Goal: Transaction & Acquisition: Purchase product/service

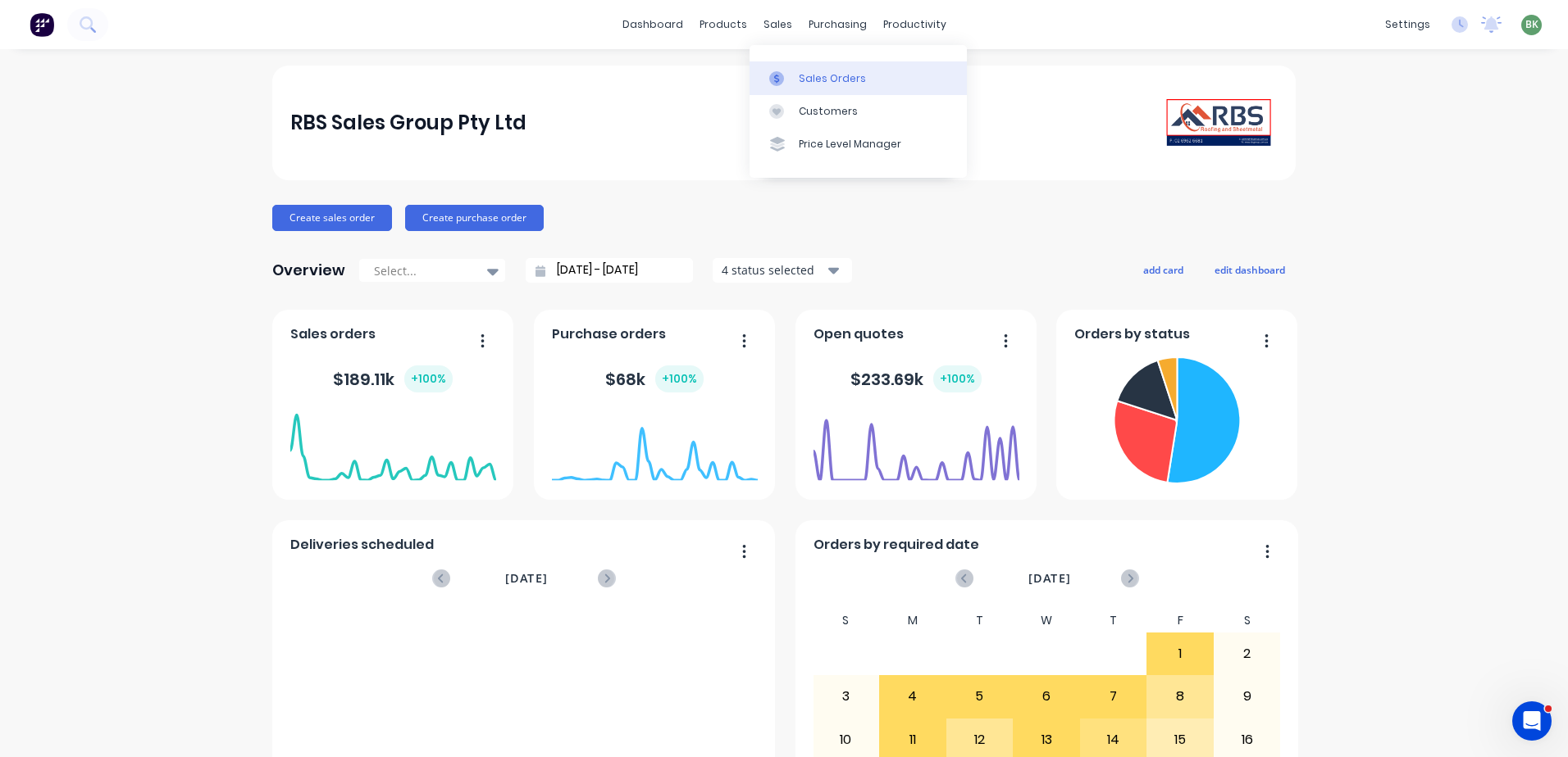
click at [813, 79] on div "Sales Orders" at bounding box center [832, 79] width 67 height 15
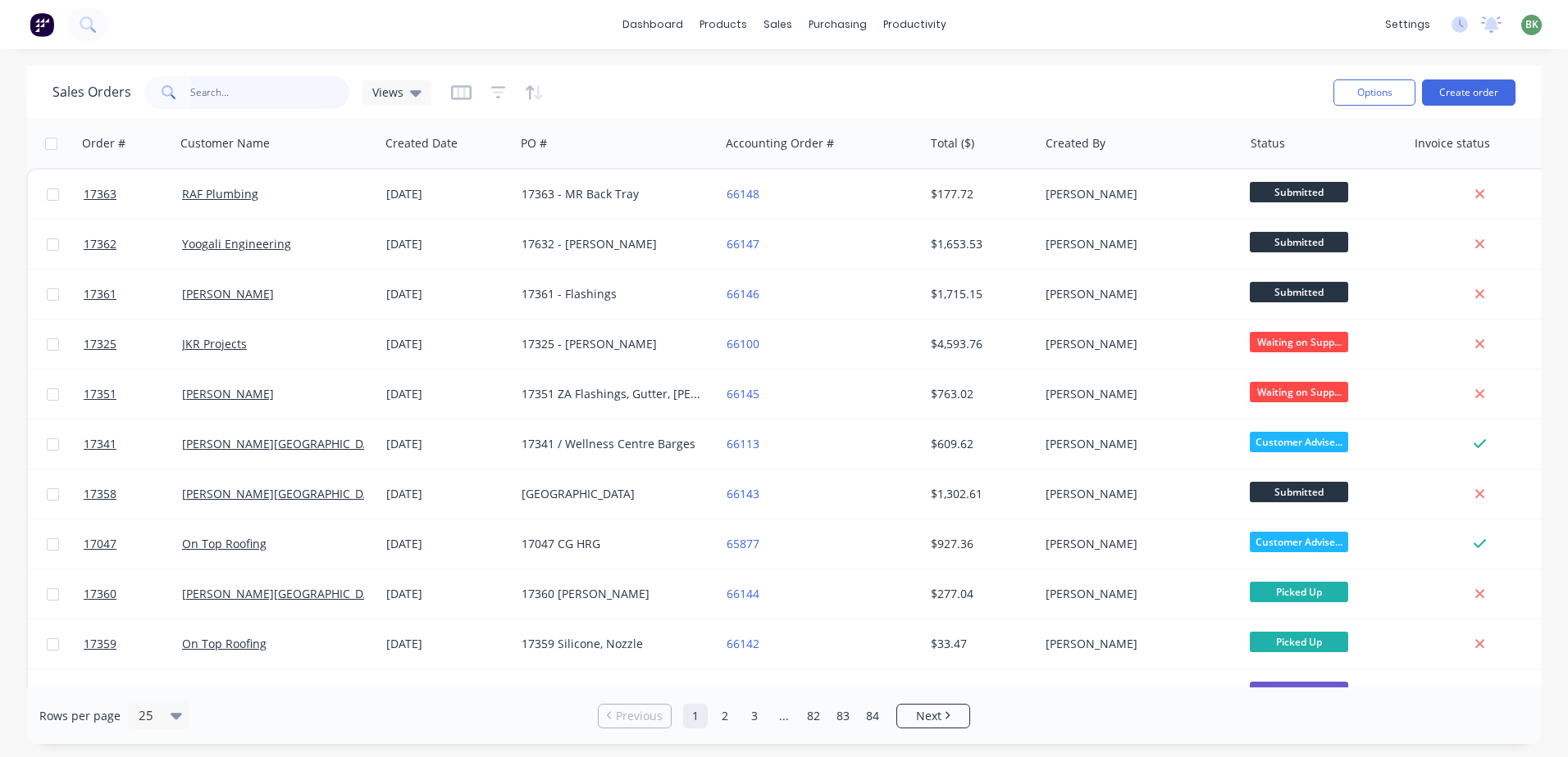
click at [210, 91] on input "text" at bounding box center [270, 93] width 160 height 33
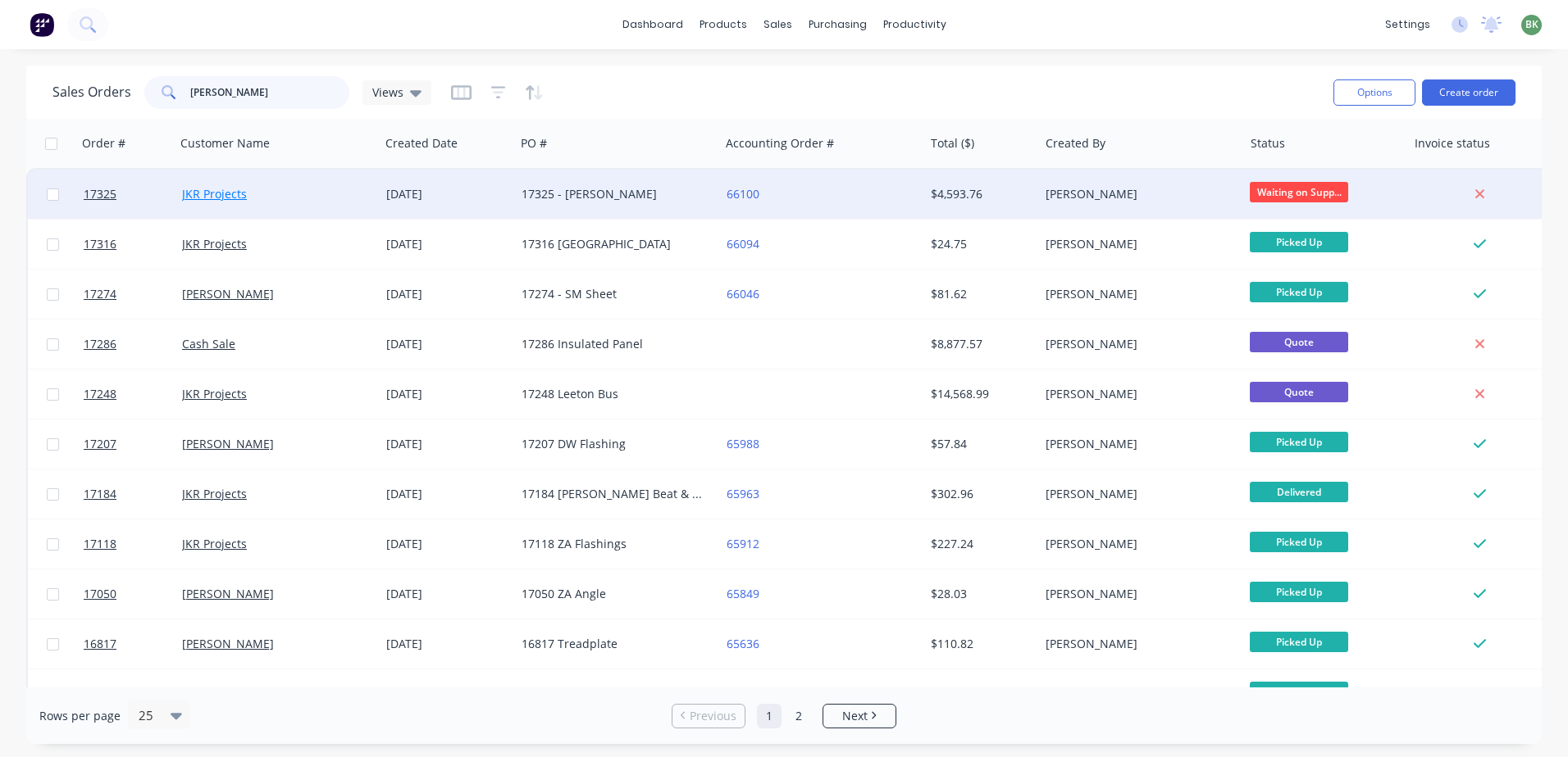
type input "[PERSON_NAME]"
click at [221, 194] on link "JKR Projects" at bounding box center [214, 194] width 64 height 16
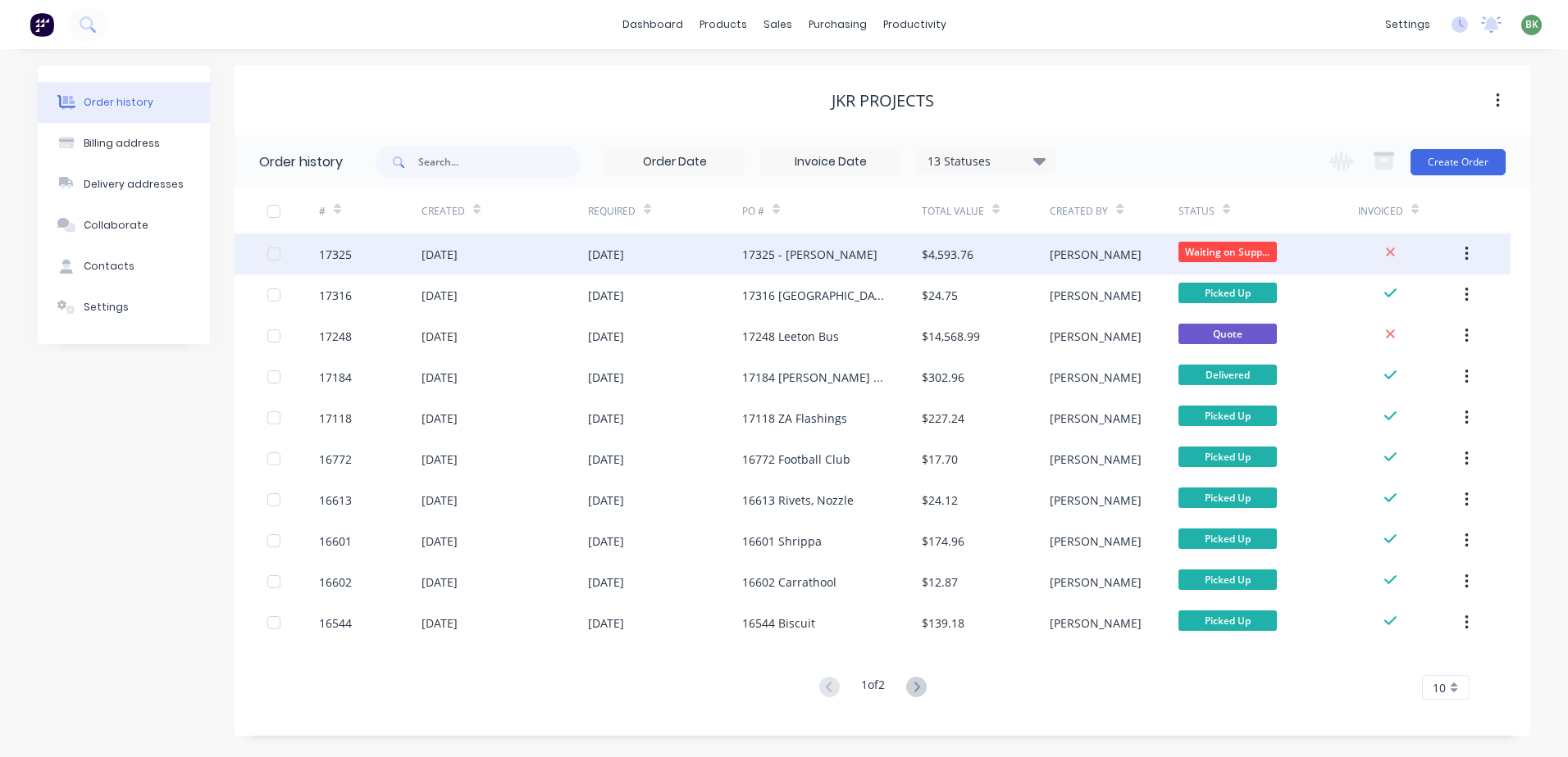
click at [818, 257] on div "17325 - [PERSON_NAME]" at bounding box center [810, 254] width 135 height 17
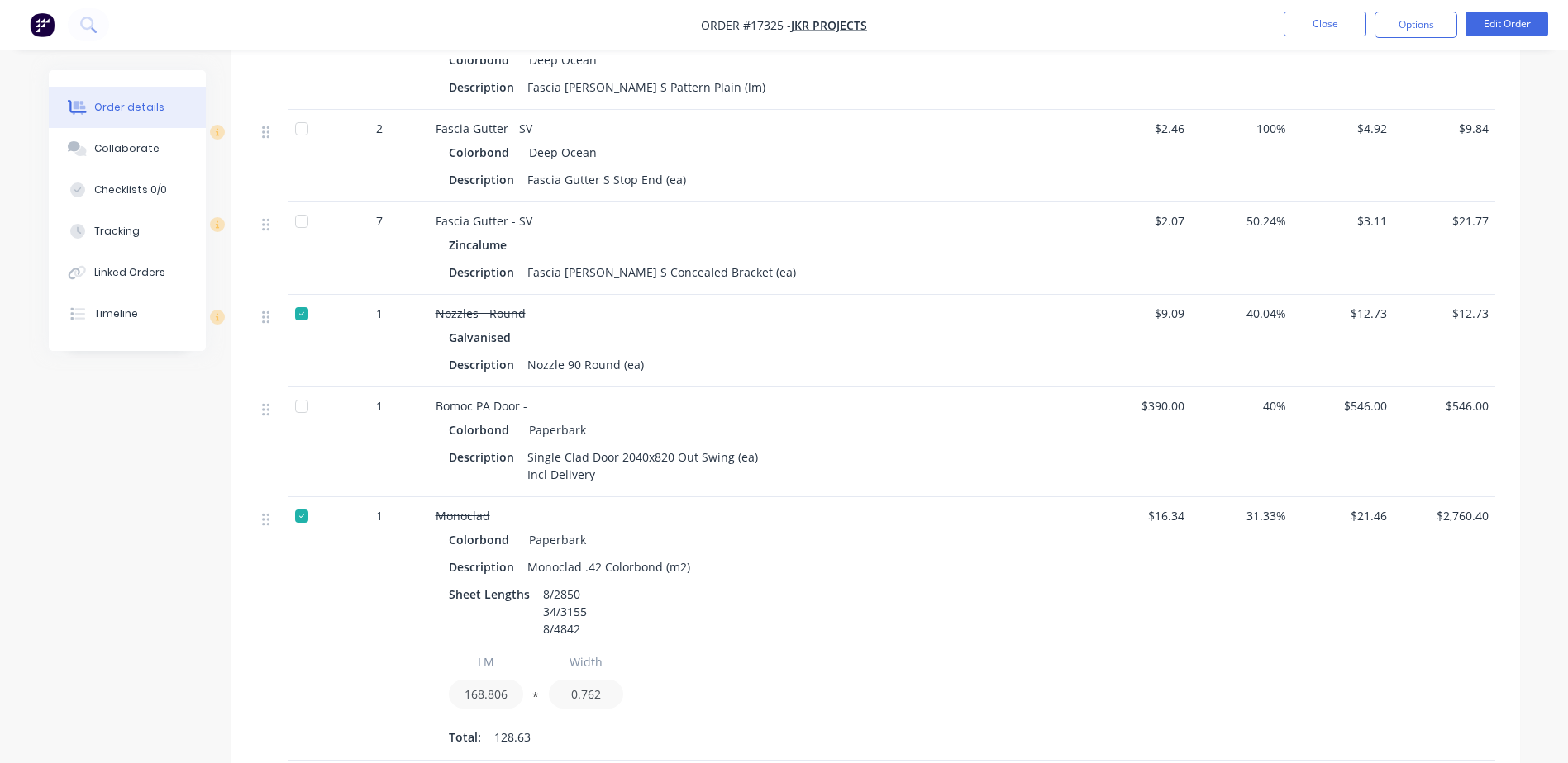
scroll to position [1322, 0]
click at [1511, 23] on button "Edit Order" at bounding box center [1506, 23] width 82 height 25
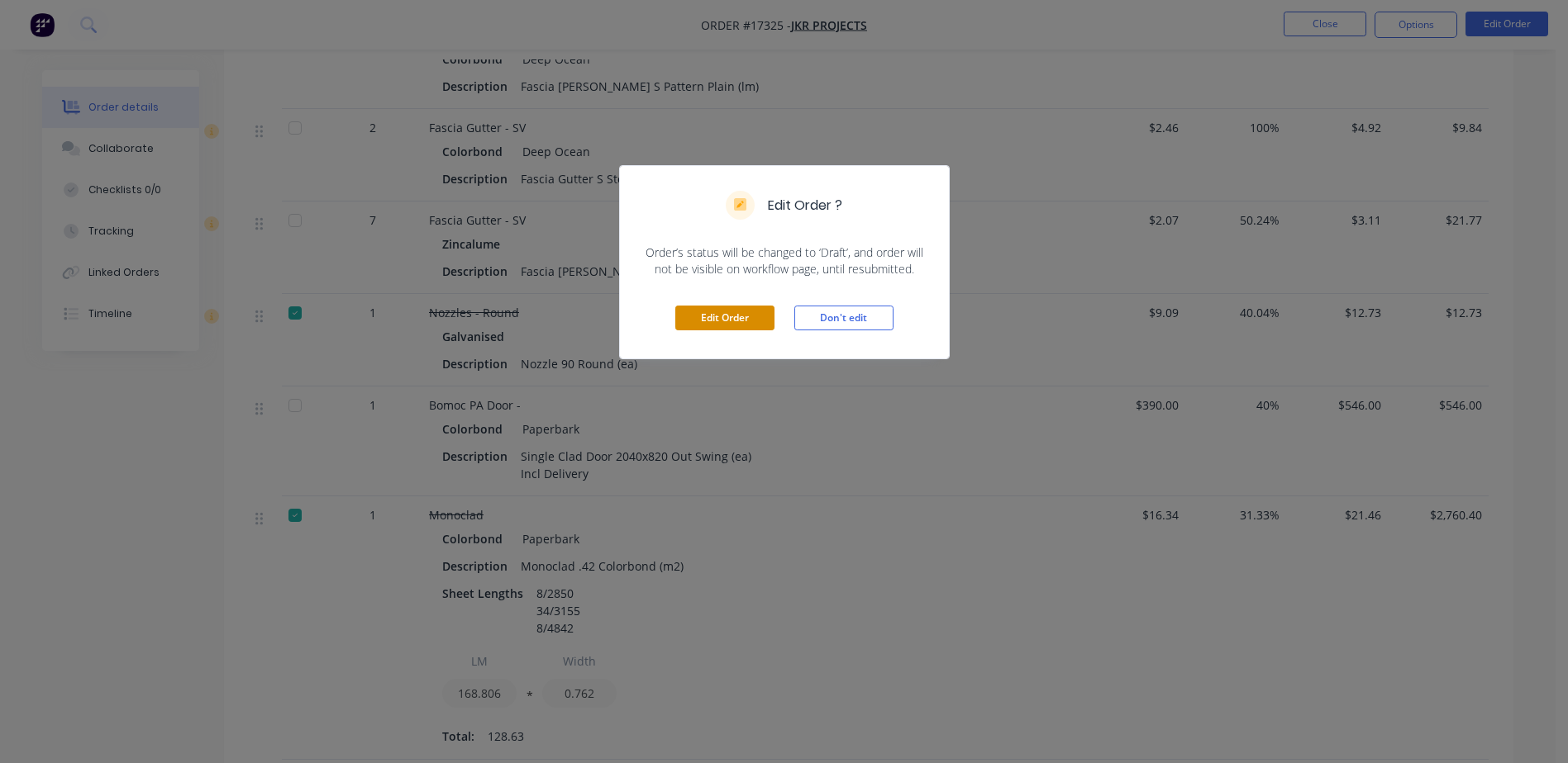
click at [733, 324] on button "Edit Order" at bounding box center [724, 318] width 99 height 25
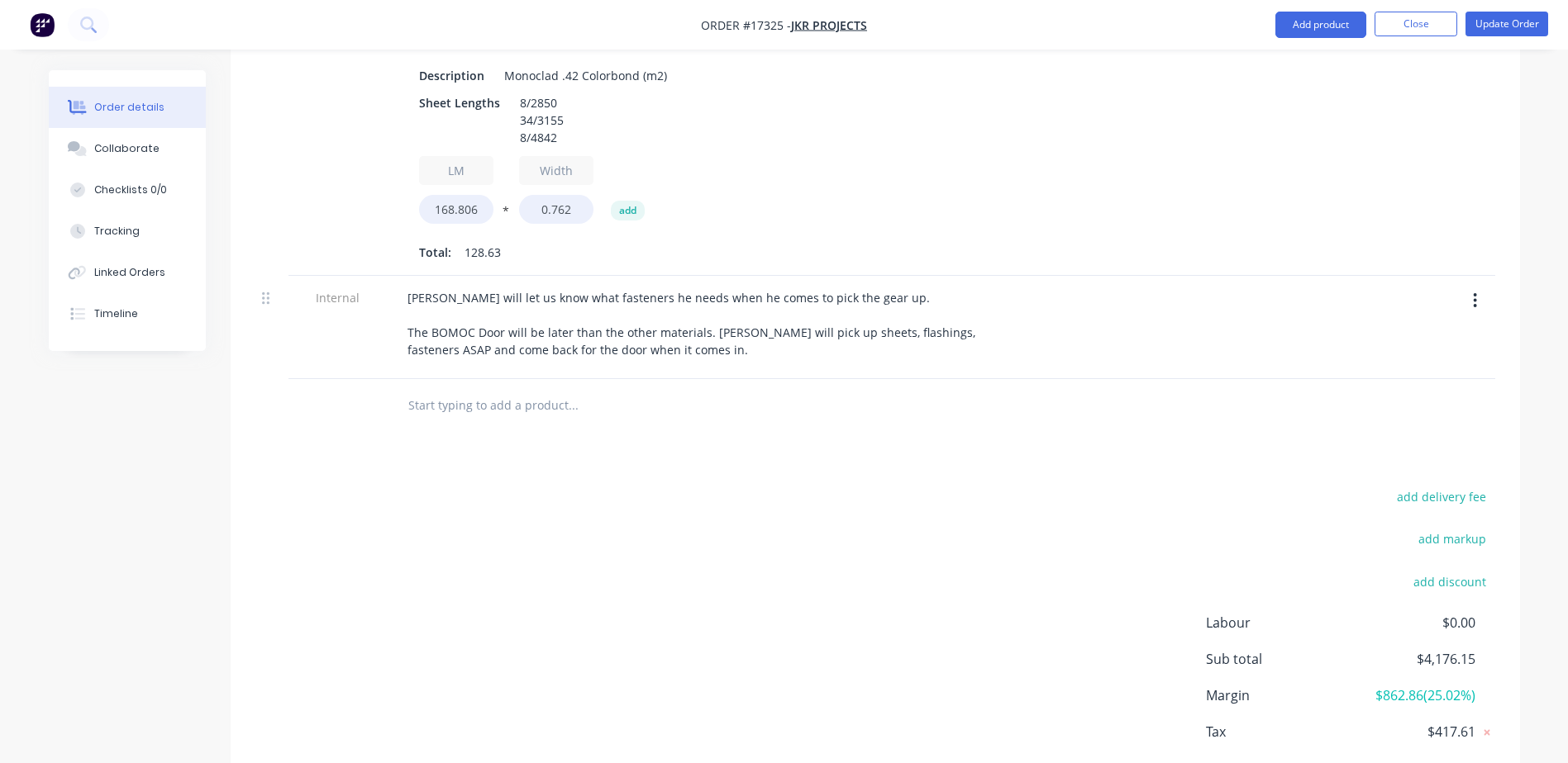
scroll to position [1900, 0]
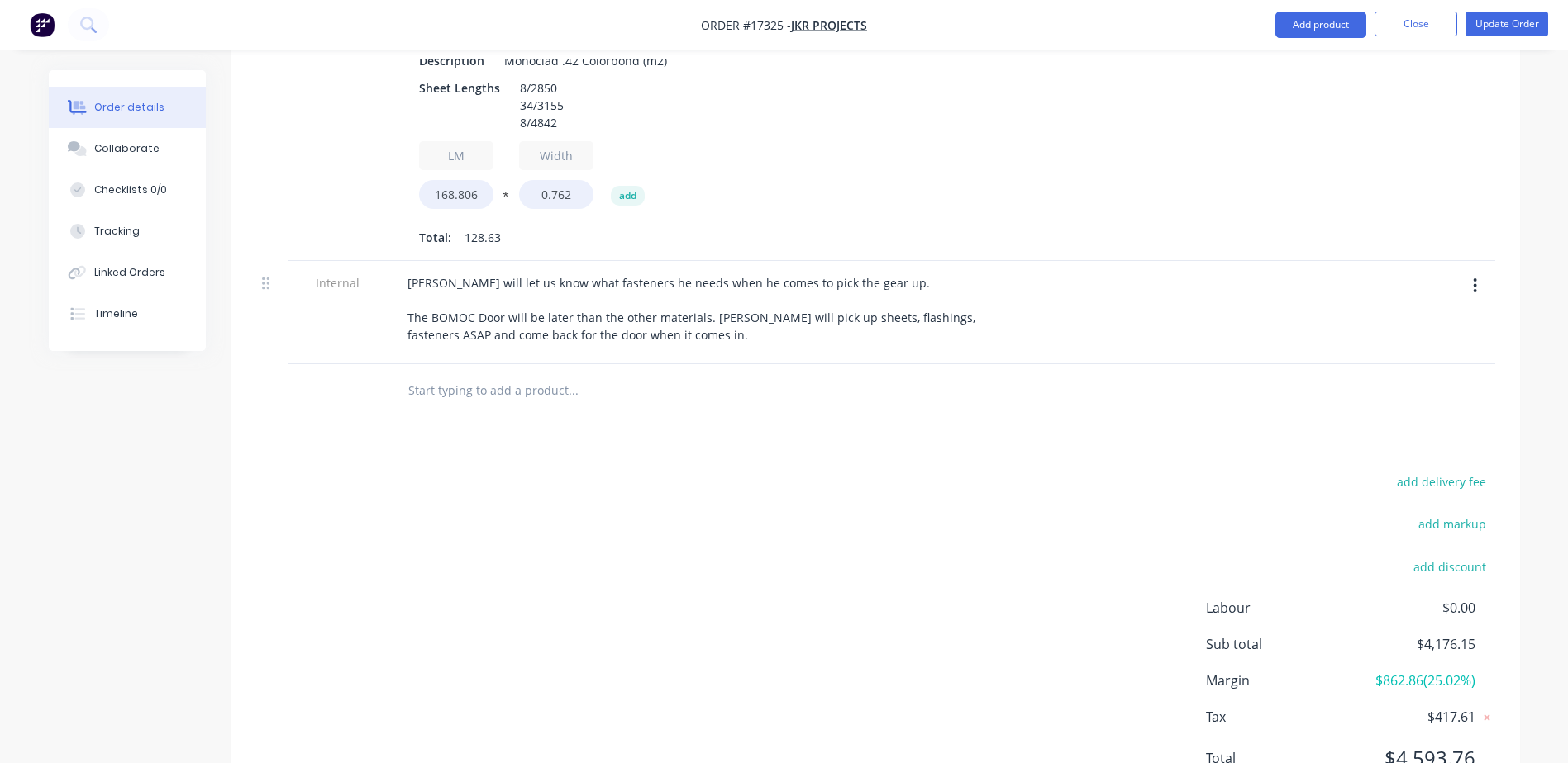
click at [462, 374] on input "text" at bounding box center [572, 391] width 331 height 33
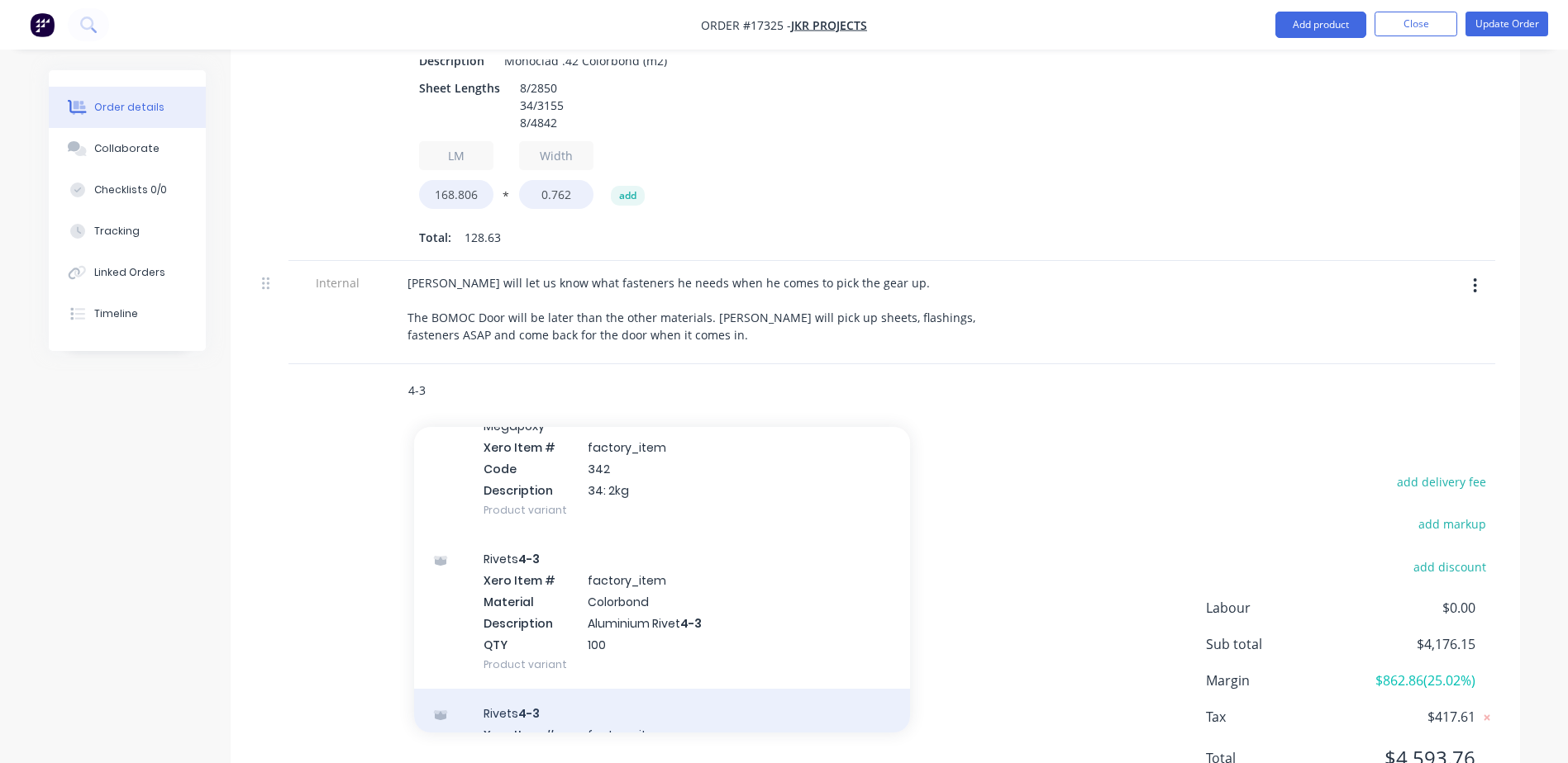
scroll to position [1239, 0]
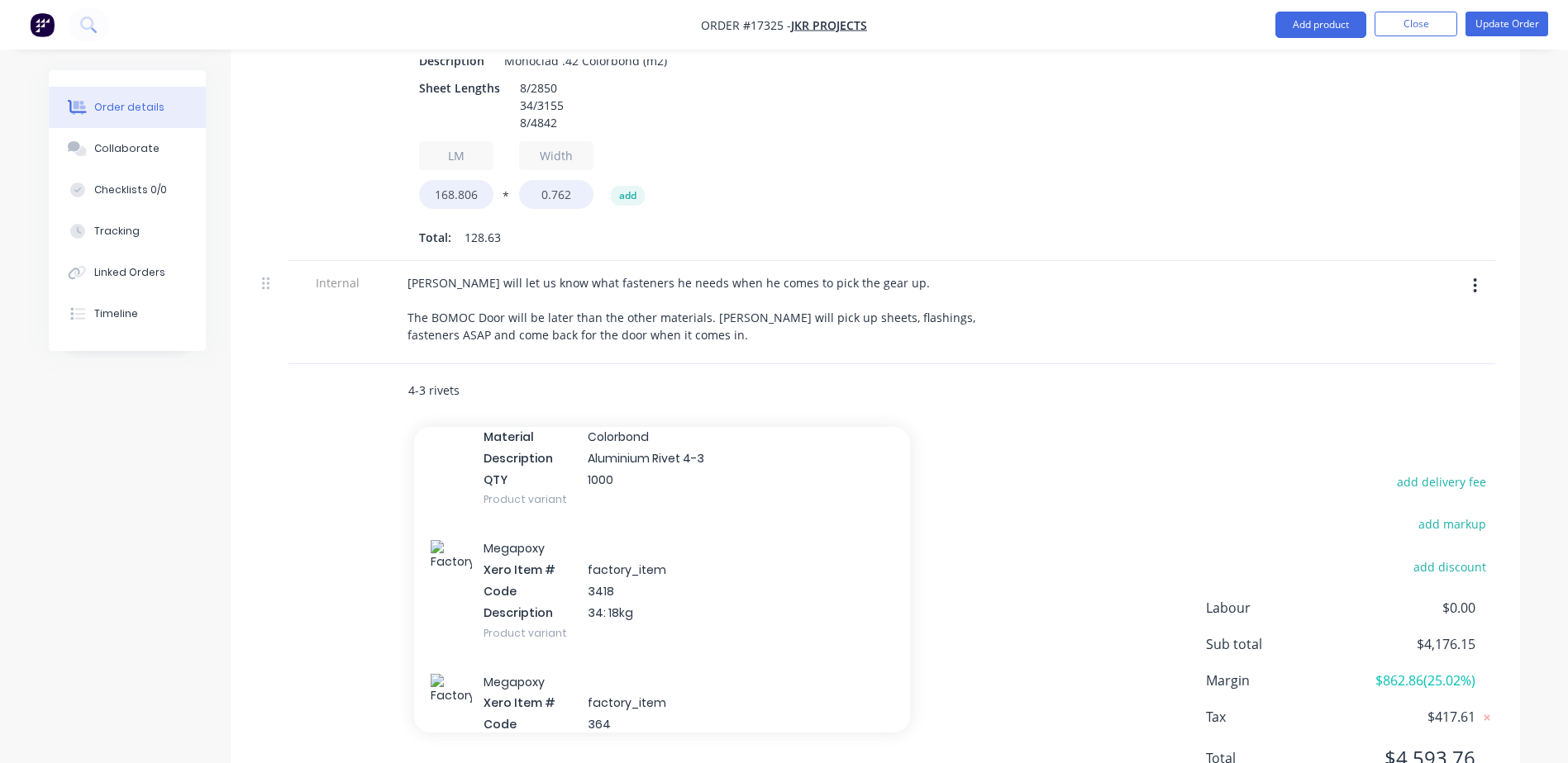
type input "4-3 rivets"
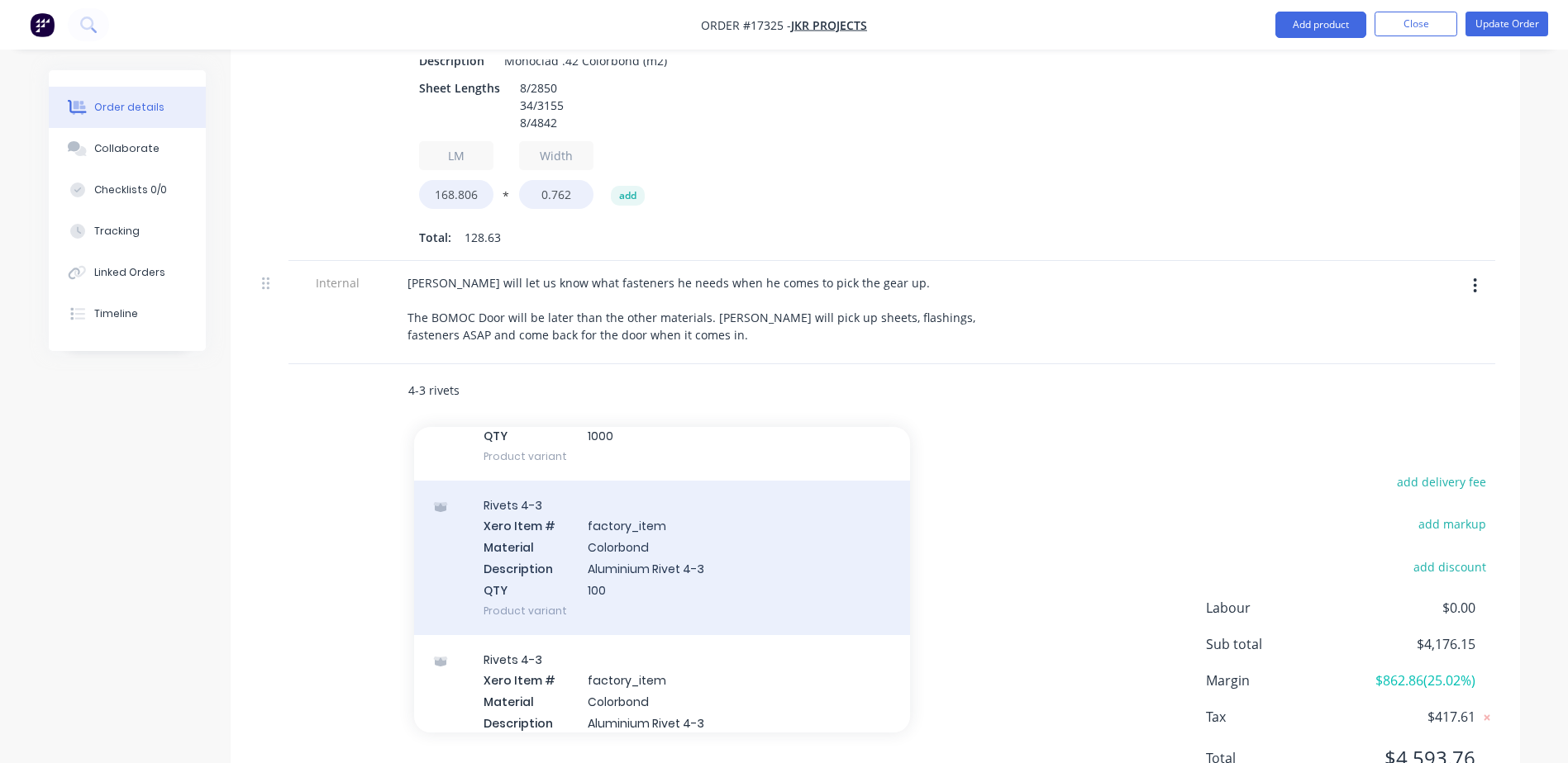
scroll to position [331, 0]
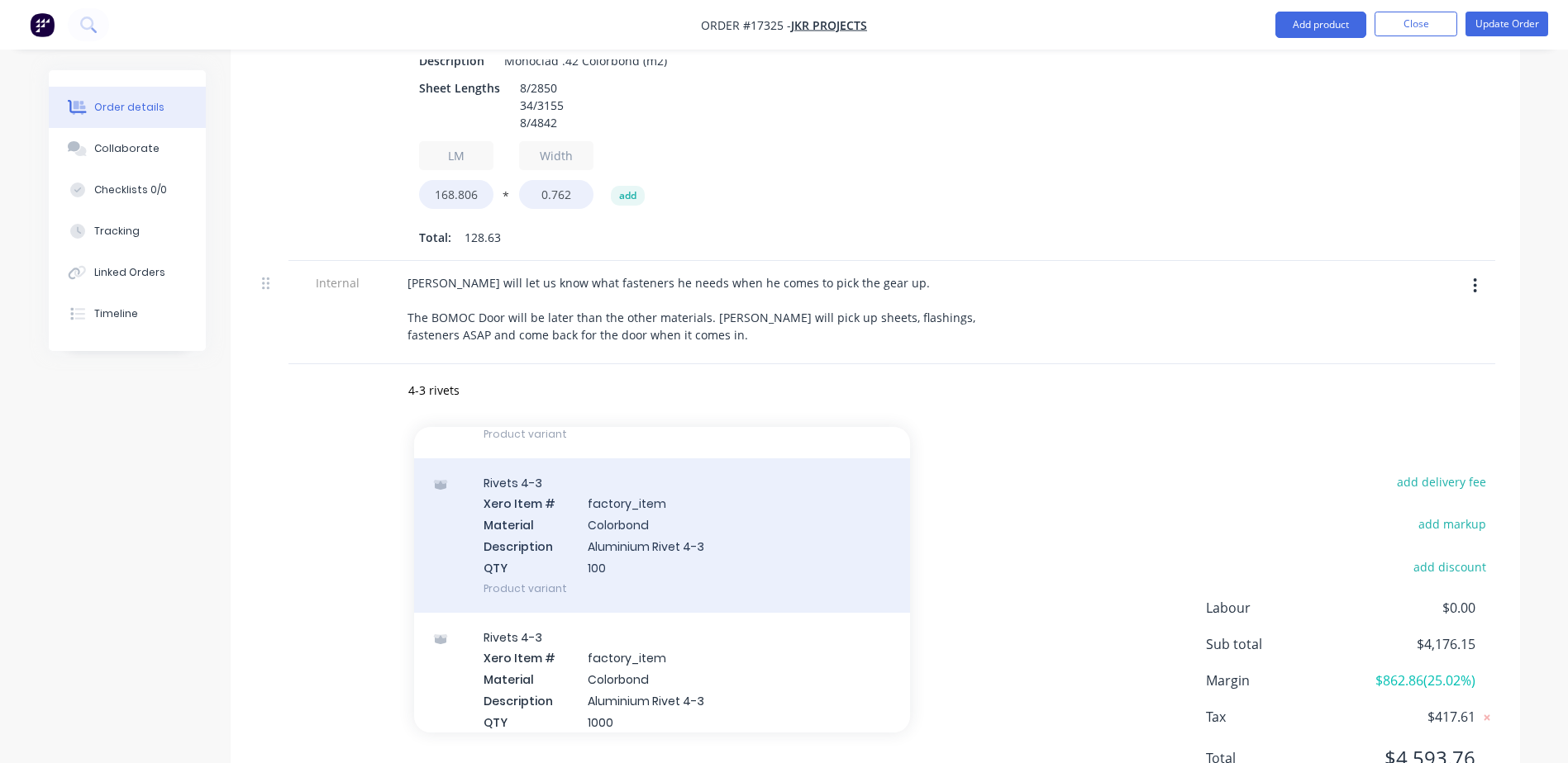
click at [557, 481] on div "Rivets 4-3 Xero Item # factory_item Material Colorbond Description Aluminium Ri…" at bounding box center [661, 535] width 495 height 155
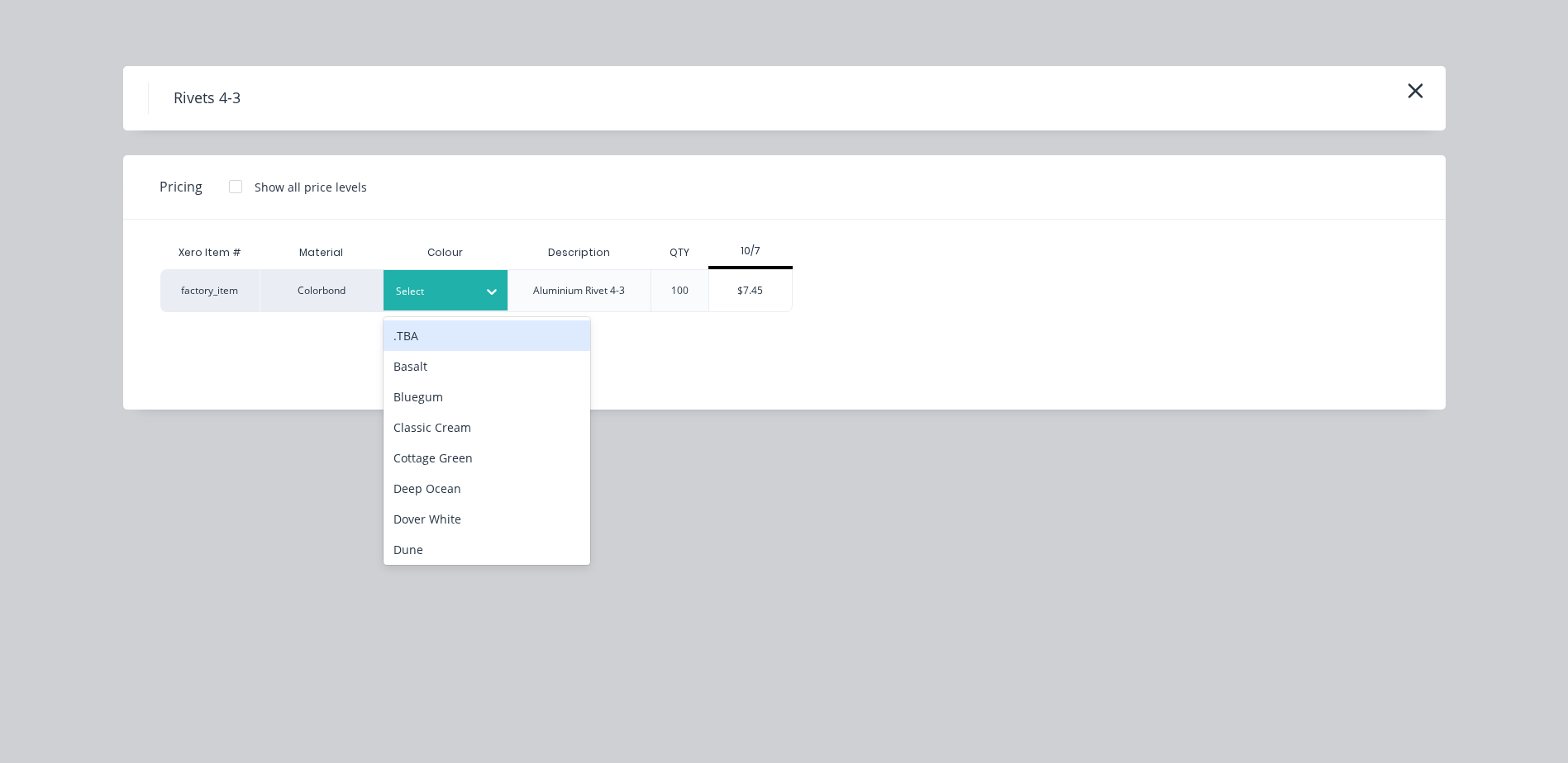
click at [469, 292] on div at bounding box center [433, 292] width 74 height 19
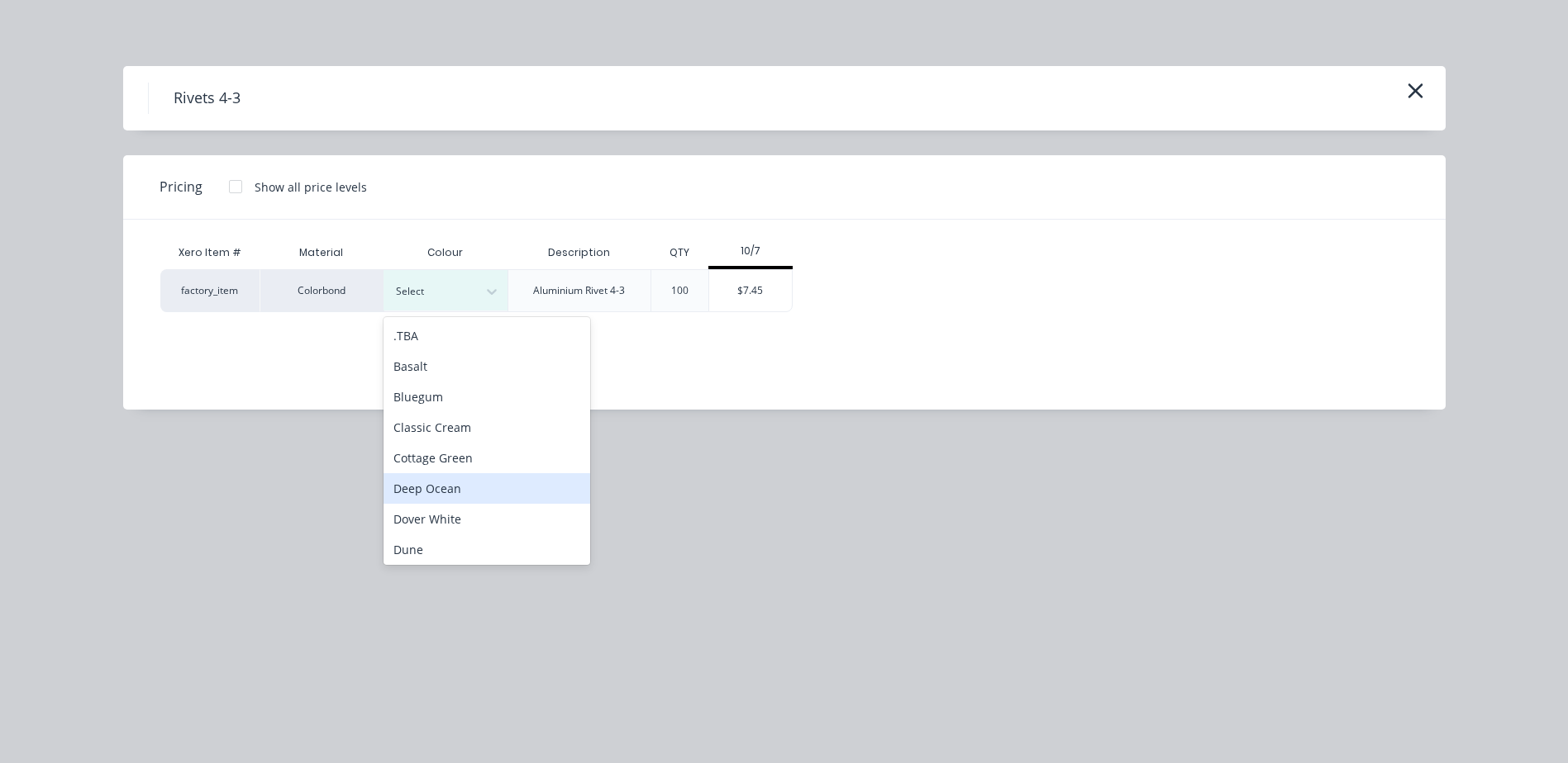
click at [437, 485] on div "Deep Ocean" at bounding box center [486, 488] width 207 height 31
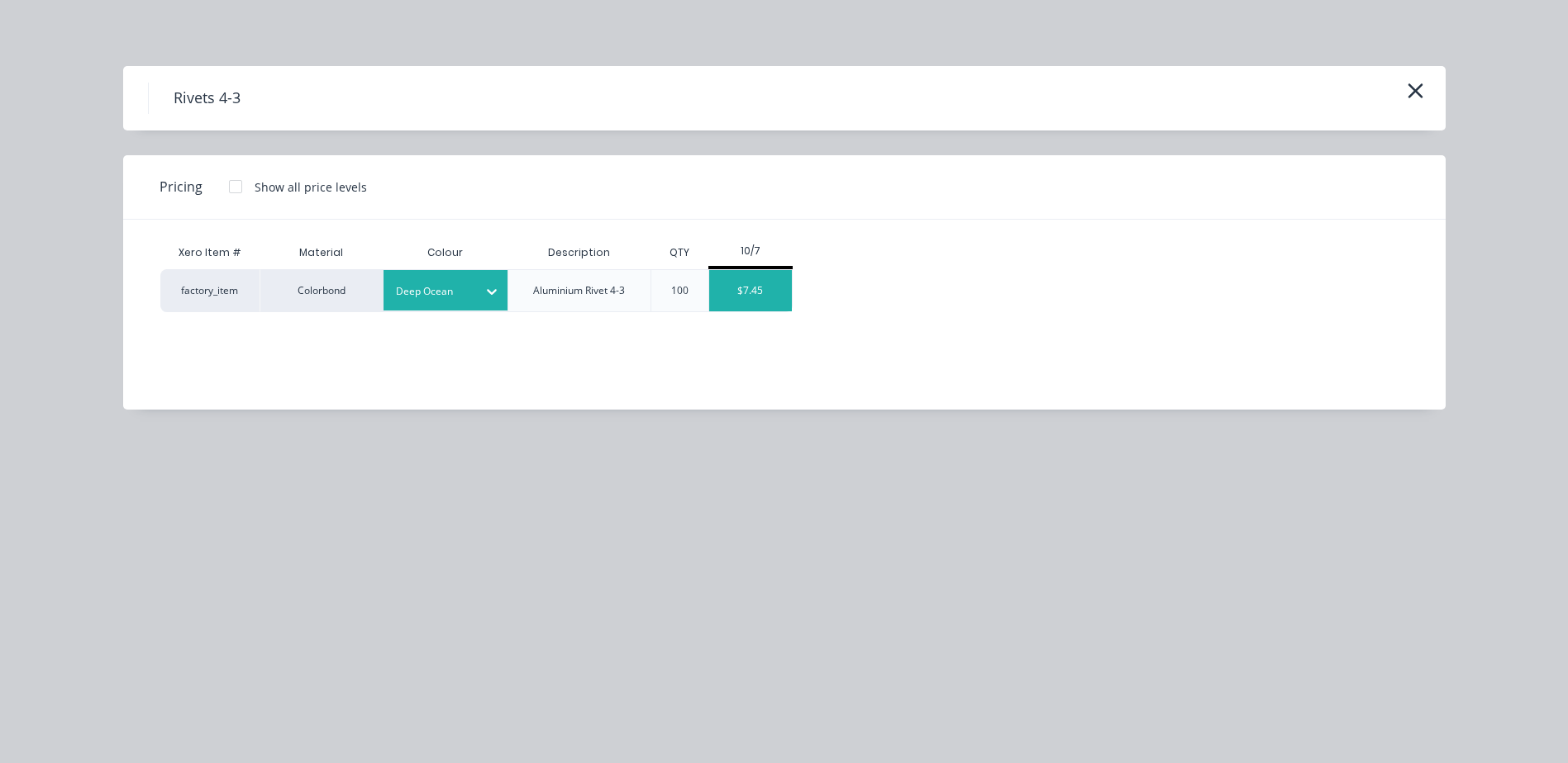
click at [755, 295] on div "$7.45" at bounding box center [750, 291] width 82 height 42
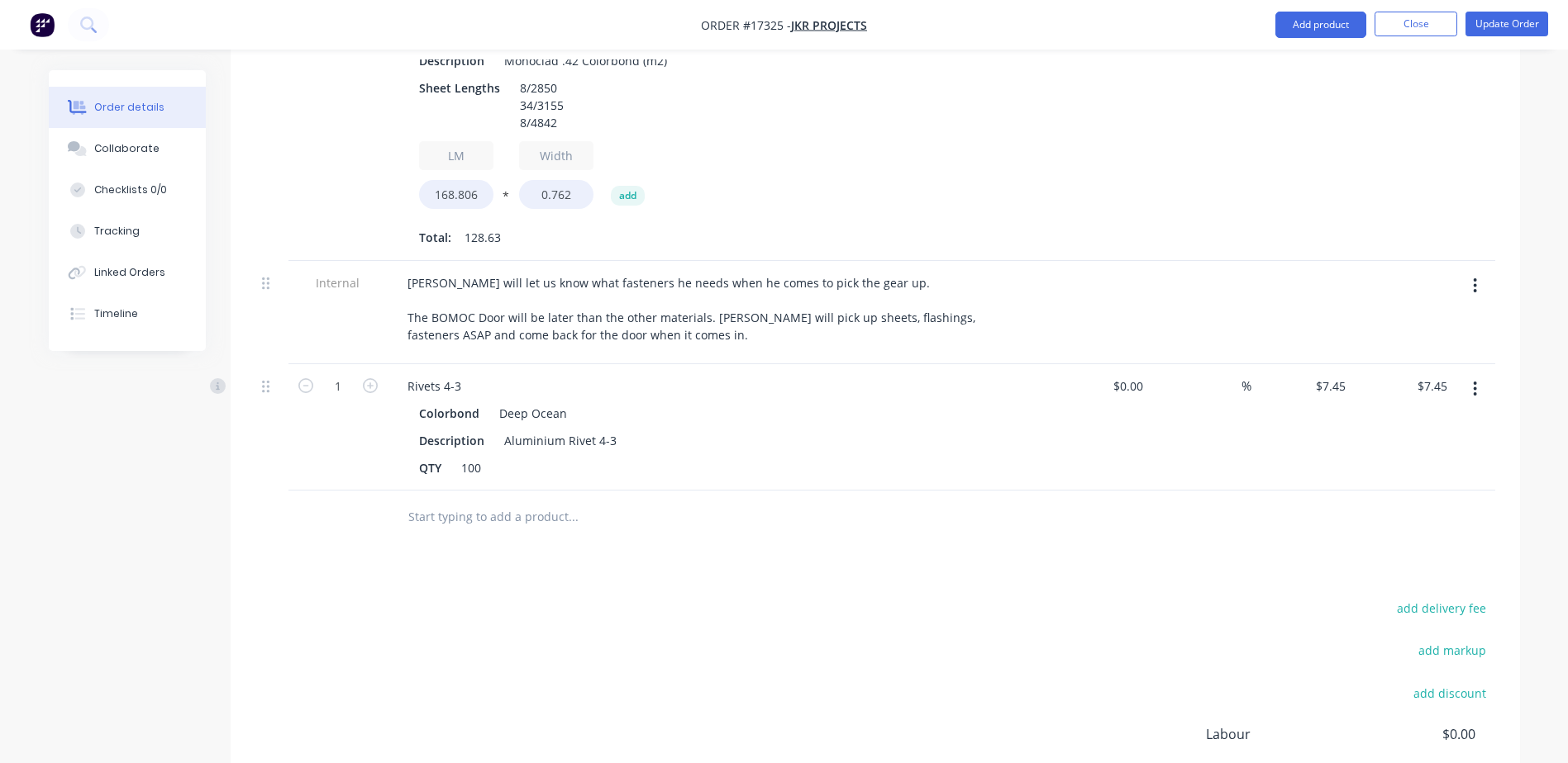
click at [476, 501] on input "text" at bounding box center [572, 518] width 331 height 33
type input "1"
click at [1298, 11] on nav "Order #17325 - JKR Projects Add product Close Update Order" at bounding box center [784, 25] width 1568 height 50
click at [1308, 33] on button "Add product" at bounding box center [1321, 24] width 91 height 27
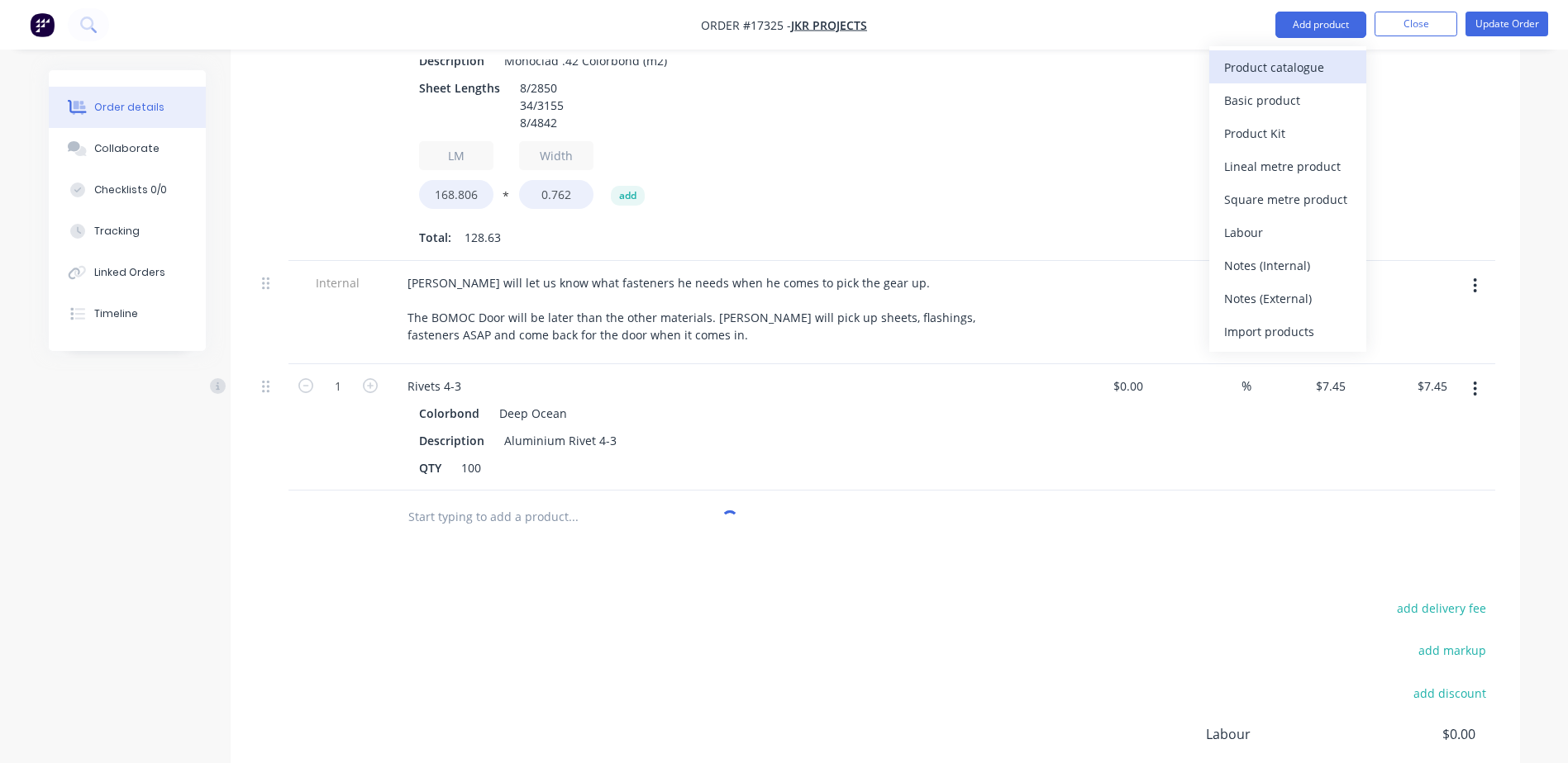
click at [1279, 69] on div "Product catalogue" at bounding box center [1286, 68] width 127 height 24
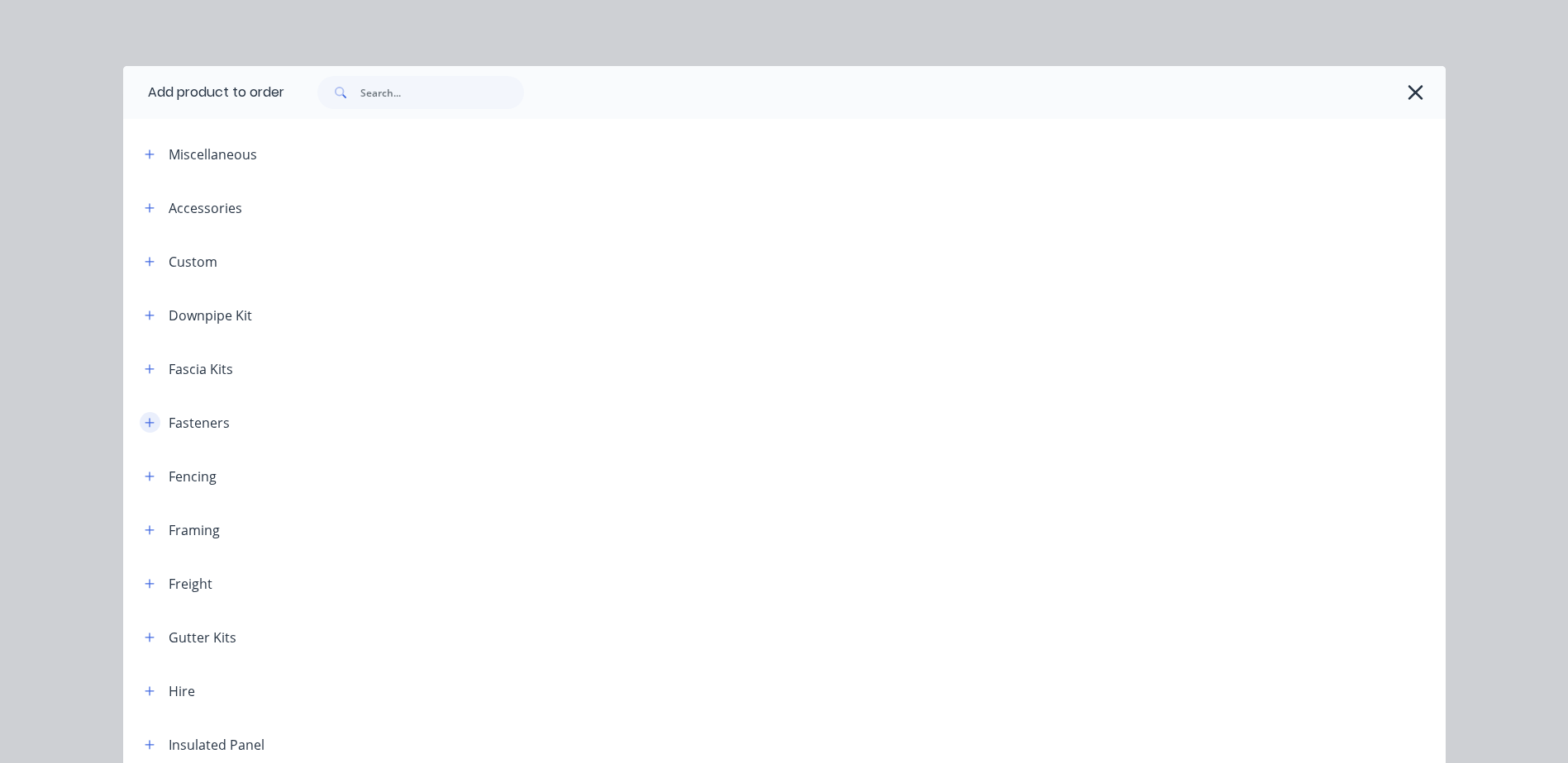
click at [140, 430] on button "button" at bounding box center [150, 422] width 20 height 20
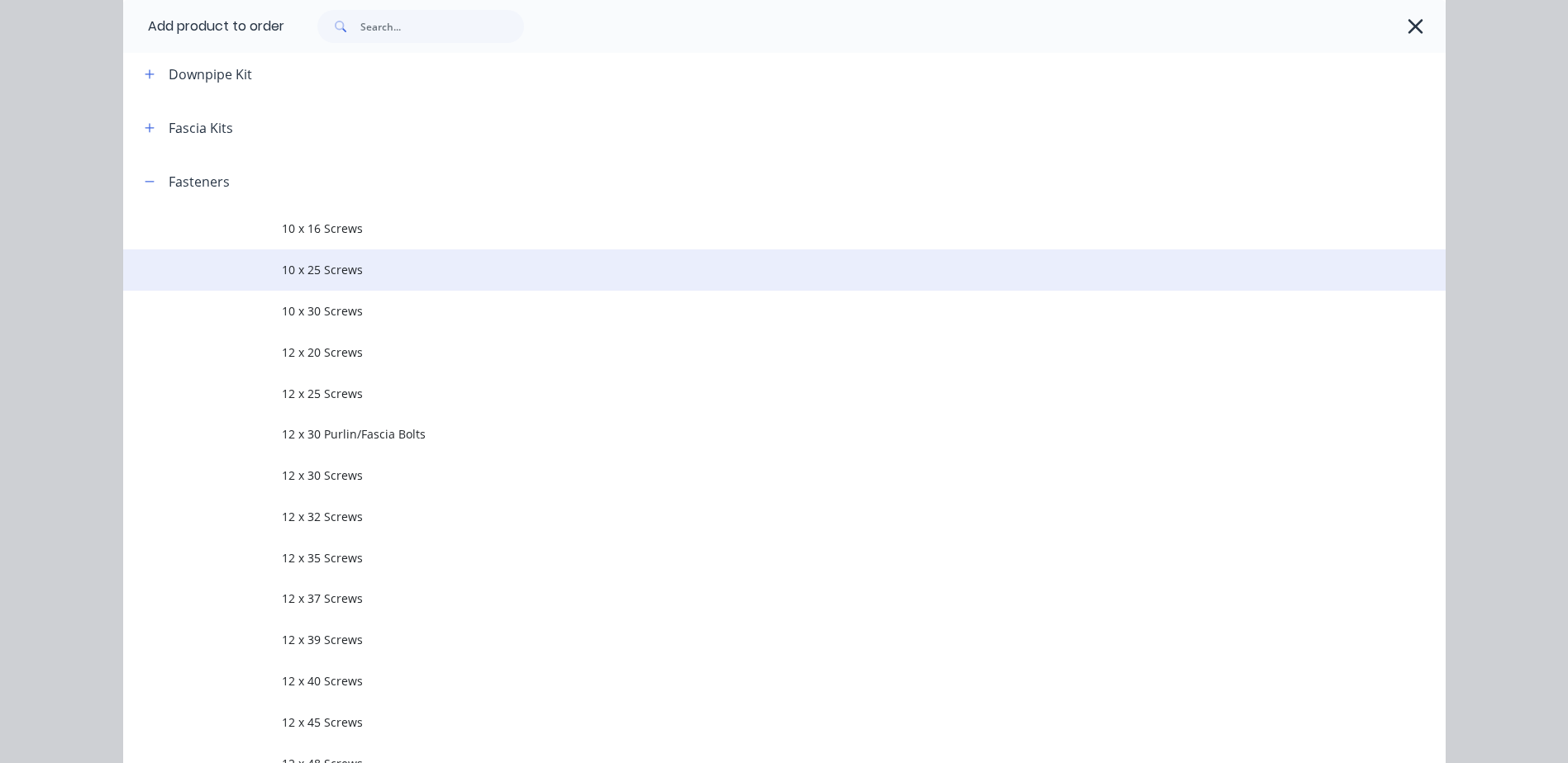
scroll to position [248, 0]
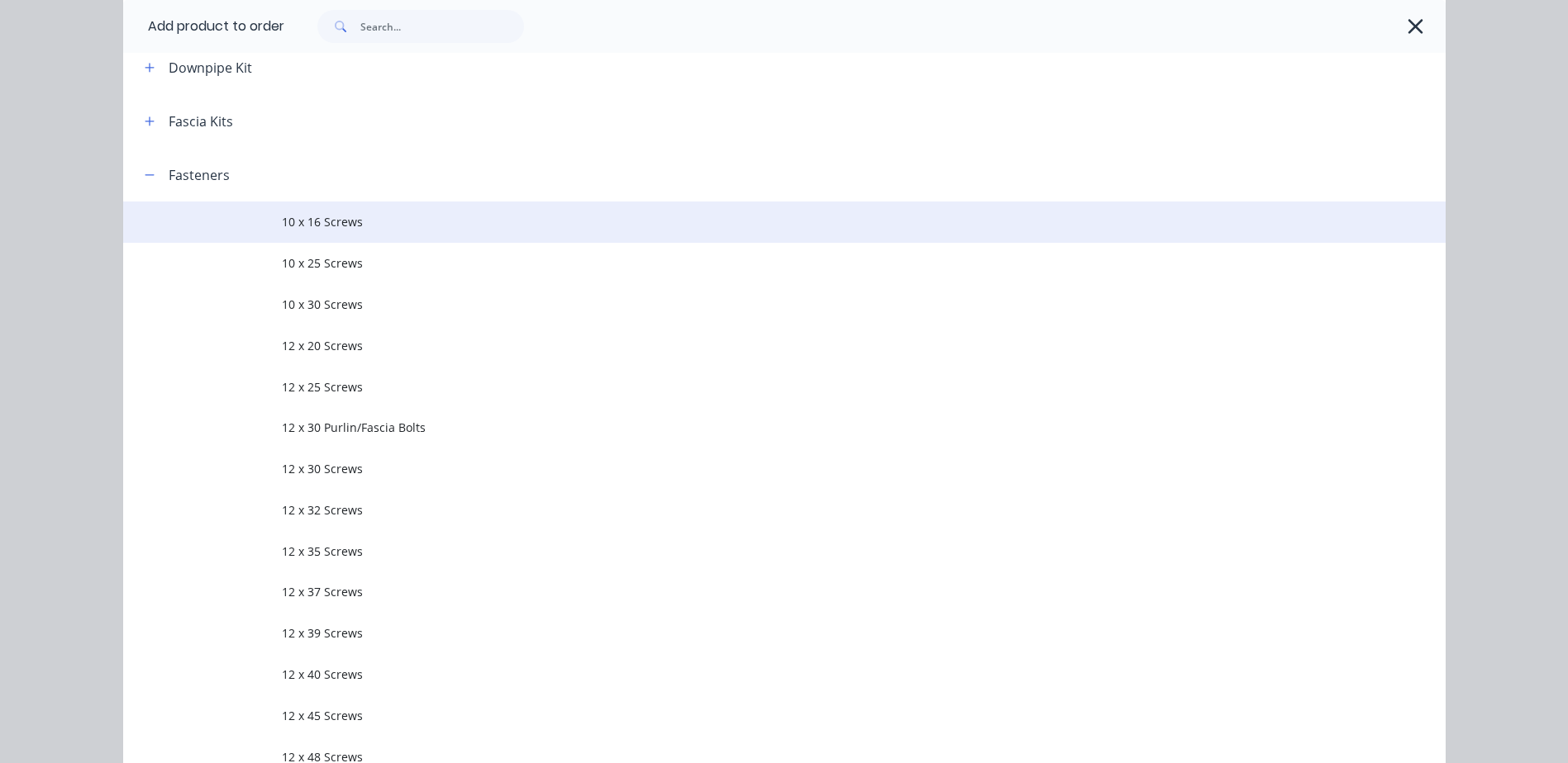
click at [311, 226] on span "10 x 16 Screws" at bounding box center [746, 221] width 931 height 18
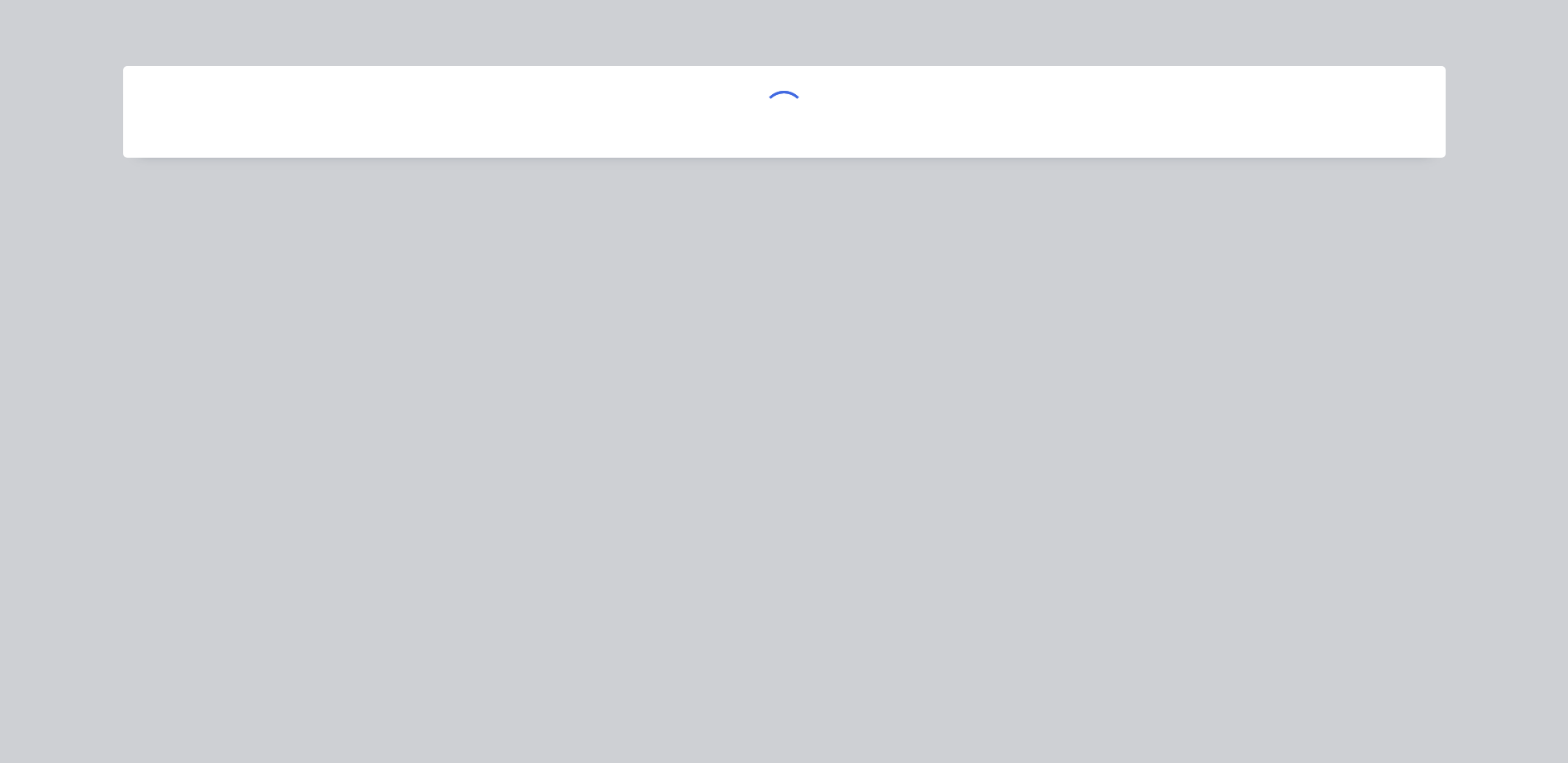
scroll to position [0, 0]
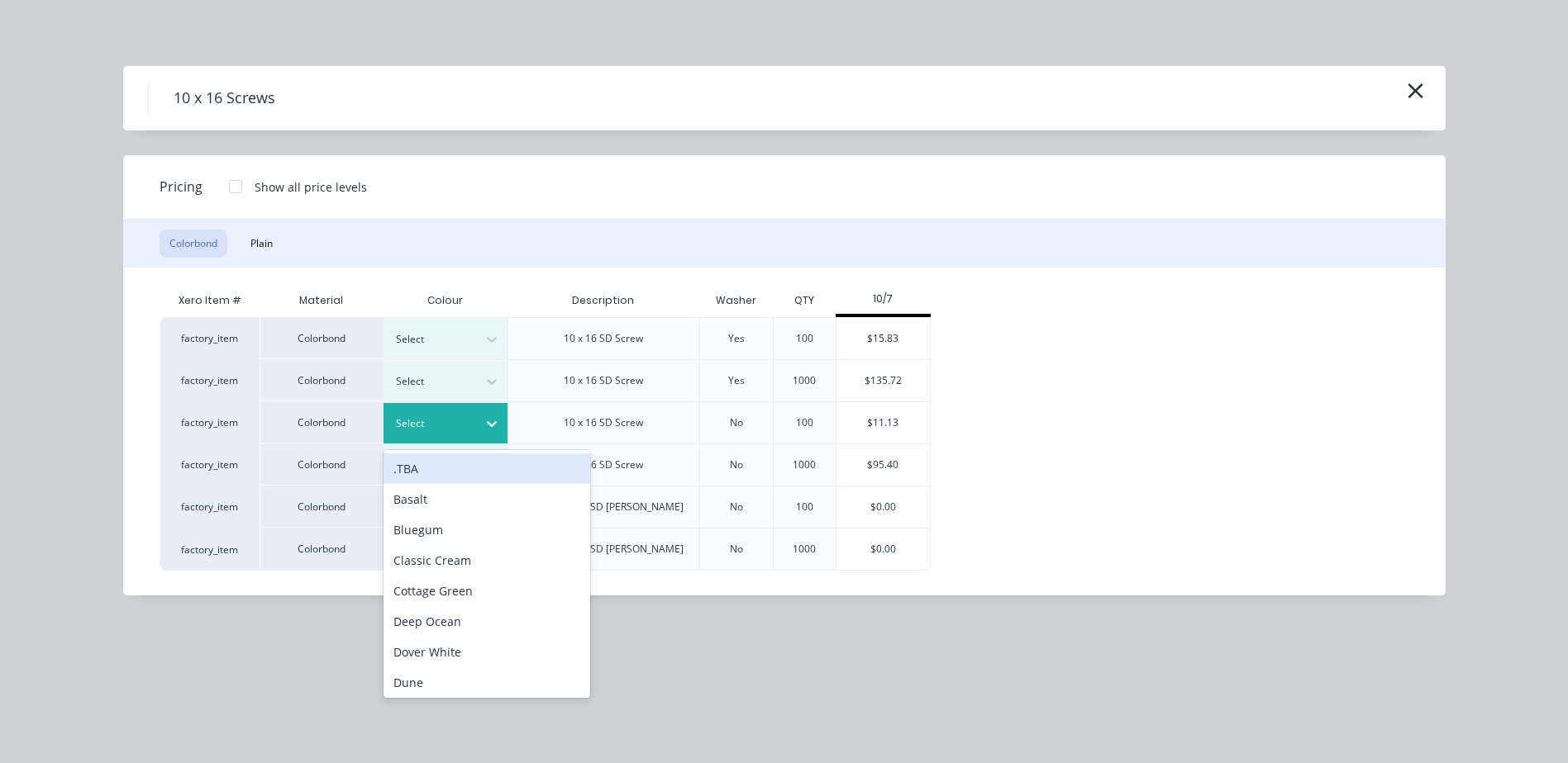
click at [487, 422] on icon at bounding box center [492, 424] width 17 height 17
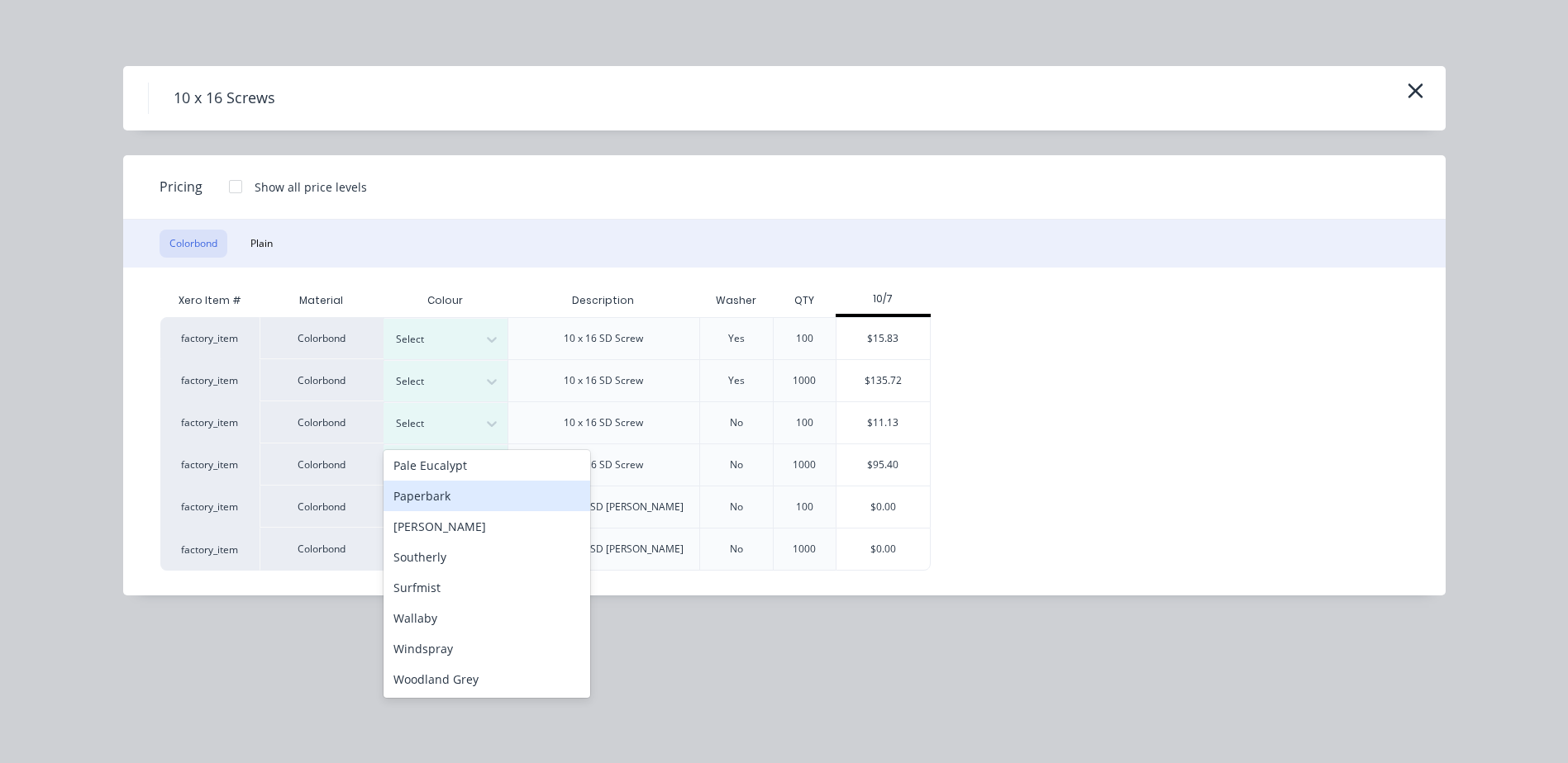
scroll to position [380, 0]
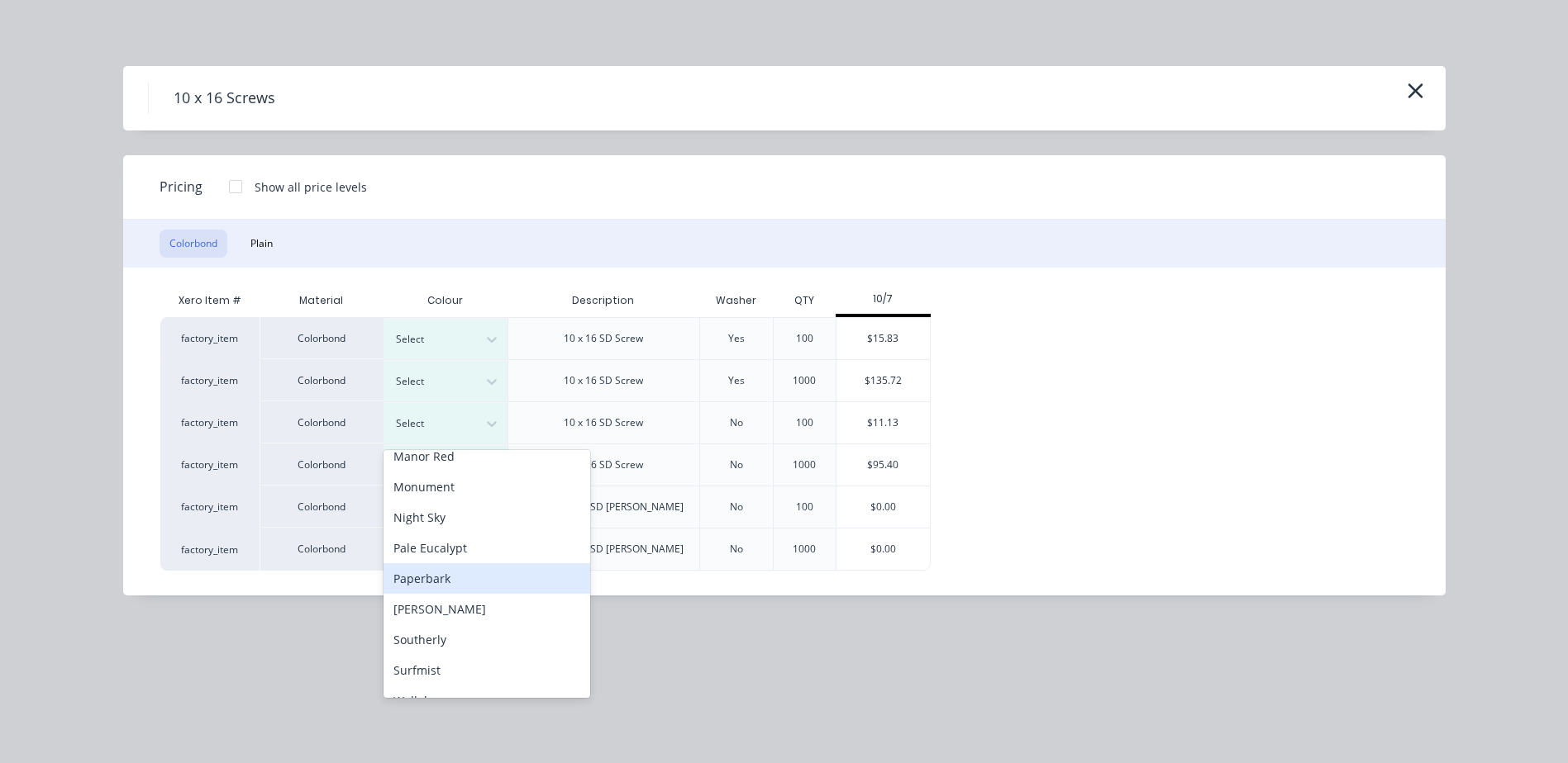
click at [433, 575] on div "Paperbark" at bounding box center [486, 579] width 207 height 31
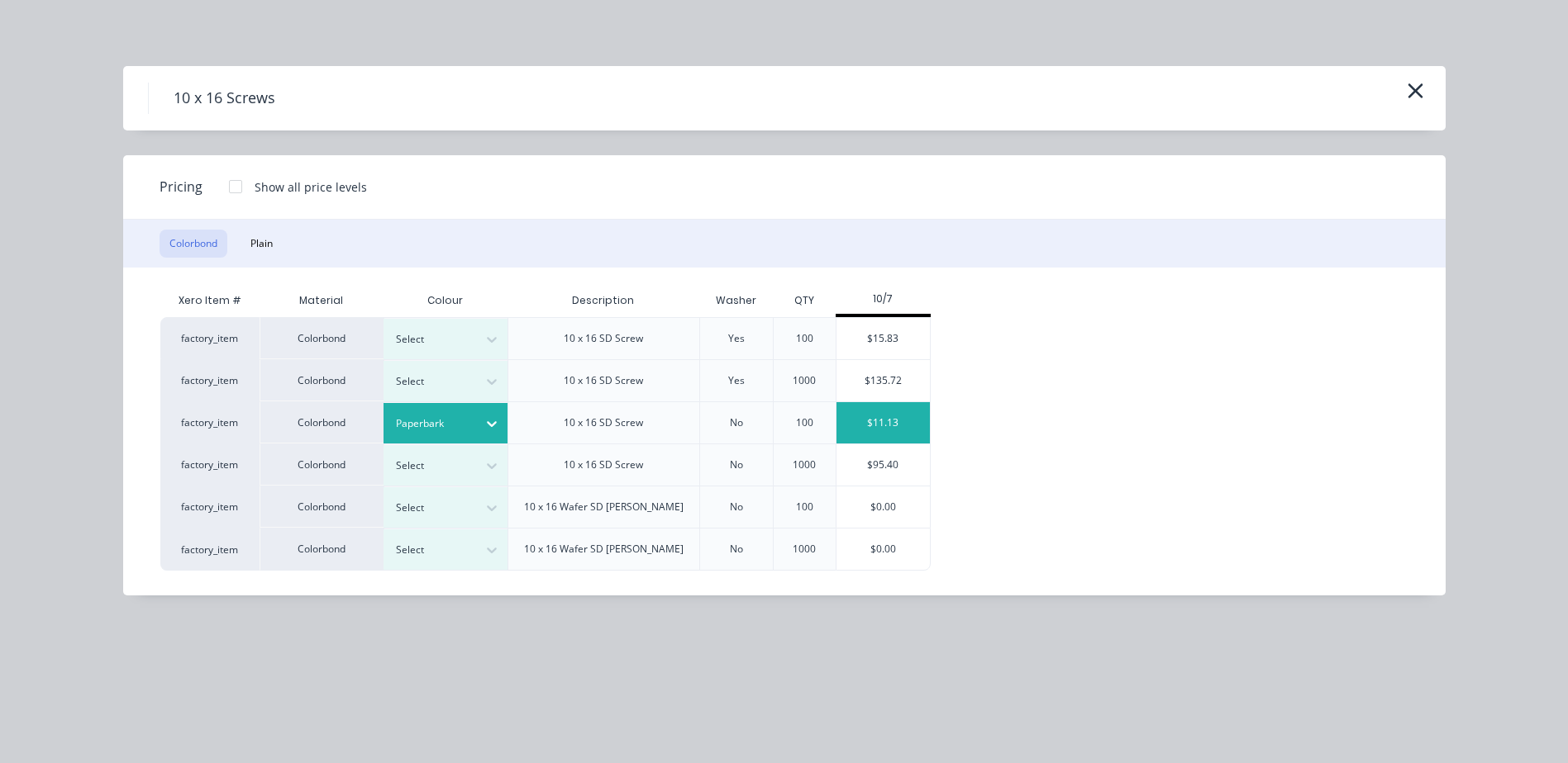
click at [892, 419] on div "$11.13" at bounding box center [883, 423] width 94 height 42
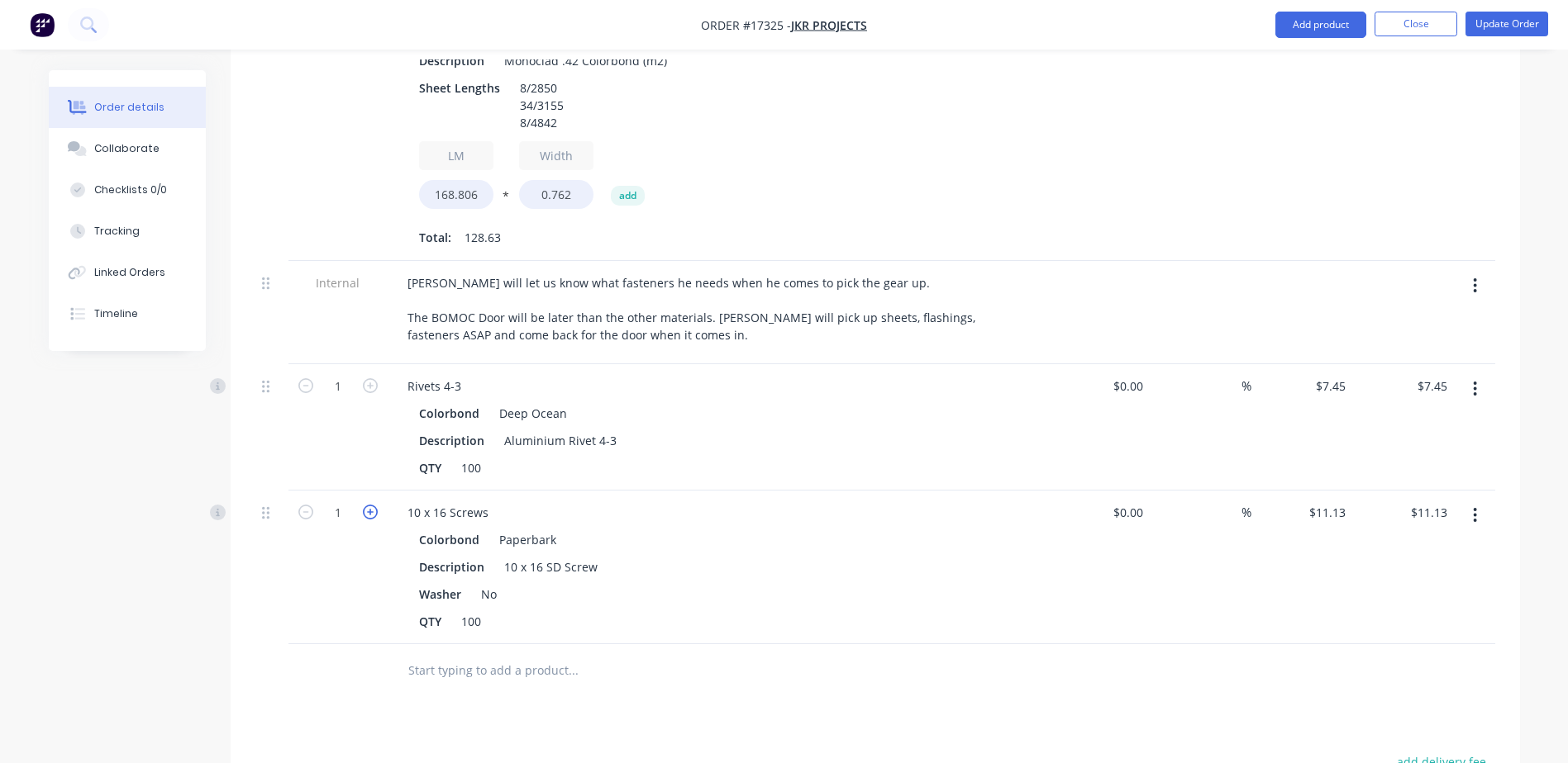
click at [370, 505] on icon "button" at bounding box center [370, 512] width 15 height 15
type input "2"
type input "$22.26"
click at [370, 505] on icon "button" at bounding box center [370, 512] width 15 height 15
type input "3"
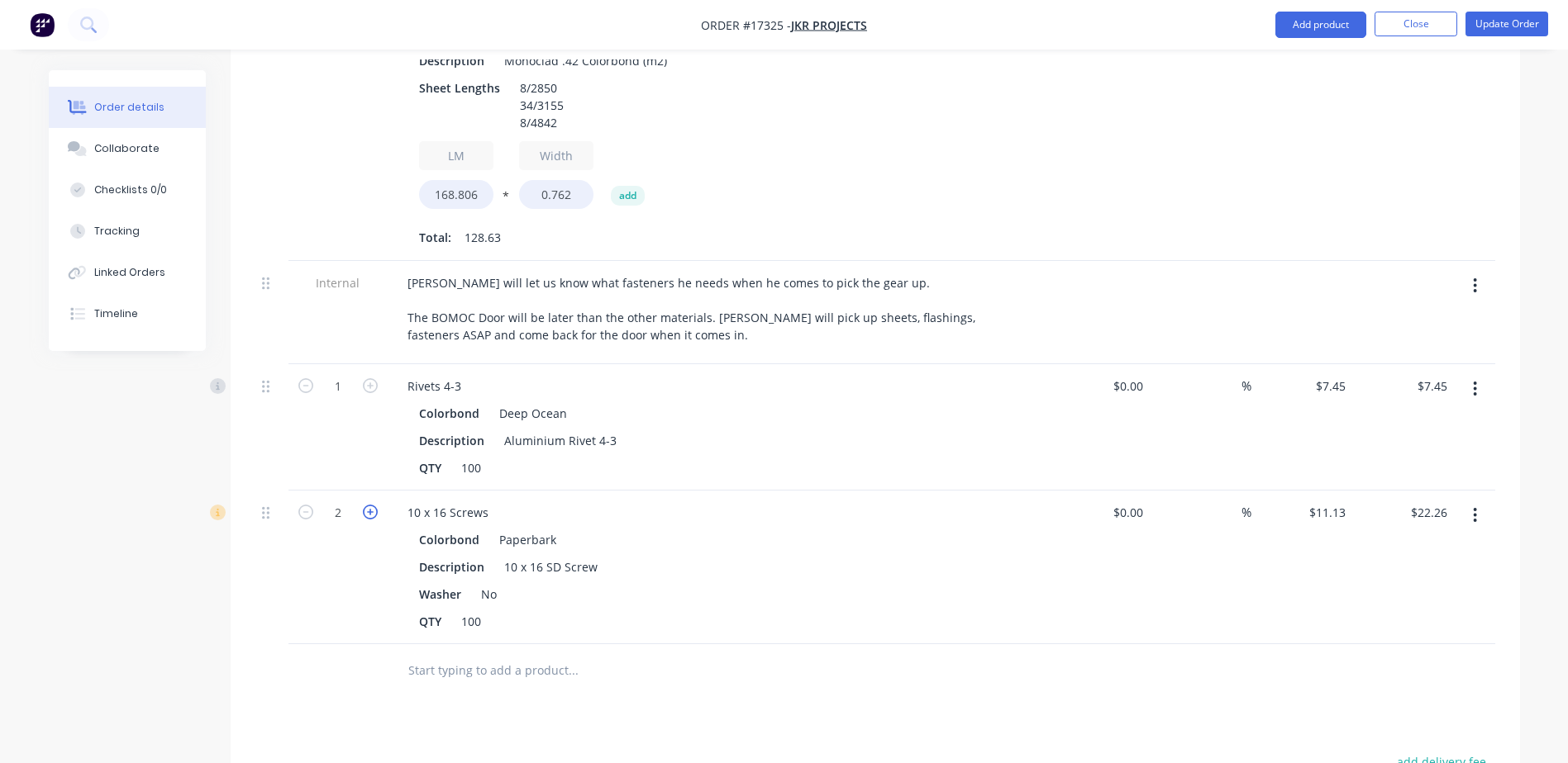
type input "$33.39"
click at [370, 505] on icon "button" at bounding box center [370, 512] width 15 height 15
type input "4"
type input "$44.52"
click at [370, 505] on icon "button" at bounding box center [370, 512] width 15 height 15
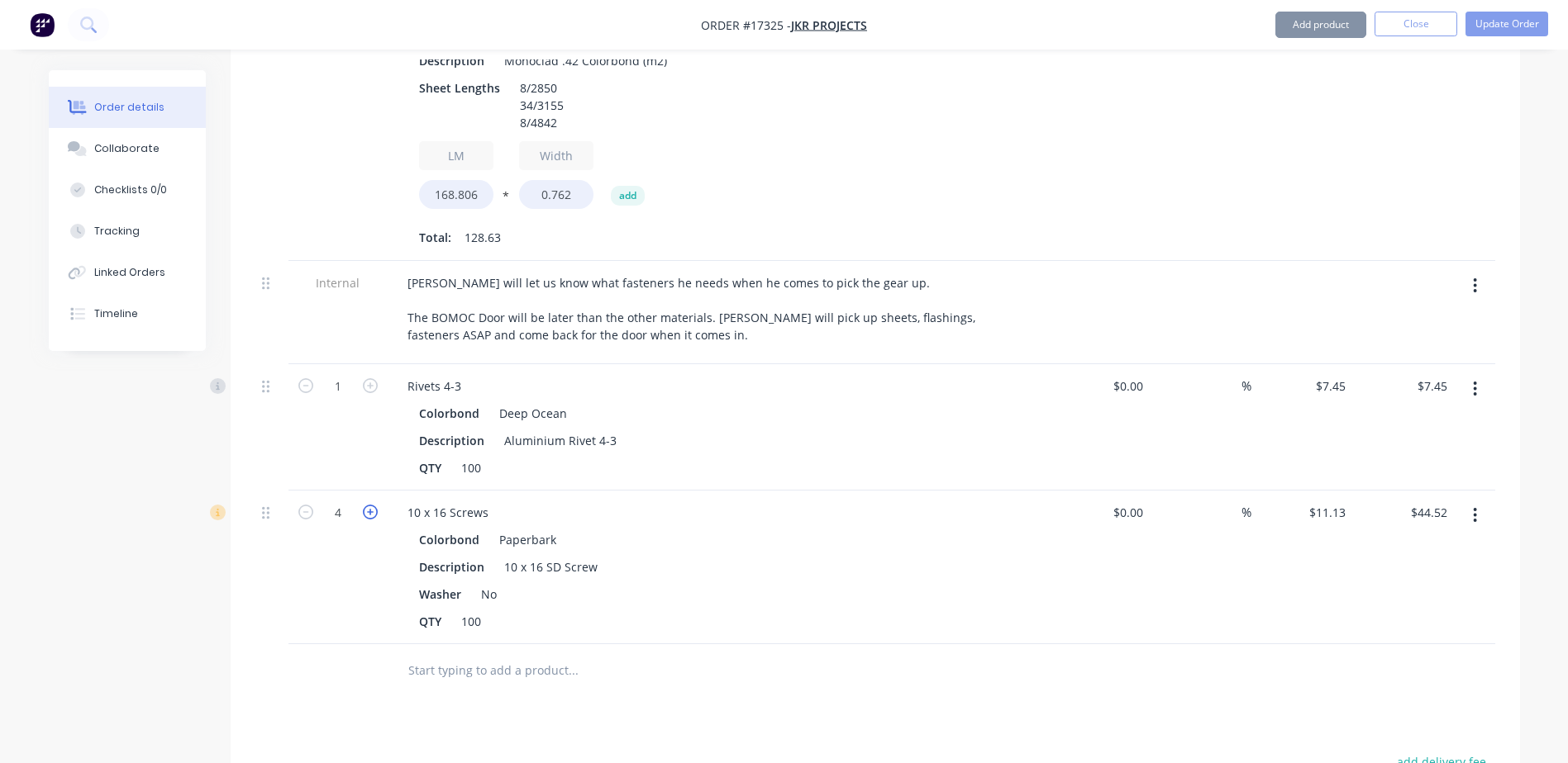
type input "5"
type input "$55.65"
click at [465, 655] on input "text" at bounding box center [572, 671] width 331 height 33
click at [1307, 24] on button "Add product" at bounding box center [1321, 24] width 91 height 27
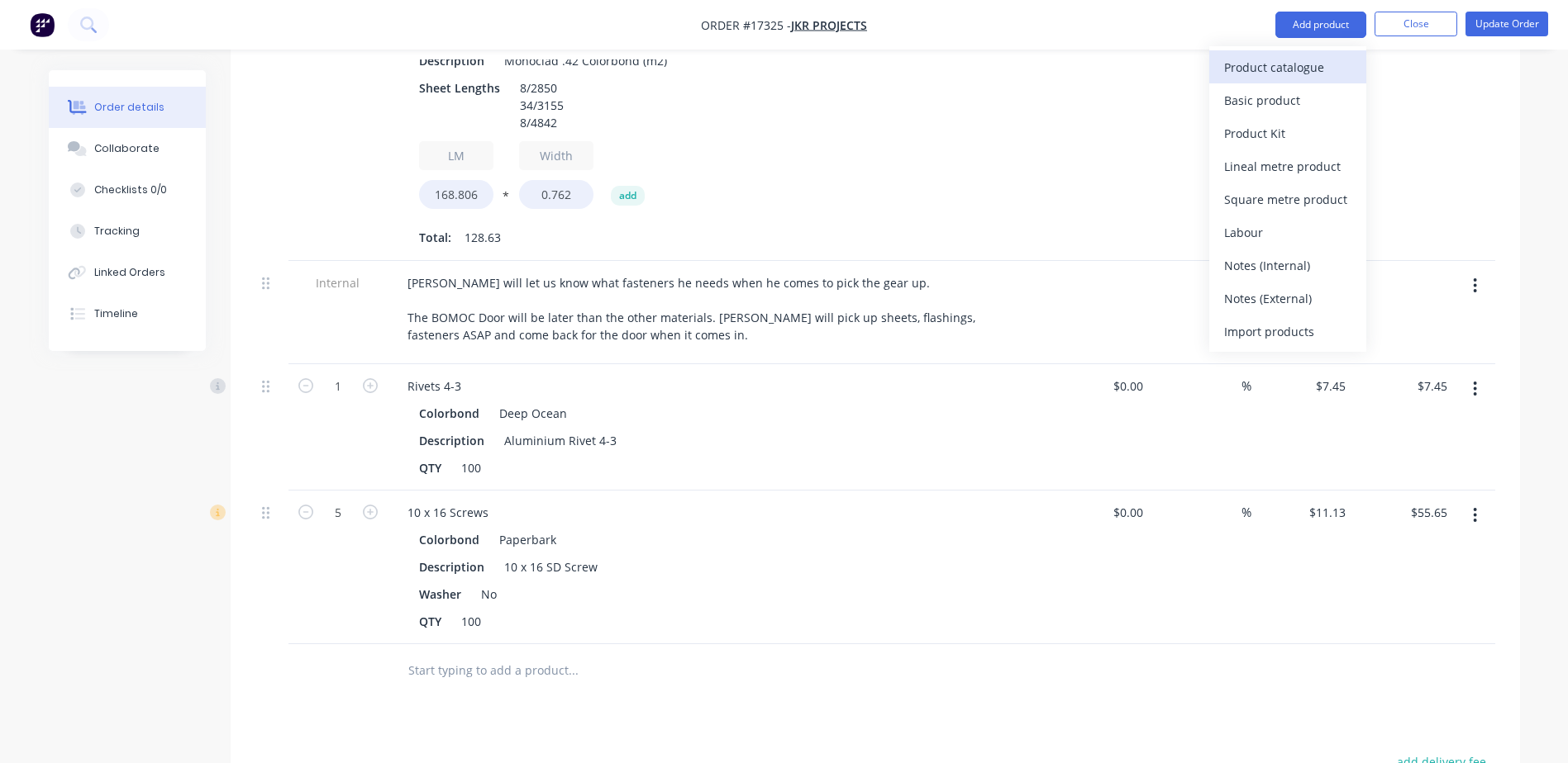
click at [1248, 70] on div "Product catalogue" at bounding box center [1286, 68] width 127 height 24
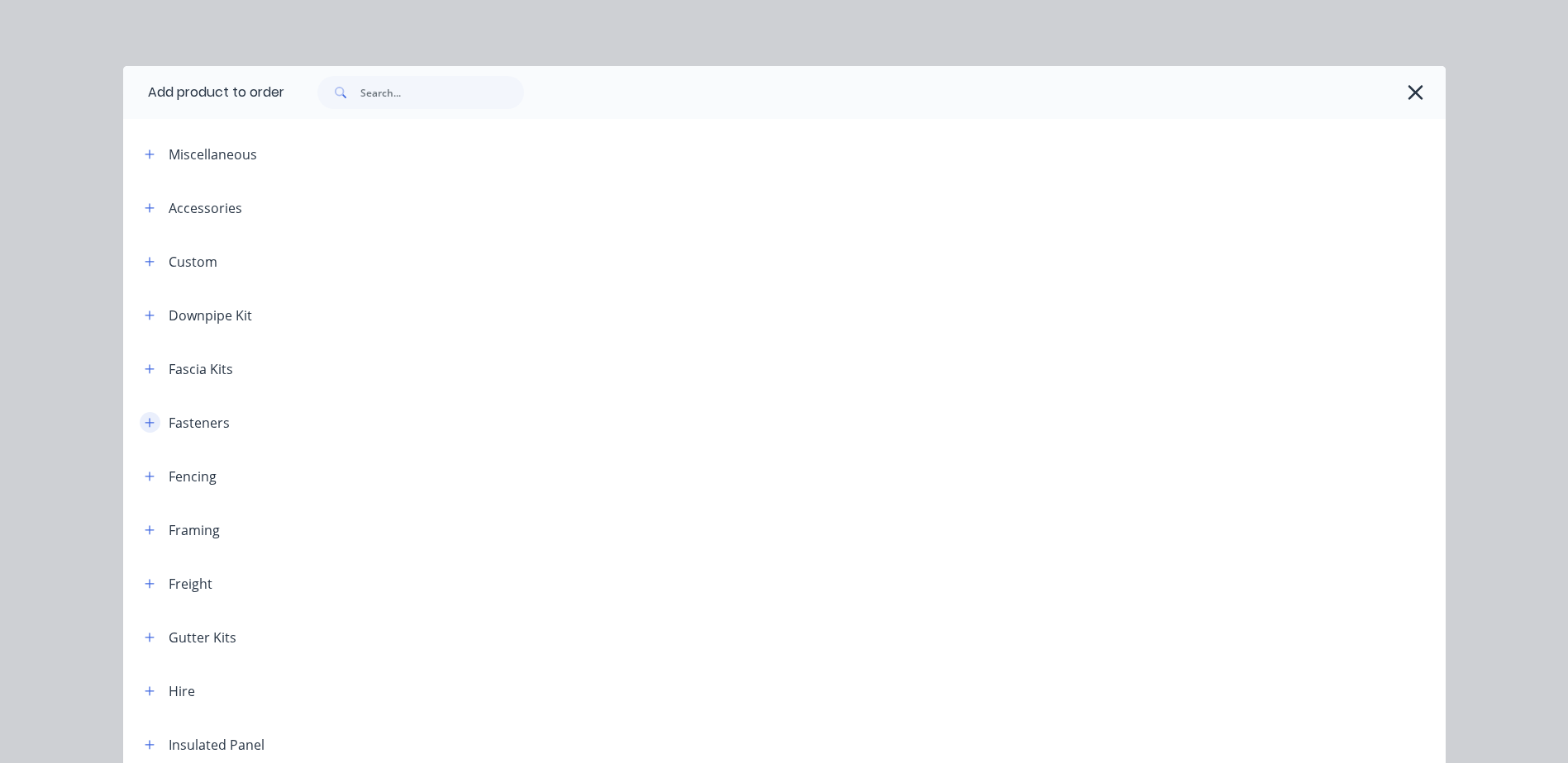
click at [144, 425] on icon "button" at bounding box center [149, 423] width 10 height 11
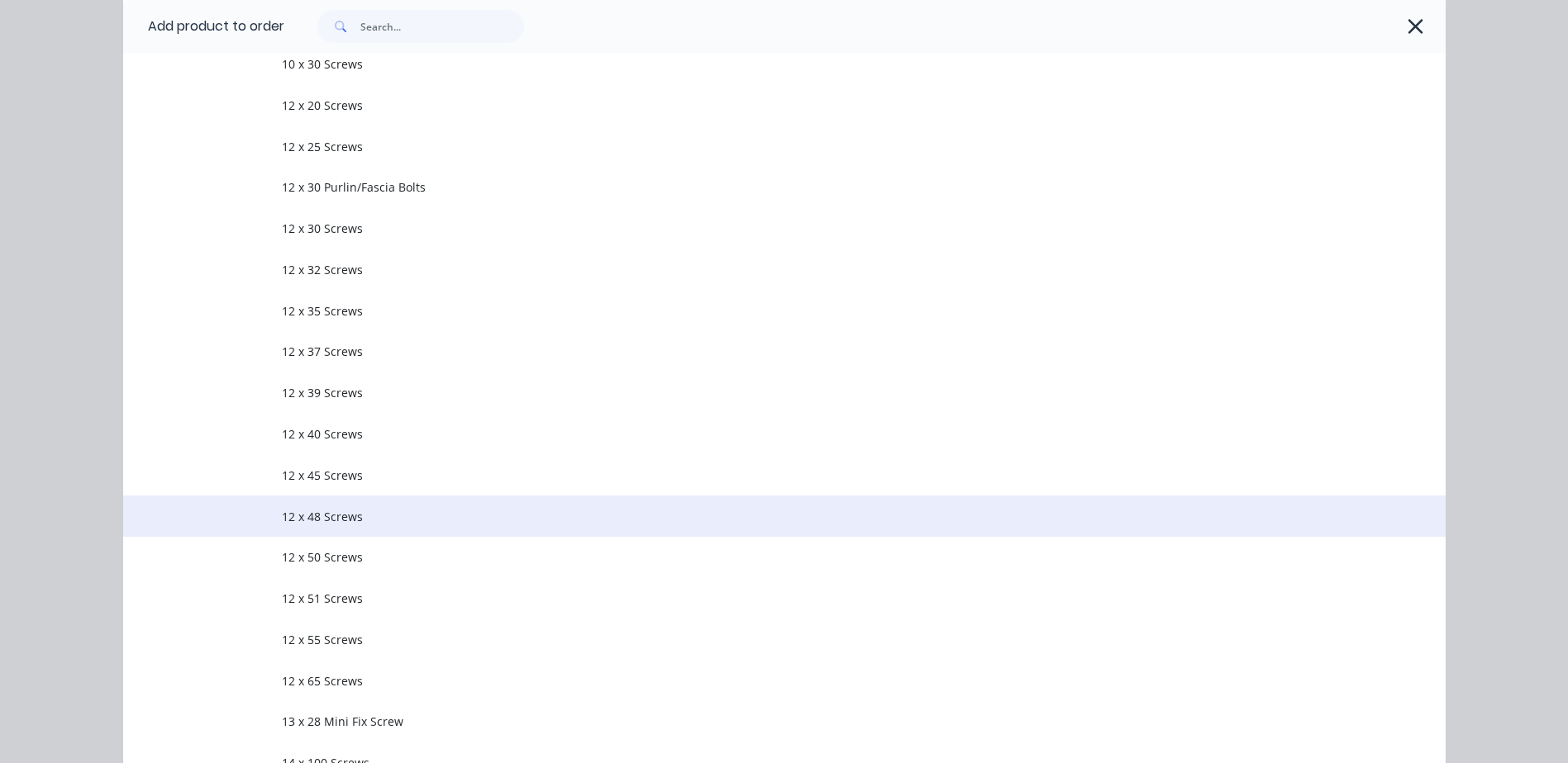
scroll to position [495, 0]
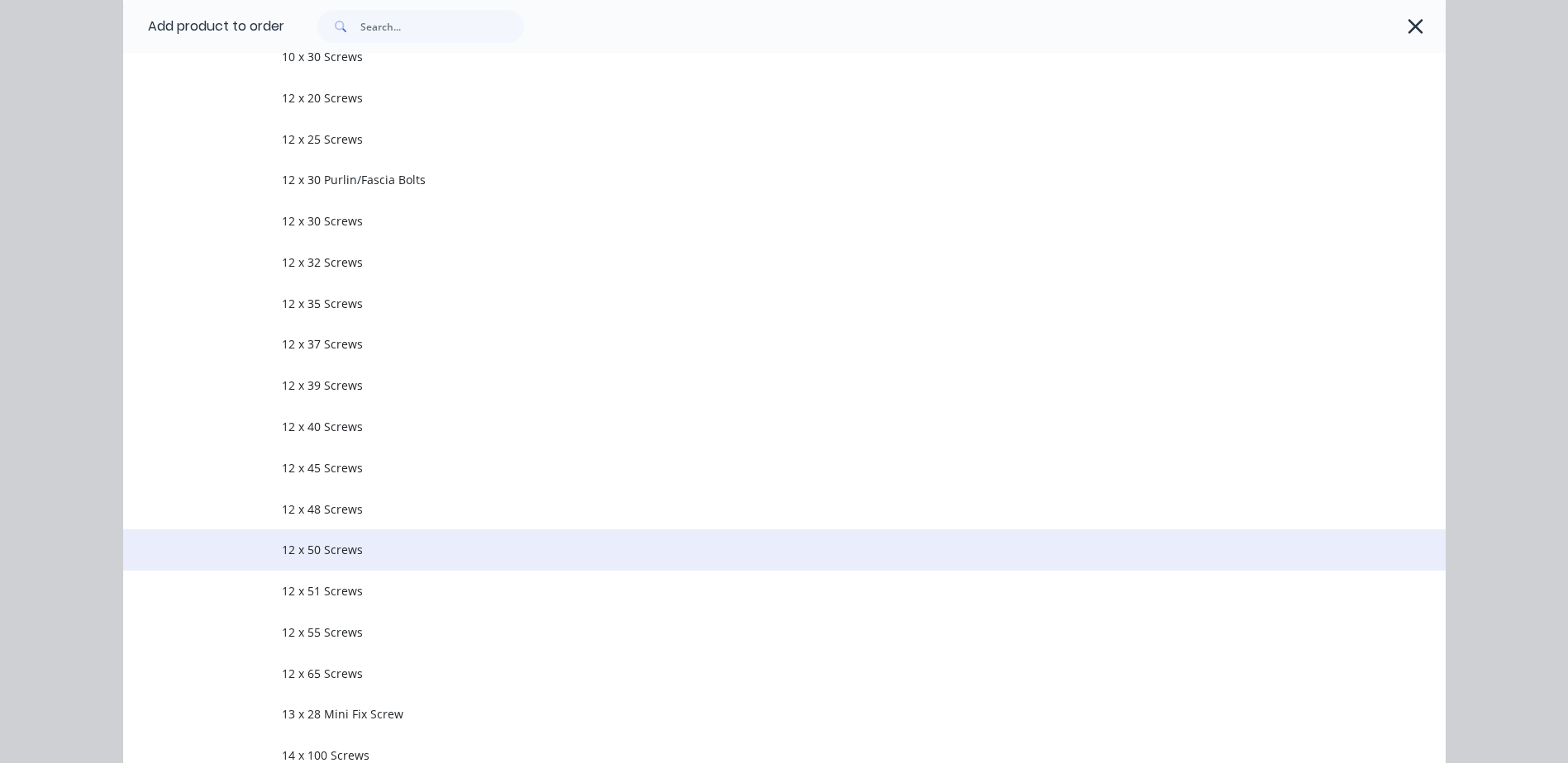
click at [316, 549] on span "12 x 50 Screws" at bounding box center [746, 549] width 931 height 18
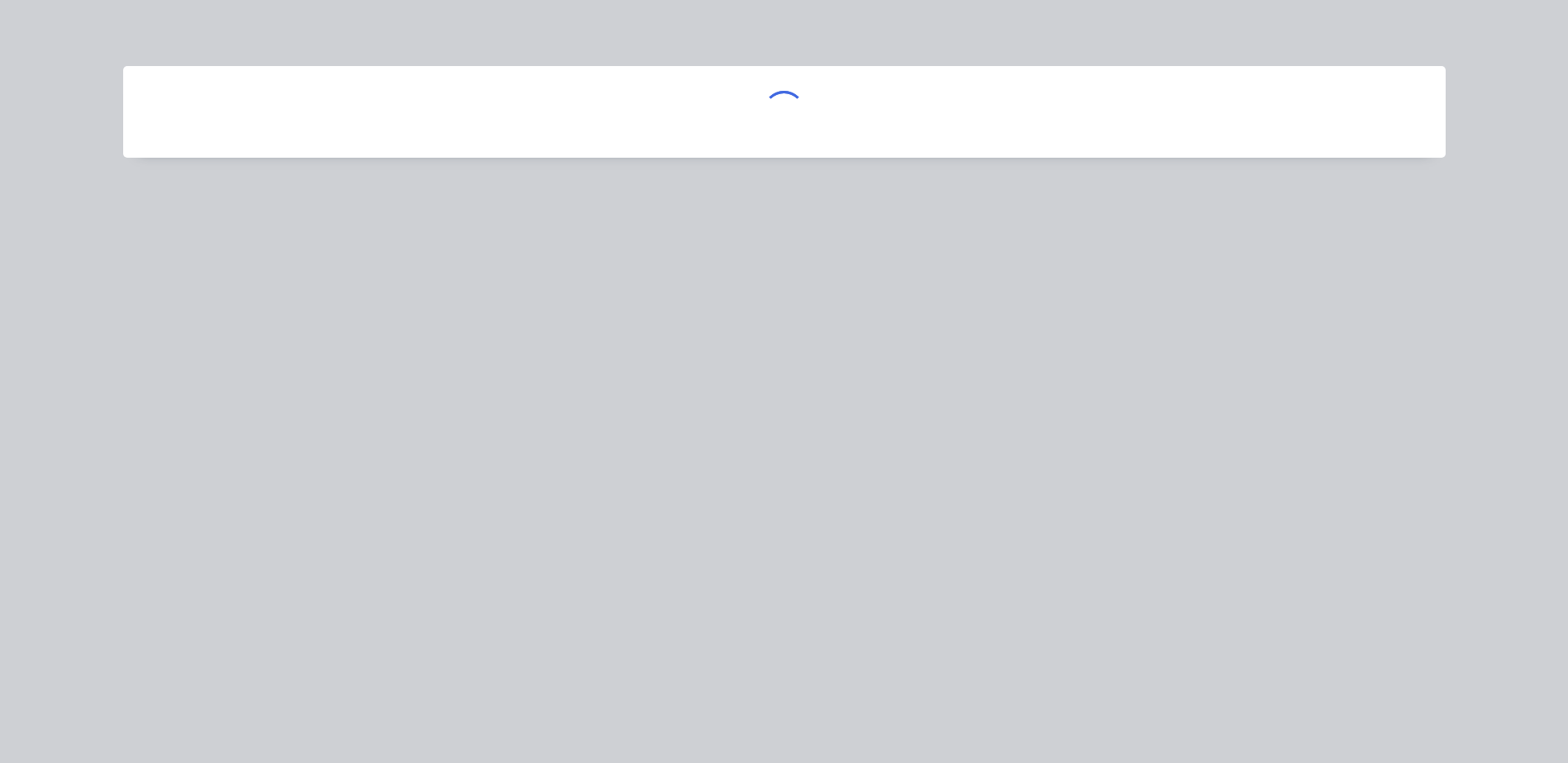
scroll to position [0, 0]
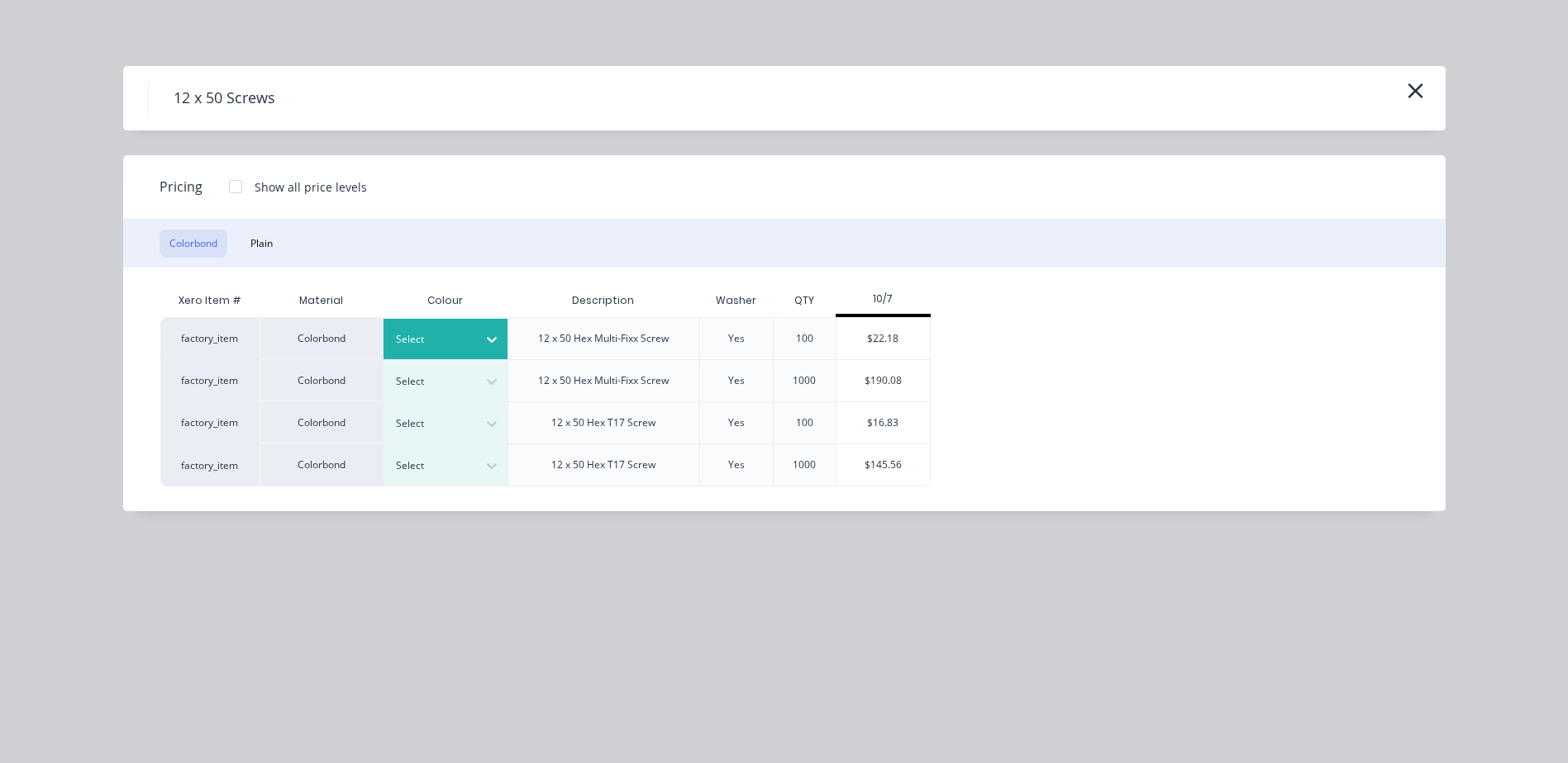
click at [478, 337] on div at bounding box center [492, 339] width 30 height 27
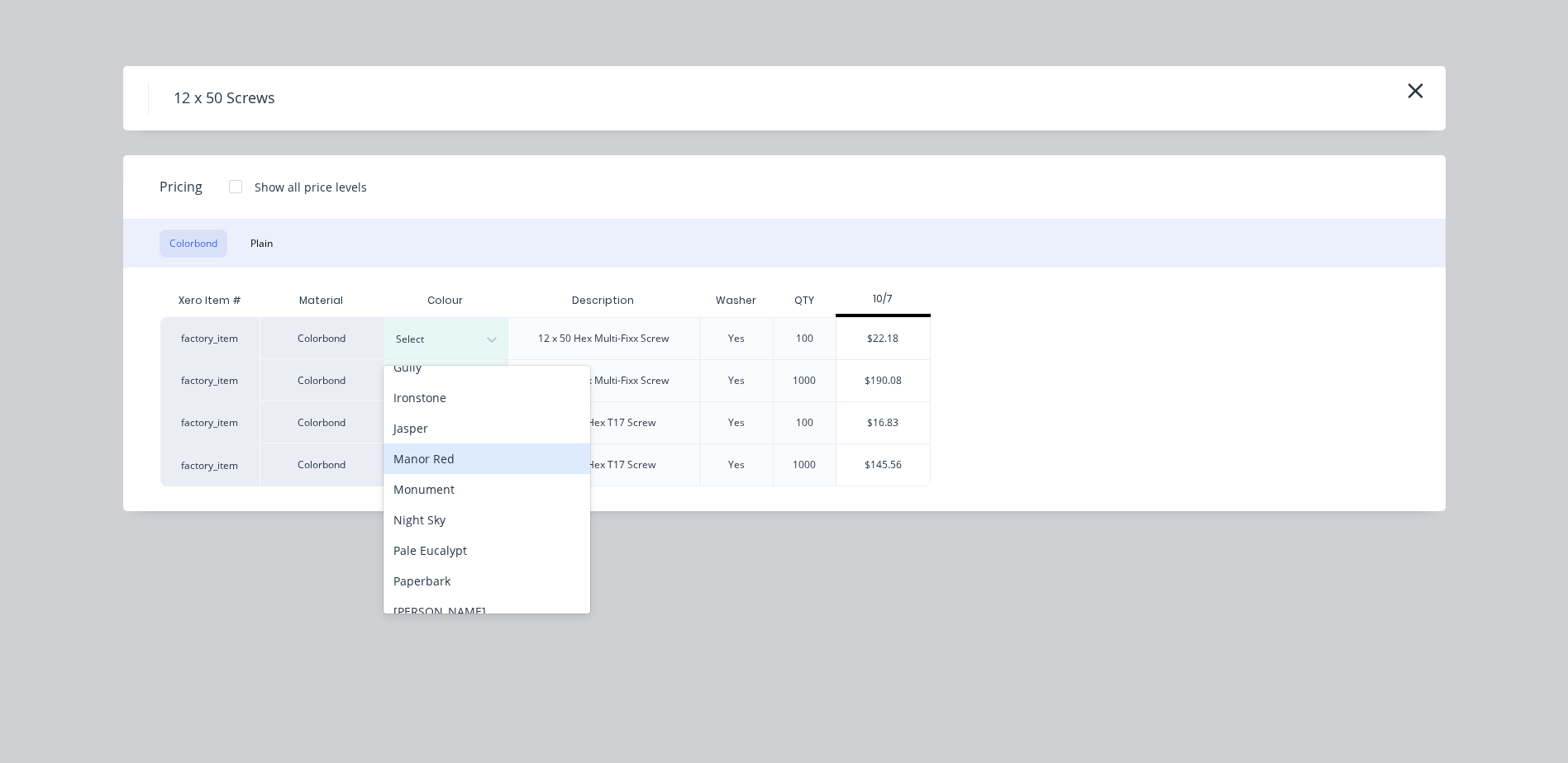
scroll to position [331, 0]
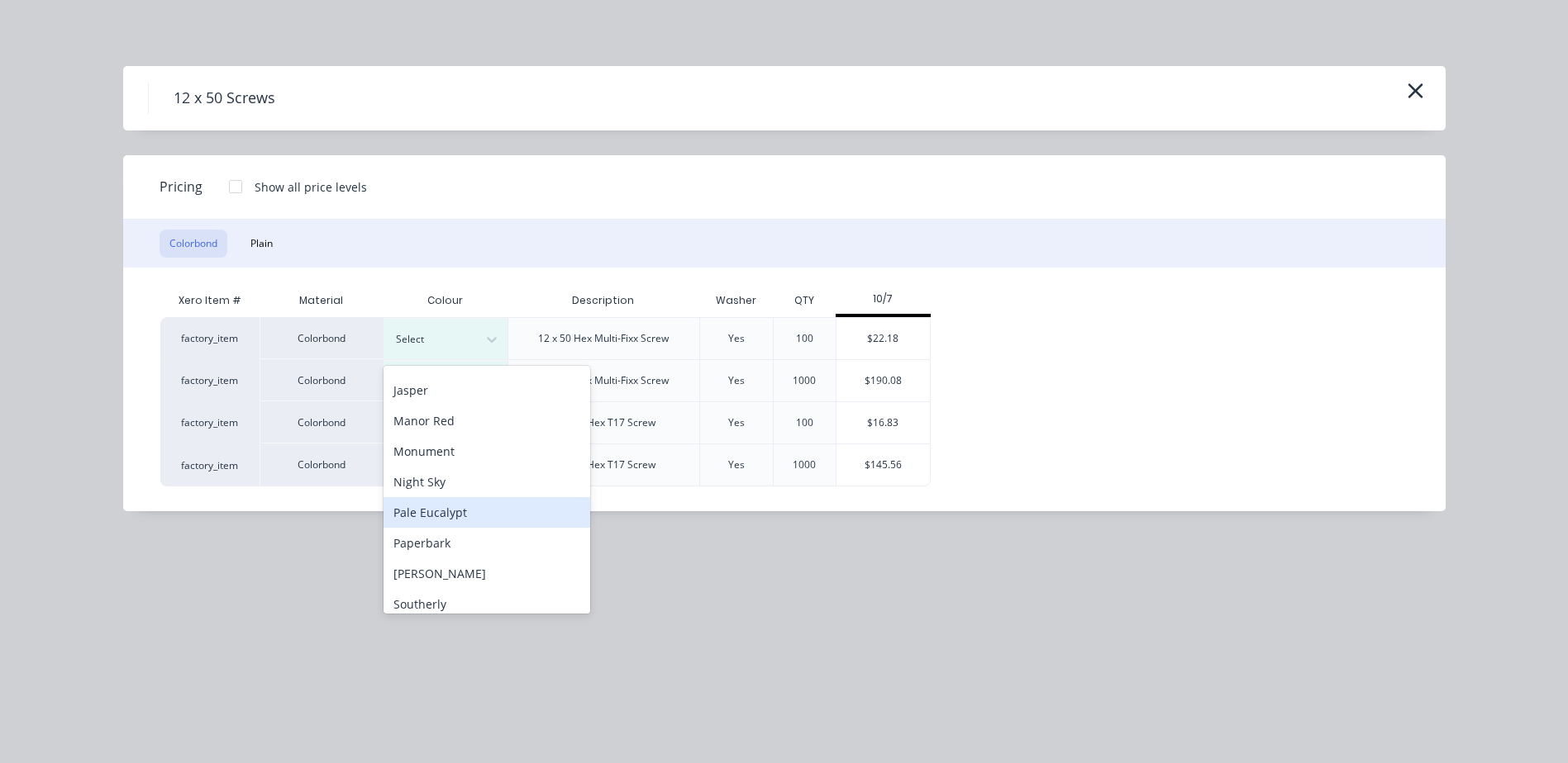
click at [436, 510] on div "Pale Eucalypt" at bounding box center [486, 512] width 207 height 31
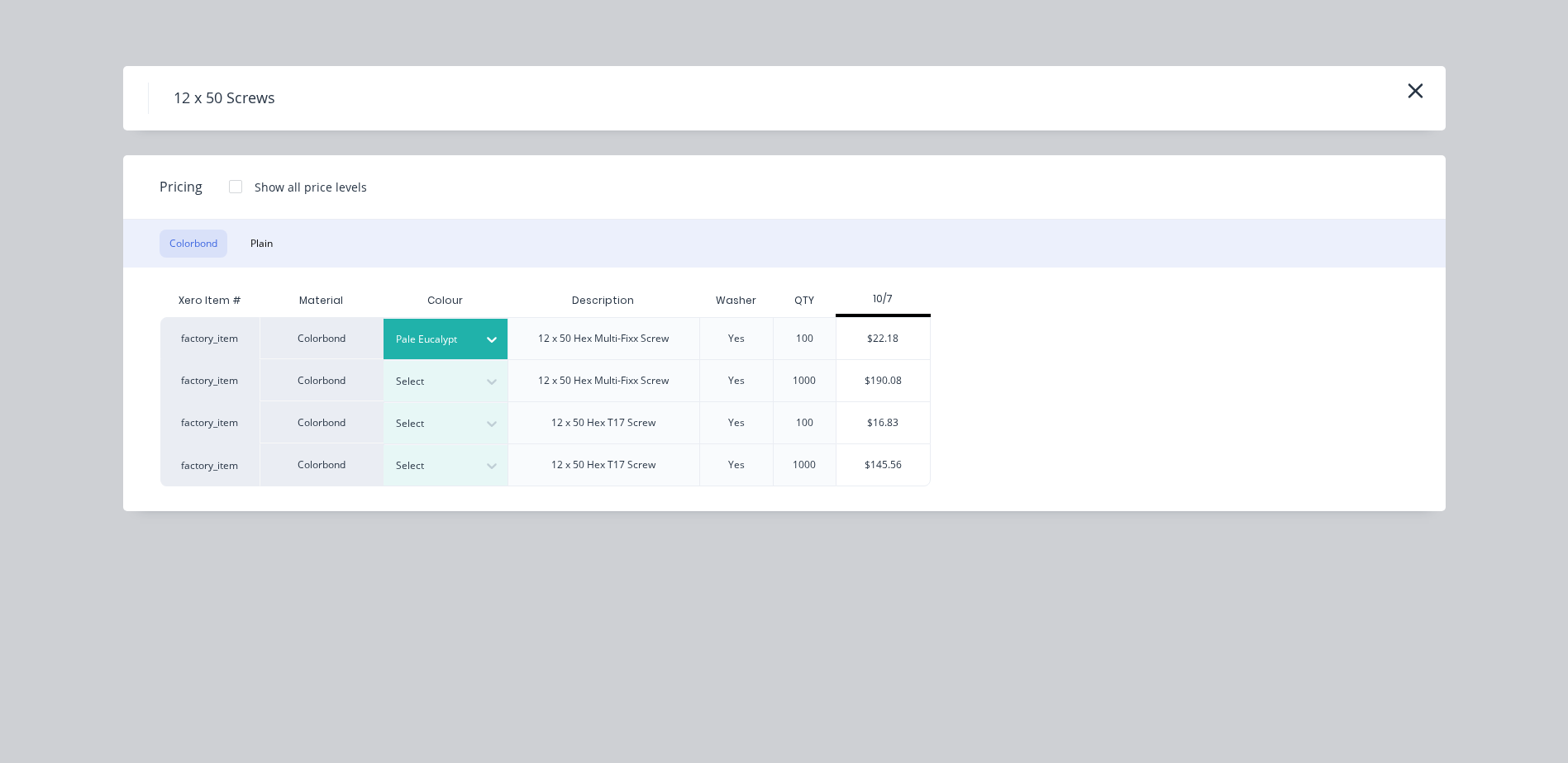
click at [464, 347] on div at bounding box center [433, 340] width 74 height 19
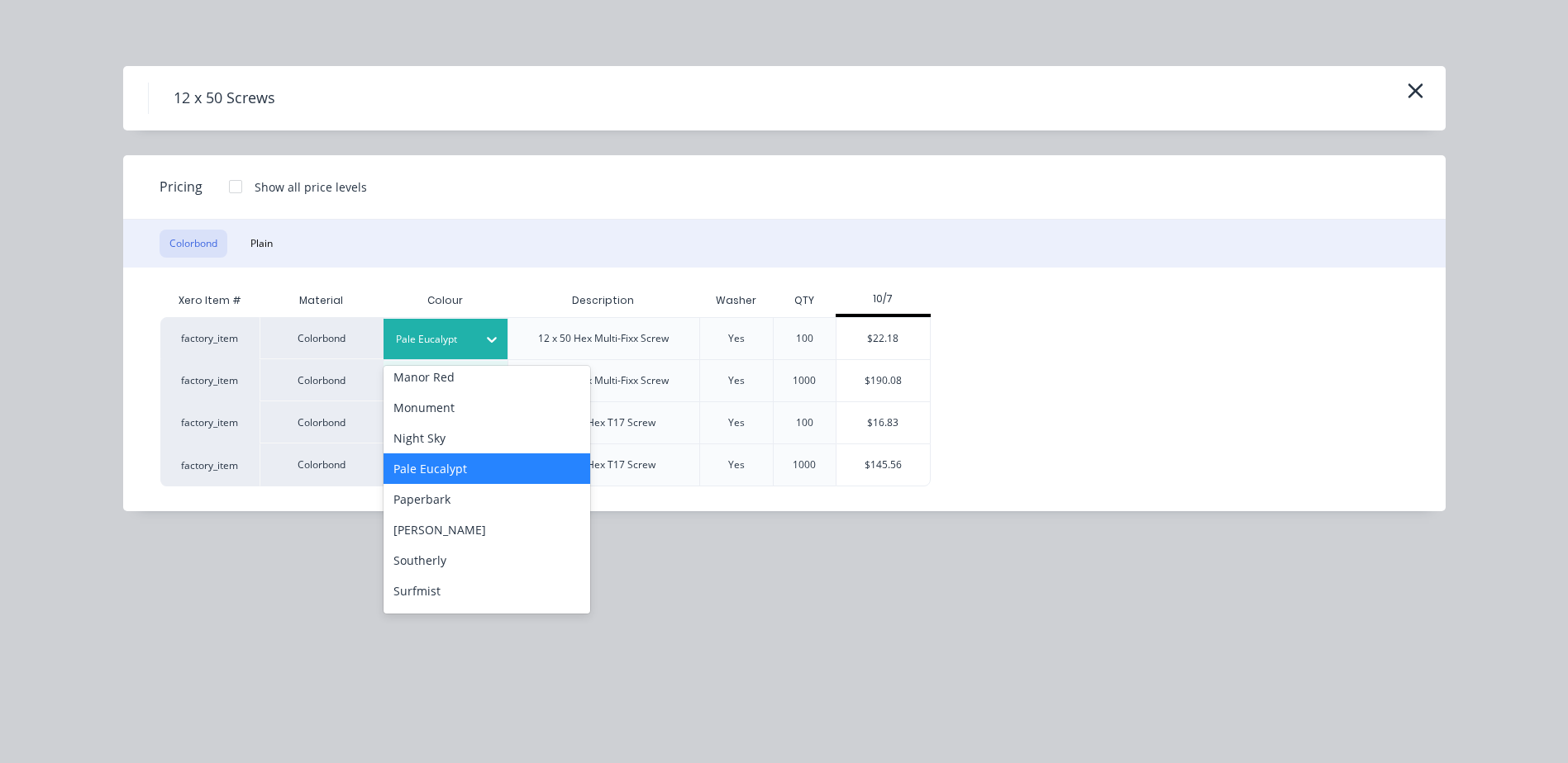
scroll to position [413, 0]
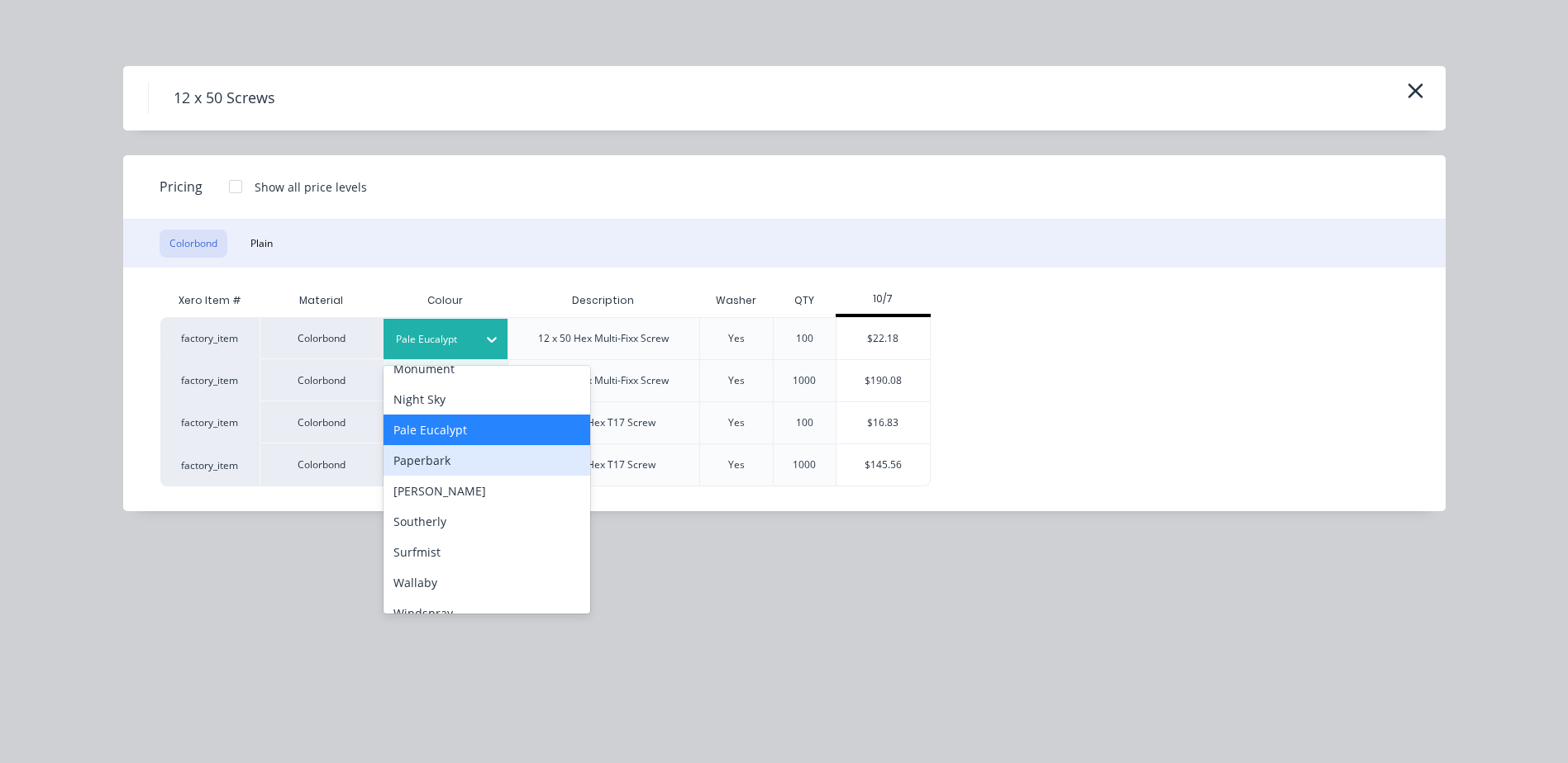
click at [420, 452] on div "Paperbark" at bounding box center [486, 460] width 207 height 31
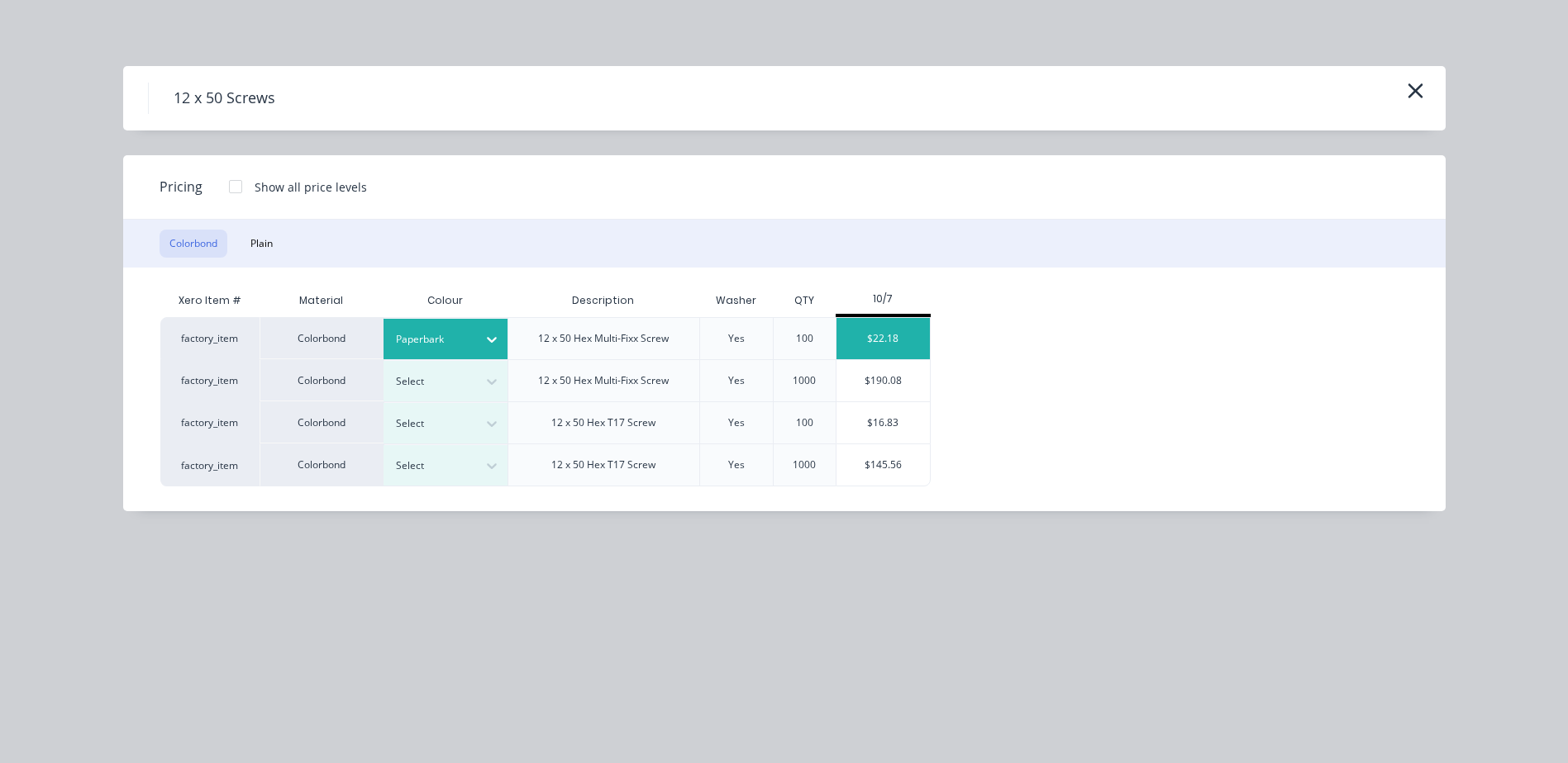
click at [908, 334] on div "$22.18" at bounding box center [883, 339] width 94 height 42
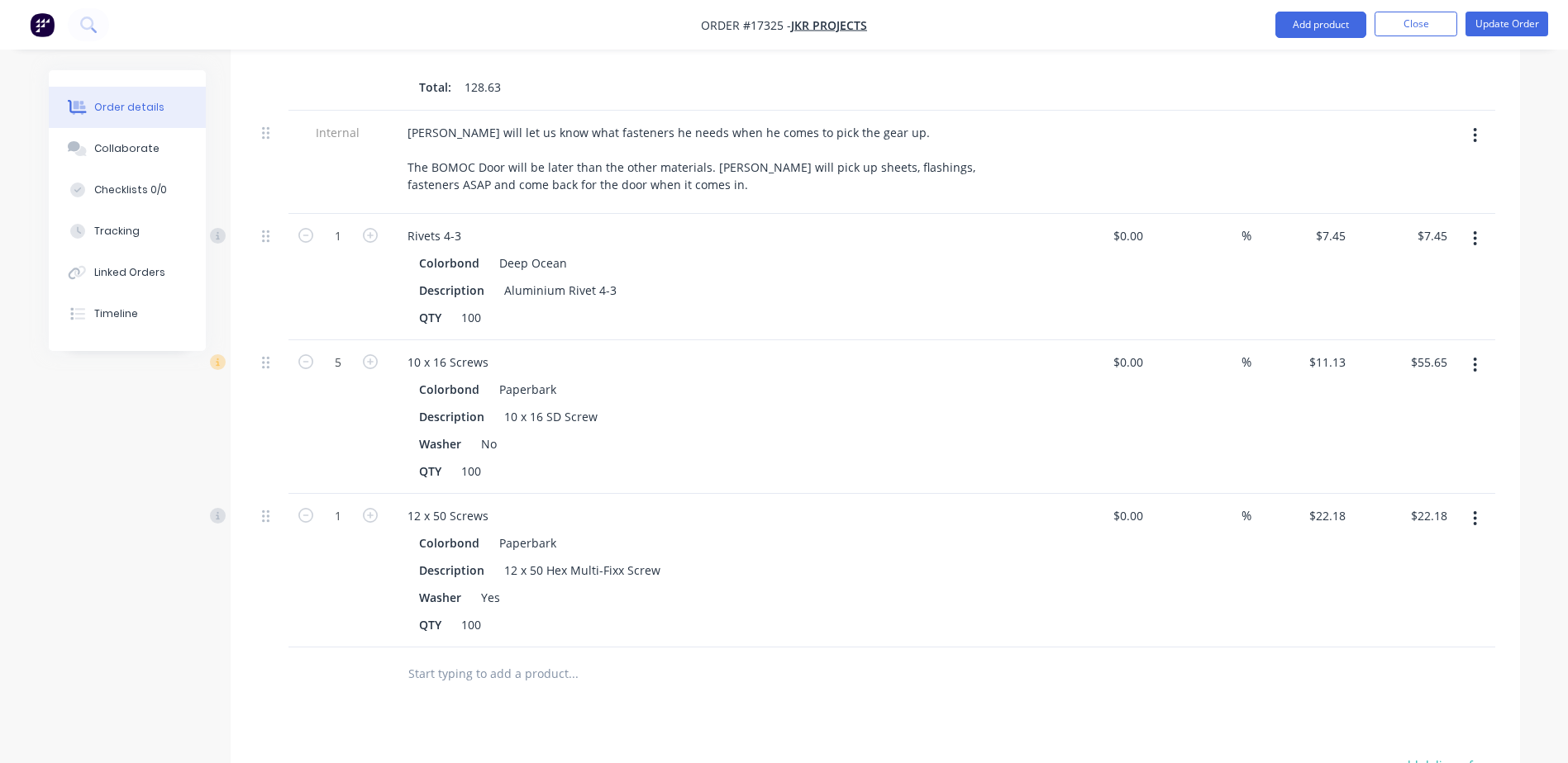
scroll to position [2066, 0]
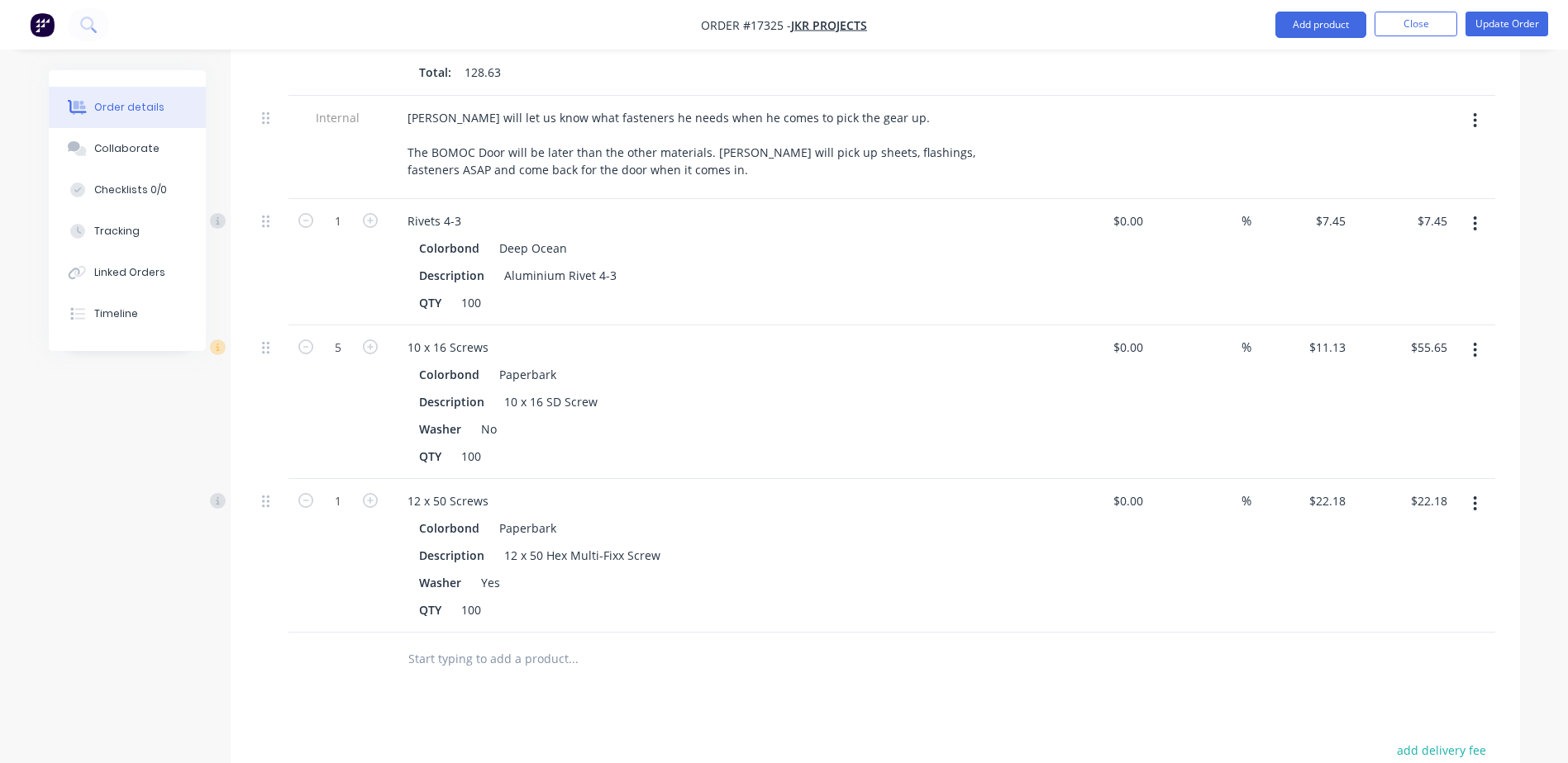
click at [489, 643] on input "text" at bounding box center [572, 659] width 331 height 33
click at [370, 494] on icon "button" at bounding box center [370, 501] width 15 height 15
type input "2"
type input "$44.36"
click at [371, 494] on icon "button" at bounding box center [370, 501] width 15 height 15
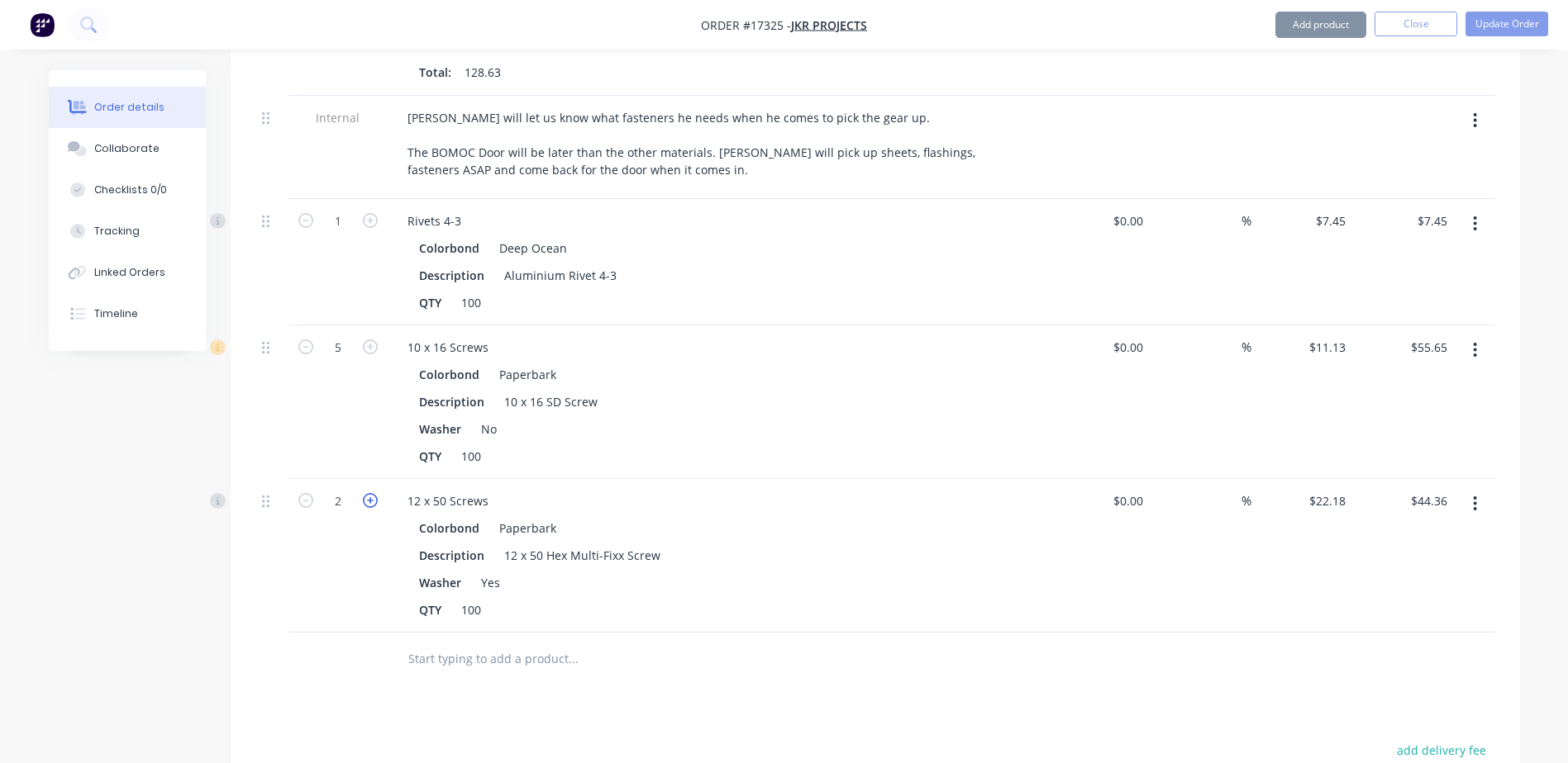
type input "3"
type input "$66.54"
click at [465, 643] on input "text" at bounding box center [572, 659] width 331 height 33
click at [1285, 28] on button "Add product" at bounding box center [1321, 24] width 91 height 27
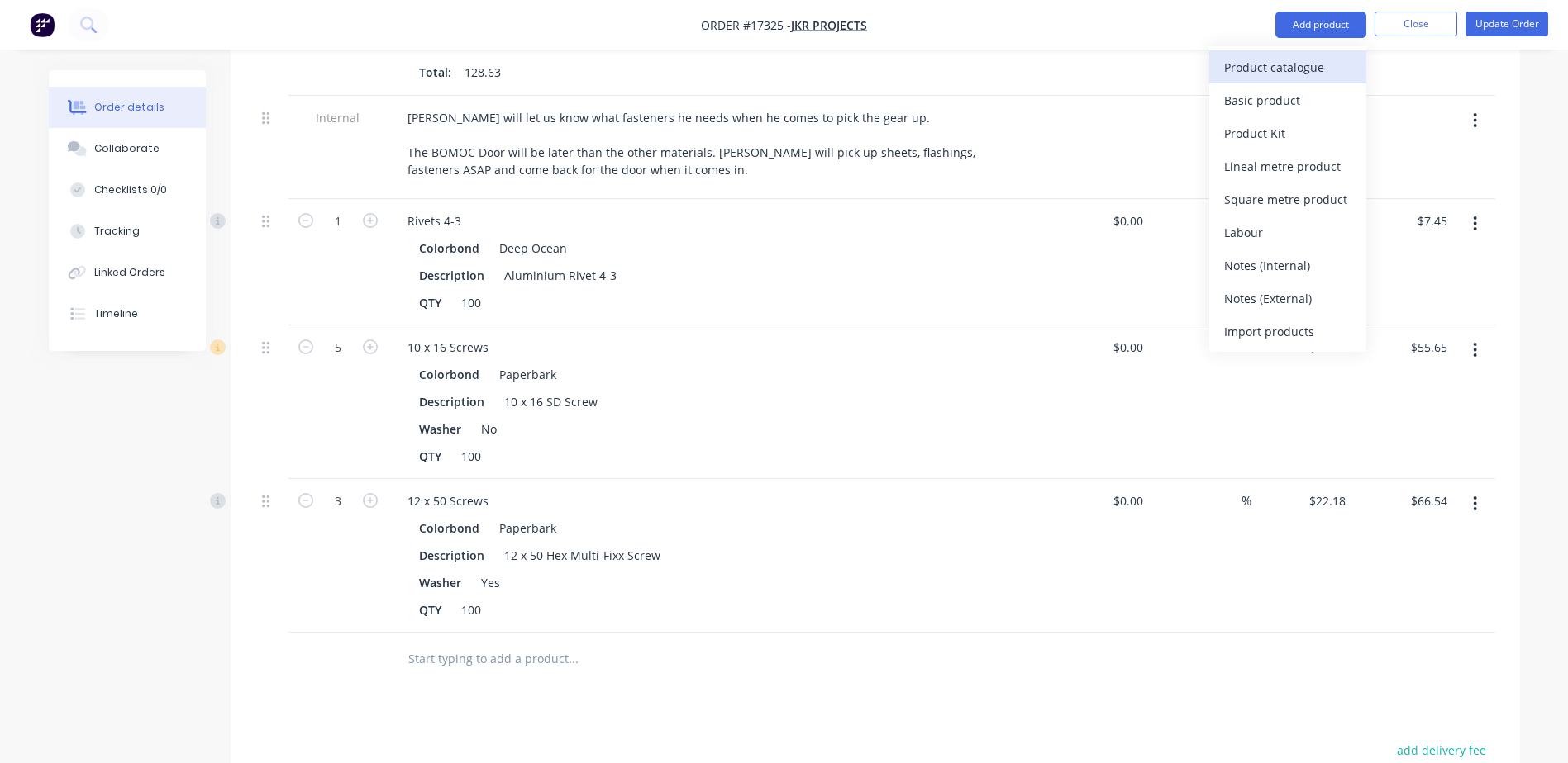
click at [1262, 73] on div "Product catalogue" at bounding box center [1286, 68] width 127 height 24
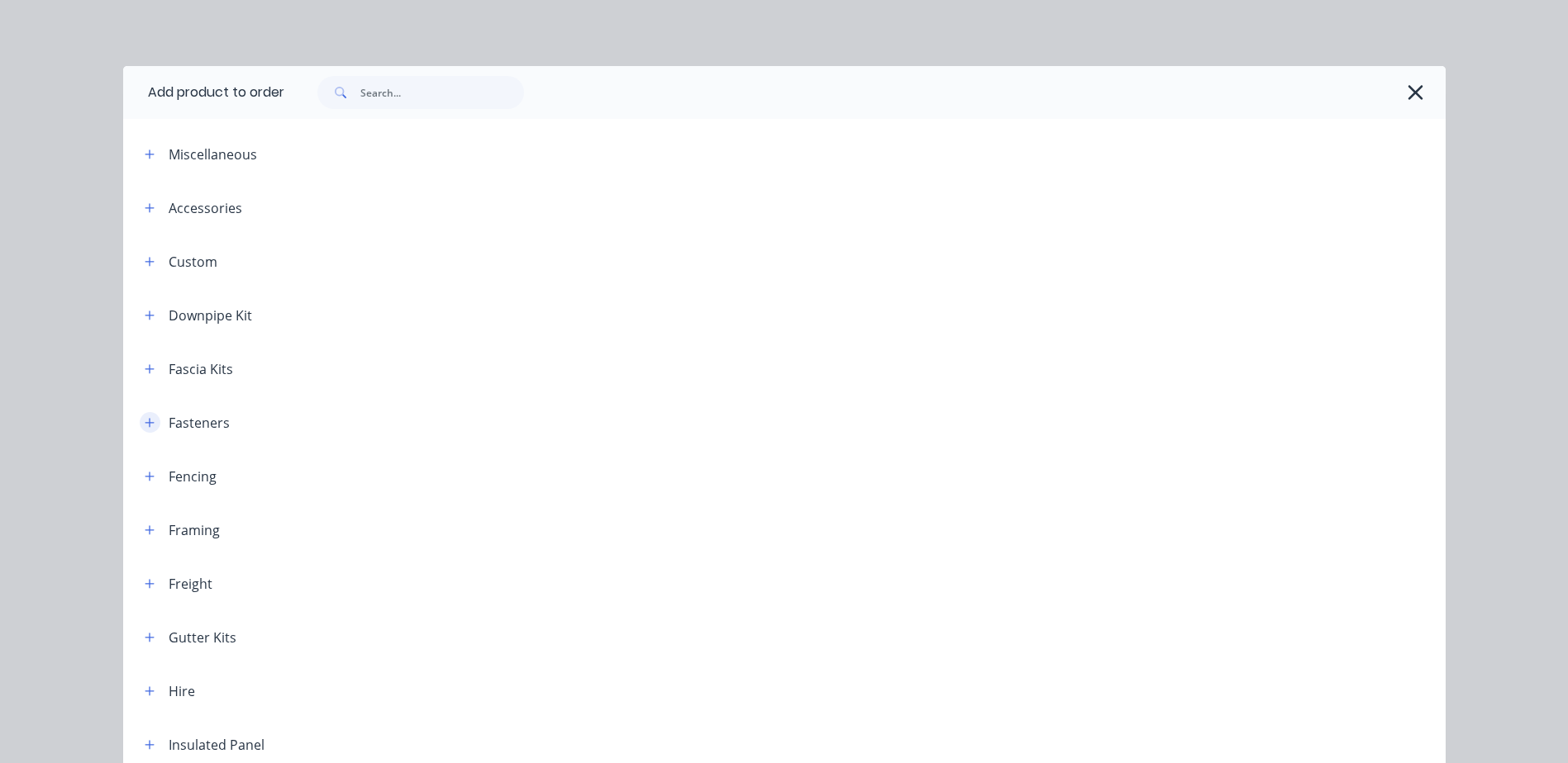
click at [144, 422] on icon "button" at bounding box center [149, 423] width 10 height 11
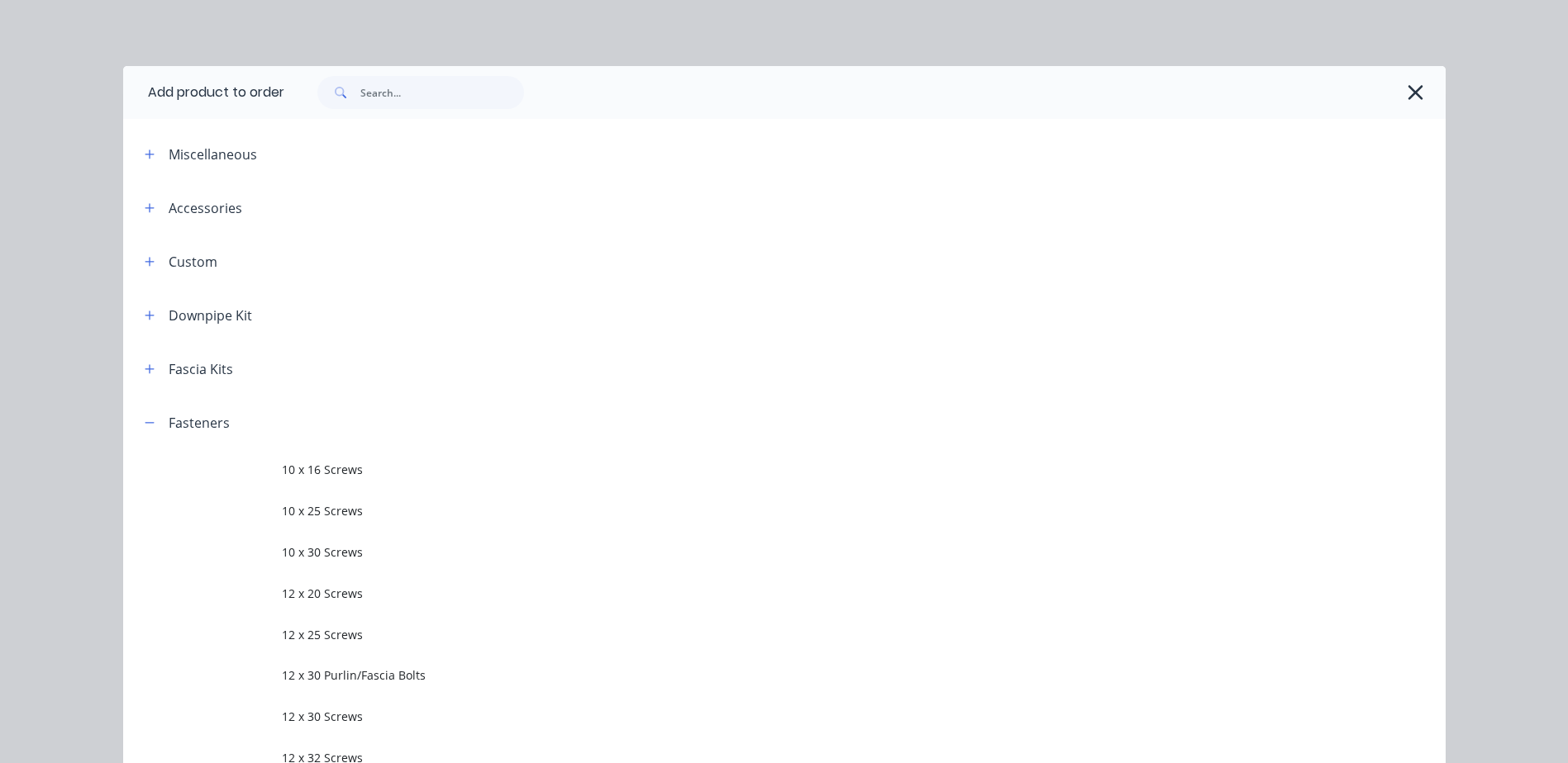
click at [319, 470] on span "10 x 16 Screws" at bounding box center [746, 469] width 931 height 18
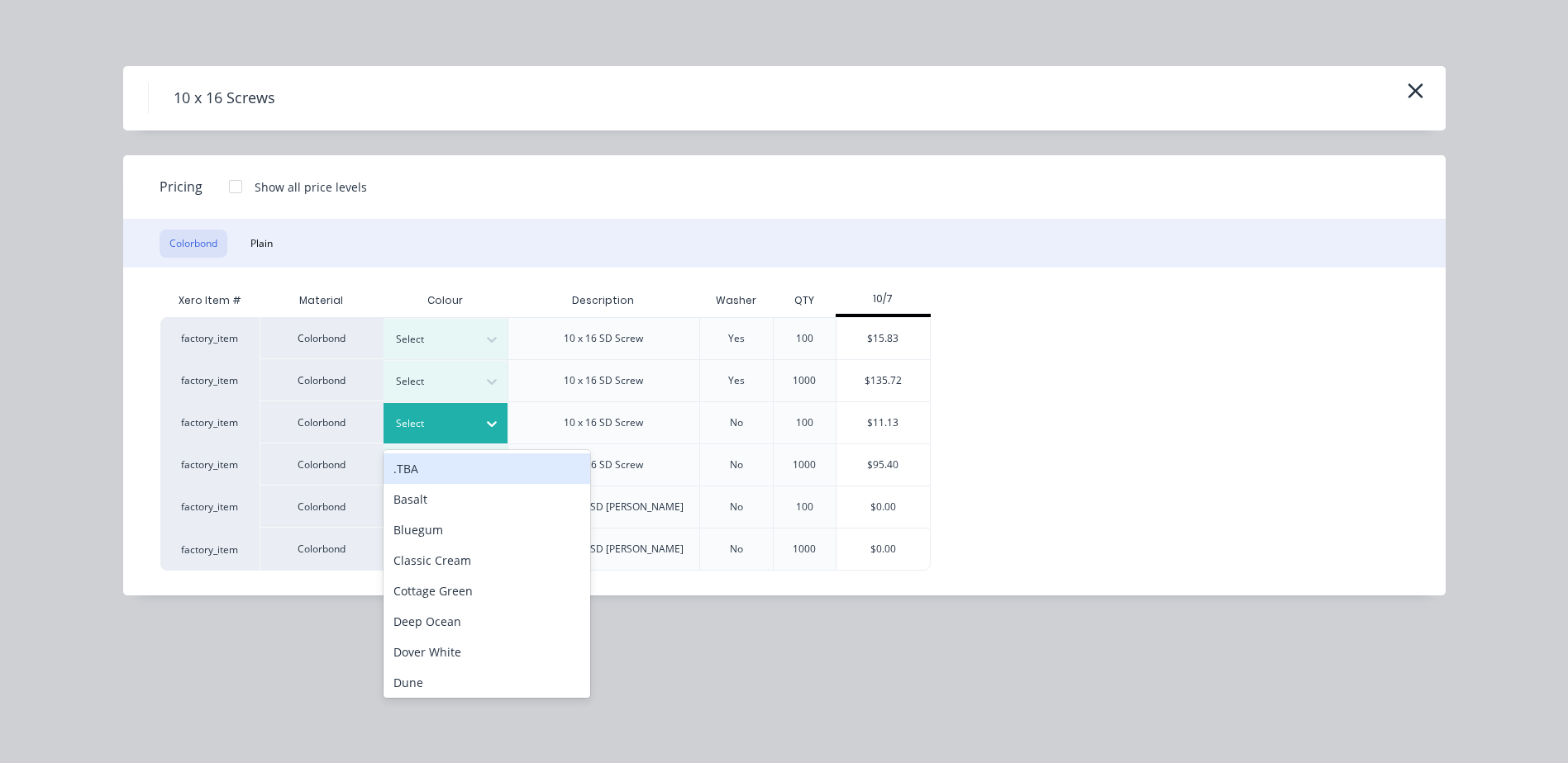
click at [506, 430] on div at bounding box center [492, 423] width 30 height 27
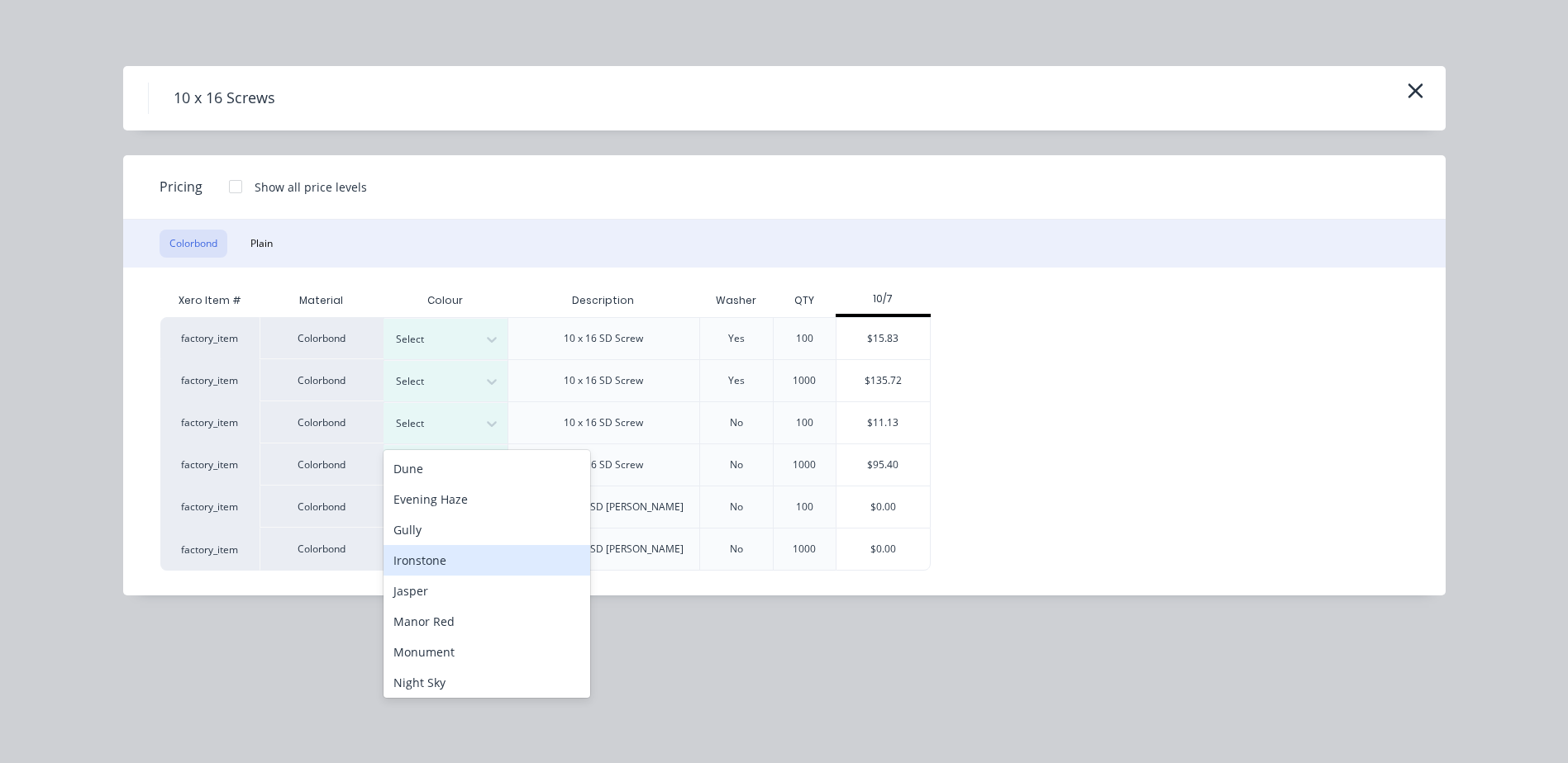
scroll to position [131, 0]
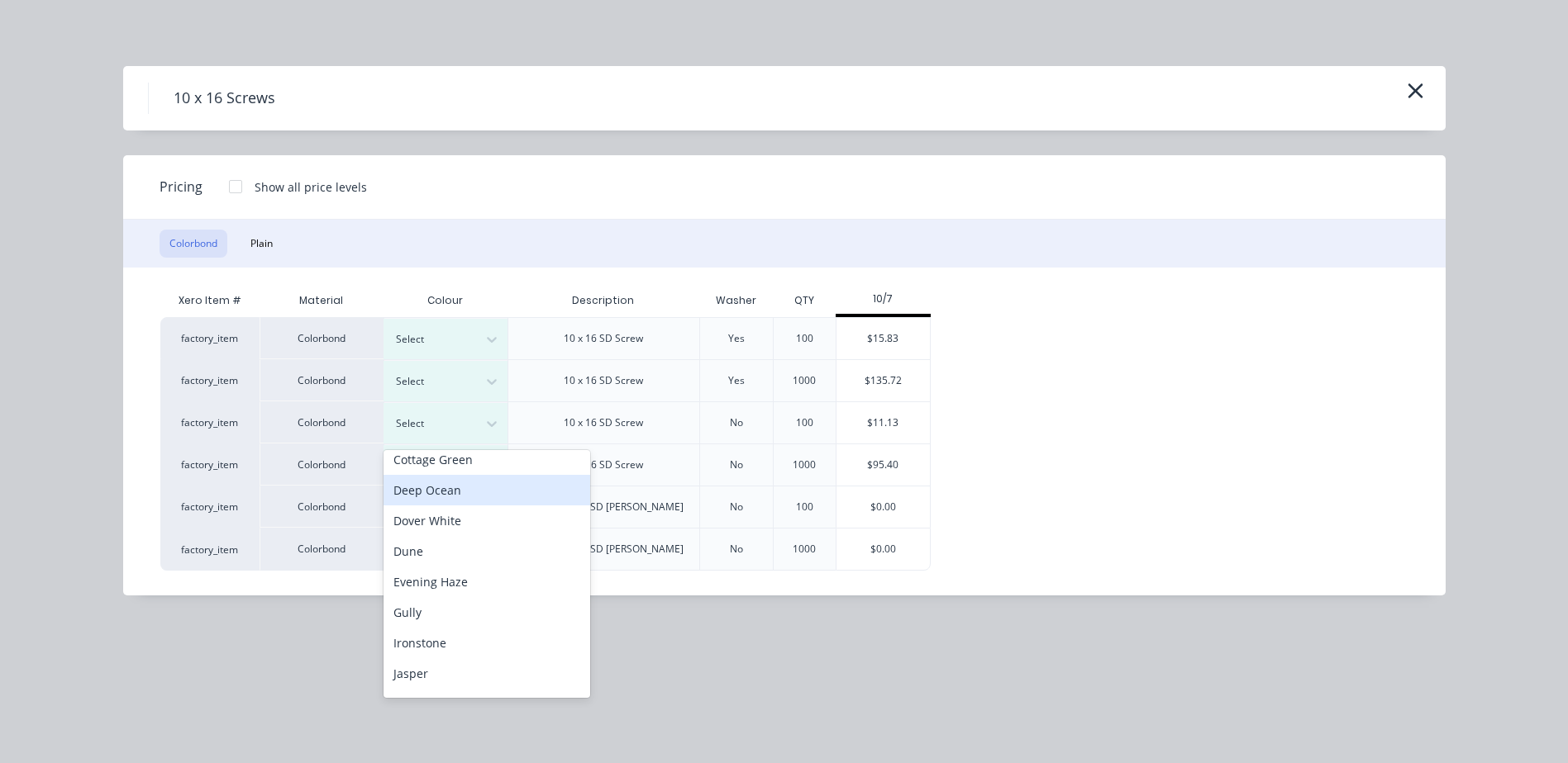
click at [438, 493] on div "Deep Ocean" at bounding box center [486, 490] width 207 height 31
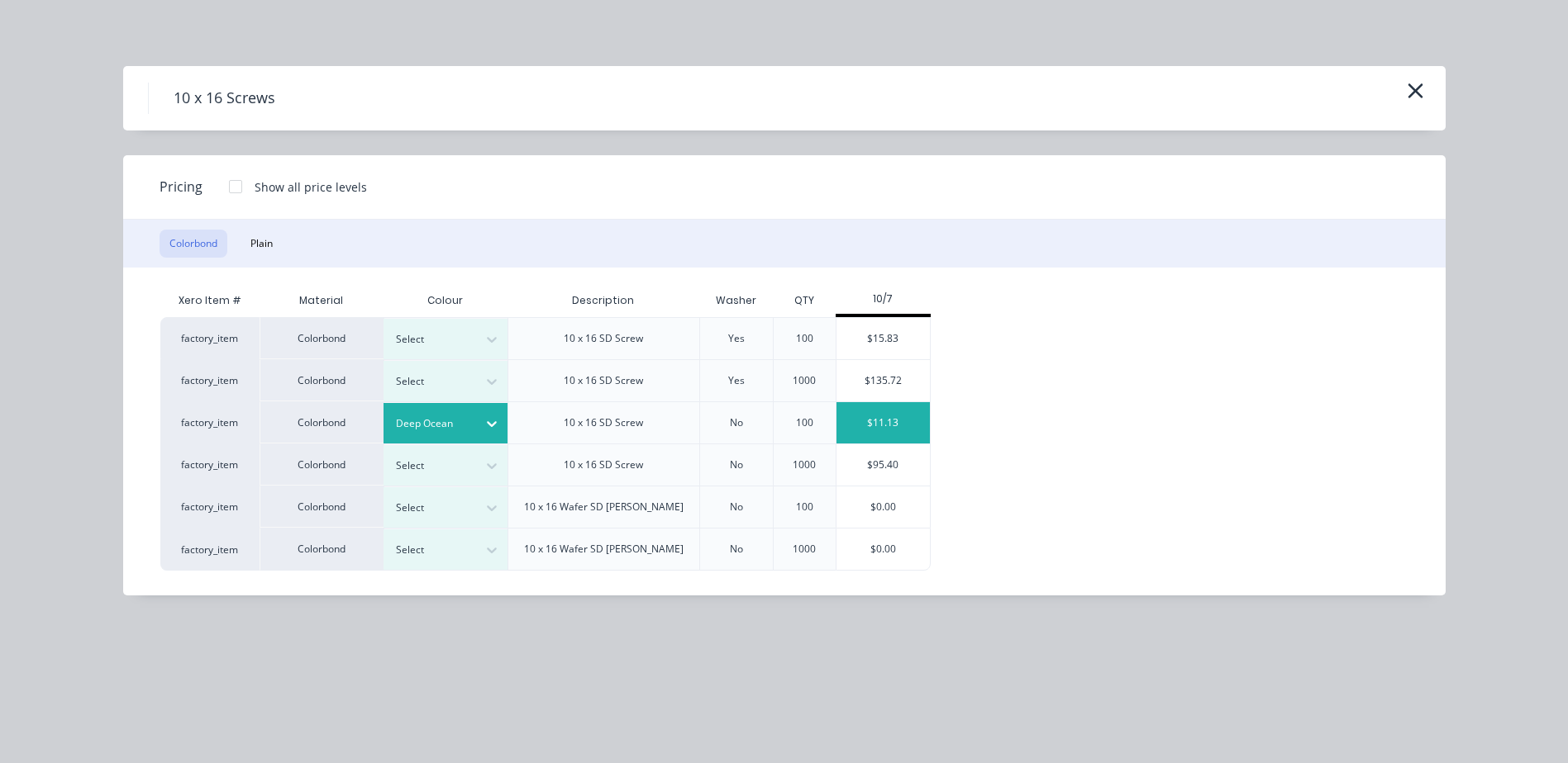
click at [900, 428] on div "$11.13" at bounding box center [883, 423] width 94 height 42
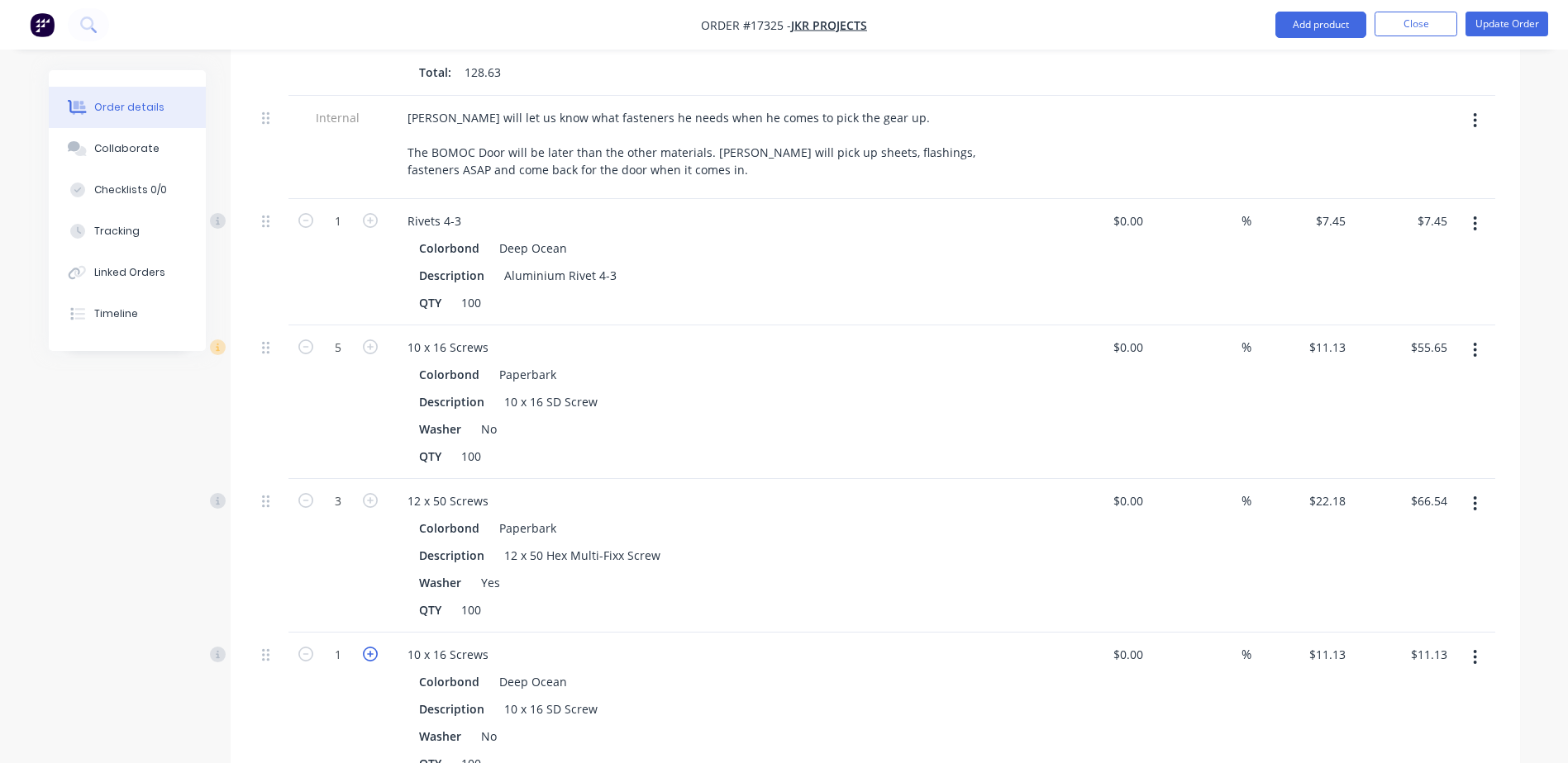
click at [372, 647] on icon "button" at bounding box center [370, 655] width 15 height 15
type input "2"
type input "$22.26"
click at [372, 647] on icon "button" at bounding box center [370, 655] width 15 height 15
type input "3"
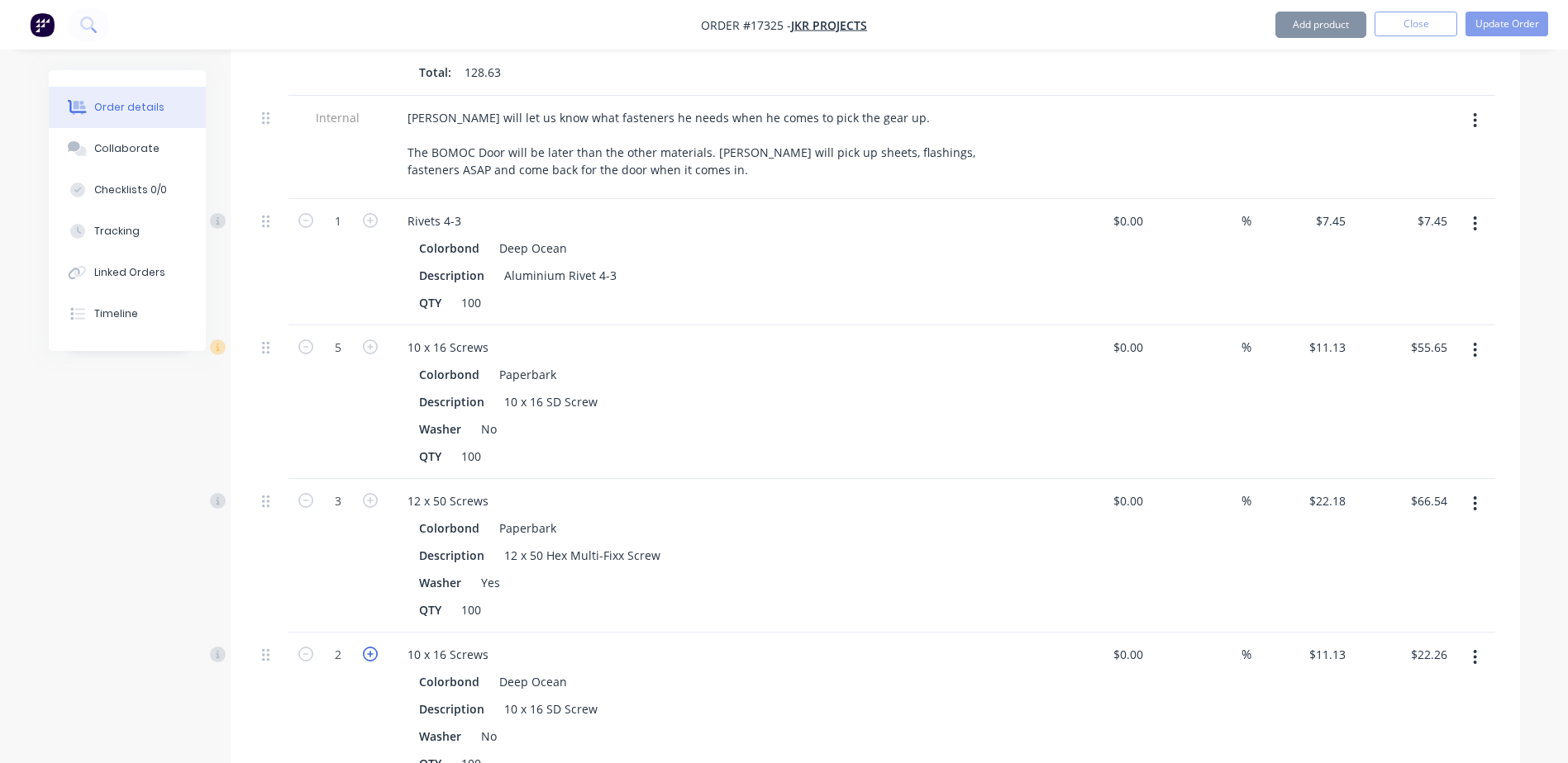
type input "$33.39"
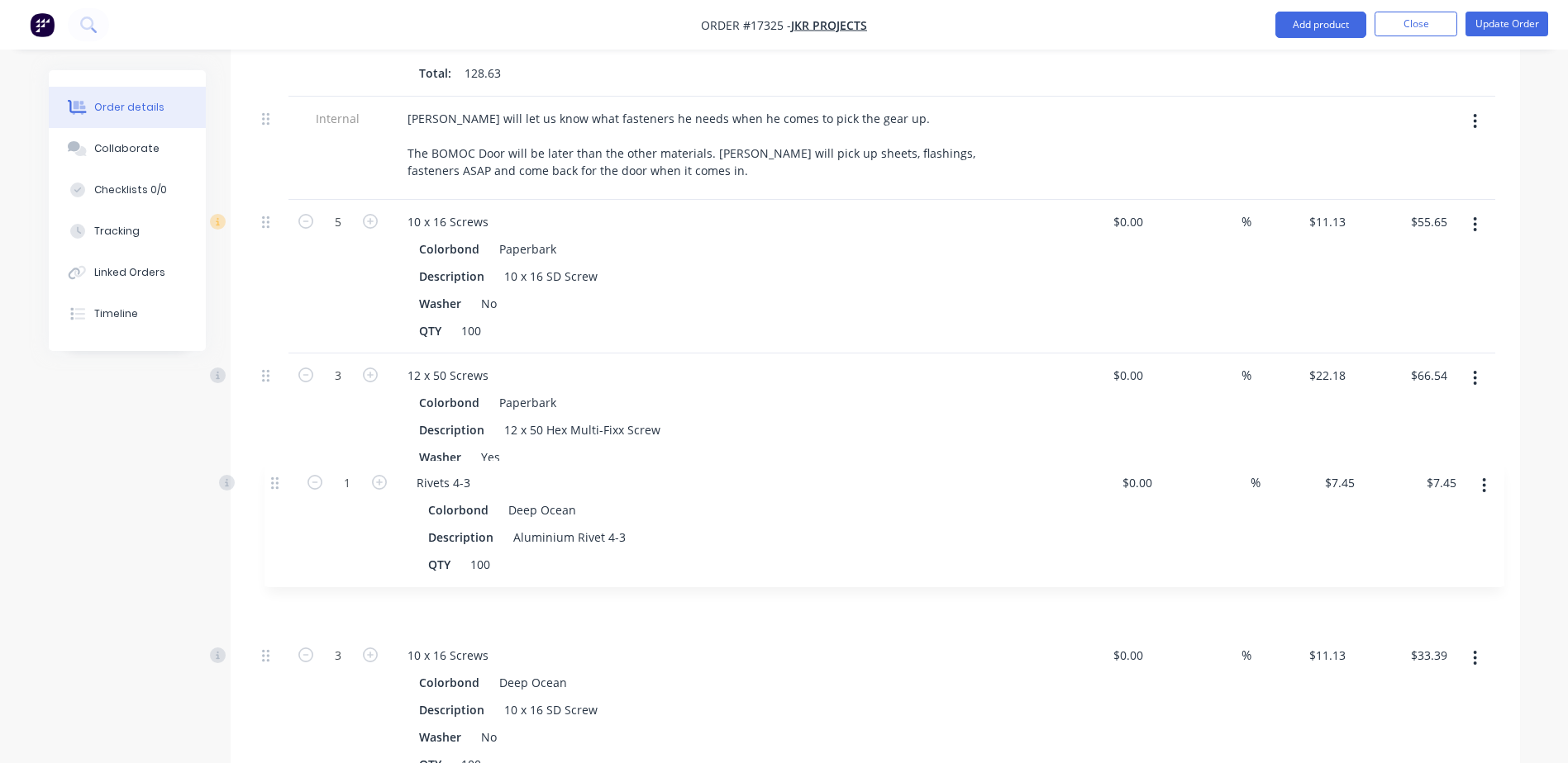
drag, startPoint x: 264, startPoint y: 174, endPoint x: 272, endPoint y: 495, distance: 321.1
click at [272, 495] on div "5.7 Fascia Gutter - SV Colorbond Deep Ocean Description Fascia Gutter S Pattern…" at bounding box center [875, 46] width 1239 height 1481
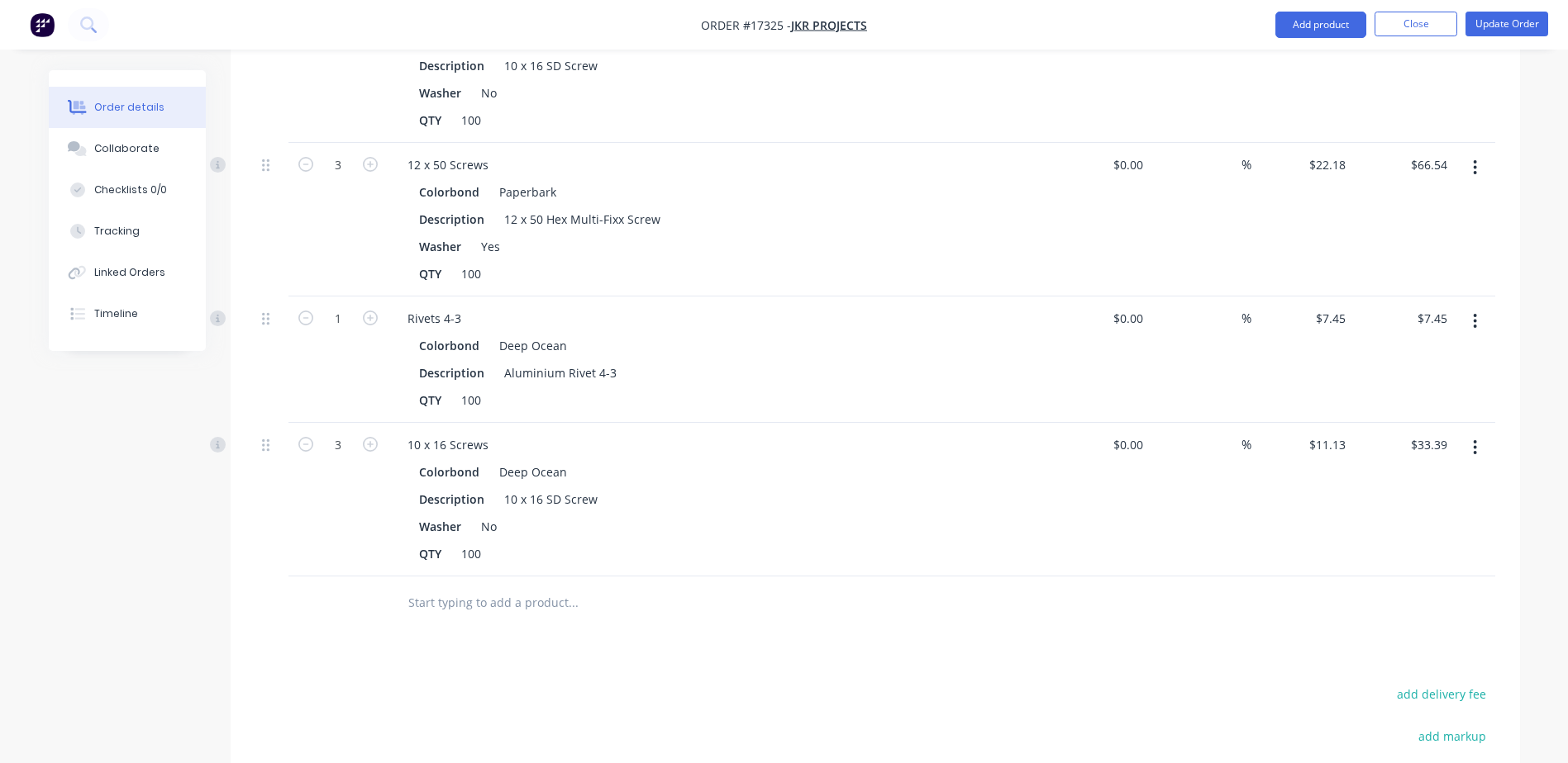
scroll to position [2313, 0]
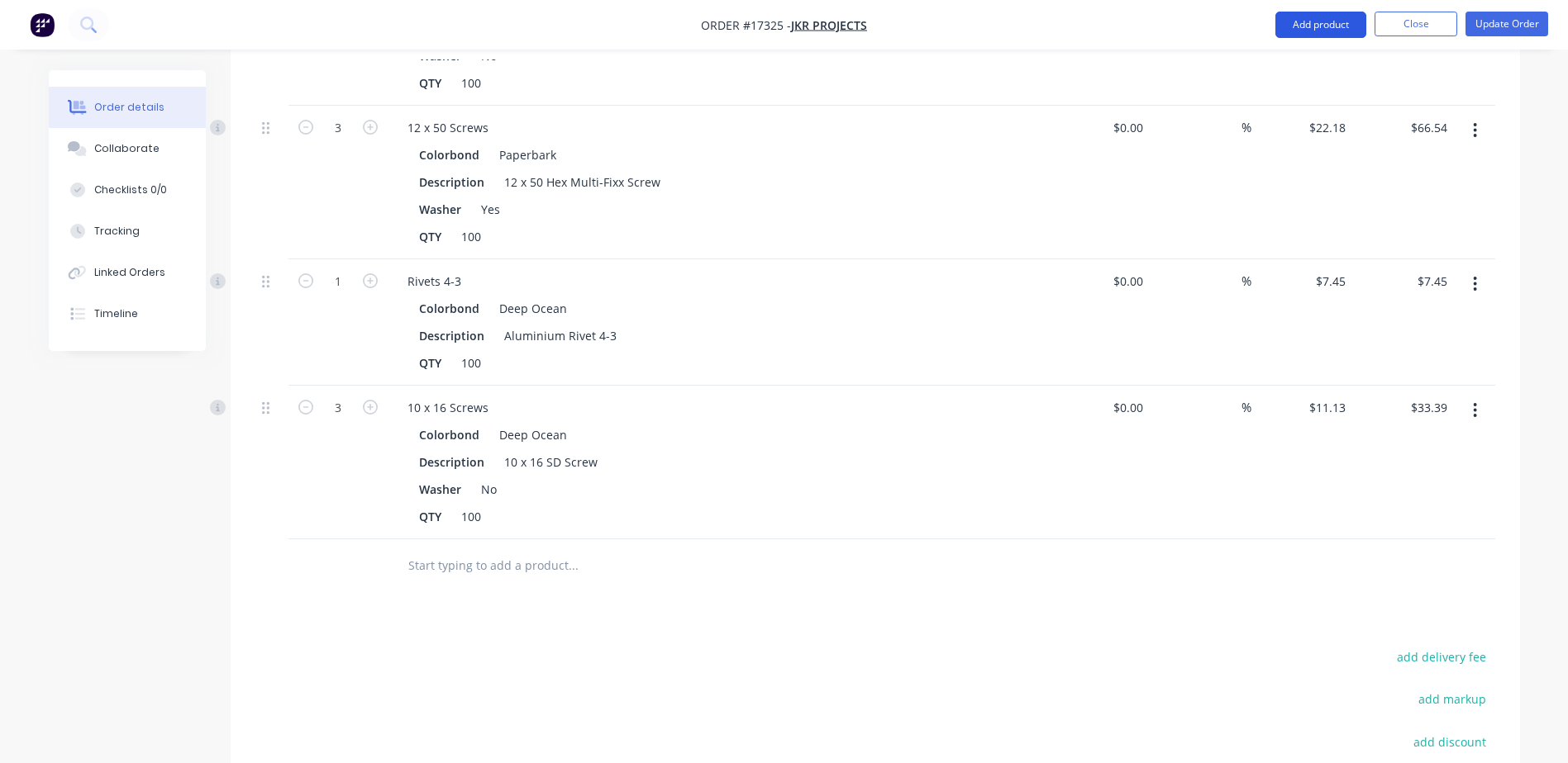
click at [1319, 27] on button "Add product" at bounding box center [1321, 24] width 91 height 27
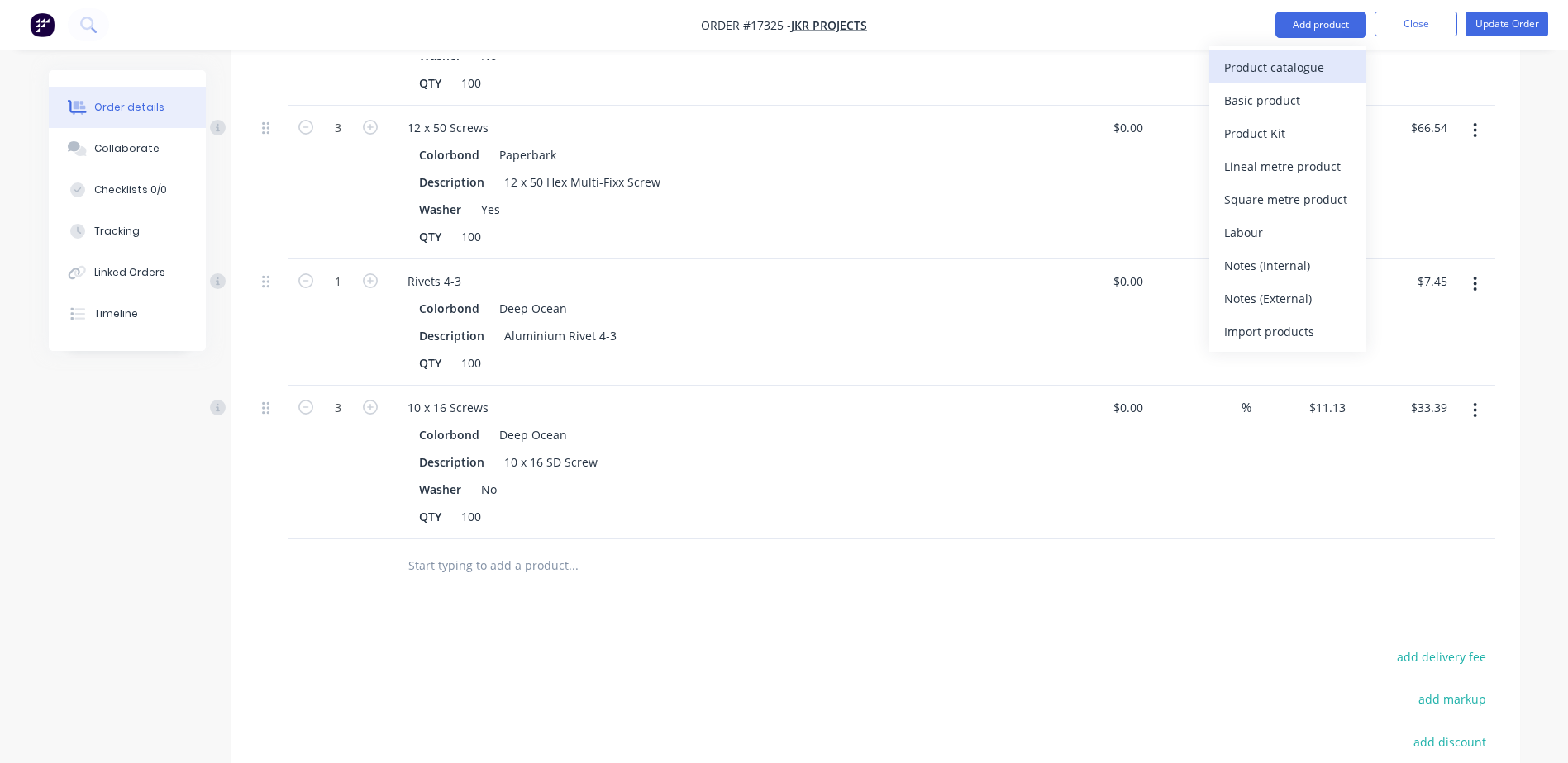
click at [1262, 70] on div "Product catalogue" at bounding box center [1286, 68] width 127 height 24
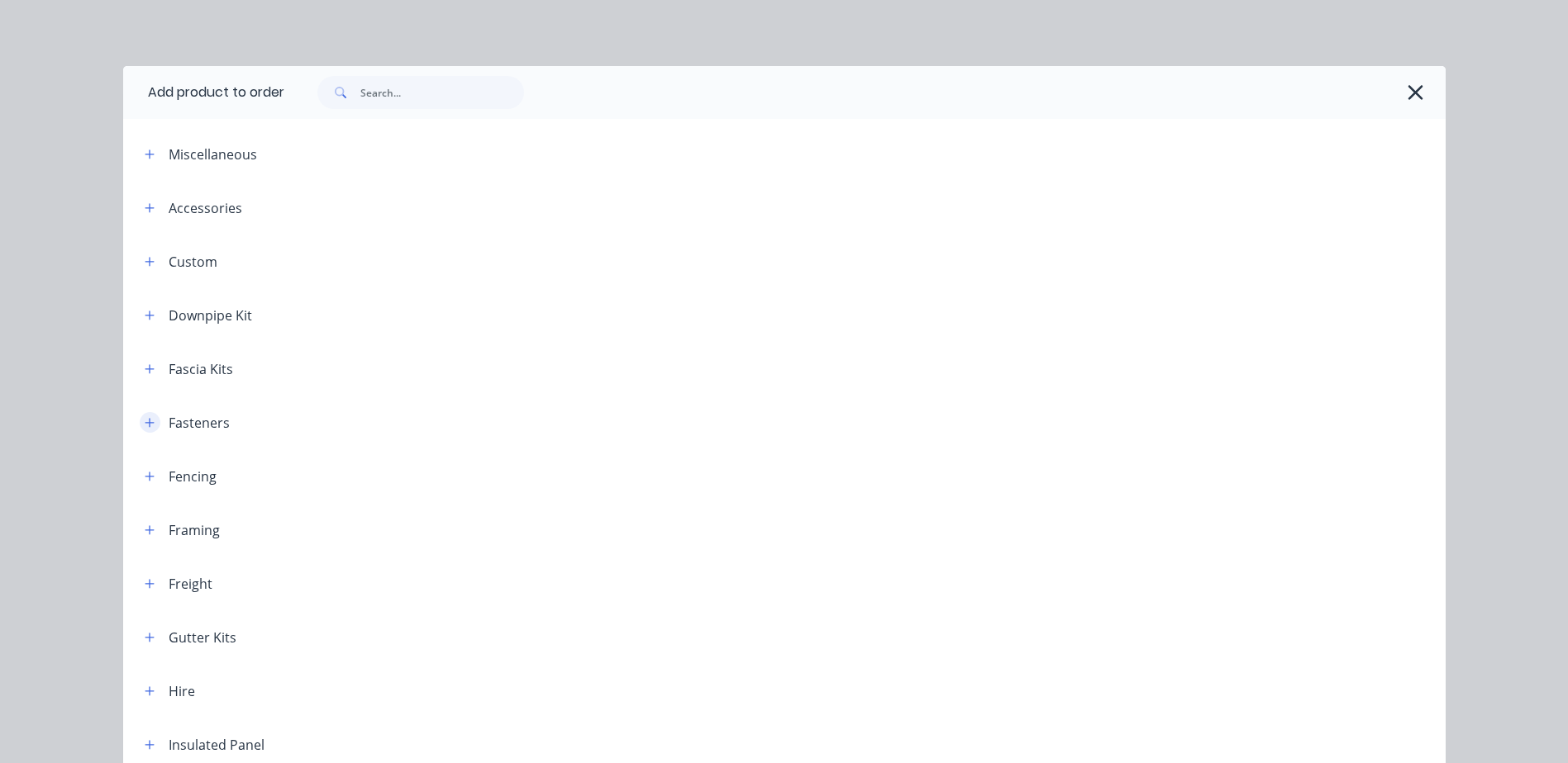
click at [144, 419] on icon "button" at bounding box center [149, 423] width 10 height 11
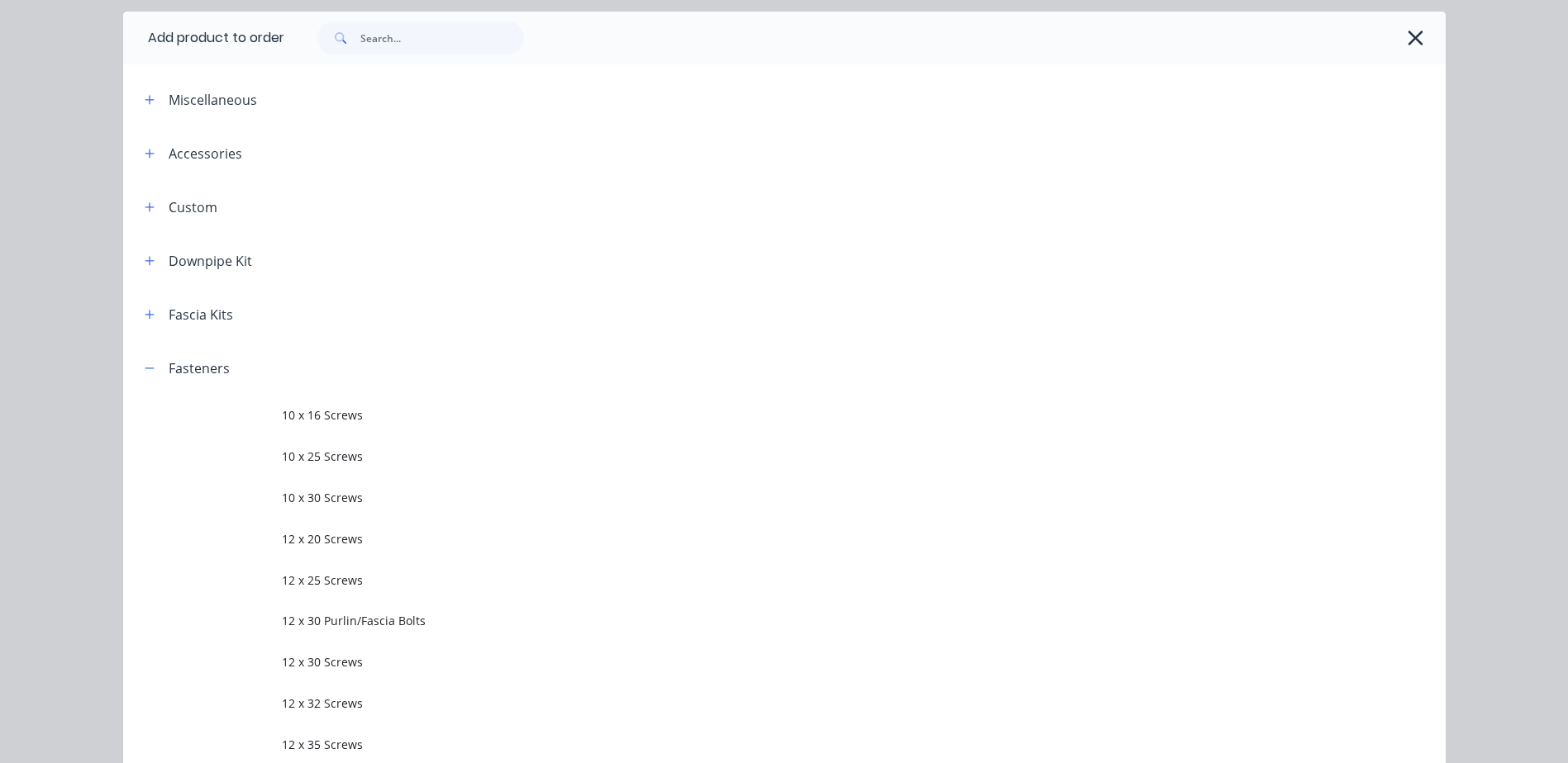
scroll to position [413, 0]
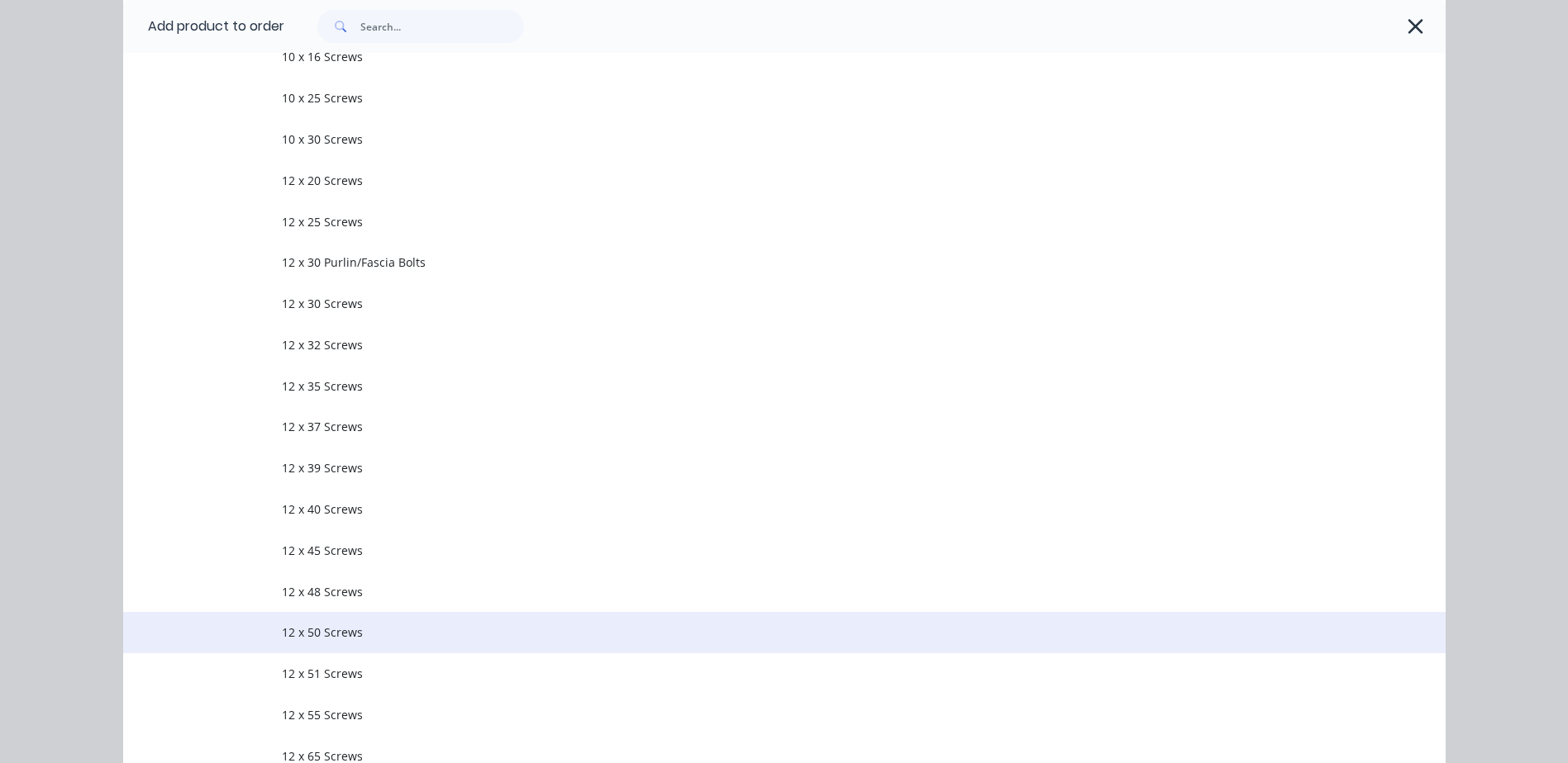
click at [328, 633] on span "12 x 50 Screws" at bounding box center [746, 632] width 931 height 18
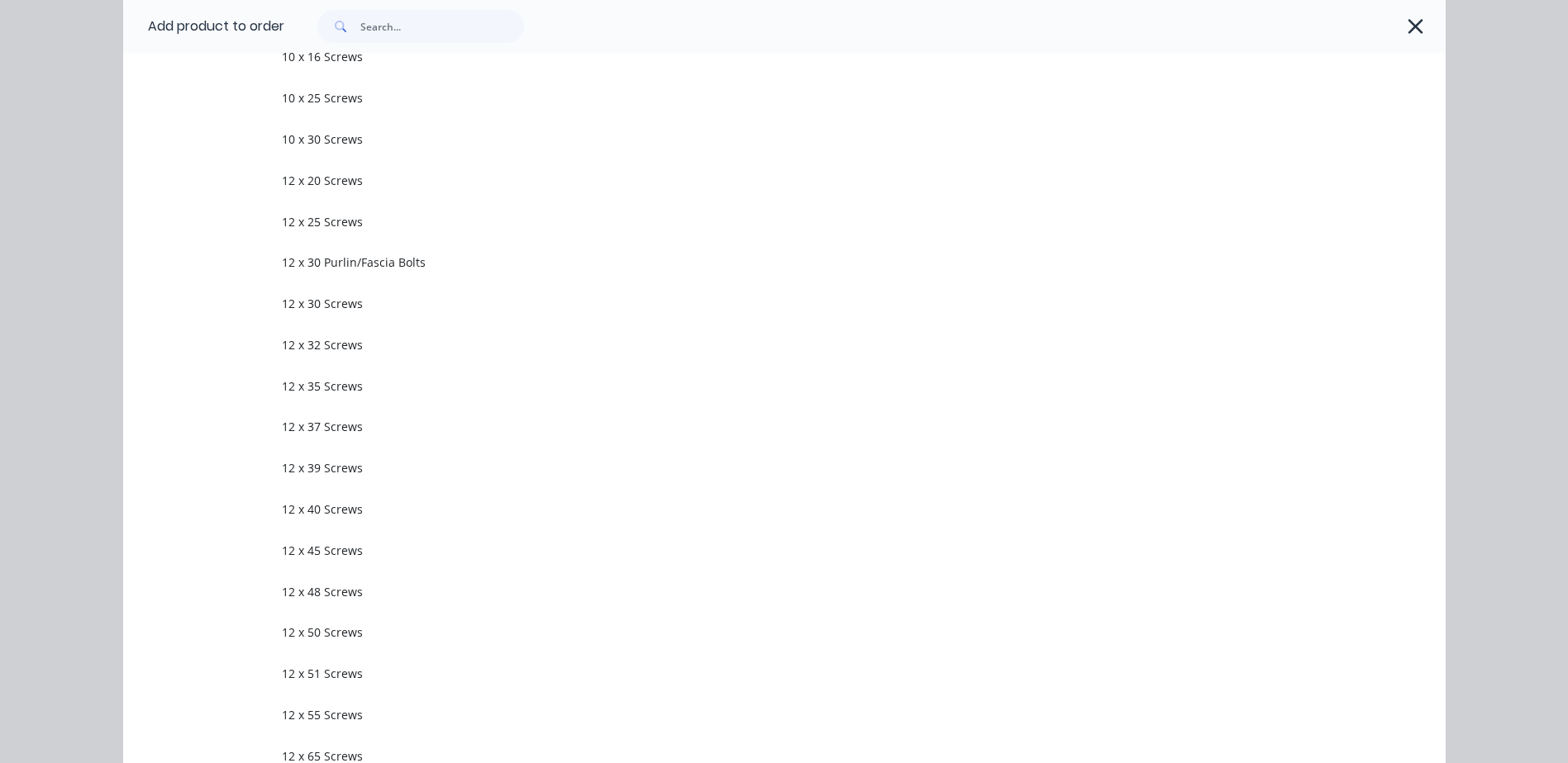
scroll to position [0, 0]
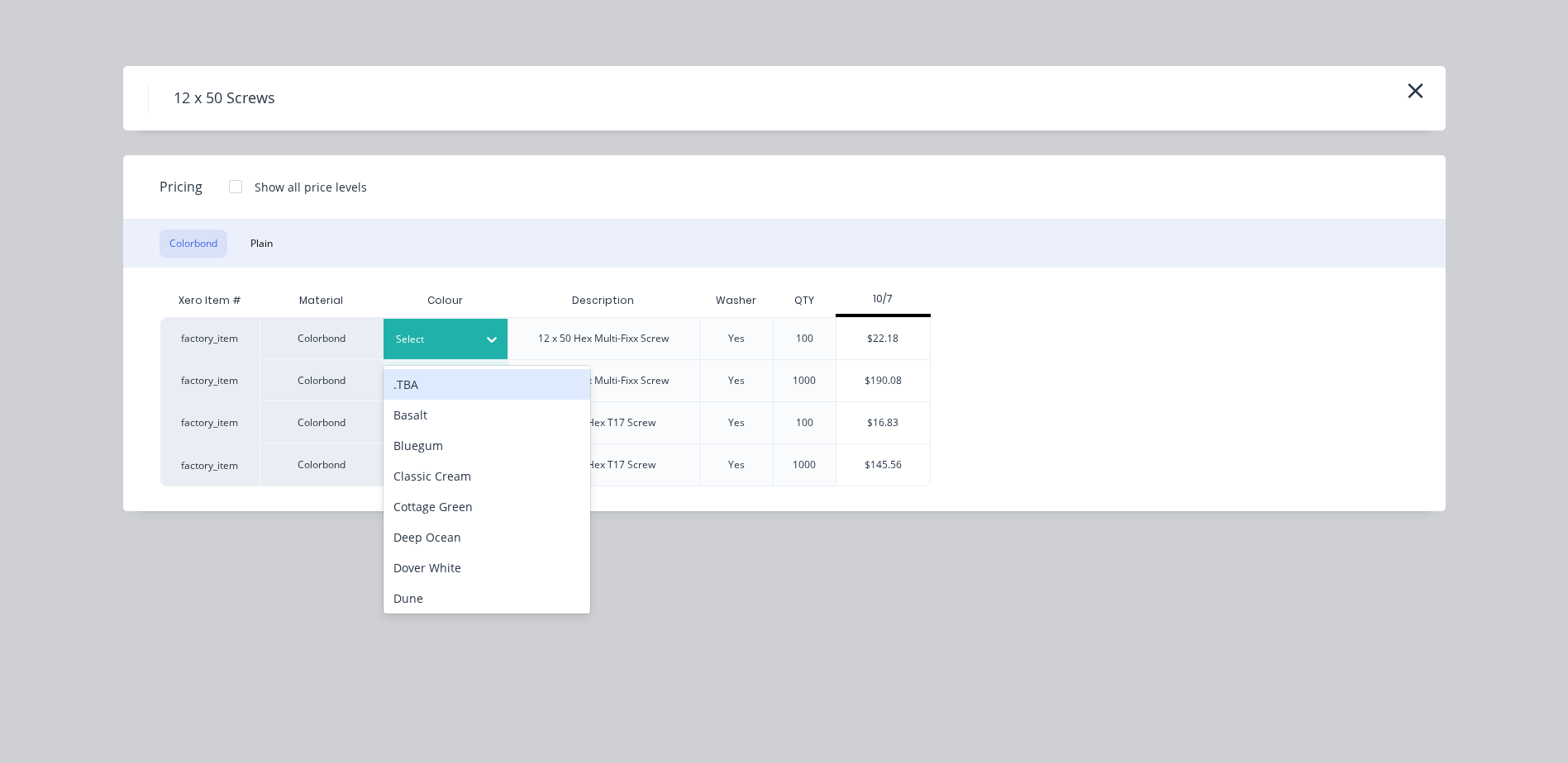
click at [495, 347] on icon at bounding box center [492, 340] width 17 height 17
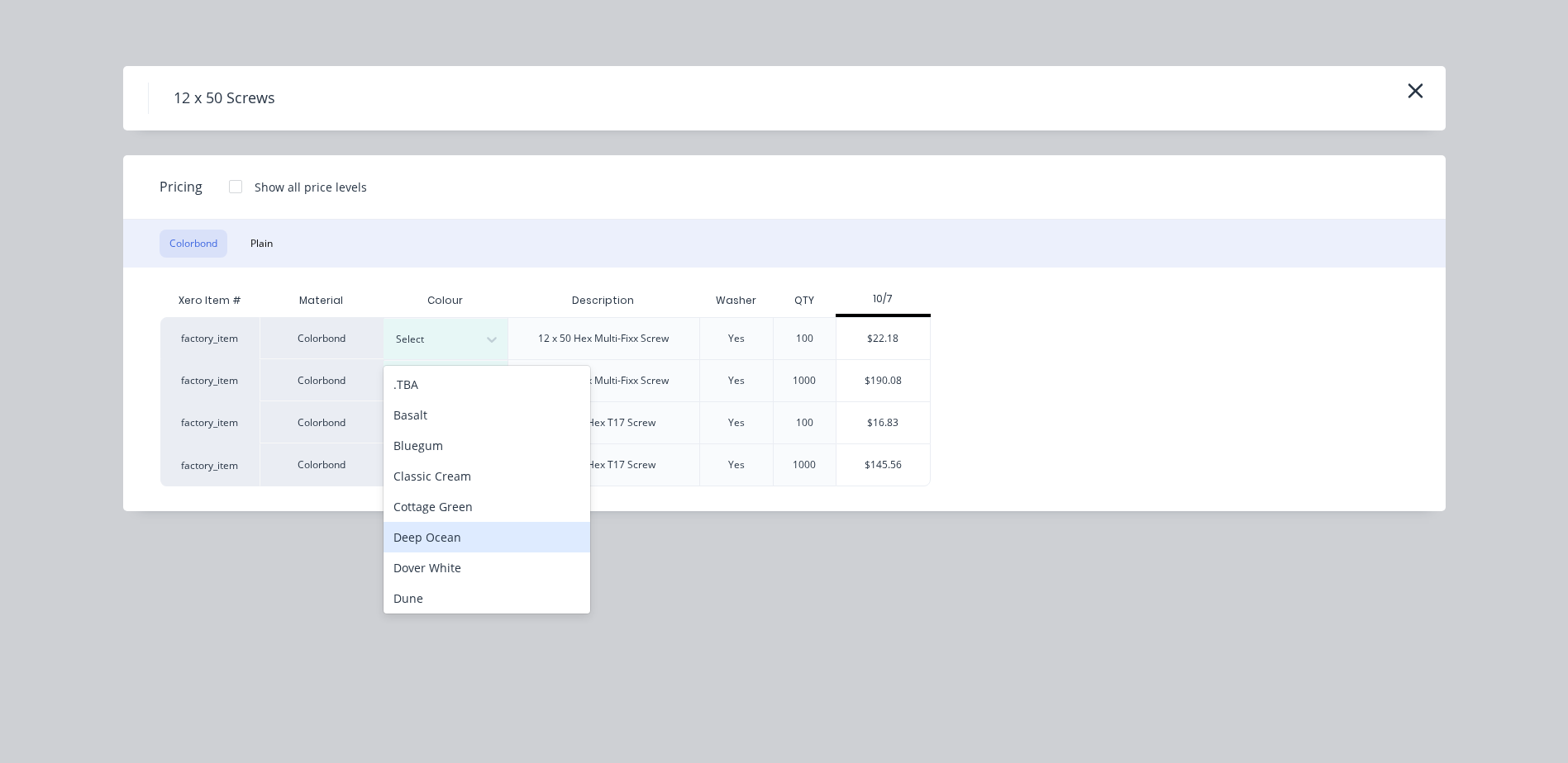
click at [441, 532] on div "Deep Ocean" at bounding box center [486, 537] width 207 height 31
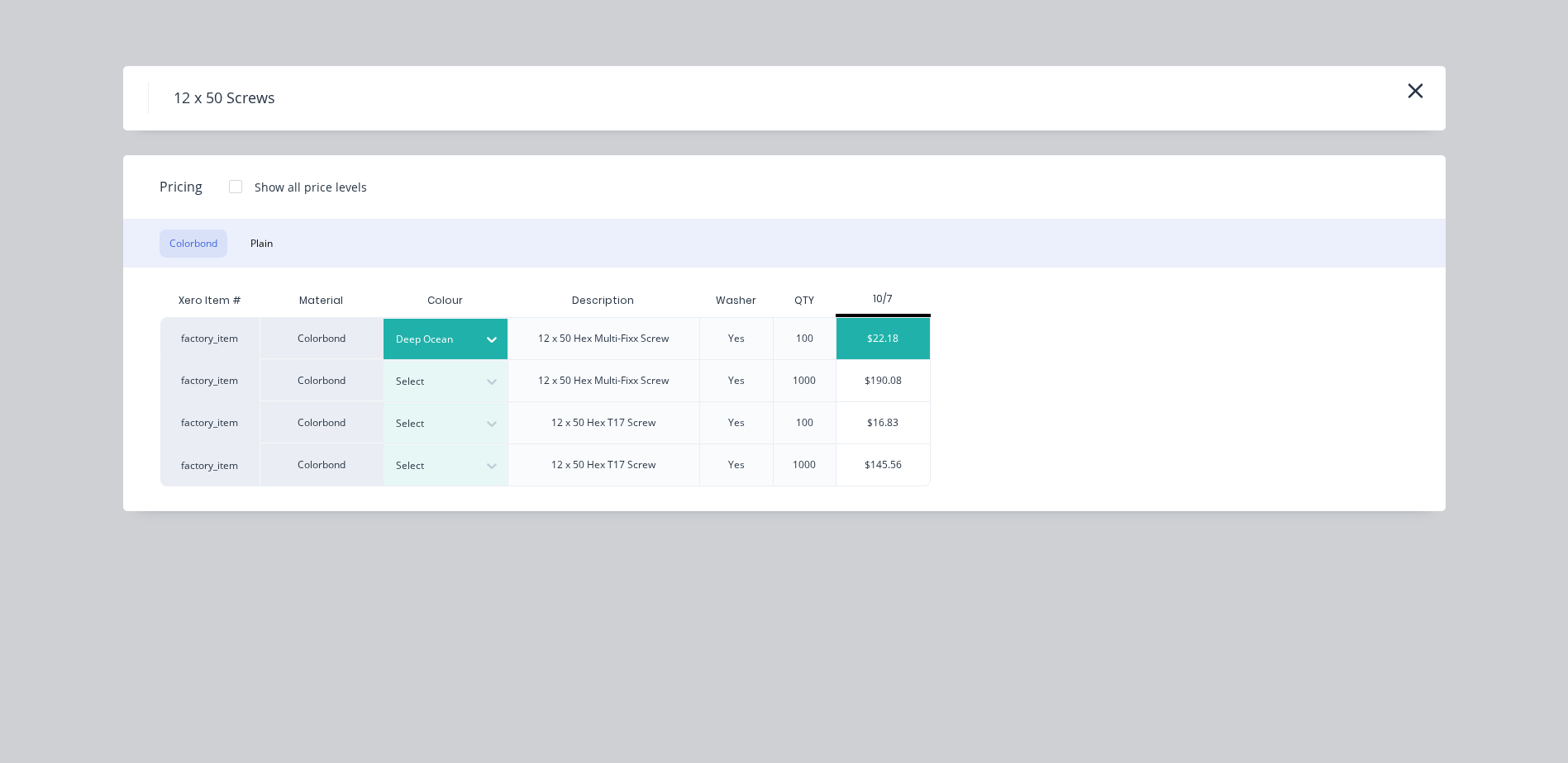
click at [852, 332] on div "$22.18" at bounding box center [883, 339] width 94 height 42
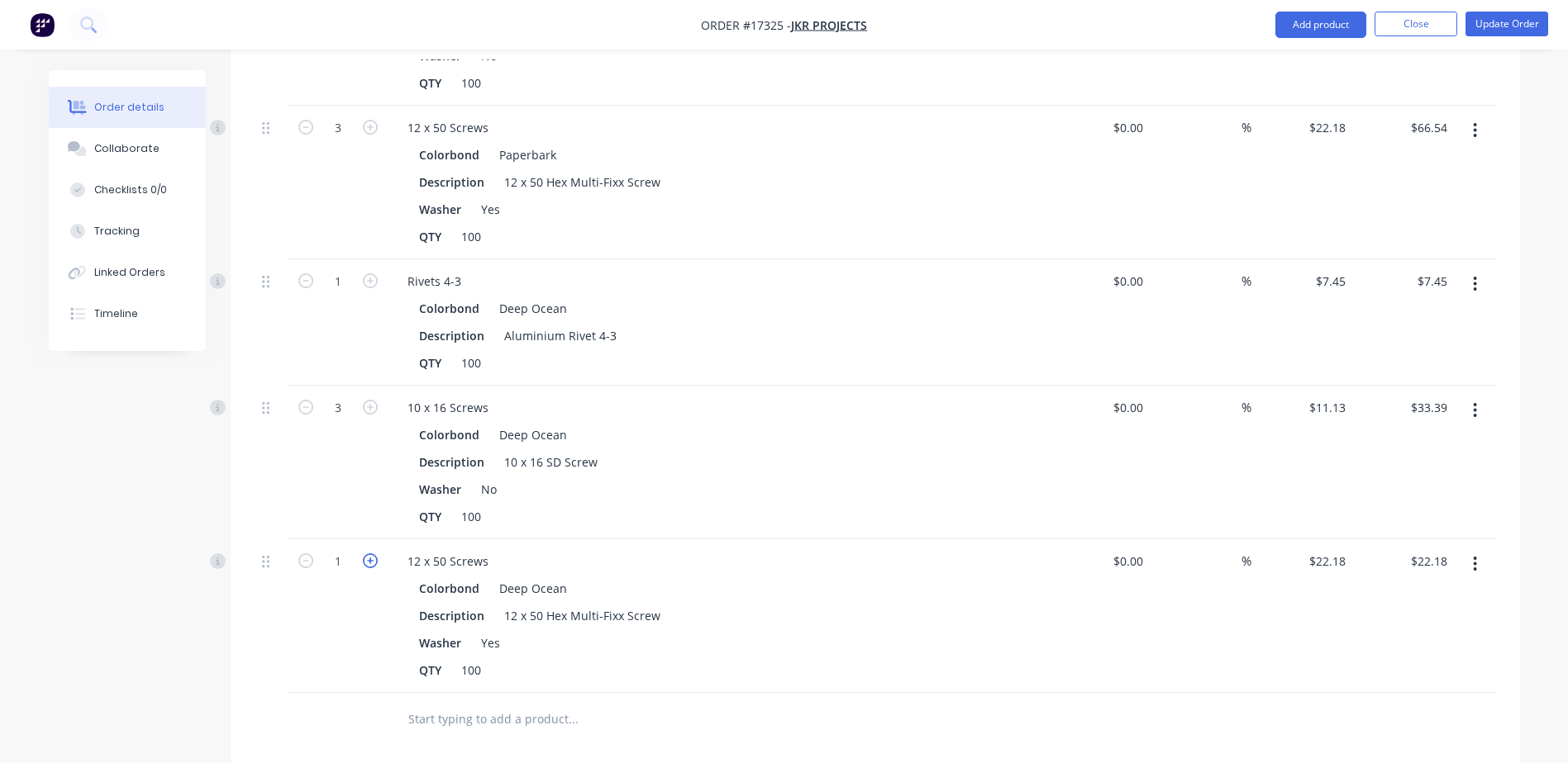
click at [372, 554] on icon "button" at bounding box center [370, 561] width 15 height 15
type input "2"
type input "$44.36"
click at [303, 554] on icon "button" at bounding box center [306, 561] width 15 height 15
type input "1"
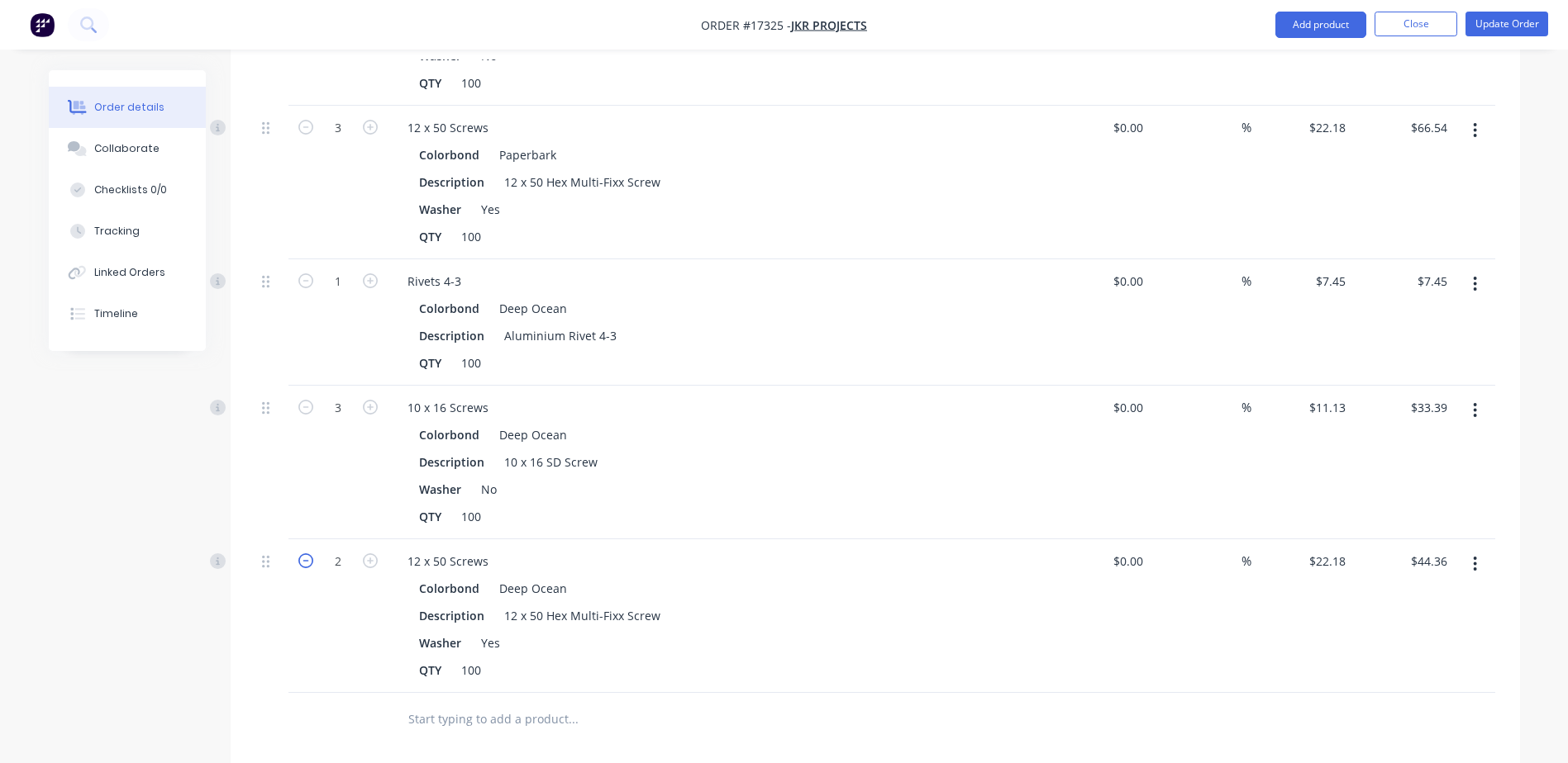
type input "$22.18"
click at [1524, 27] on button "Update Order" at bounding box center [1506, 23] width 82 height 25
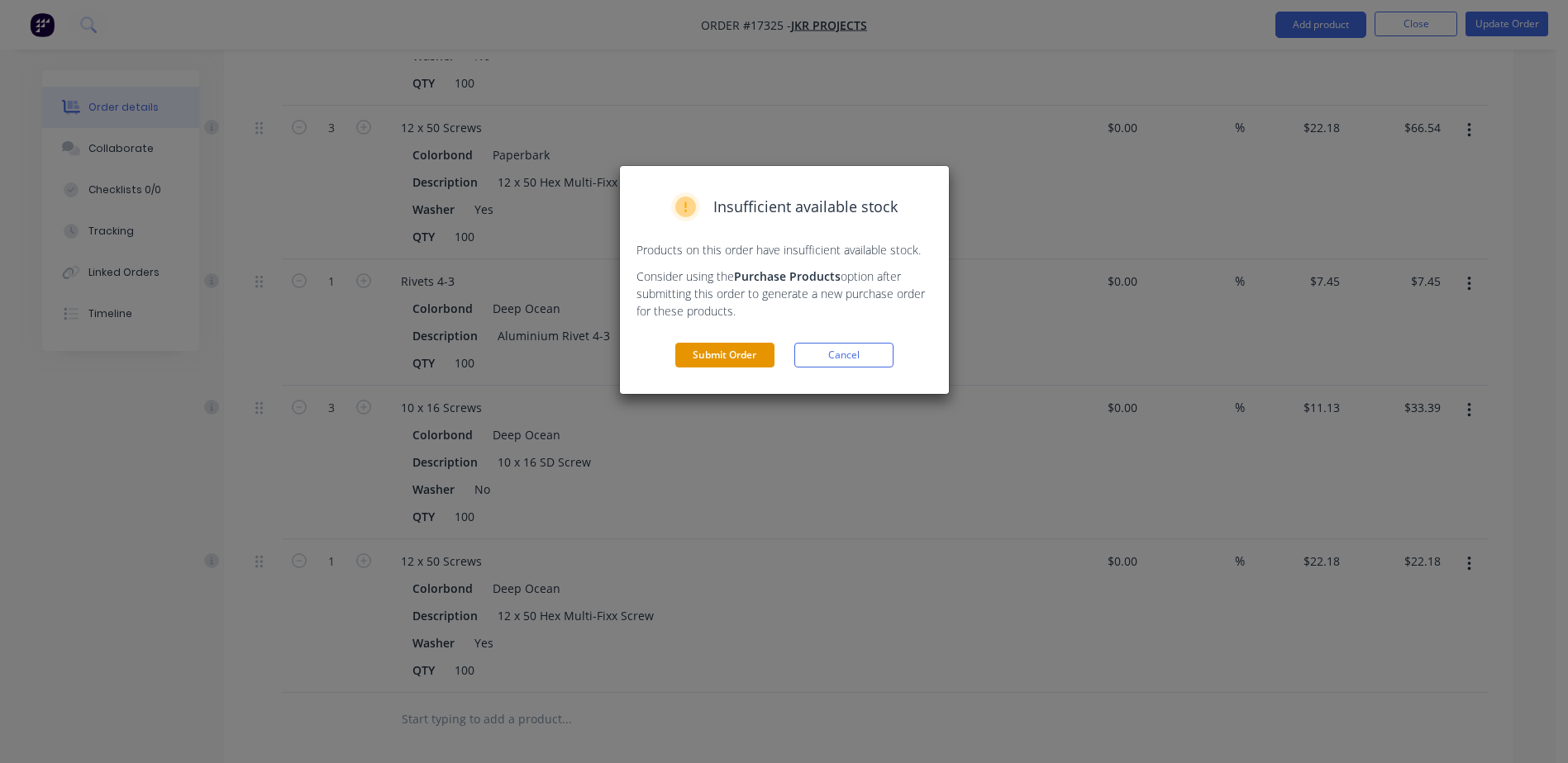
click at [750, 356] on button "Submit Order" at bounding box center [724, 355] width 99 height 25
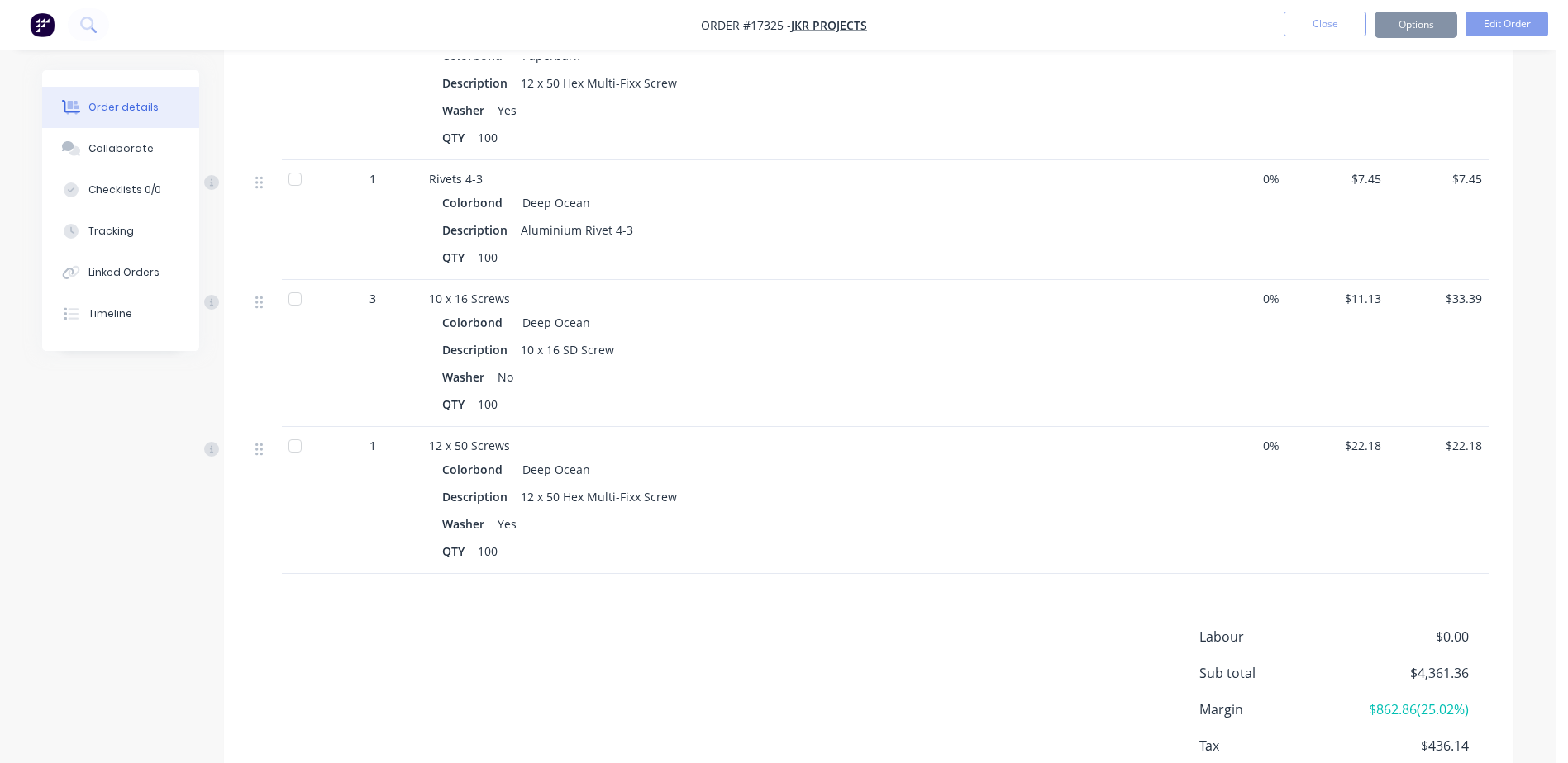
scroll to position [2303, 0]
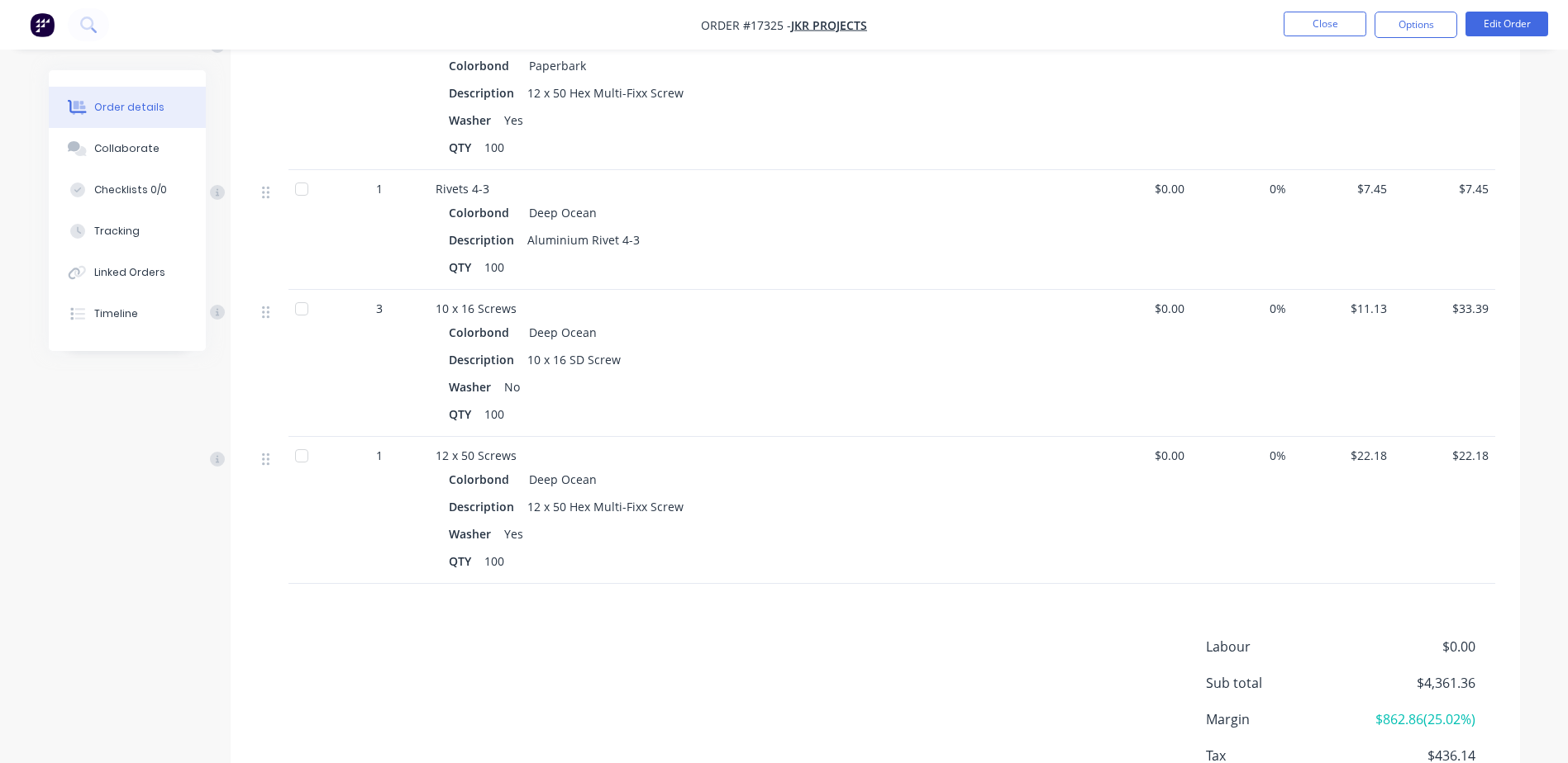
click at [298, 440] on div at bounding box center [302, 457] width 33 height 33
click at [300, 293] on div at bounding box center [302, 309] width 33 height 33
click at [299, 172] on div at bounding box center [302, 189] width 33 height 33
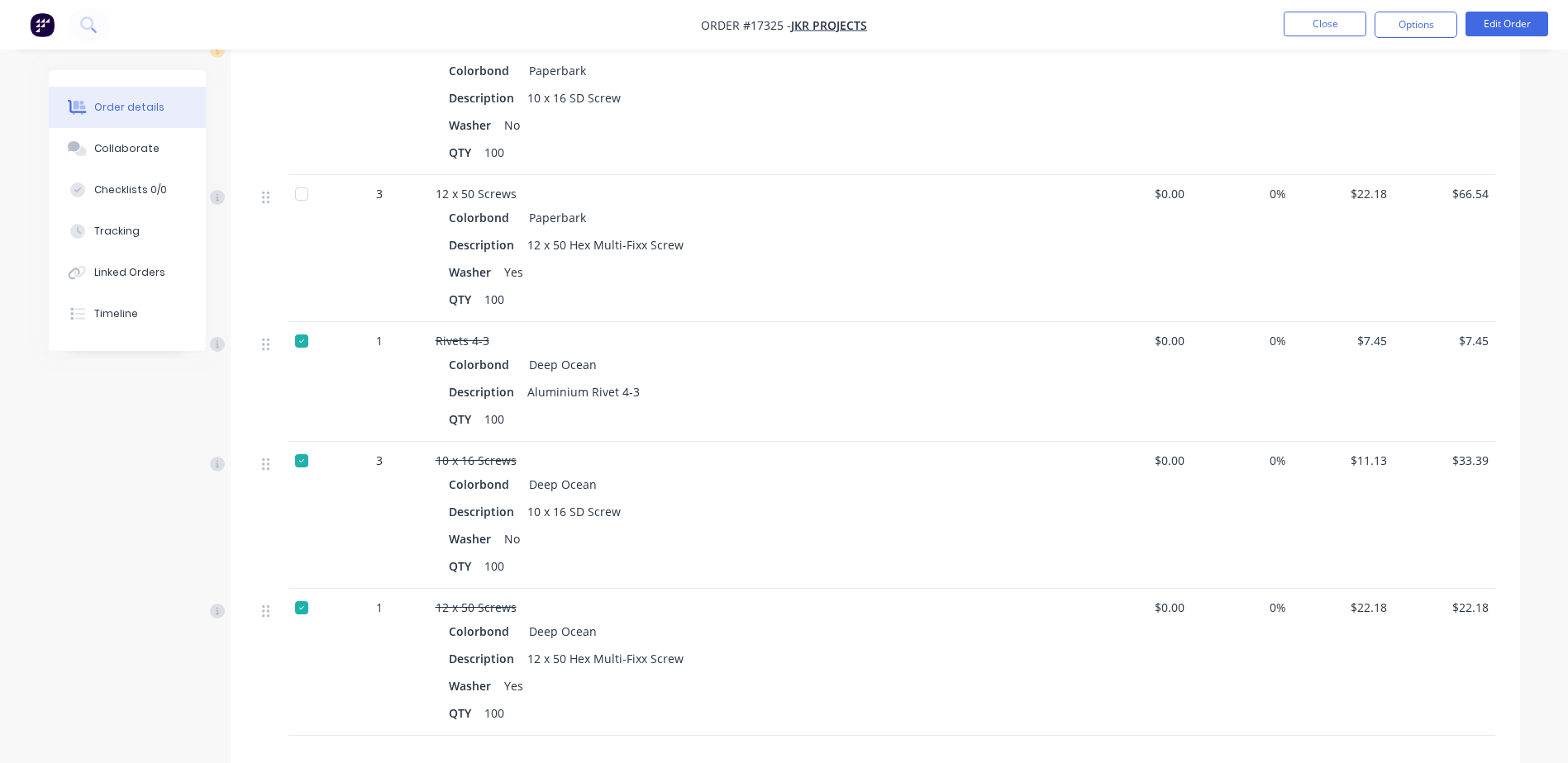
scroll to position [2137, 0]
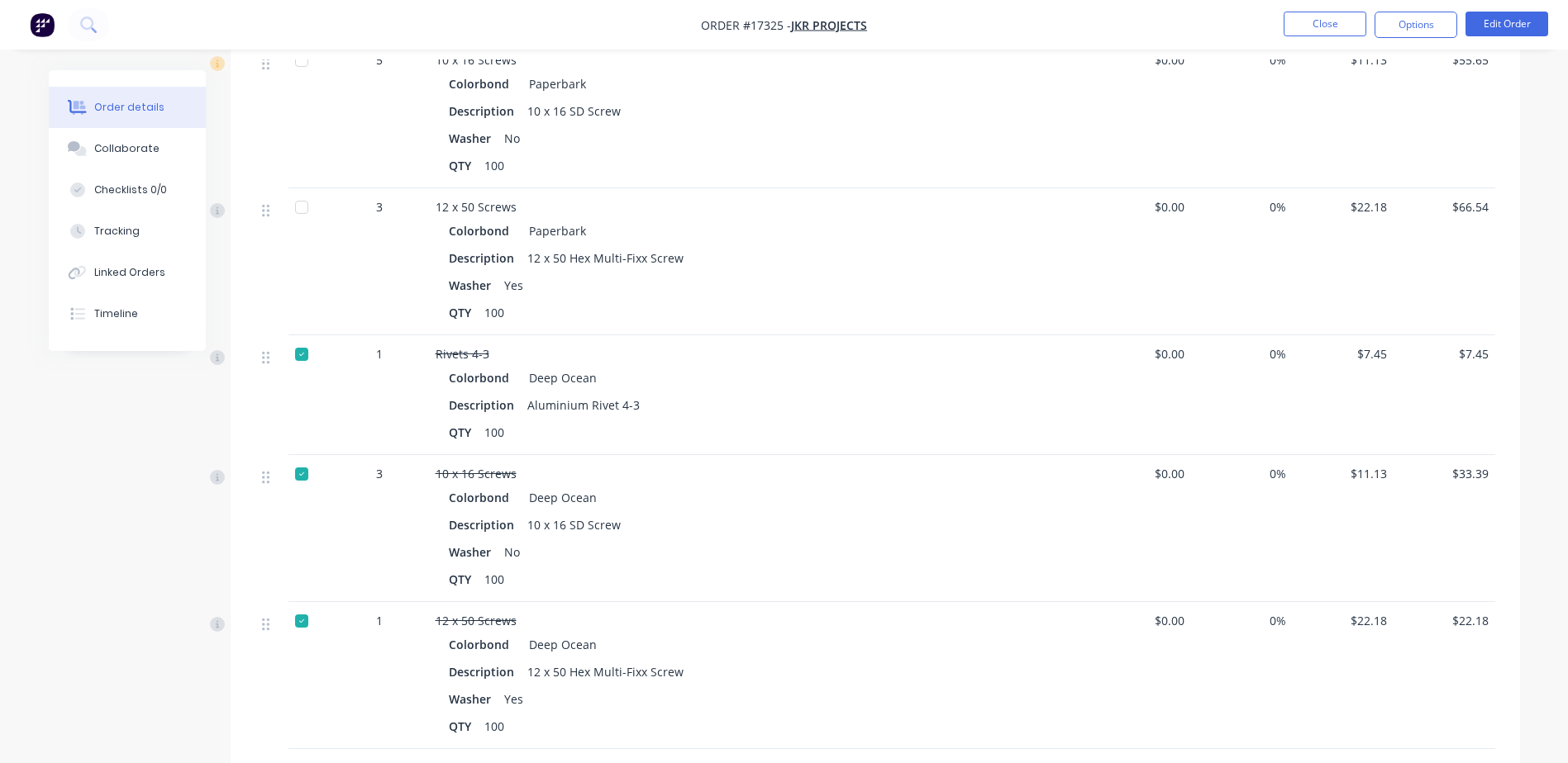
click at [305, 191] on div at bounding box center [302, 207] width 33 height 33
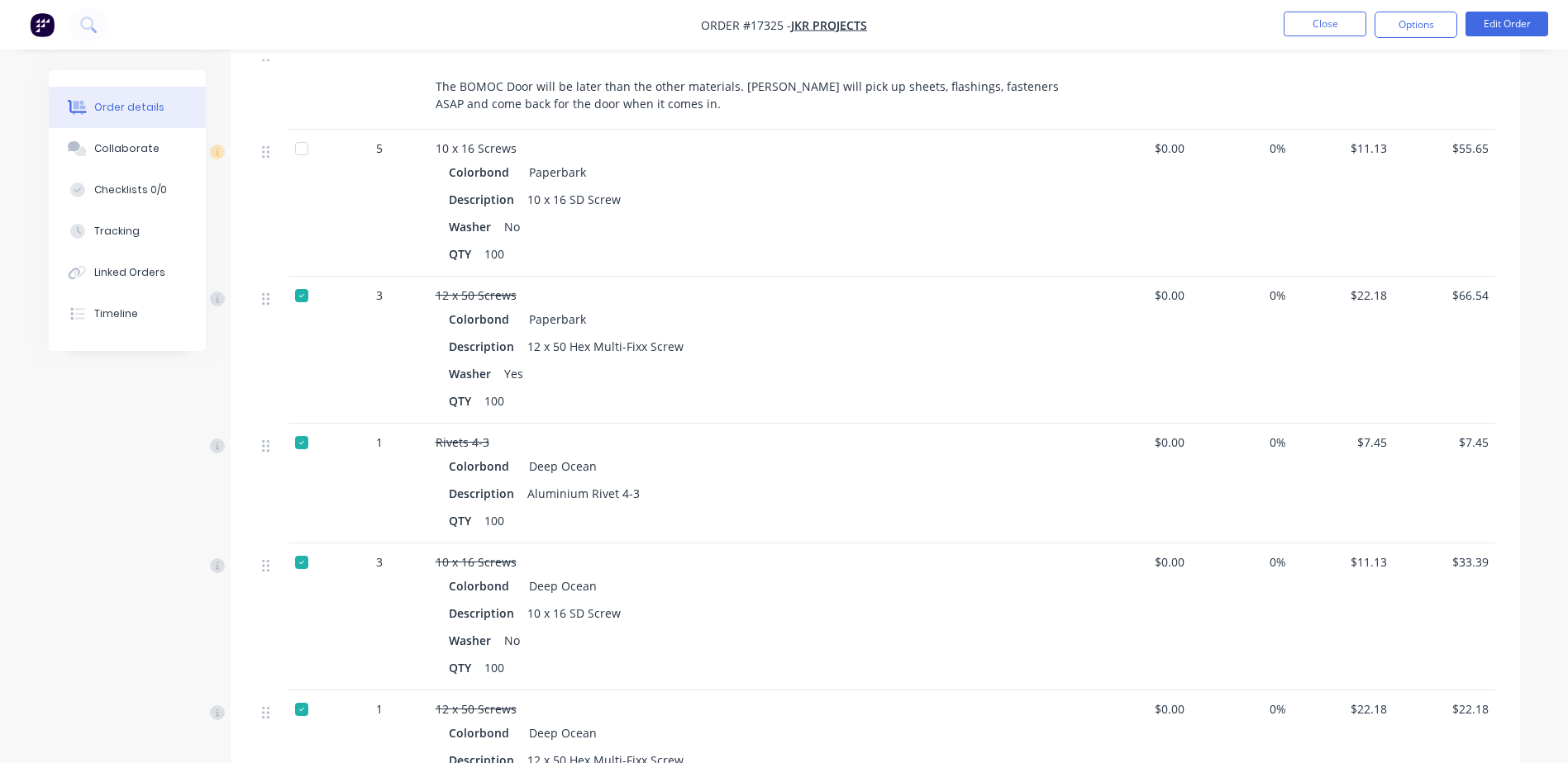
scroll to position [1890, 0]
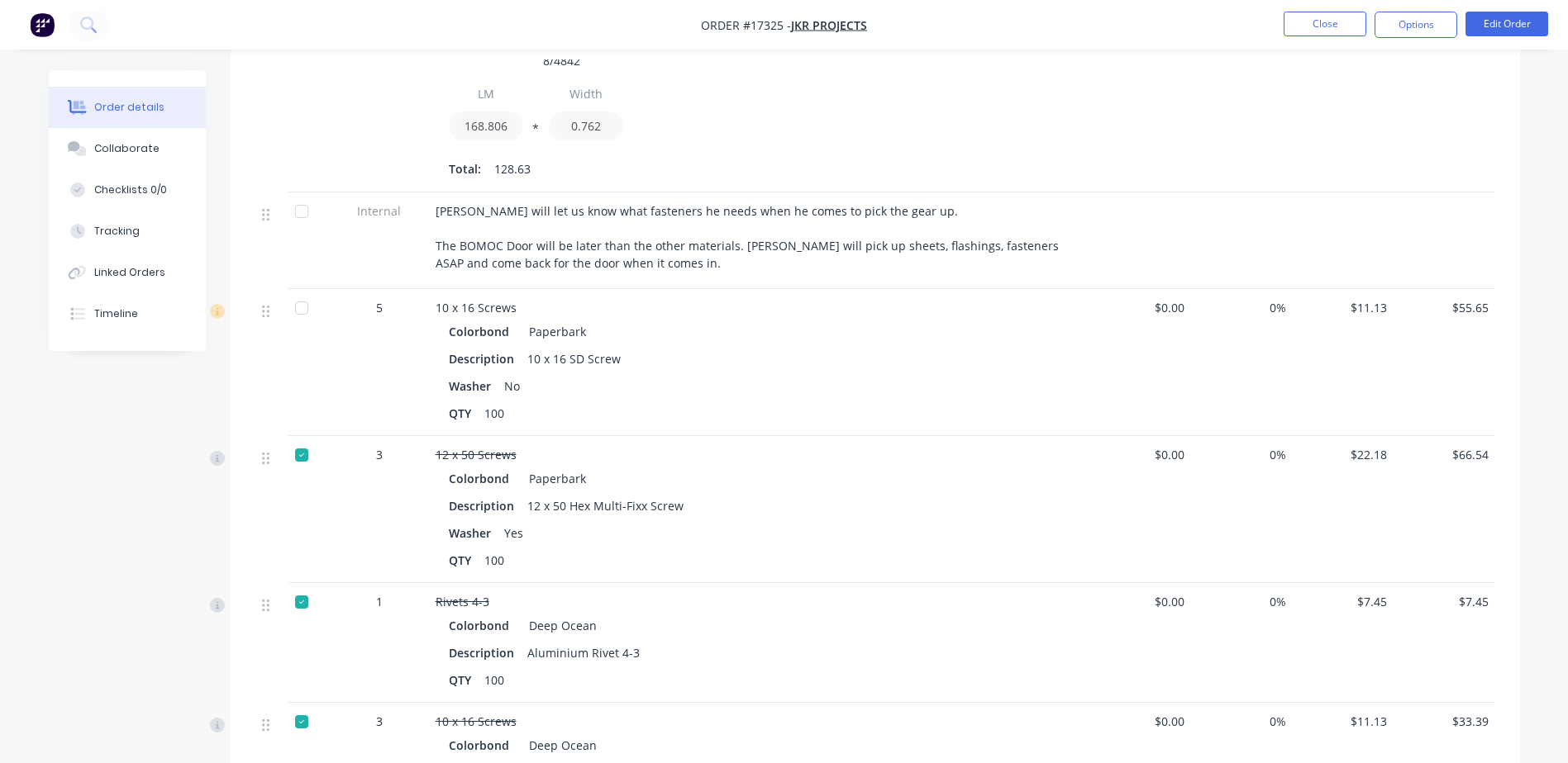
click at [301, 292] on div at bounding box center [302, 308] width 33 height 33
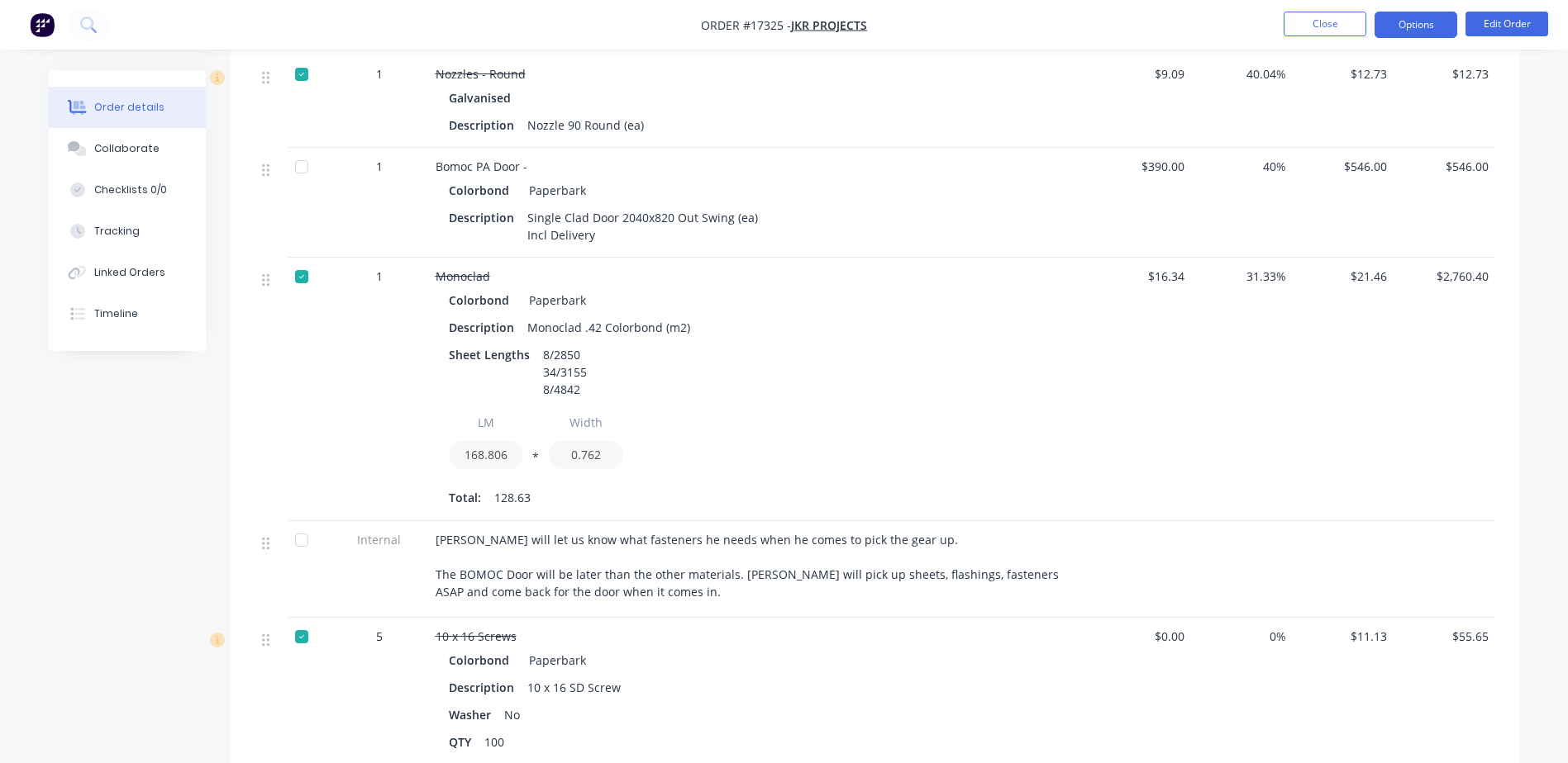
scroll to position [1559, 0]
click at [1324, 31] on button "Close" at bounding box center [1324, 23] width 82 height 25
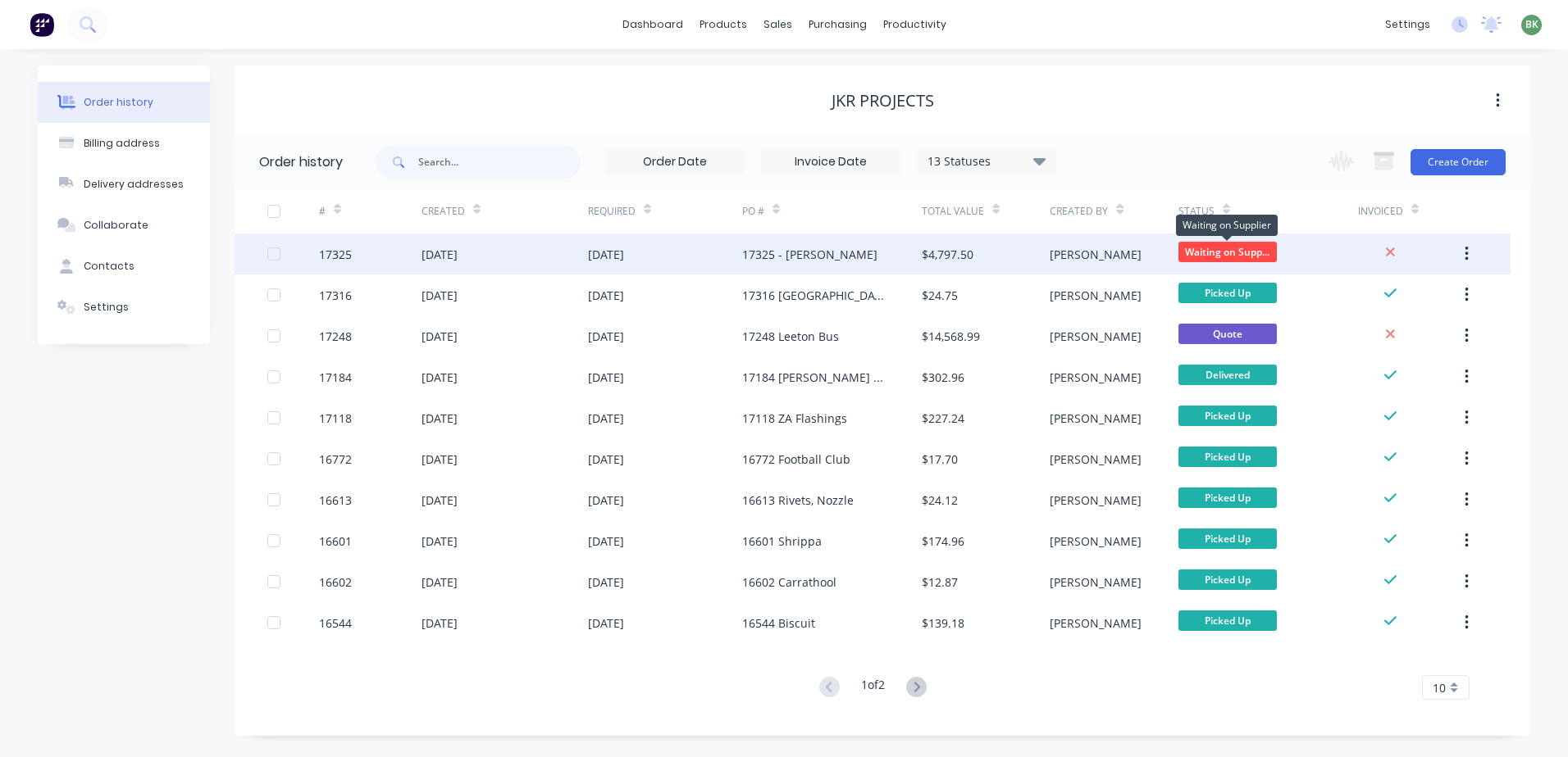
click at [1210, 249] on span "Waiting on Supp..." at bounding box center [1227, 252] width 98 height 20
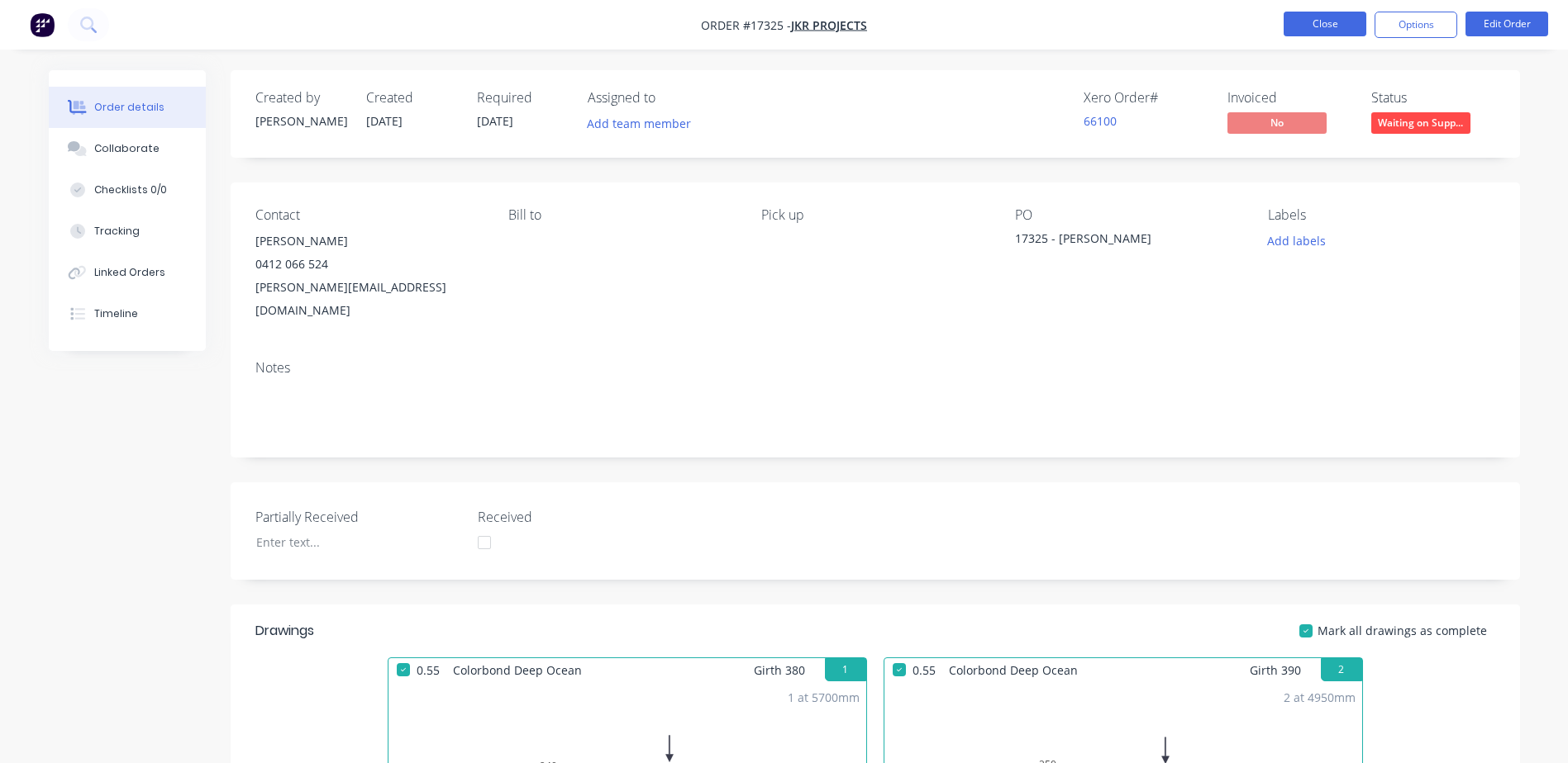
click at [1334, 24] on button "Close" at bounding box center [1324, 23] width 82 height 25
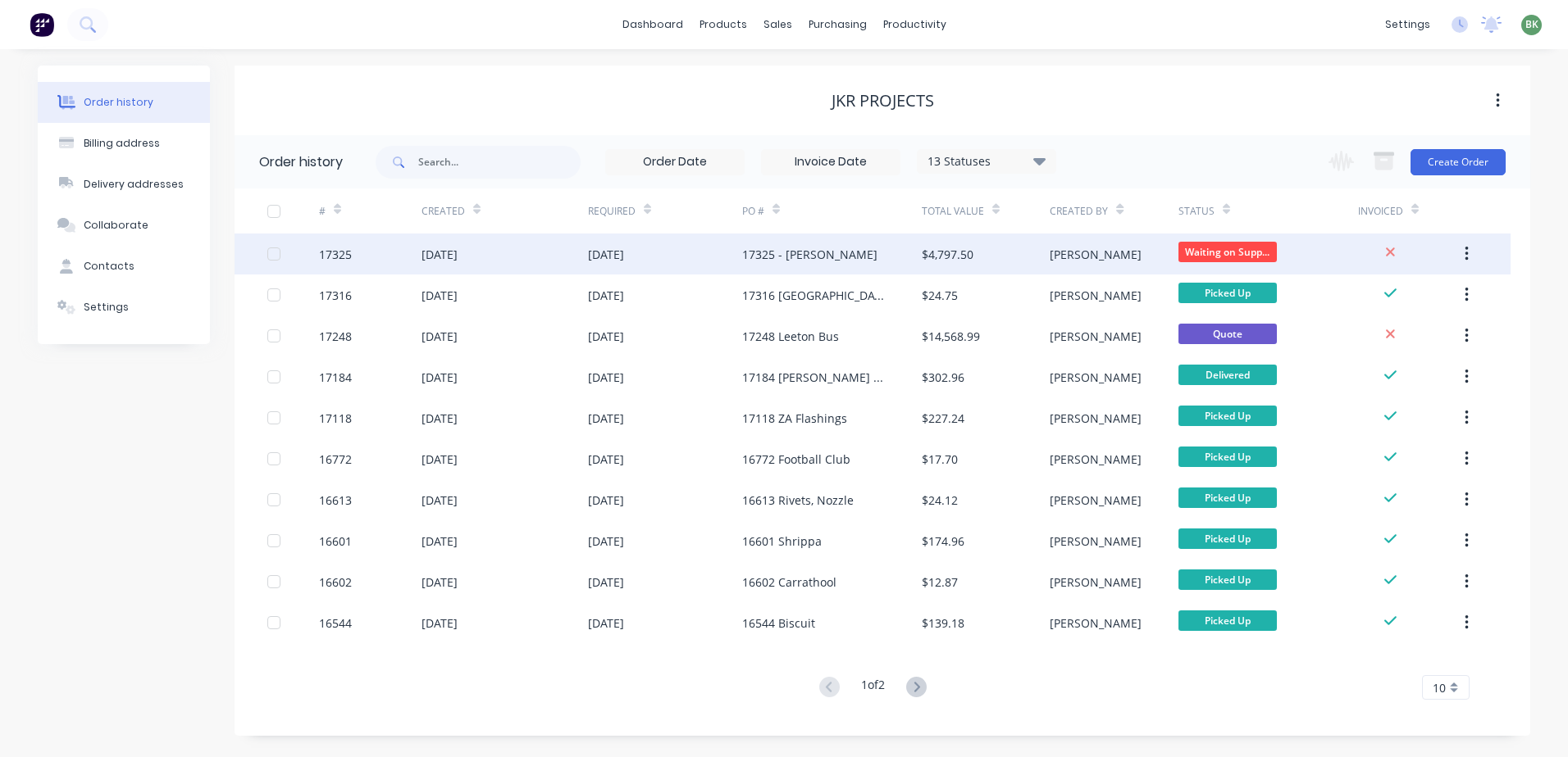
click at [624, 260] on div "[DATE]" at bounding box center [606, 254] width 36 height 17
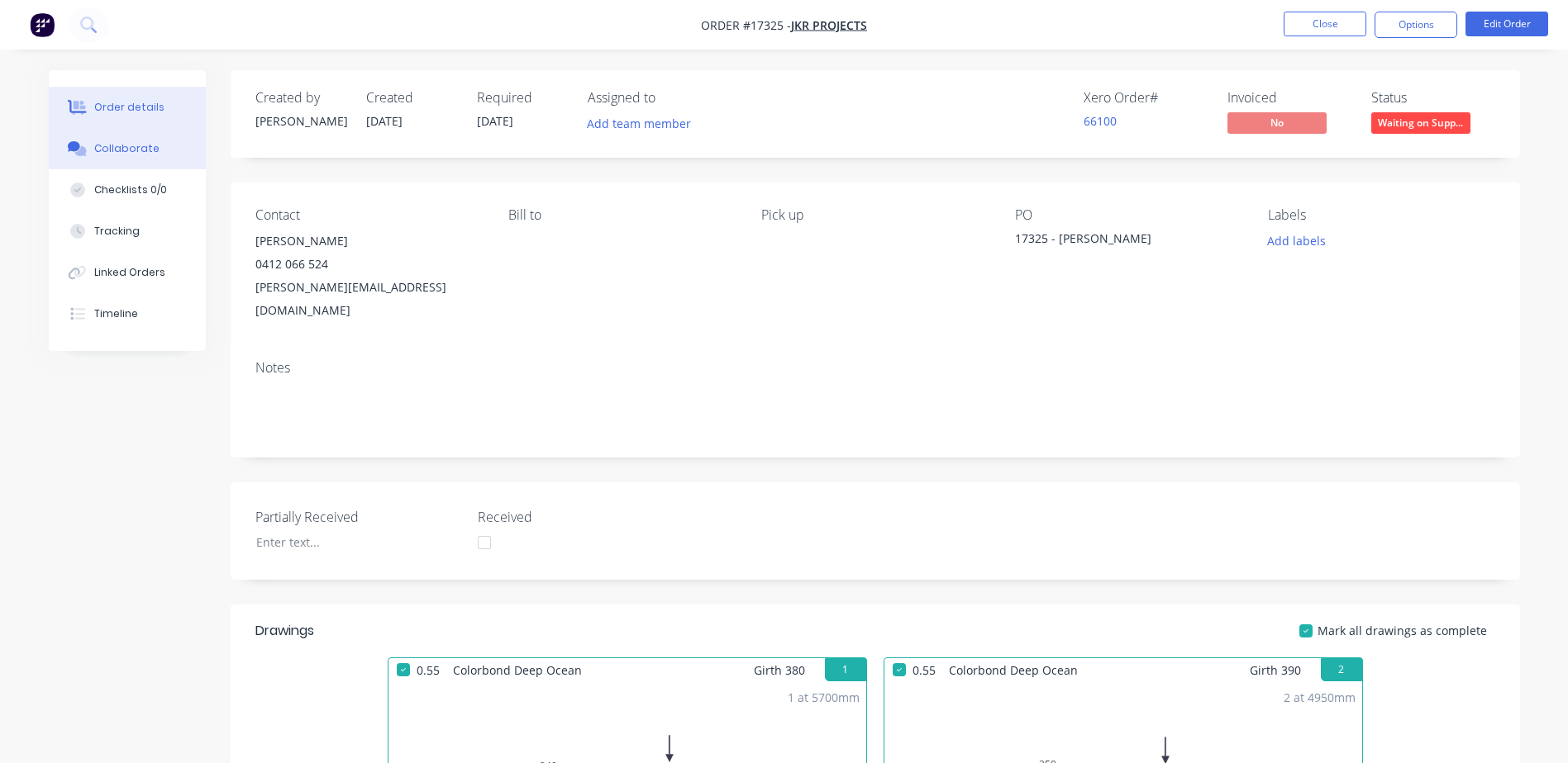
click at [133, 154] on div "Collaborate" at bounding box center [127, 149] width 65 height 15
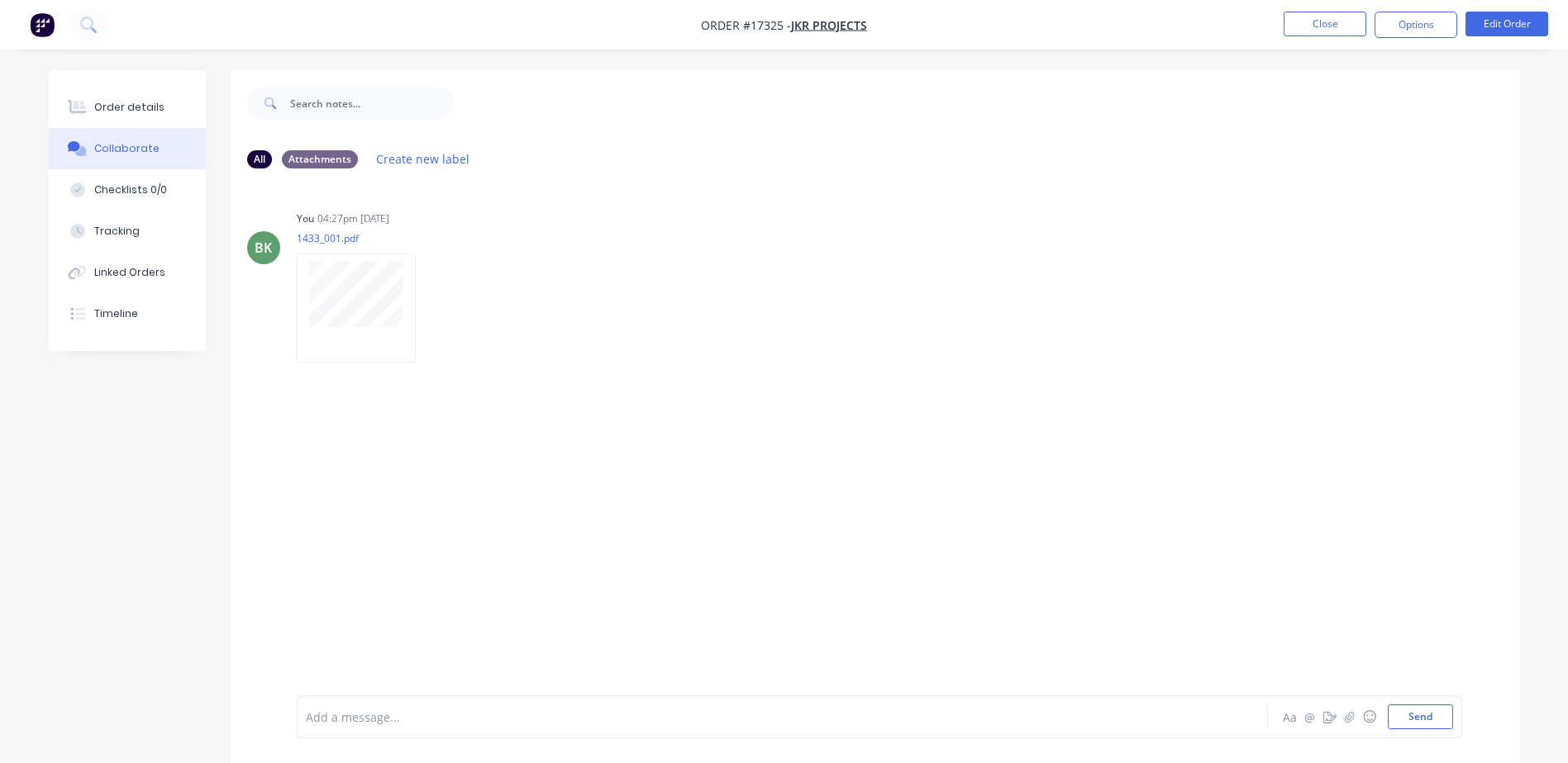
click at [371, 721] on div at bounding box center [736, 718] width 859 height 18
click at [1333, 26] on button "Close" at bounding box center [1324, 23] width 82 height 25
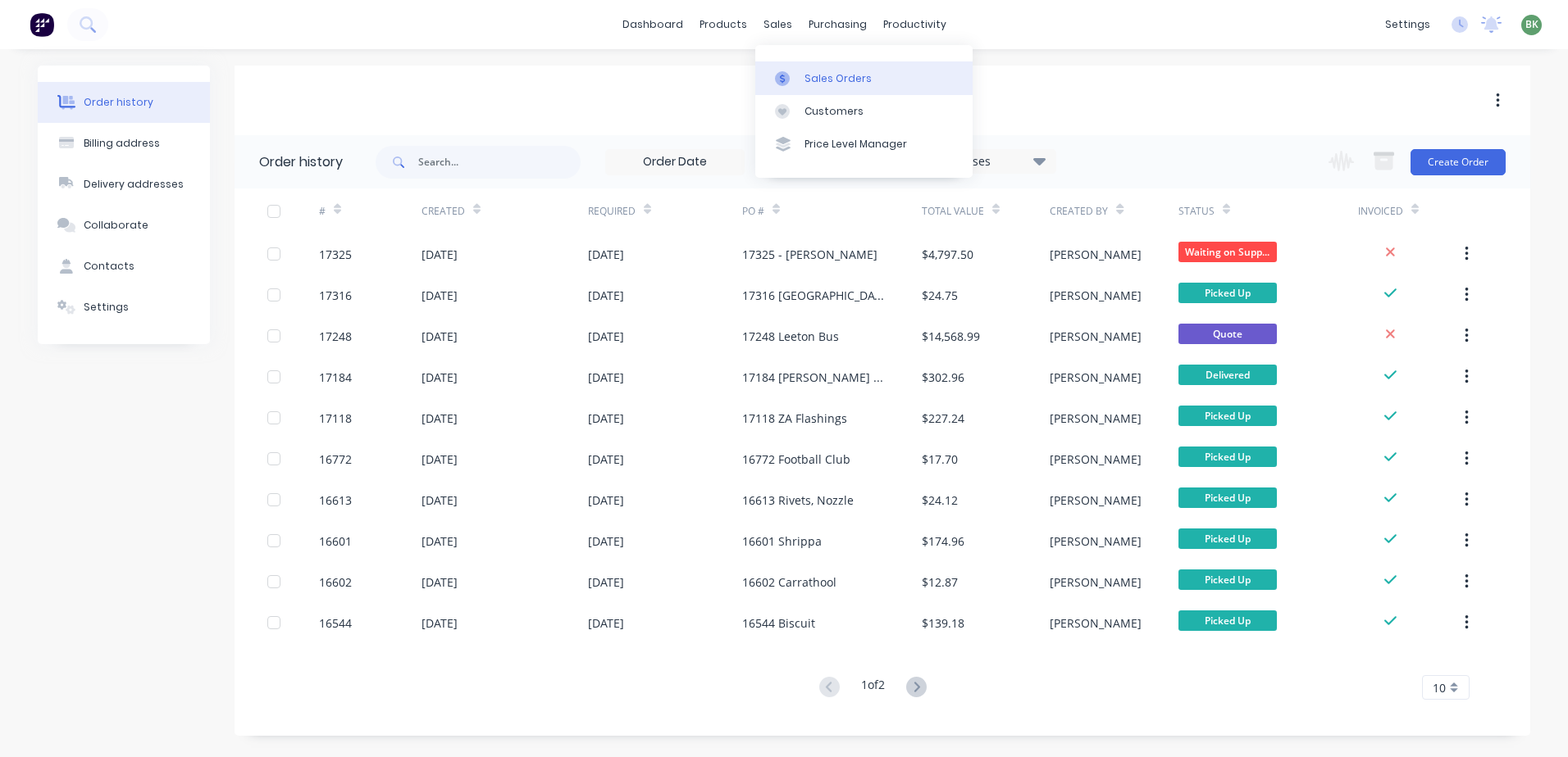
click at [811, 85] on div "Sales Orders" at bounding box center [837, 79] width 67 height 15
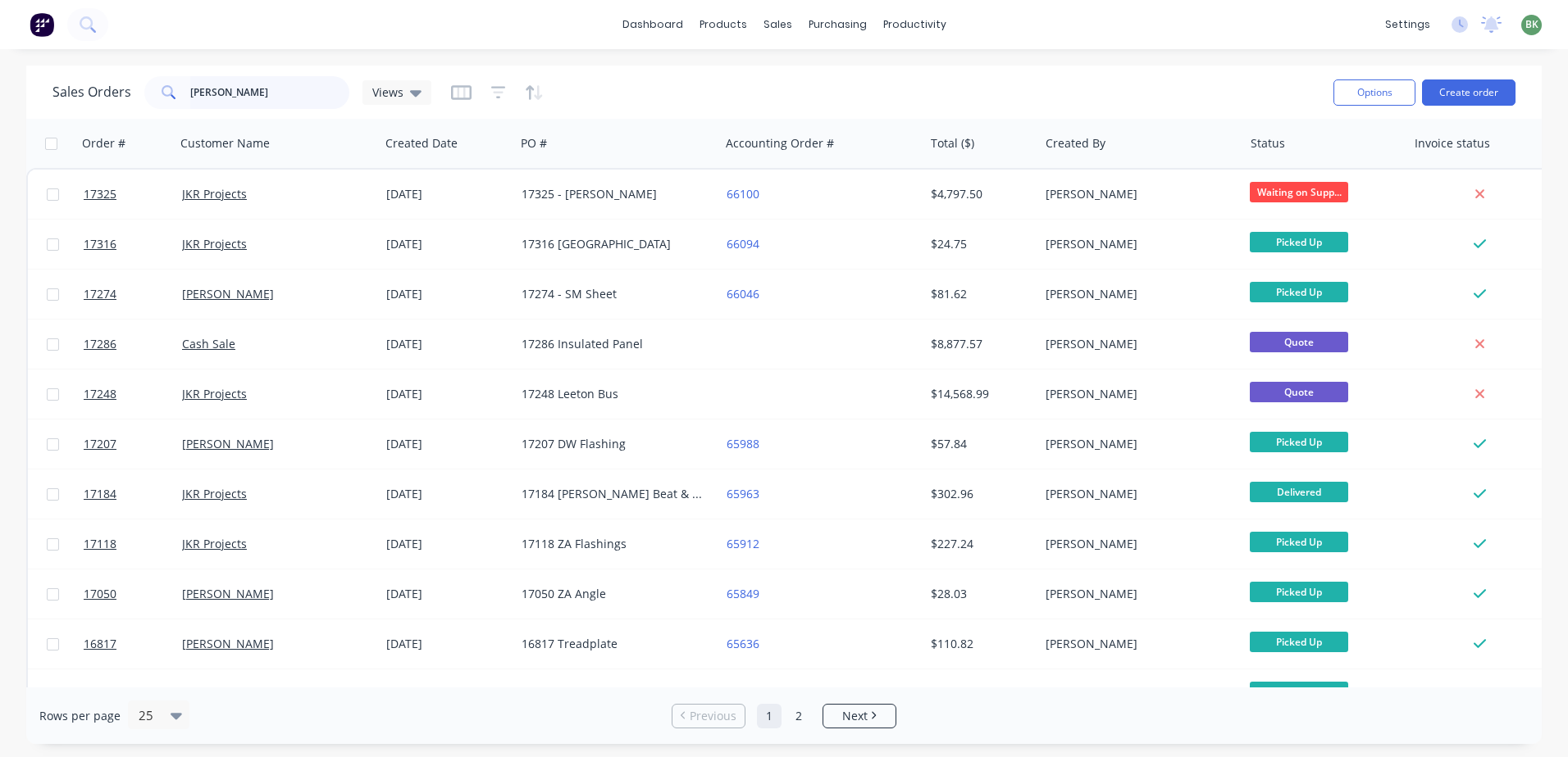
drag, startPoint x: 250, startPoint y: 97, endPoint x: 11, endPoint y: 98, distance: 239.0
click at [11, 98] on div "Sales Orders romeo Views Options Create order Order # Customer Name Created Dat…" at bounding box center [784, 404] width 1568 height 679
type input "jock"
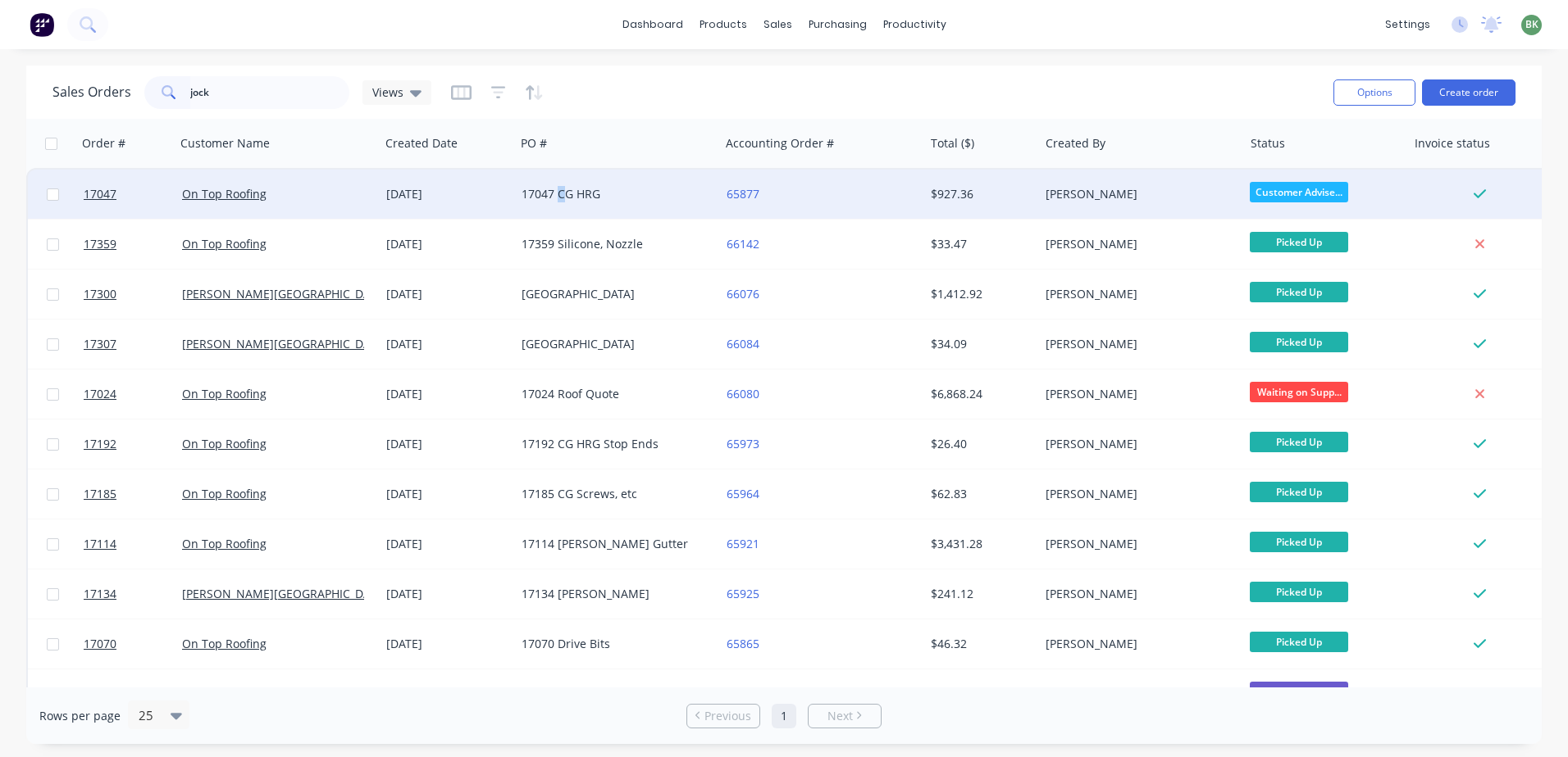
click at [562, 191] on div "17047 CG HRG" at bounding box center [612, 195] width 182 height 17
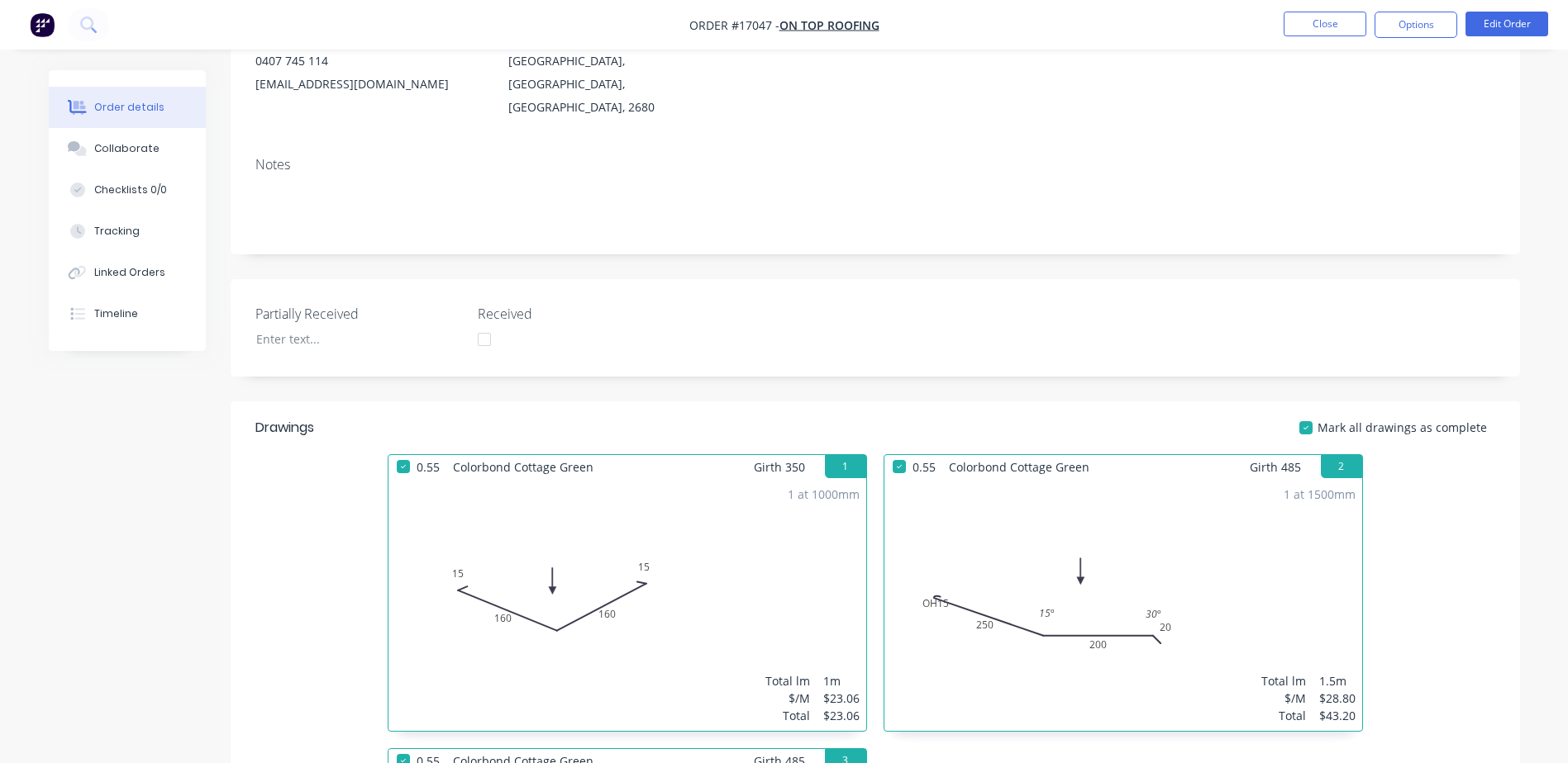
scroll to position [413, 0]
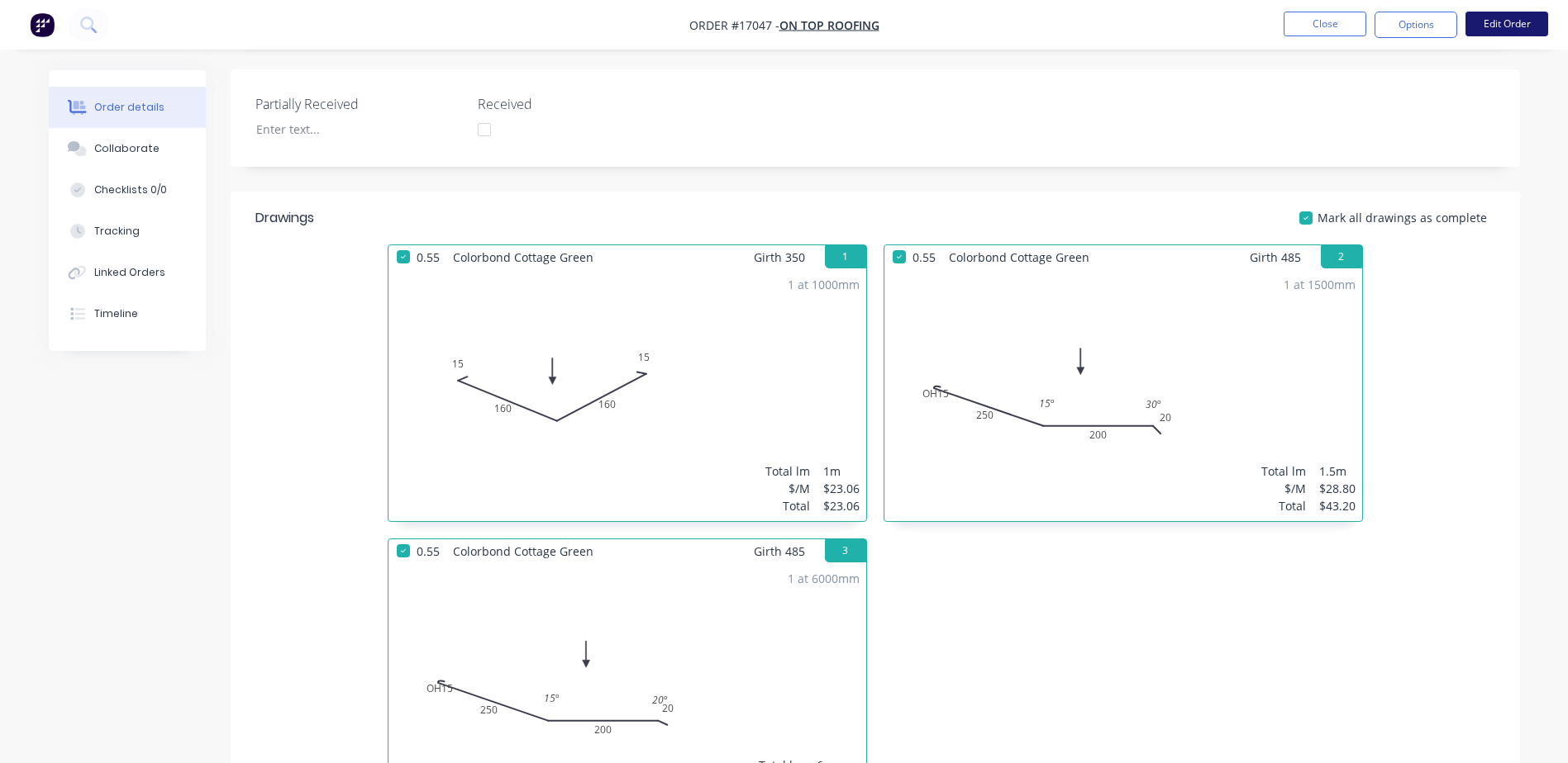
click at [1514, 20] on button "Edit Order" at bounding box center [1506, 23] width 82 height 25
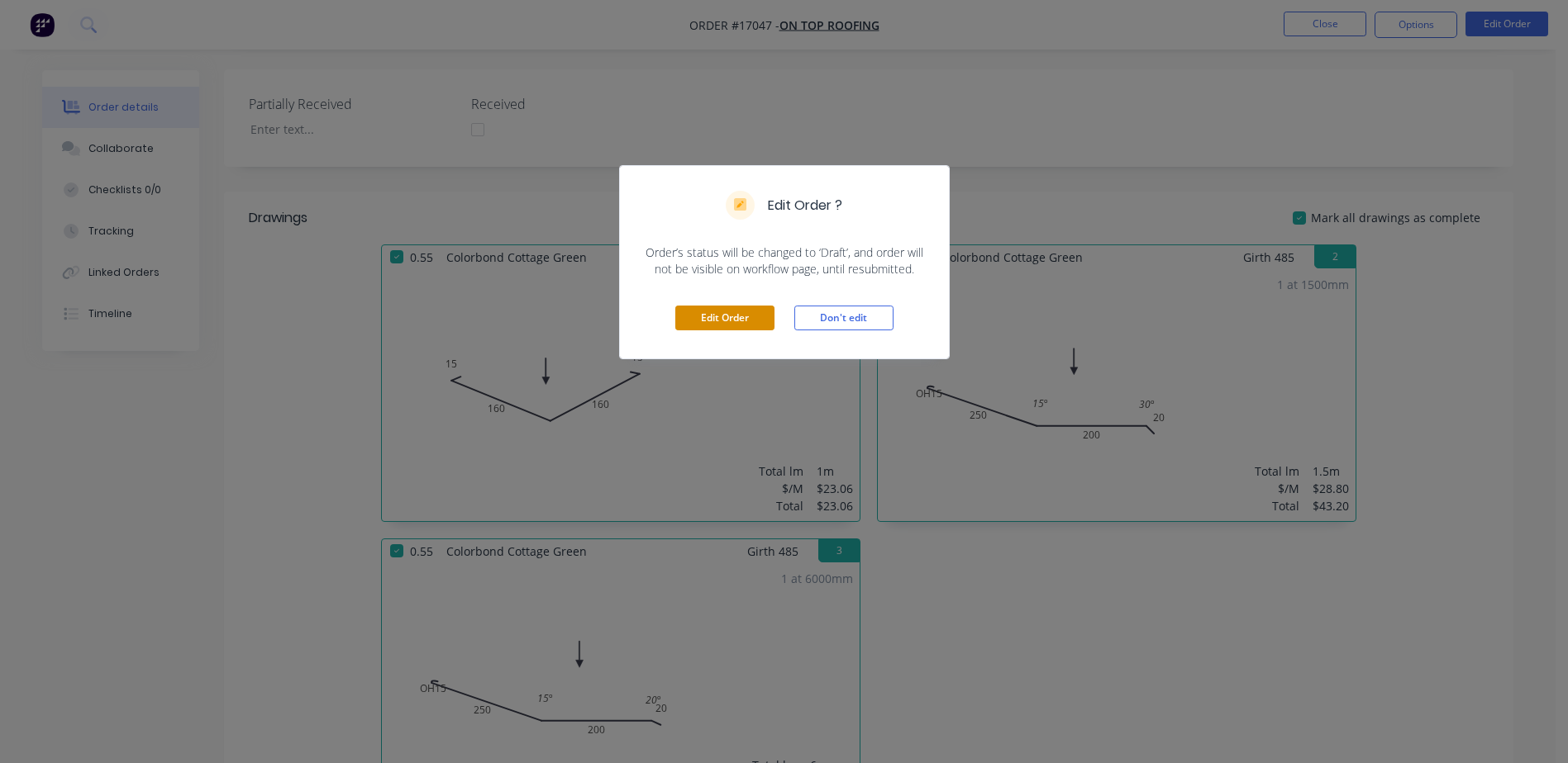
click at [728, 319] on button "Edit Order" at bounding box center [724, 318] width 99 height 25
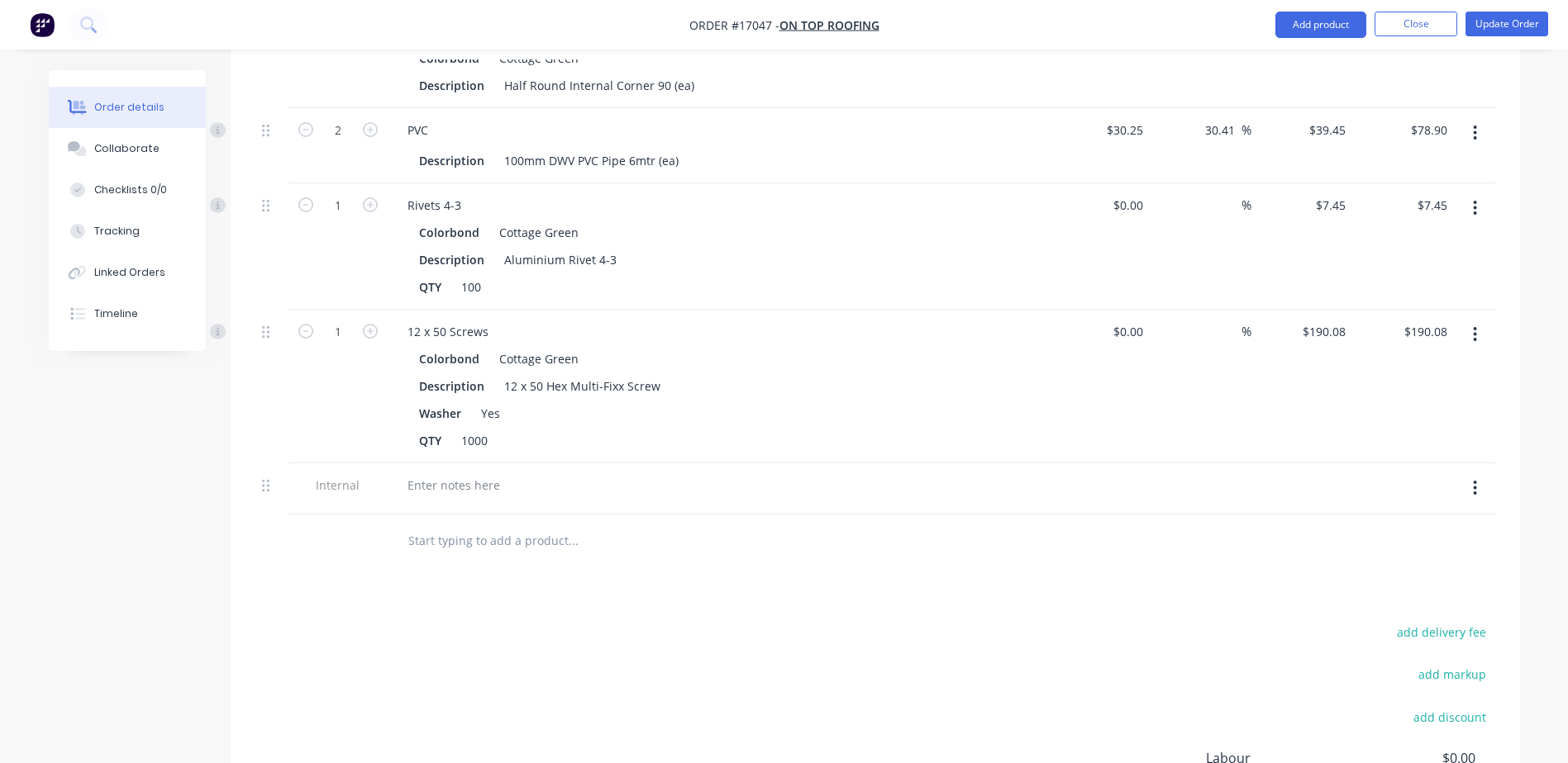
scroll to position [1818, 0]
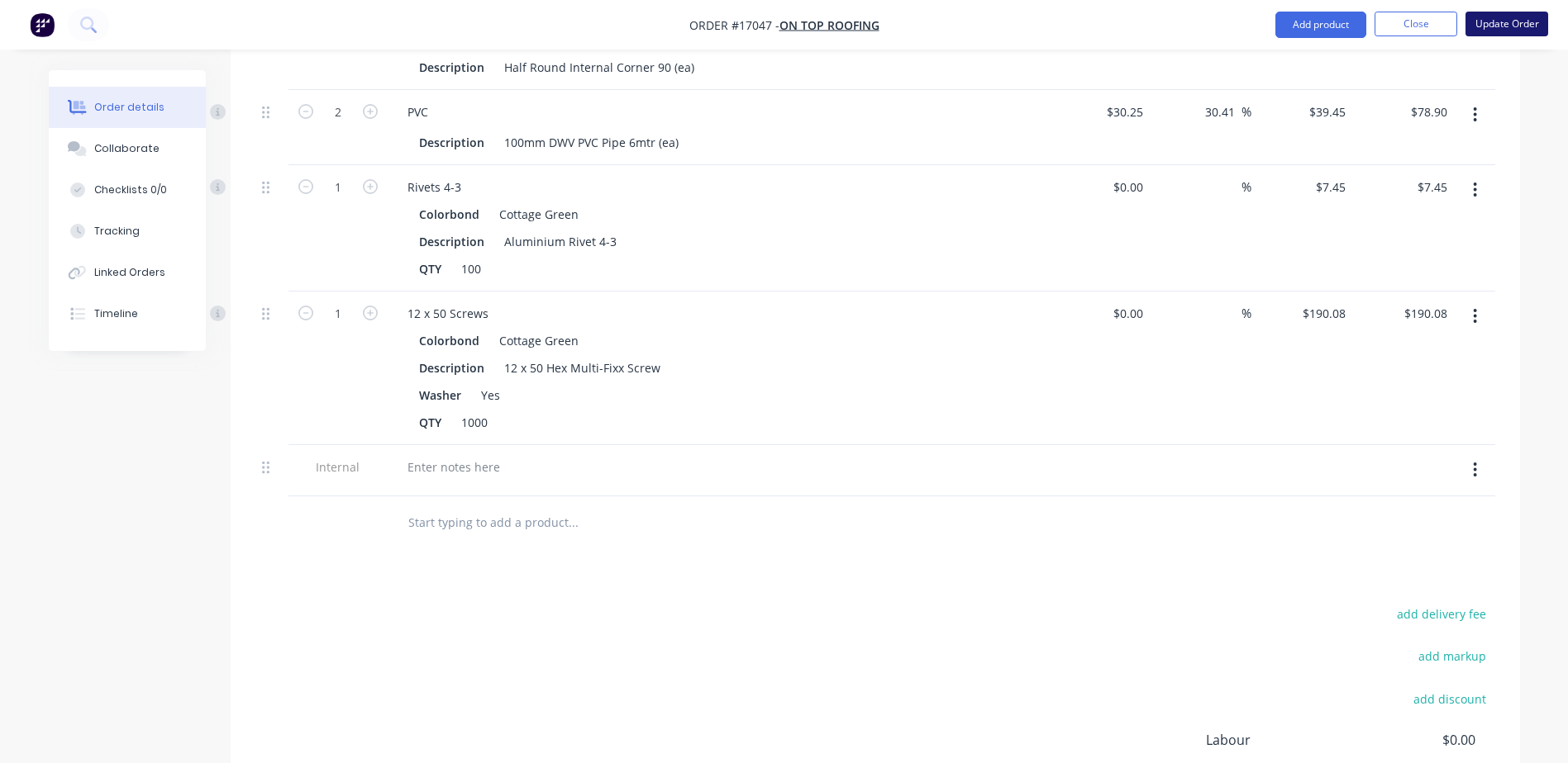
click at [1499, 22] on button "Update Order" at bounding box center [1506, 23] width 82 height 25
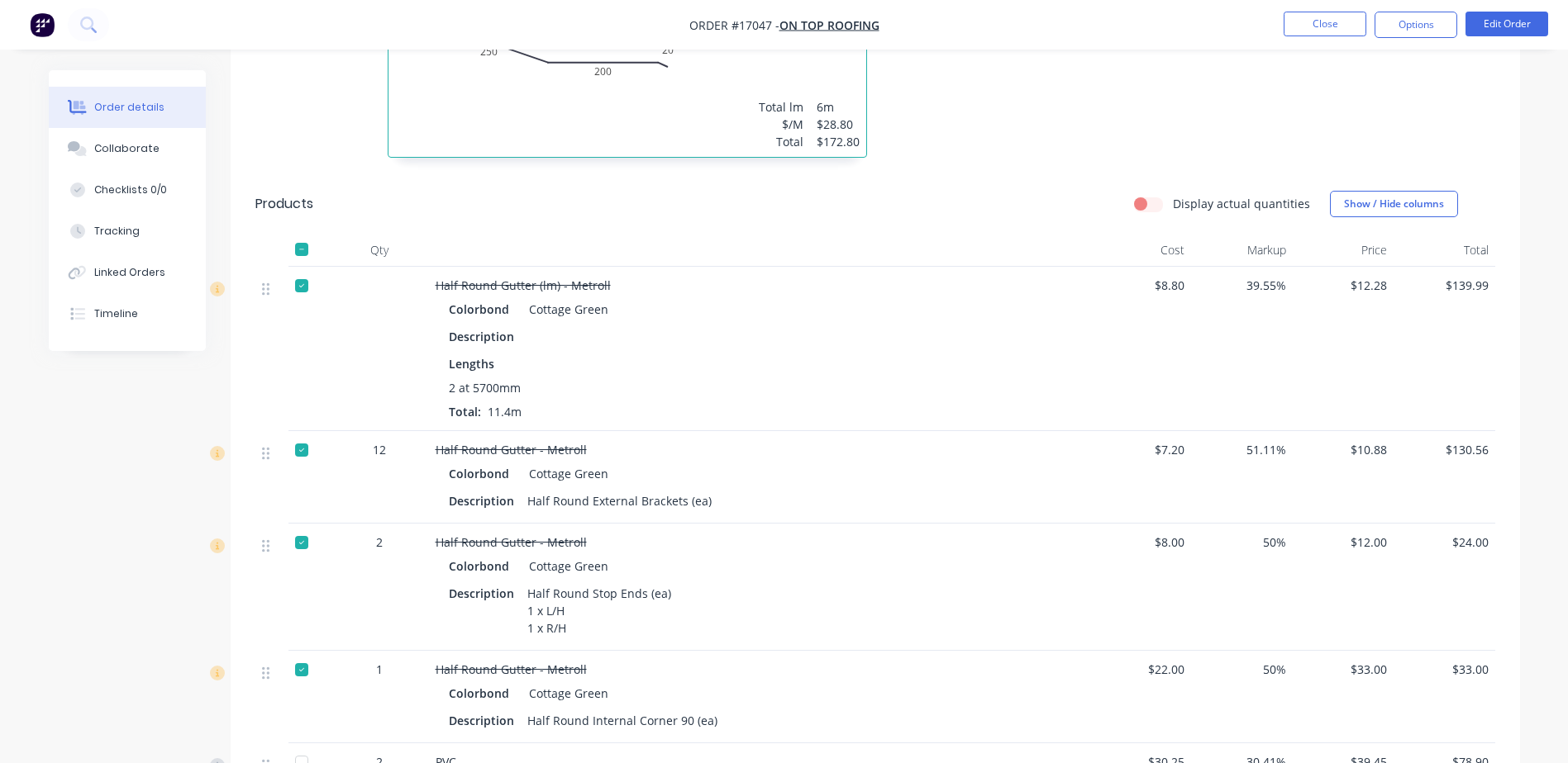
scroll to position [1074, 0]
click at [1501, 34] on button "Edit Order" at bounding box center [1506, 23] width 82 height 25
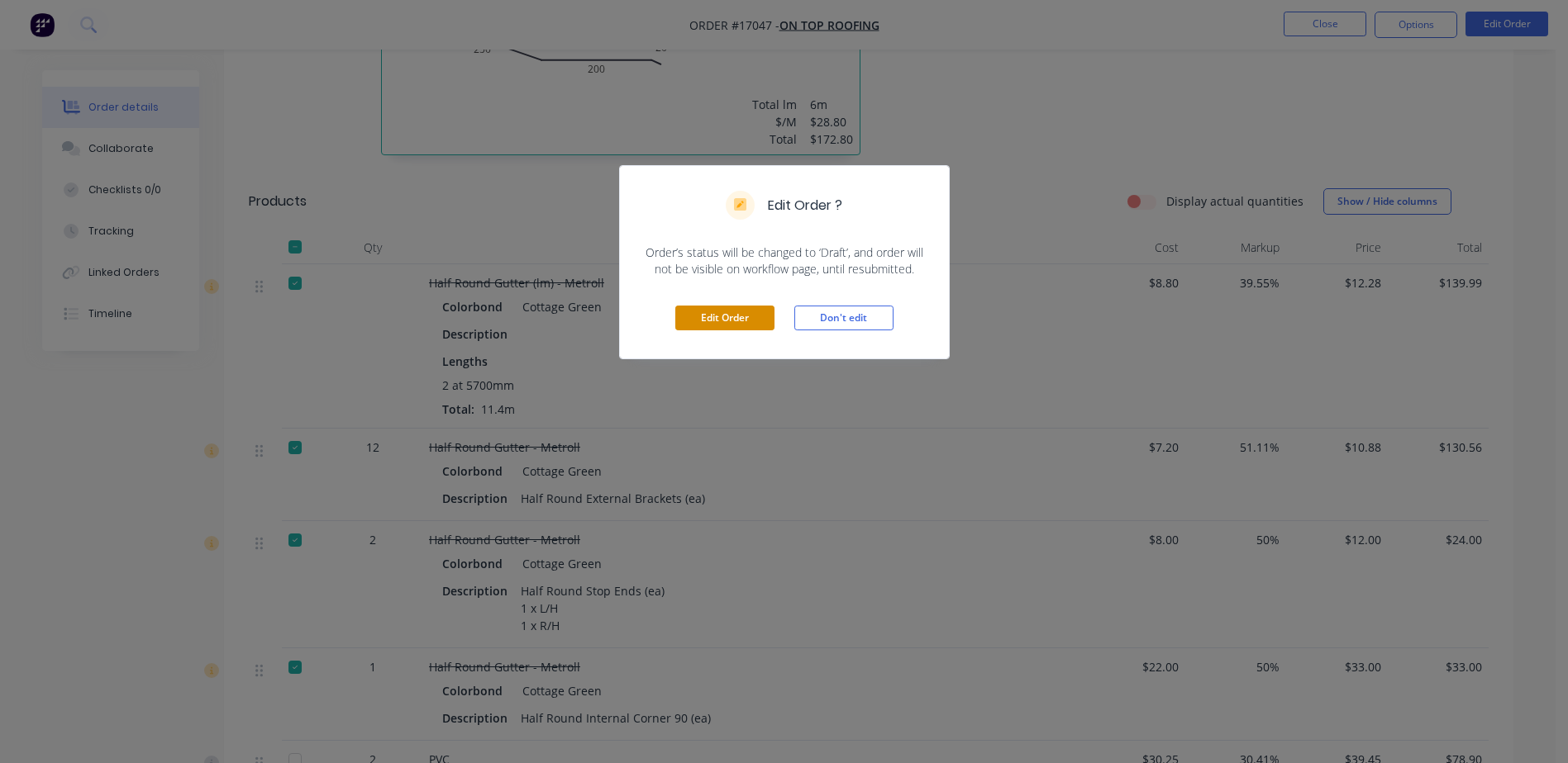
click at [725, 319] on button "Edit Order" at bounding box center [724, 318] width 99 height 25
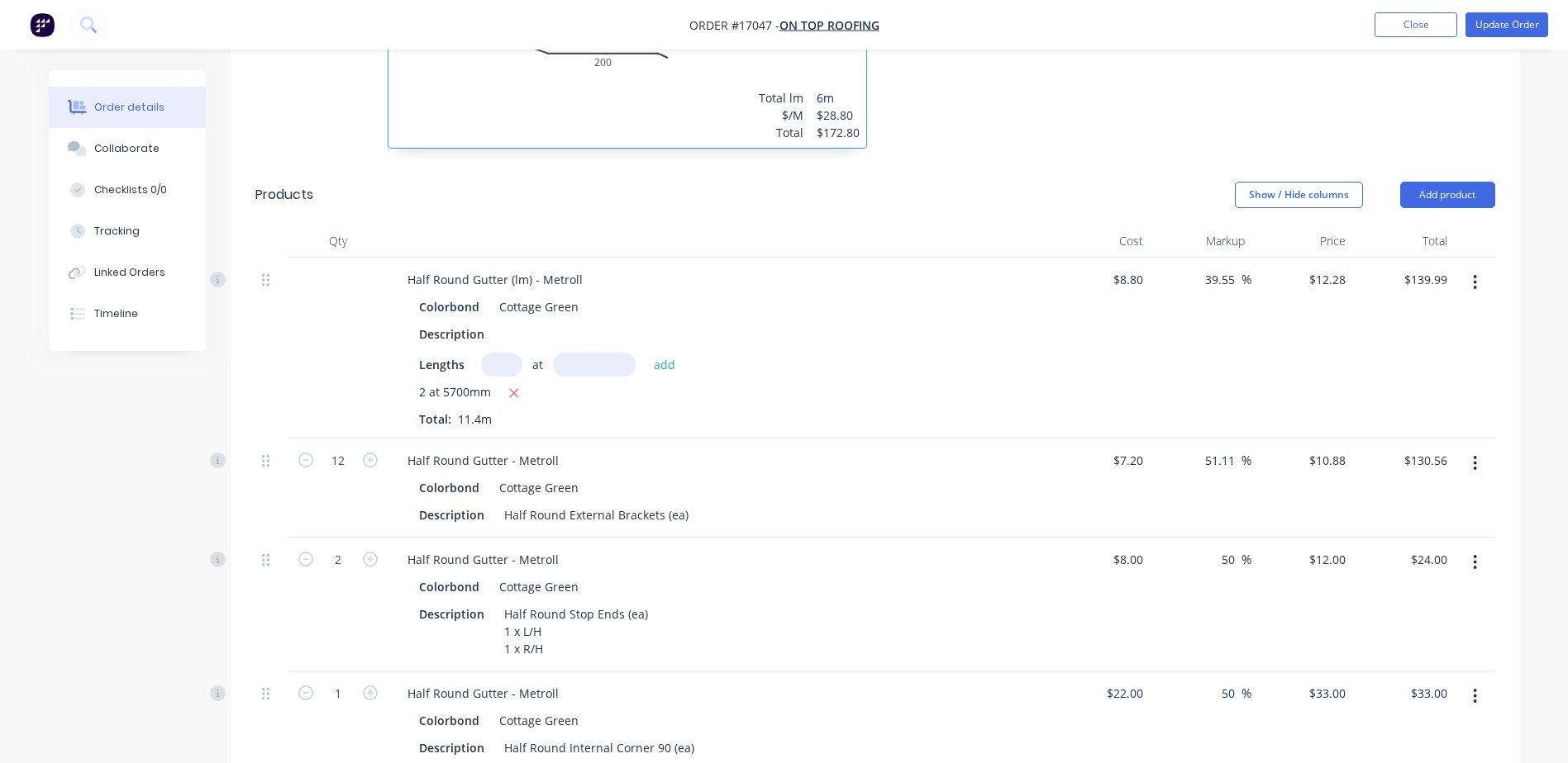
scroll to position [1239, 0]
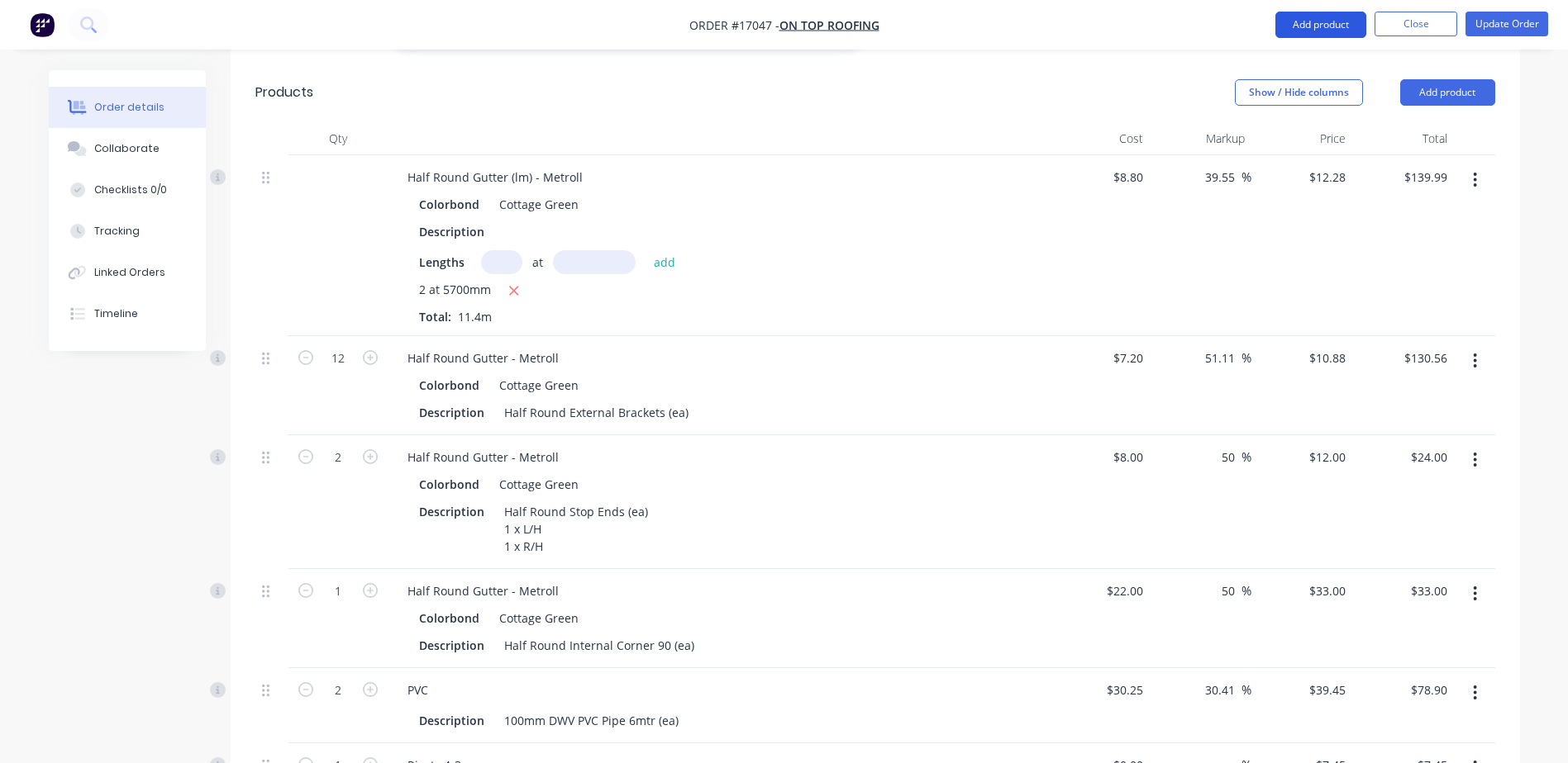
click at [1306, 20] on button "Add product" at bounding box center [1321, 24] width 91 height 27
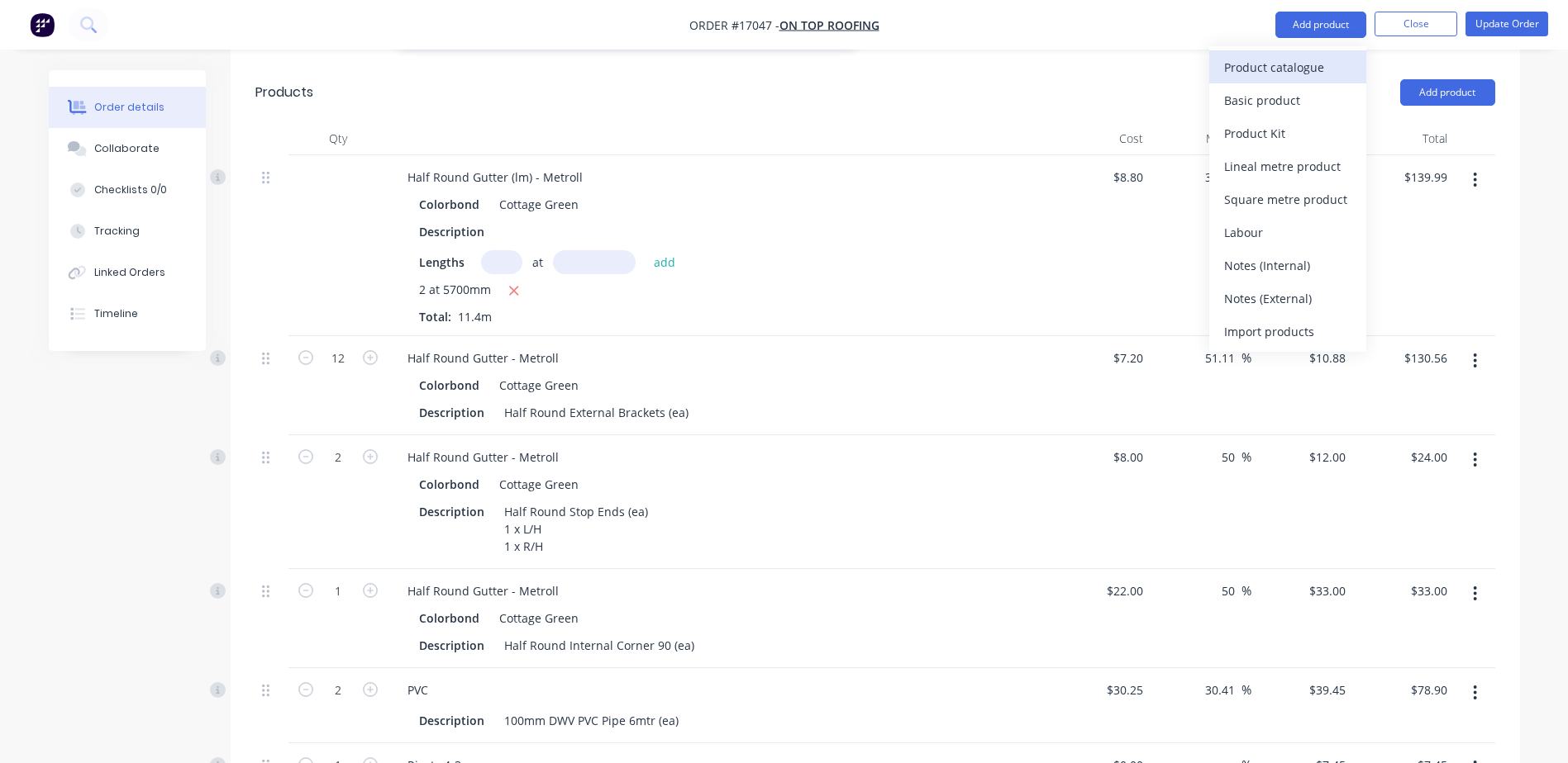
click at [1310, 65] on div "Product catalogue" at bounding box center [1286, 68] width 127 height 24
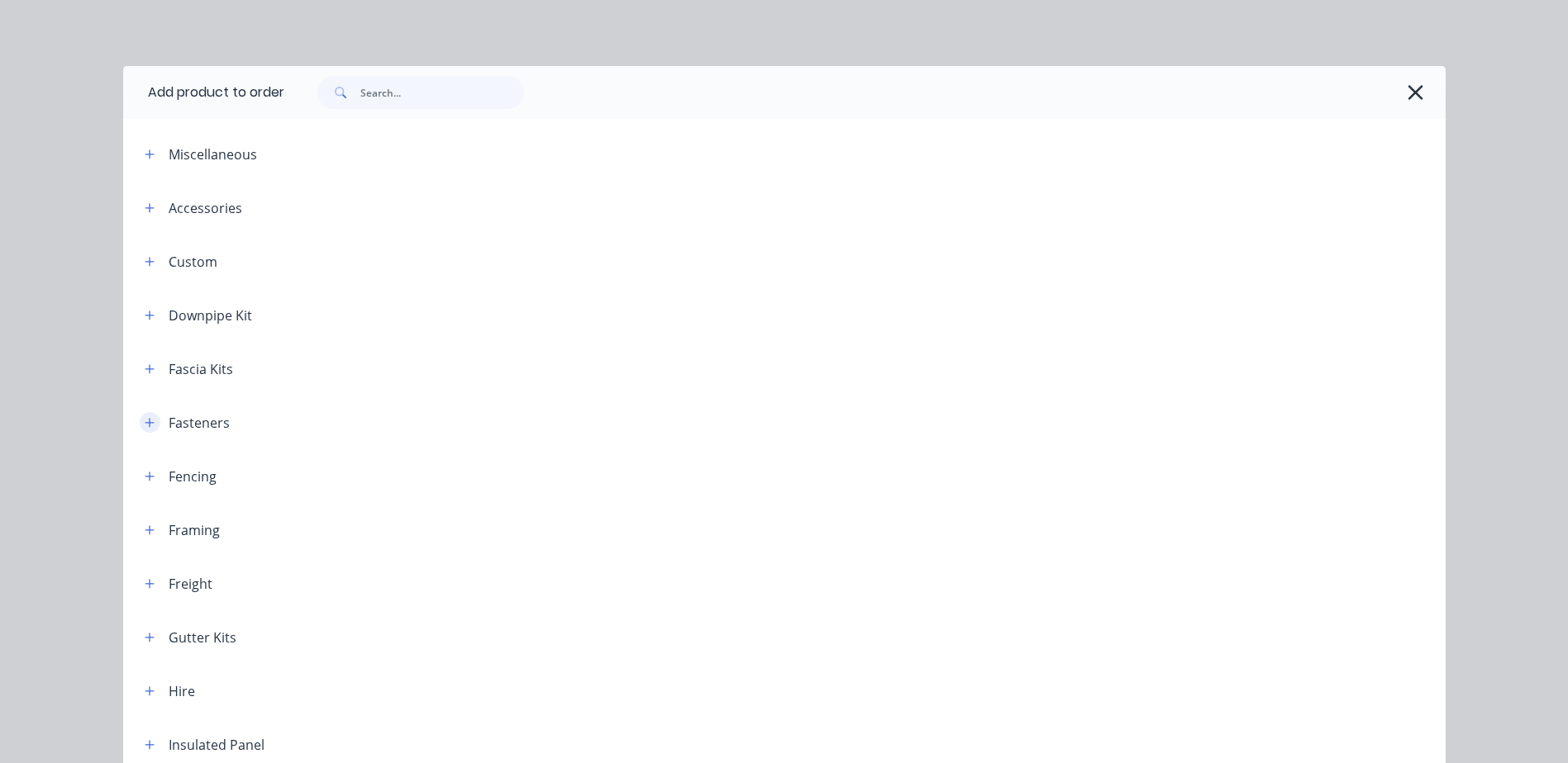
click at [144, 428] on icon "button" at bounding box center [149, 423] width 10 height 11
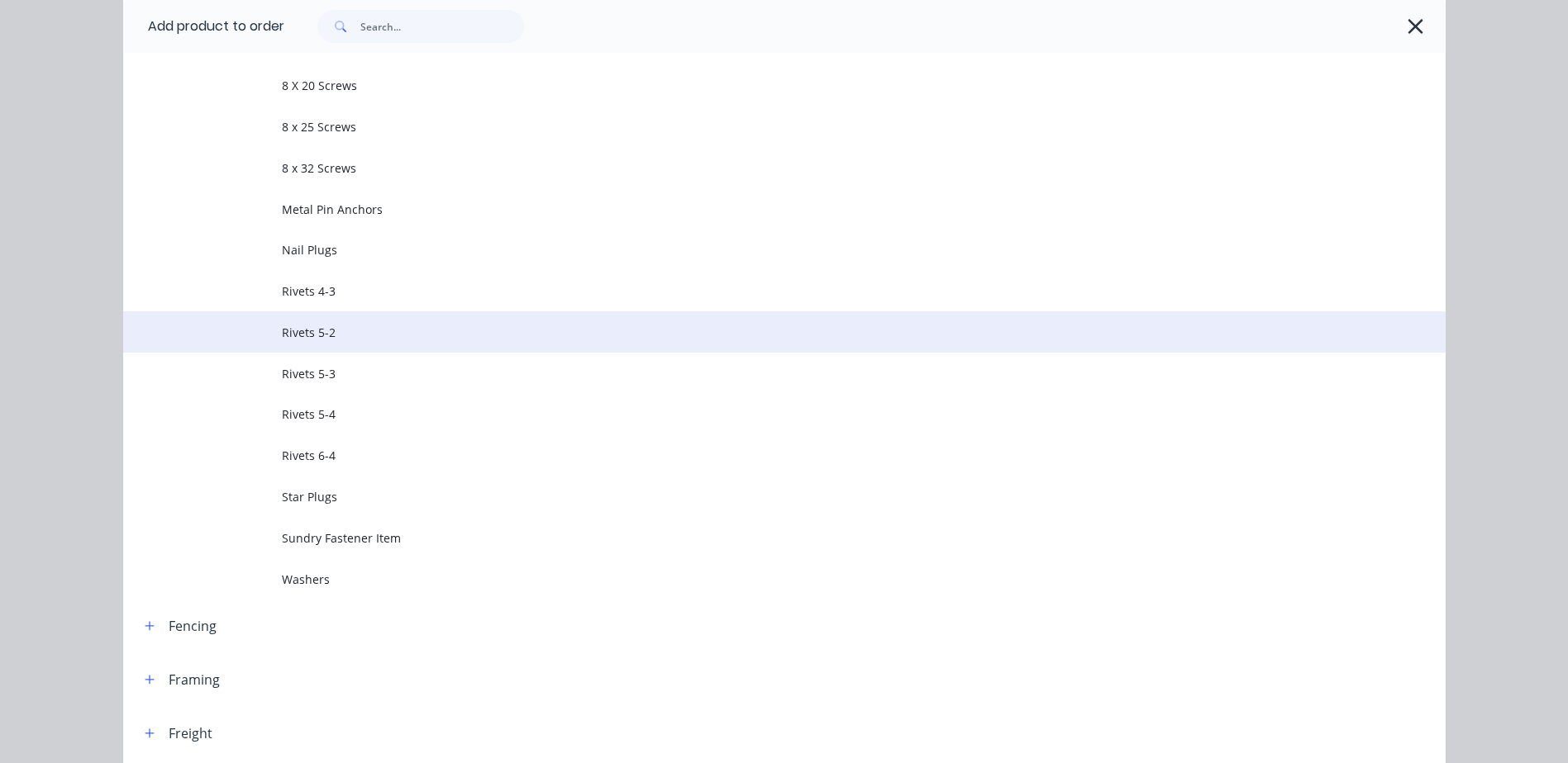
scroll to position [1735, 0]
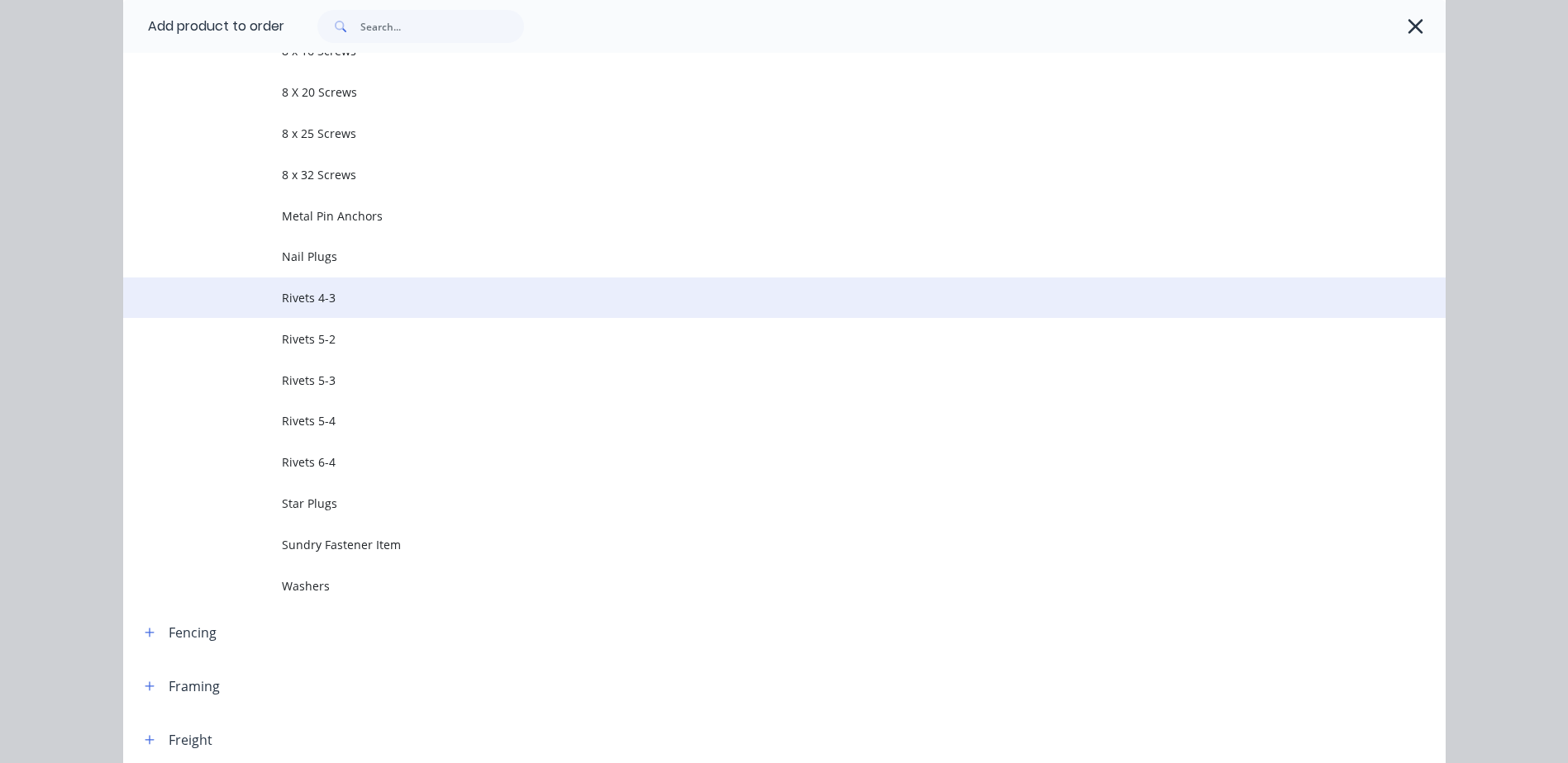
click at [285, 300] on span "Rivets 4-3" at bounding box center [746, 297] width 931 height 18
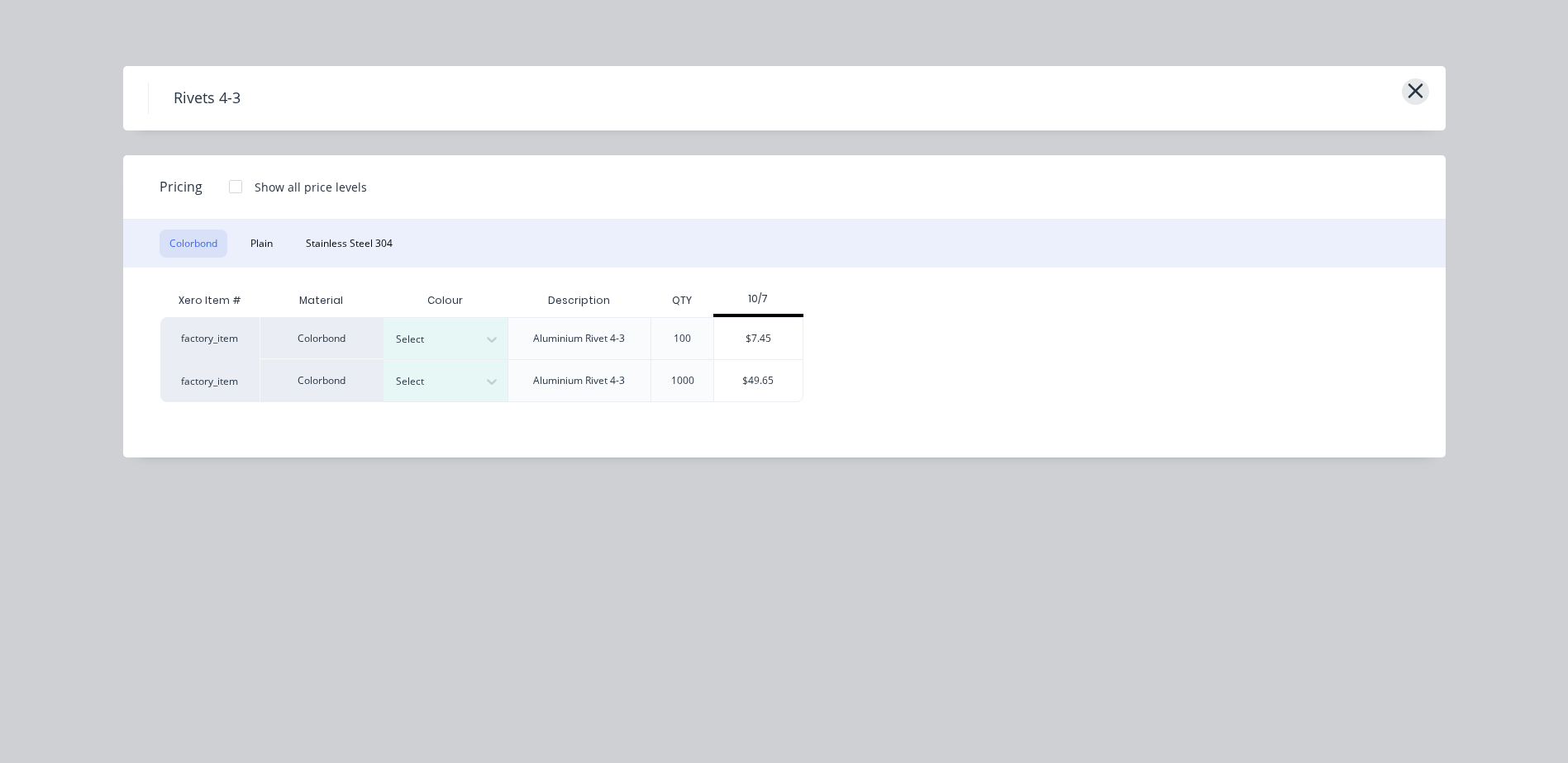
click at [1411, 96] on icon "button" at bounding box center [1415, 91] width 15 height 15
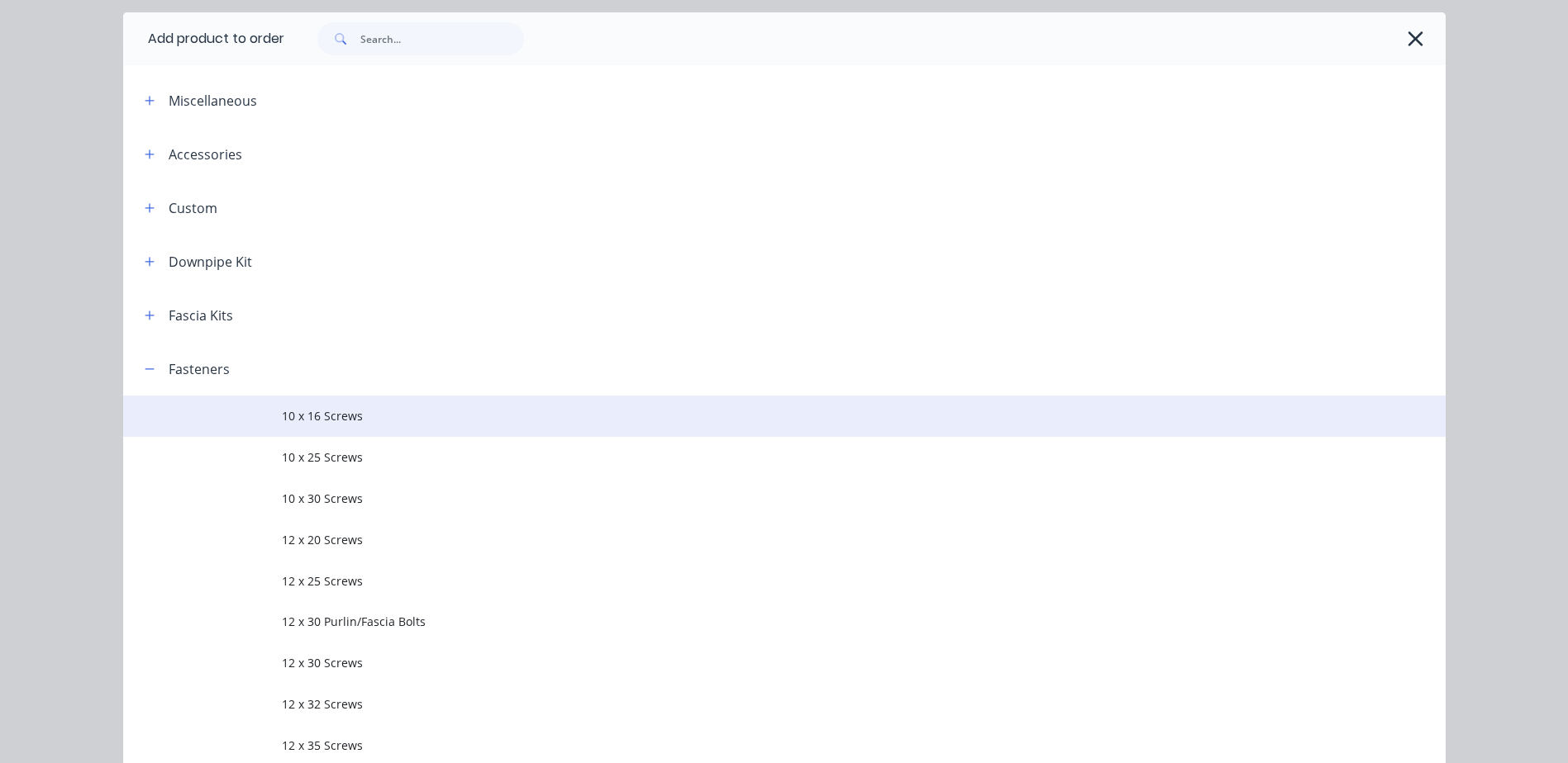
scroll to position [82, 0]
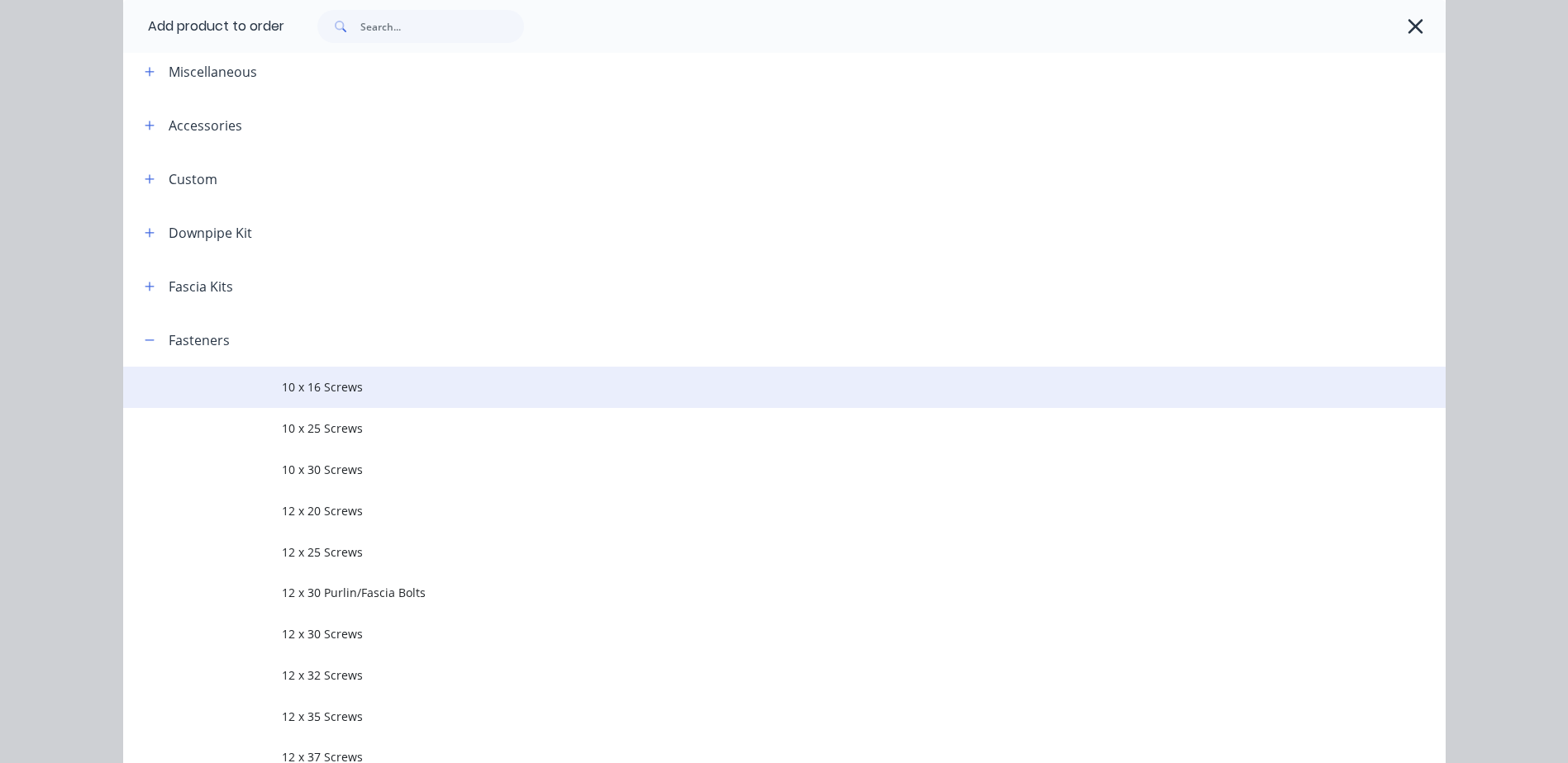
click at [311, 397] on td "10 x 16 Screws" at bounding box center [863, 387] width 1163 height 42
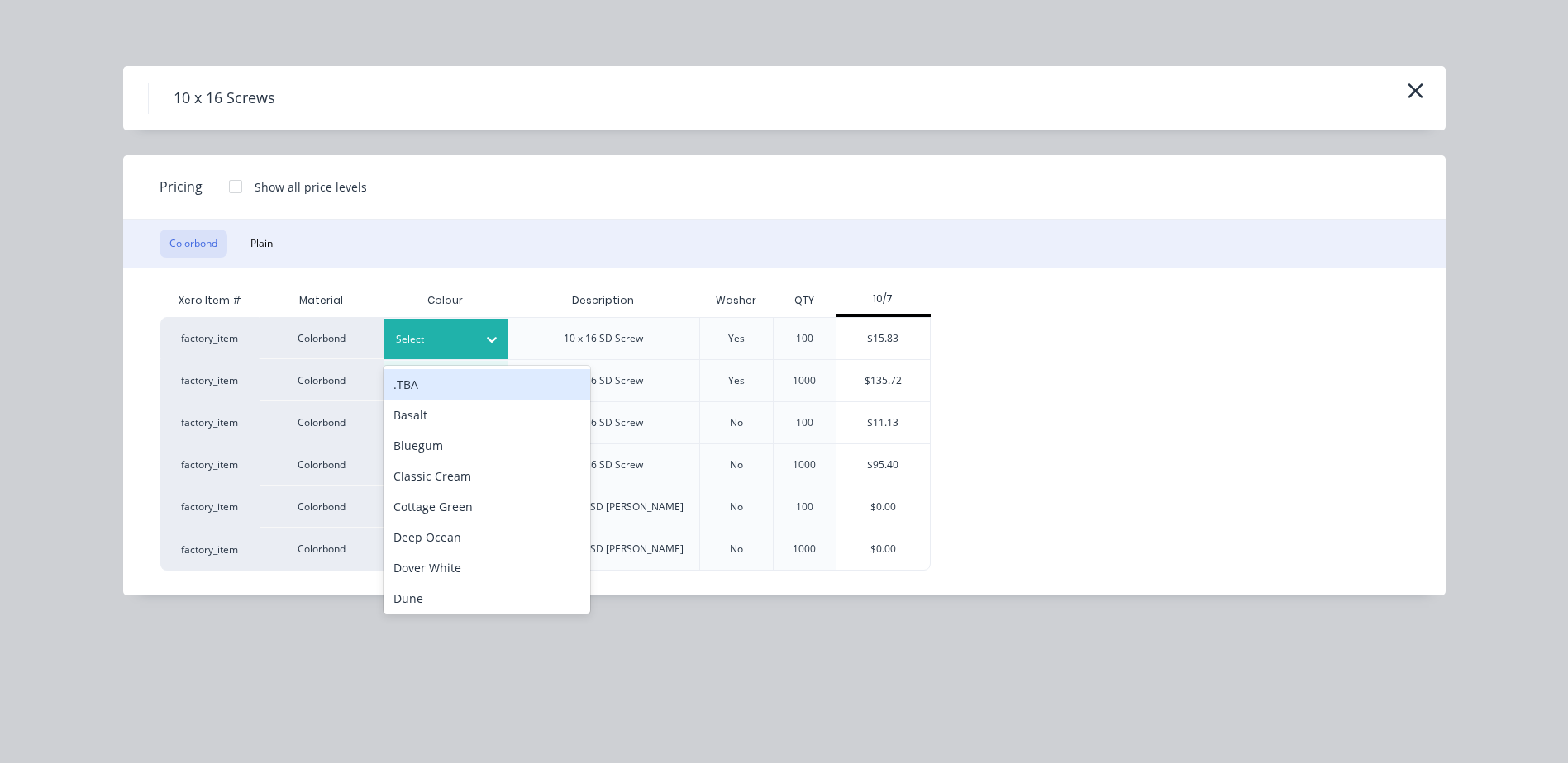
click at [489, 344] on icon at bounding box center [492, 340] width 17 height 17
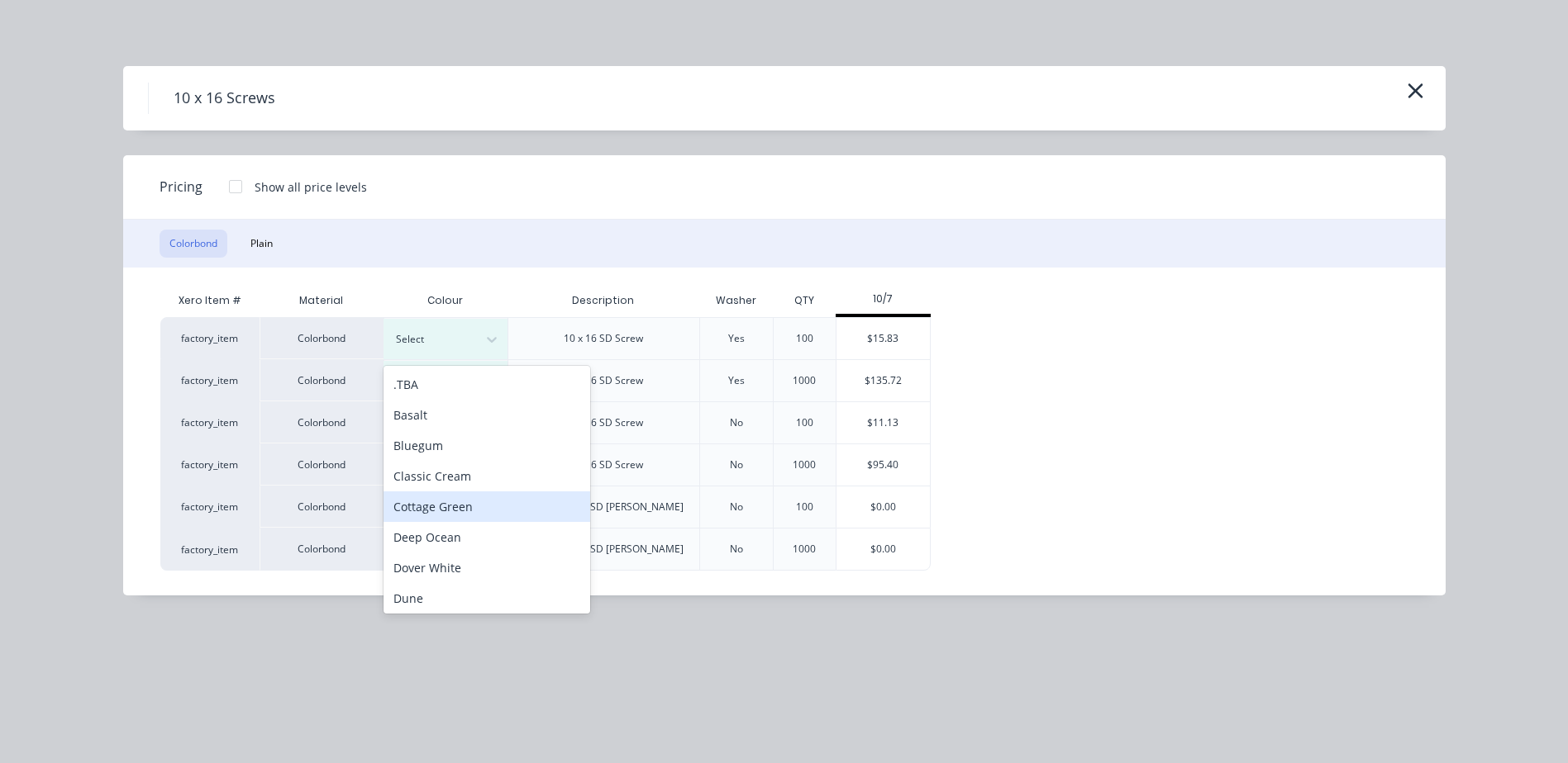
click at [440, 512] on div "Cottage Green" at bounding box center [486, 507] width 207 height 31
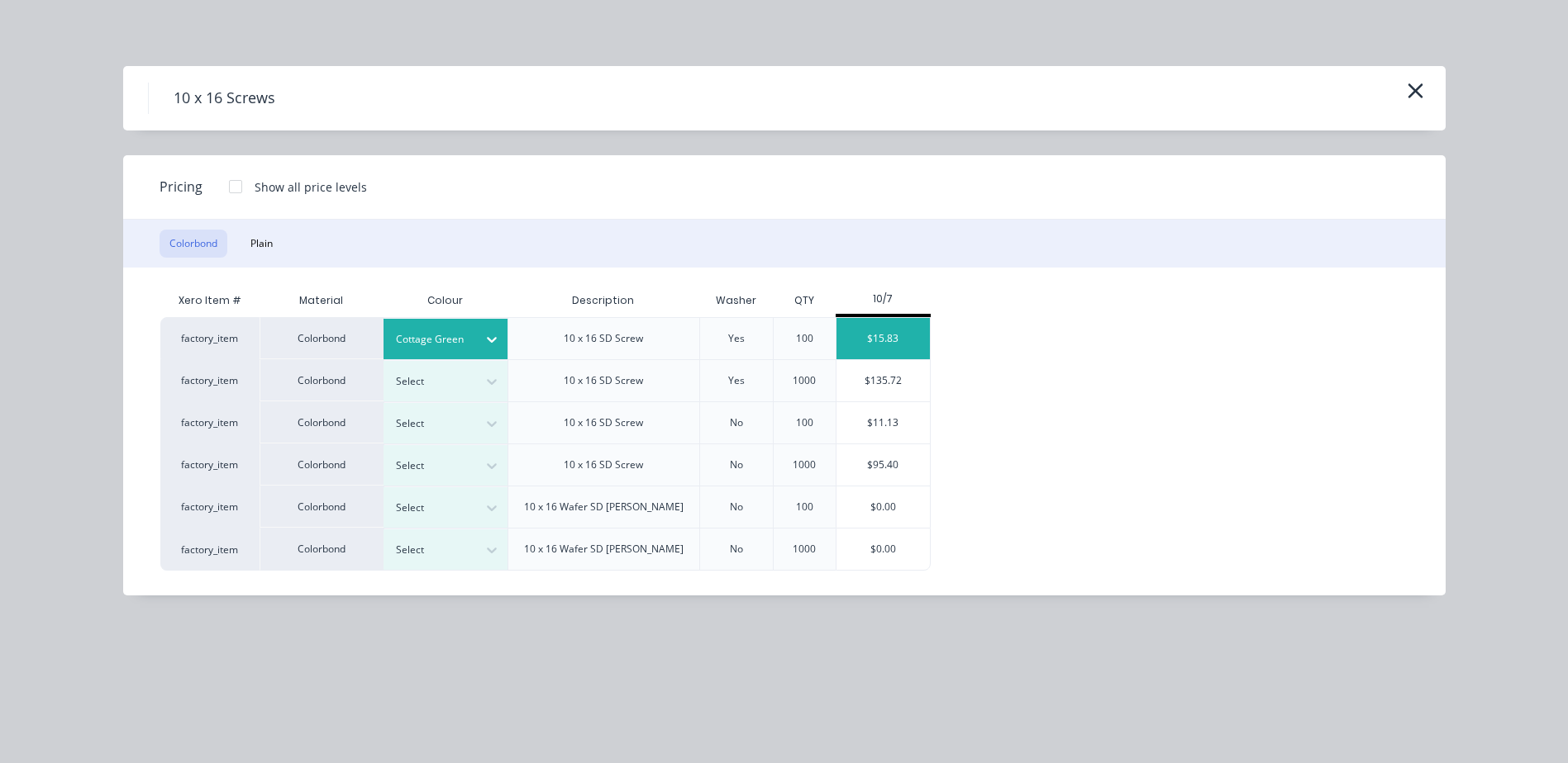
click at [889, 339] on div "$15.83" at bounding box center [883, 339] width 94 height 42
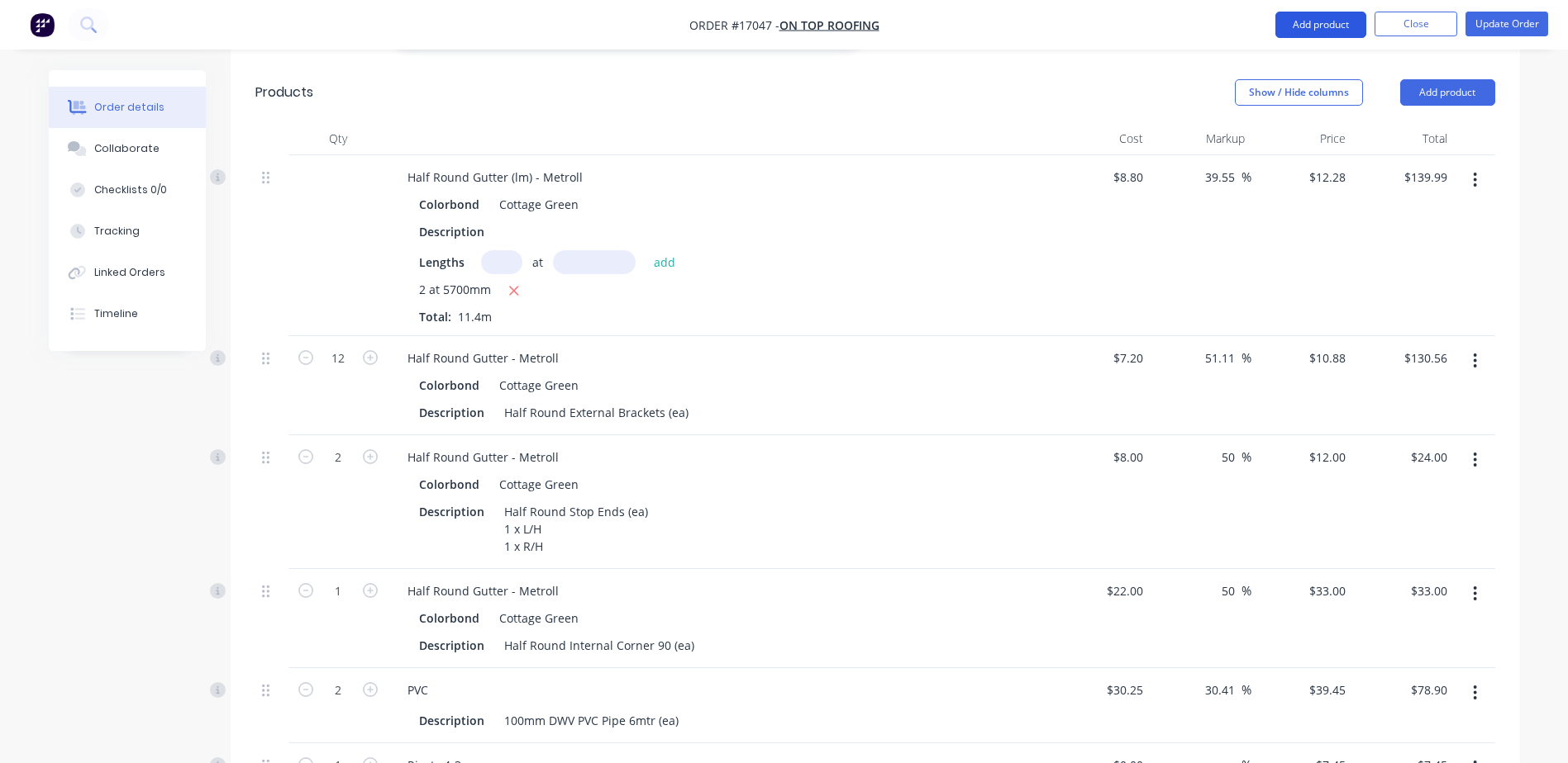
click at [1323, 27] on button "Add product" at bounding box center [1321, 24] width 91 height 27
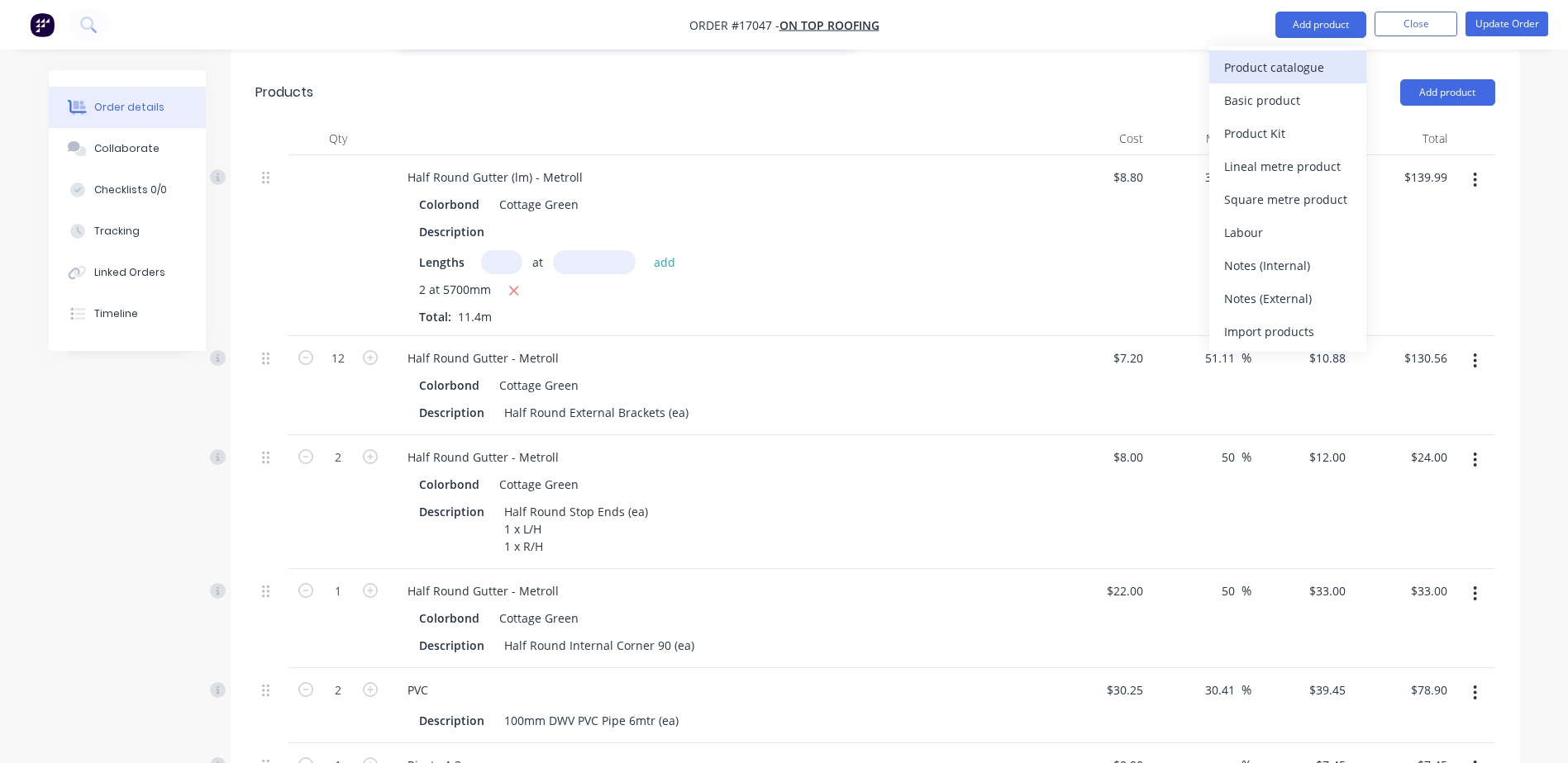
click at [1271, 70] on div "Product catalogue" at bounding box center [1286, 68] width 127 height 24
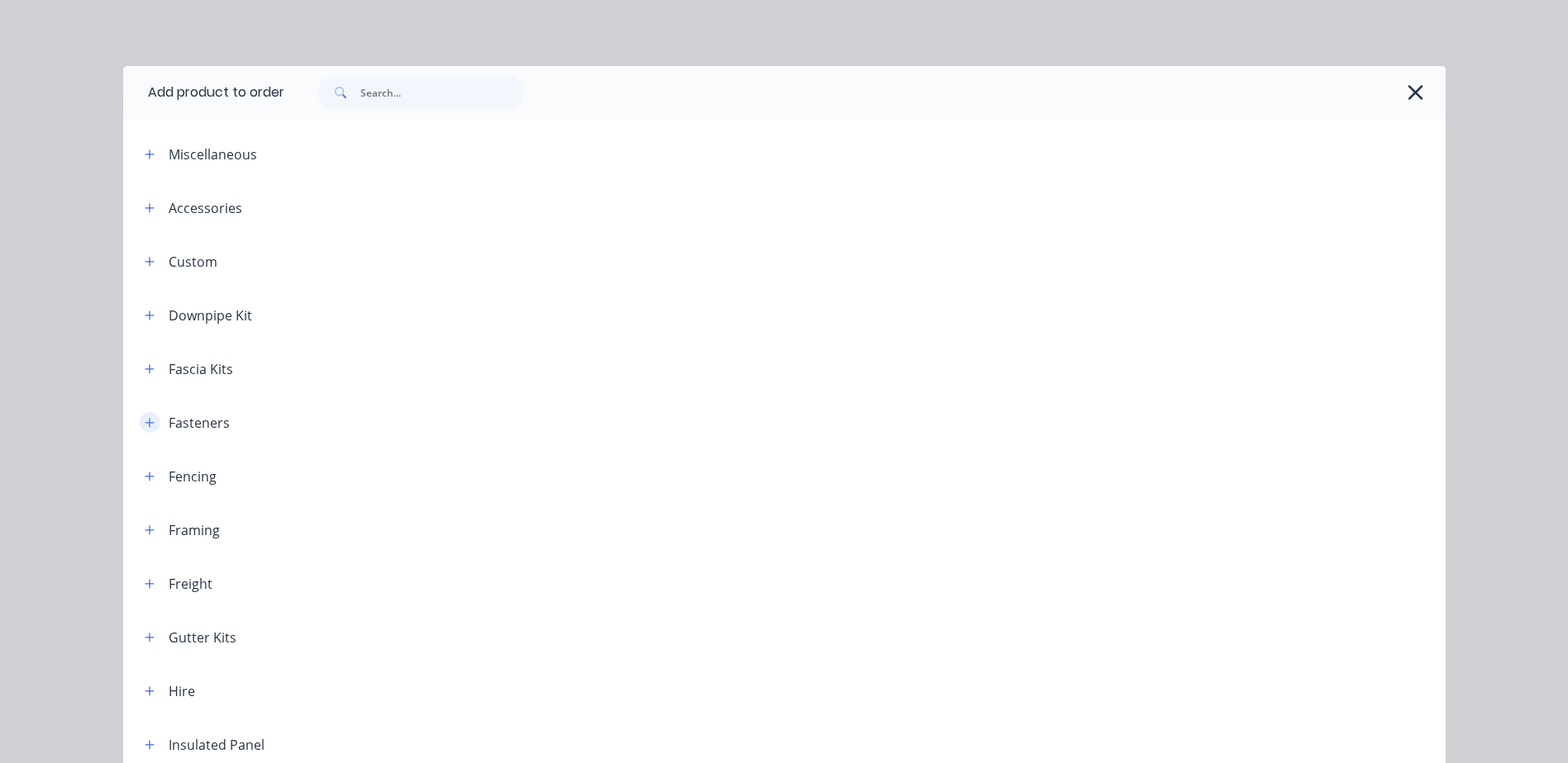
click at [144, 422] on icon "button" at bounding box center [149, 422] width 9 height 9
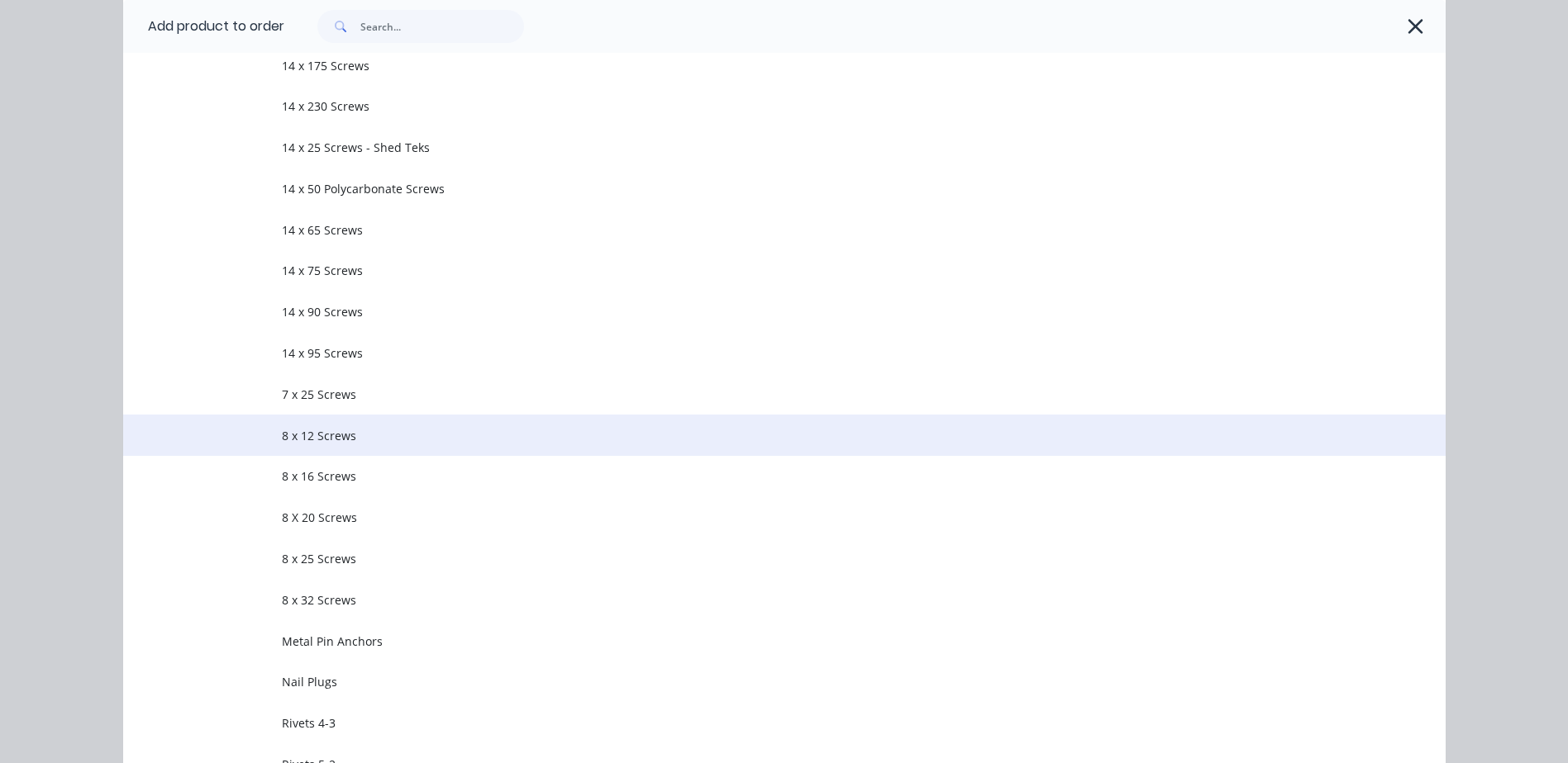
scroll to position [1322, 0]
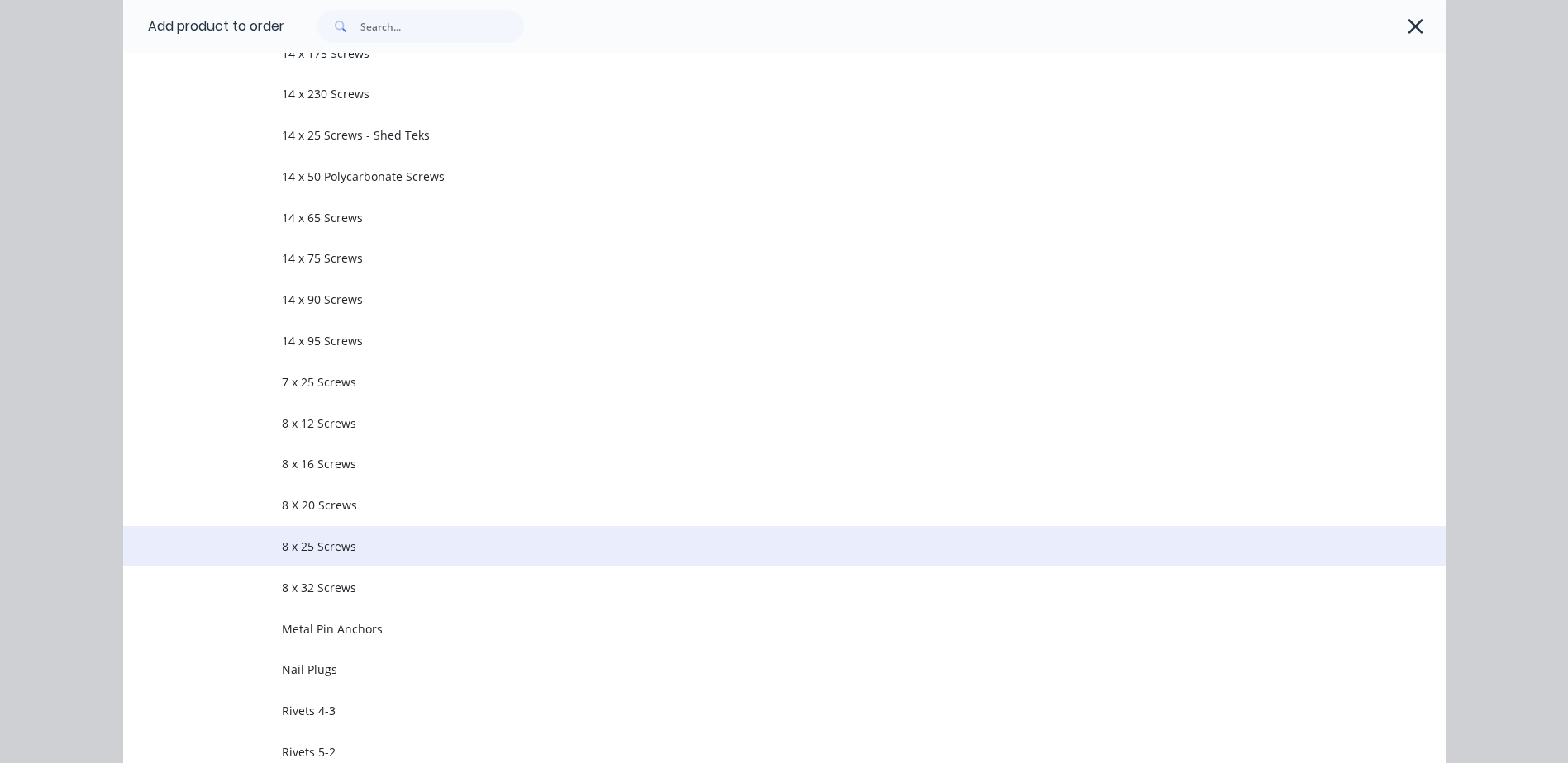
click at [314, 548] on span "8 x 25 Screws" at bounding box center [746, 546] width 931 height 18
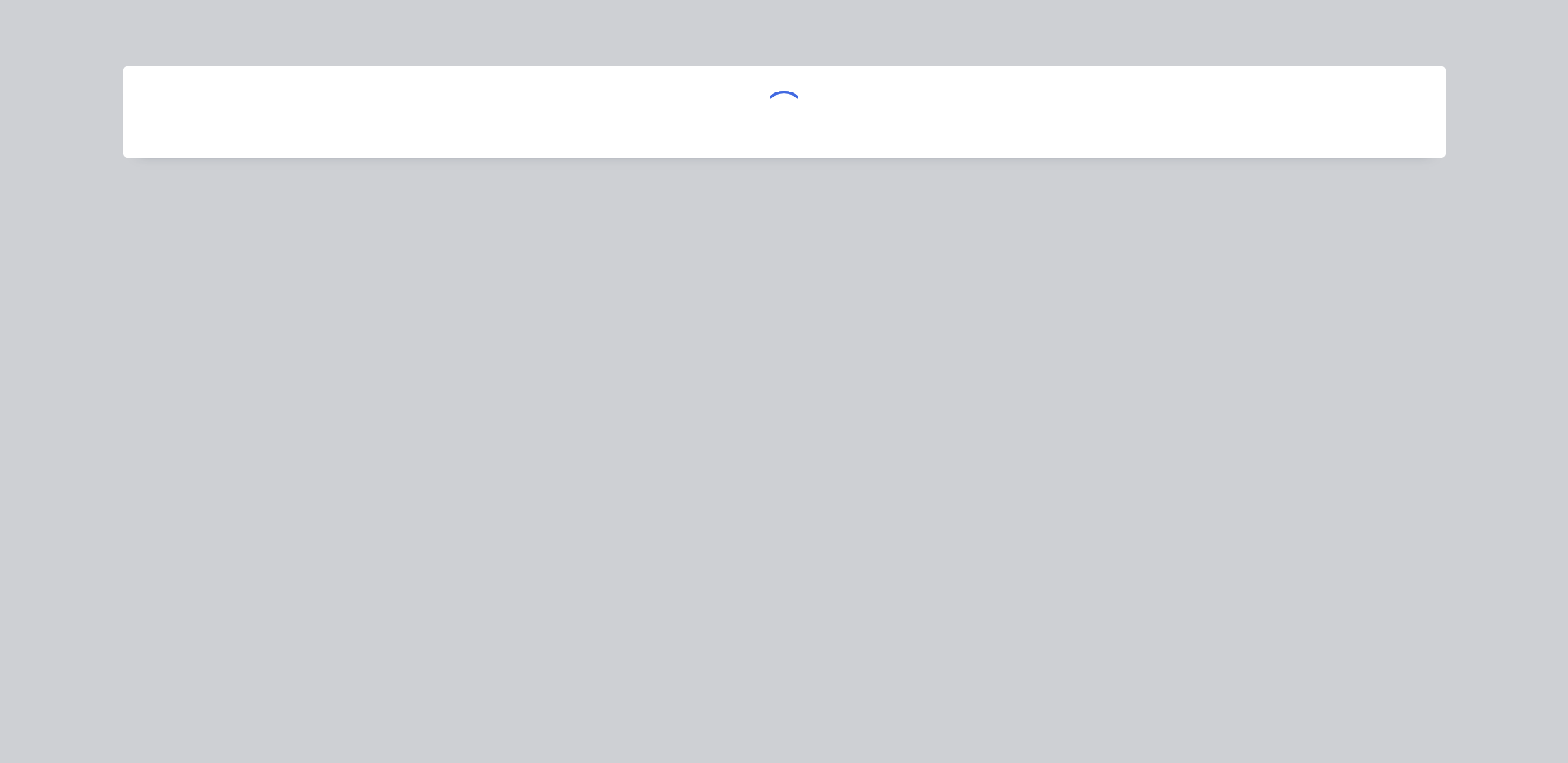
scroll to position [0, 0]
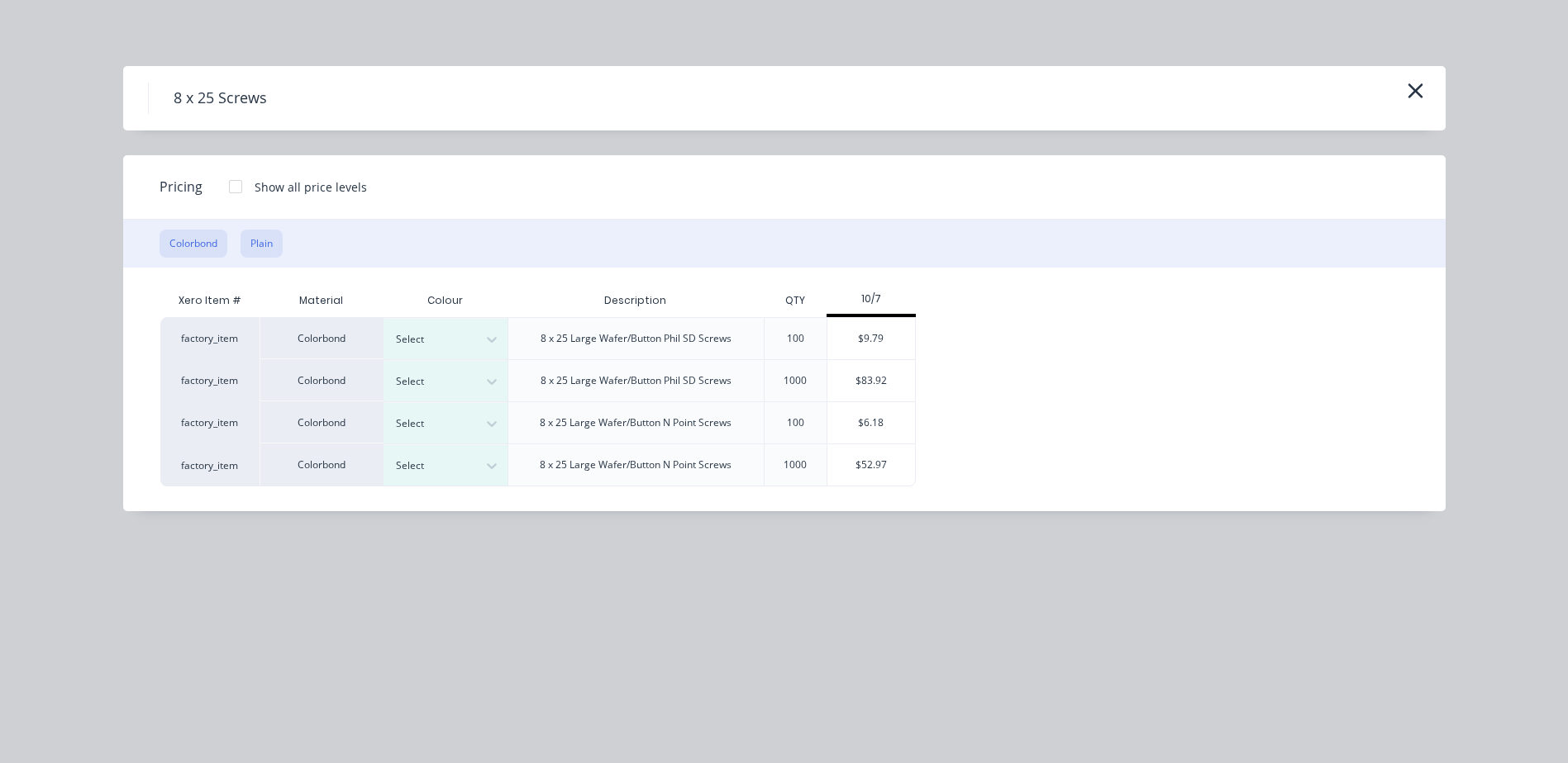
click at [262, 234] on button "Plain" at bounding box center [262, 244] width 43 height 28
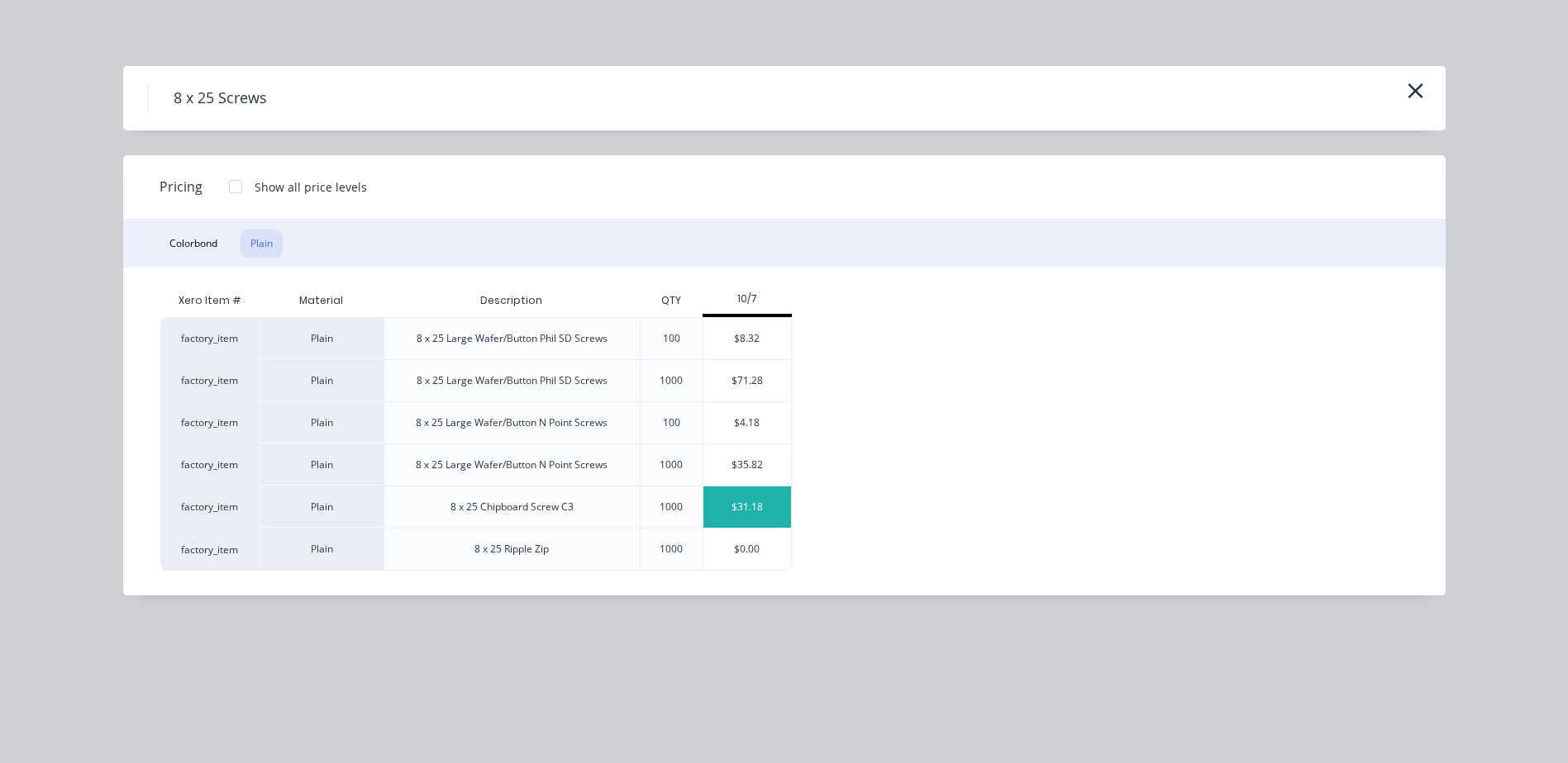
click at [761, 508] on div "$31.18" at bounding box center [746, 507] width 88 height 42
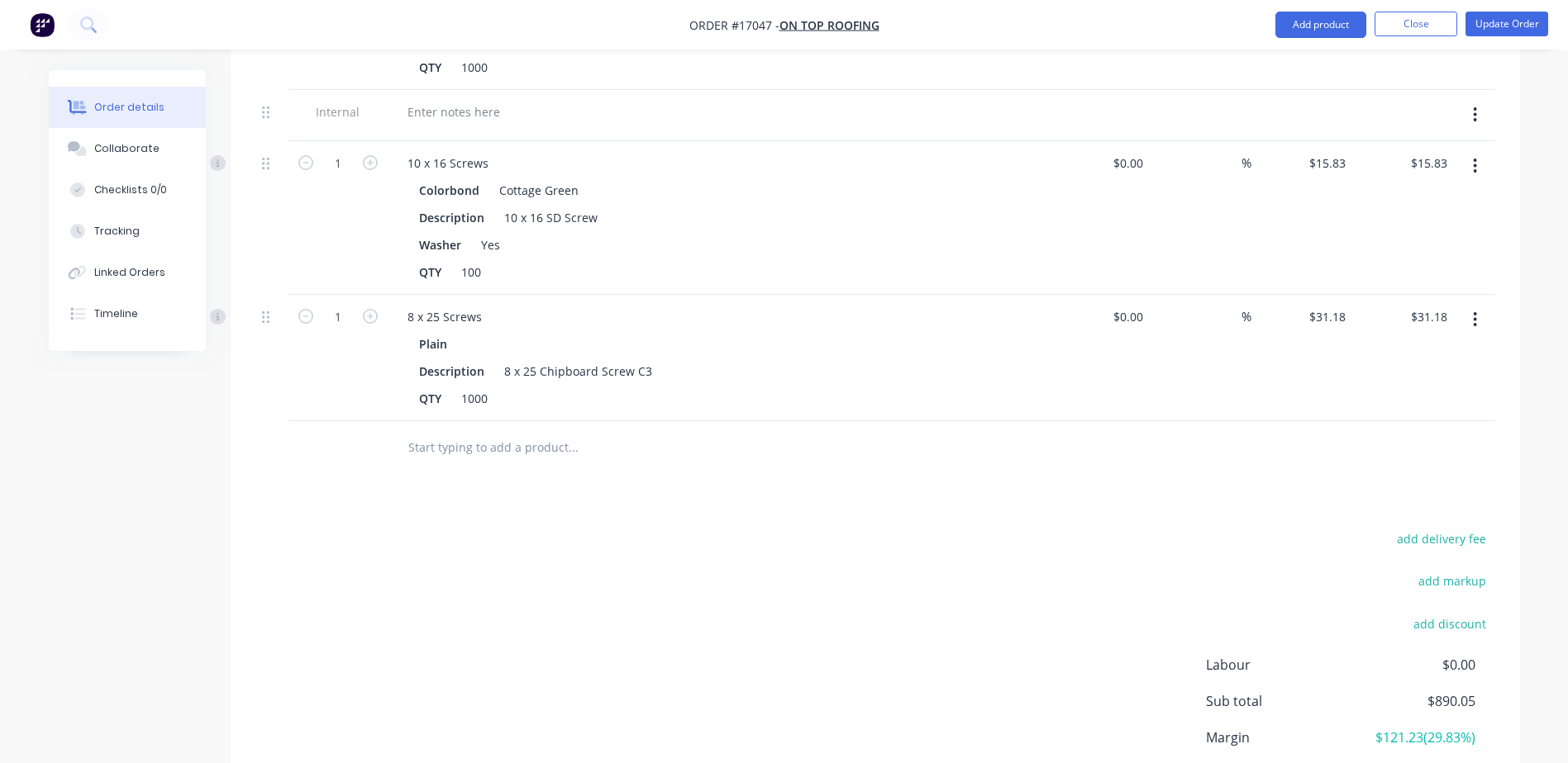
scroll to position [2231, 0]
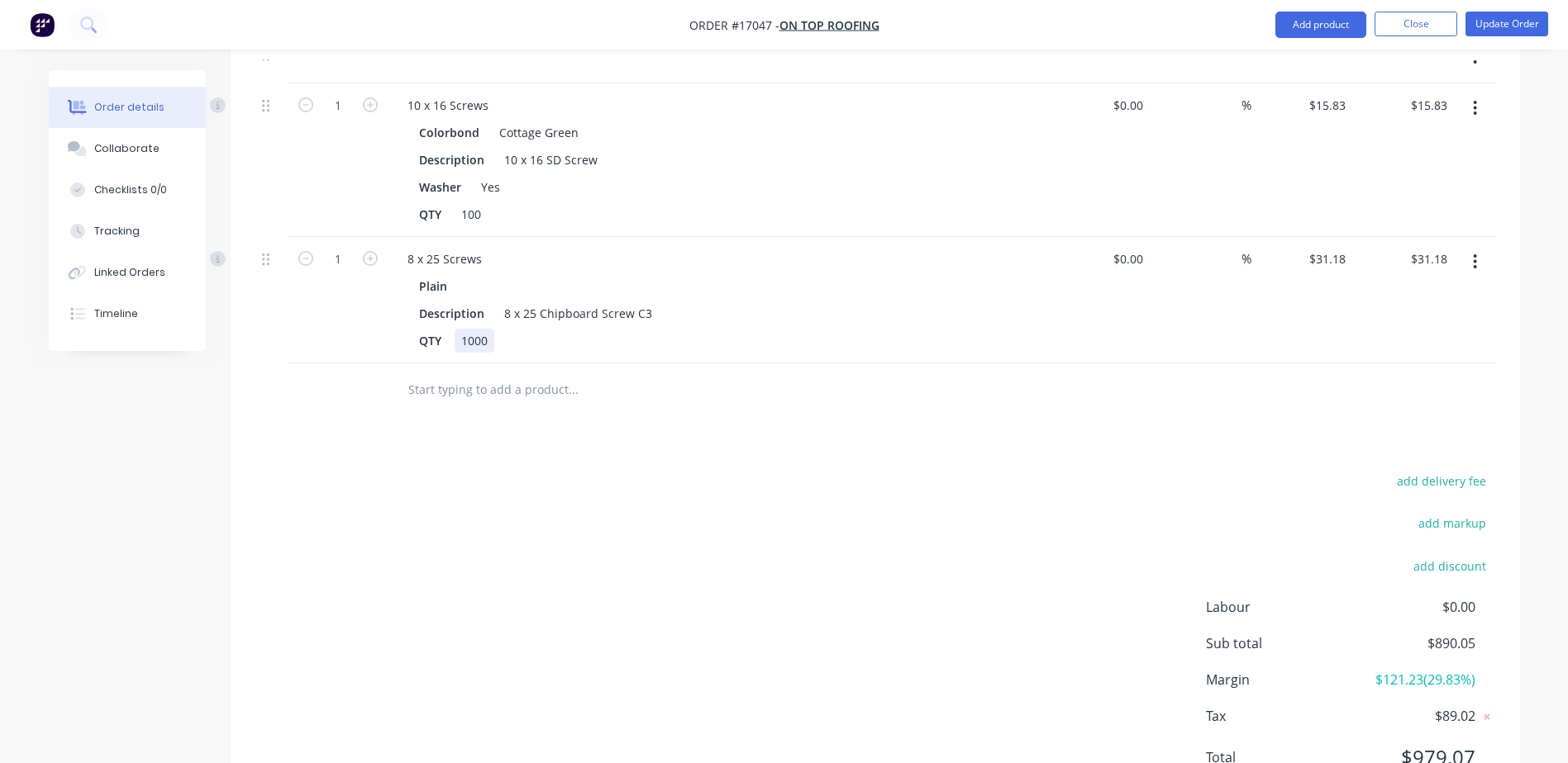
click at [494, 329] on div "1000" at bounding box center [474, 341] width 40 height 24
click at [1239, 237] on div "%" at bounding box center [1200, 300] width 102 height 127
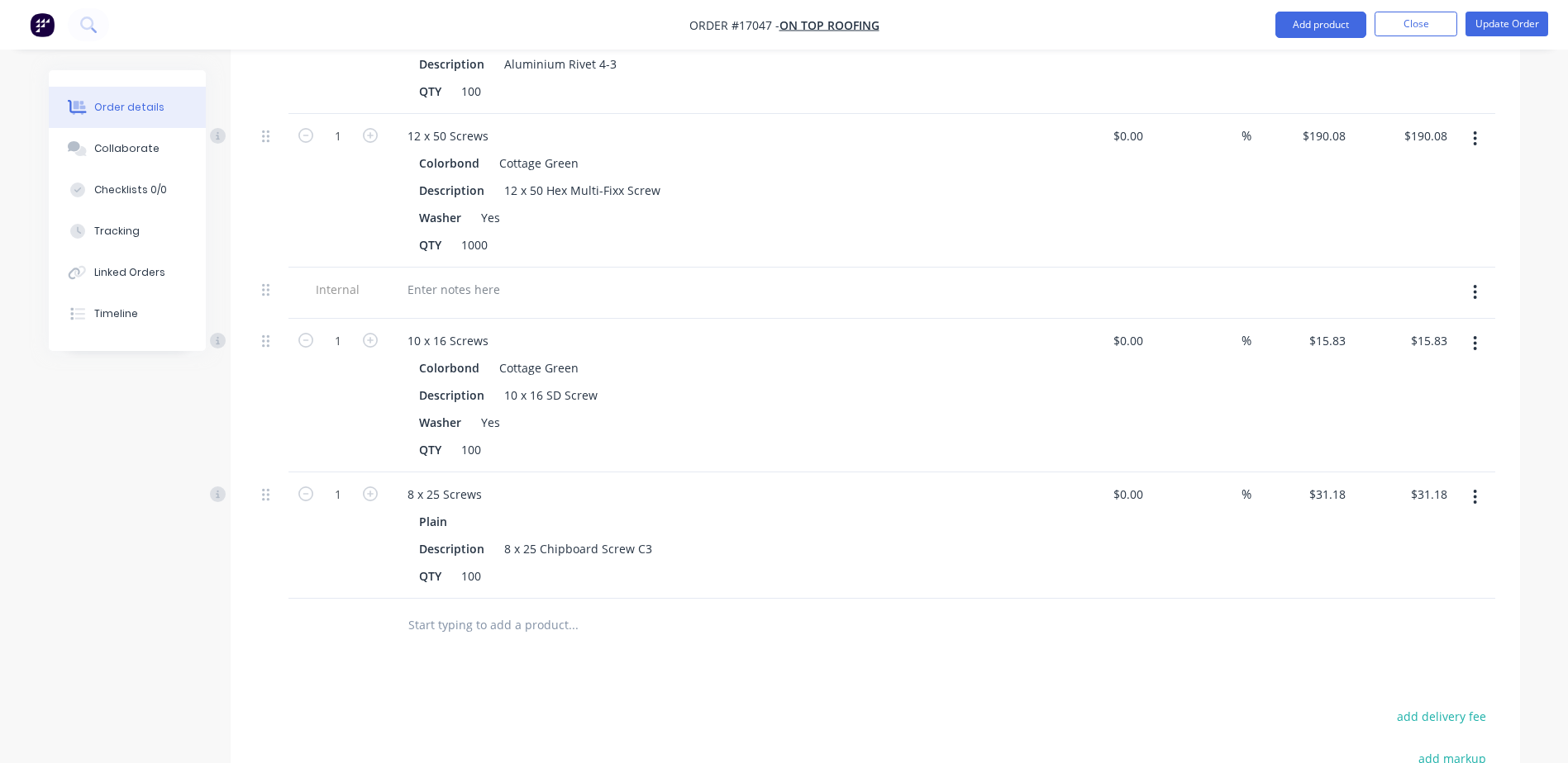
scroll to position [1983, 0]
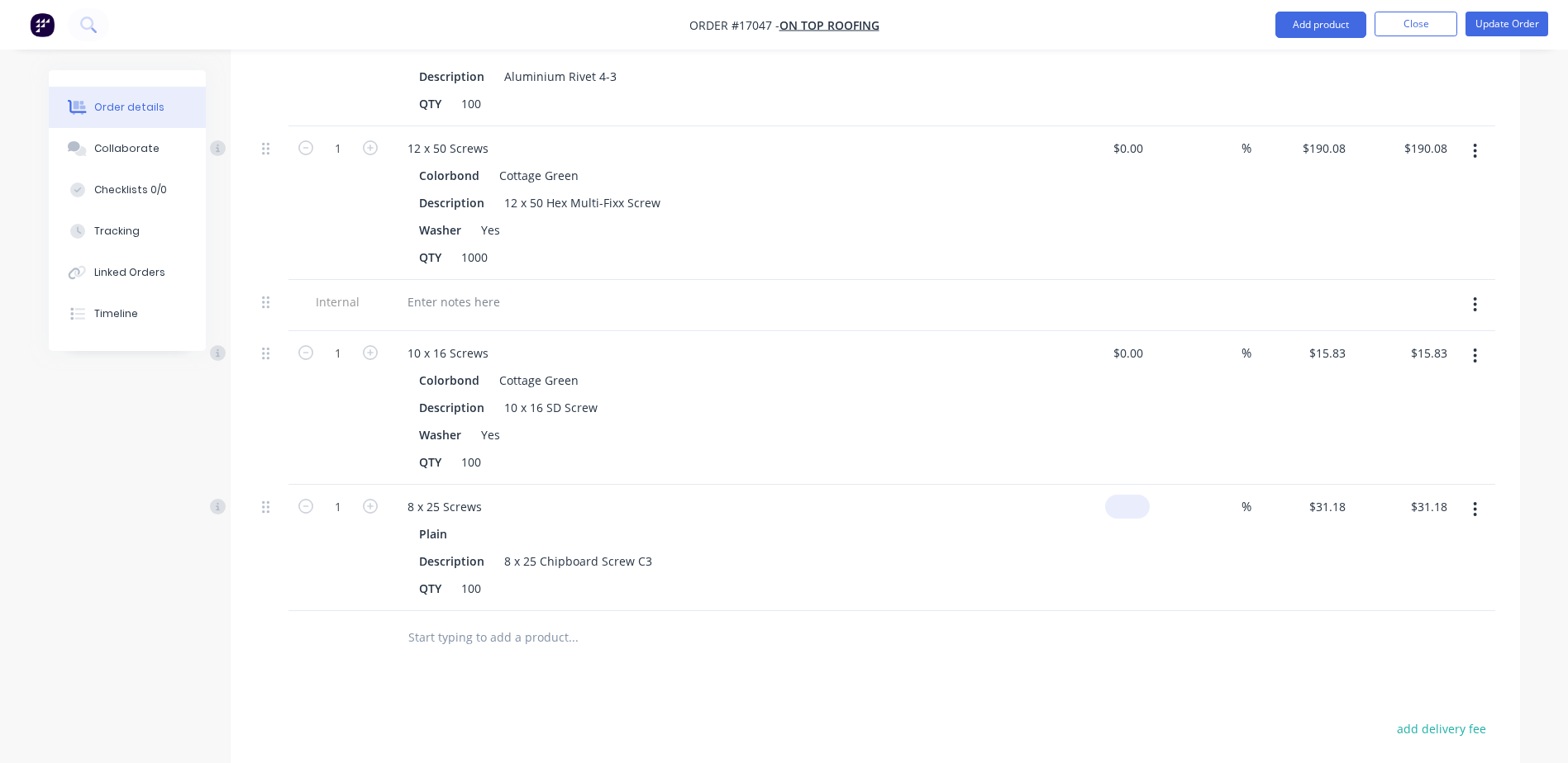
click at [1136, 494] on input at bounding box center [1130, 507] width 38 height 24
type input "$10.21"
click at [1153, 496] on div "%" at bounding box center [1200, 548] width 102 height 127
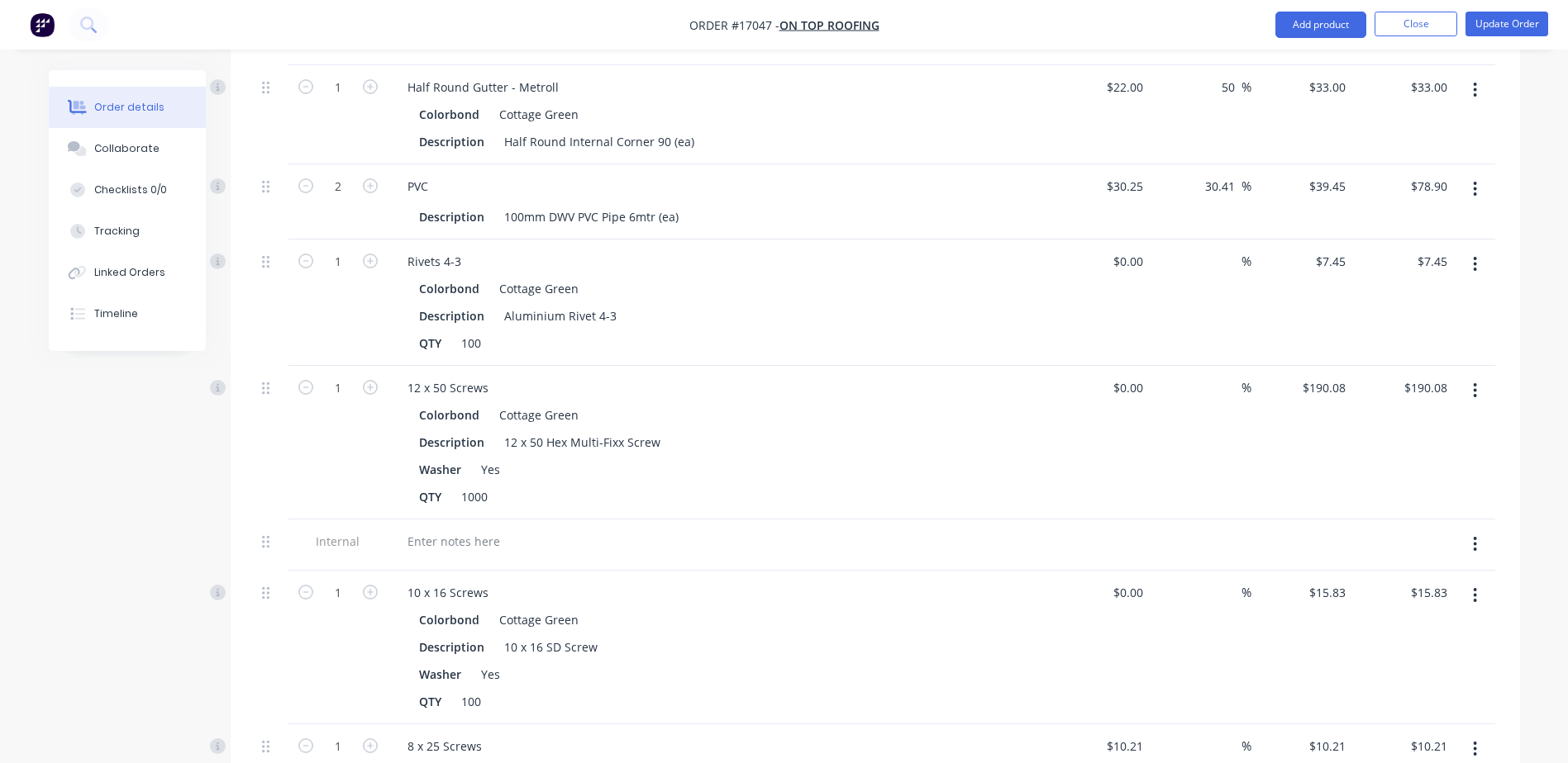
scroll to position [1741, 0]
click at [1508, 10] on nav "Order #17047 - On Top Roofing Add product Close Update Order" at bounding box center [784, 25] width 1568 height 50
click at [1508, 16] on button "Update Order" at bounding box center [1506, 23] width 82 height 25
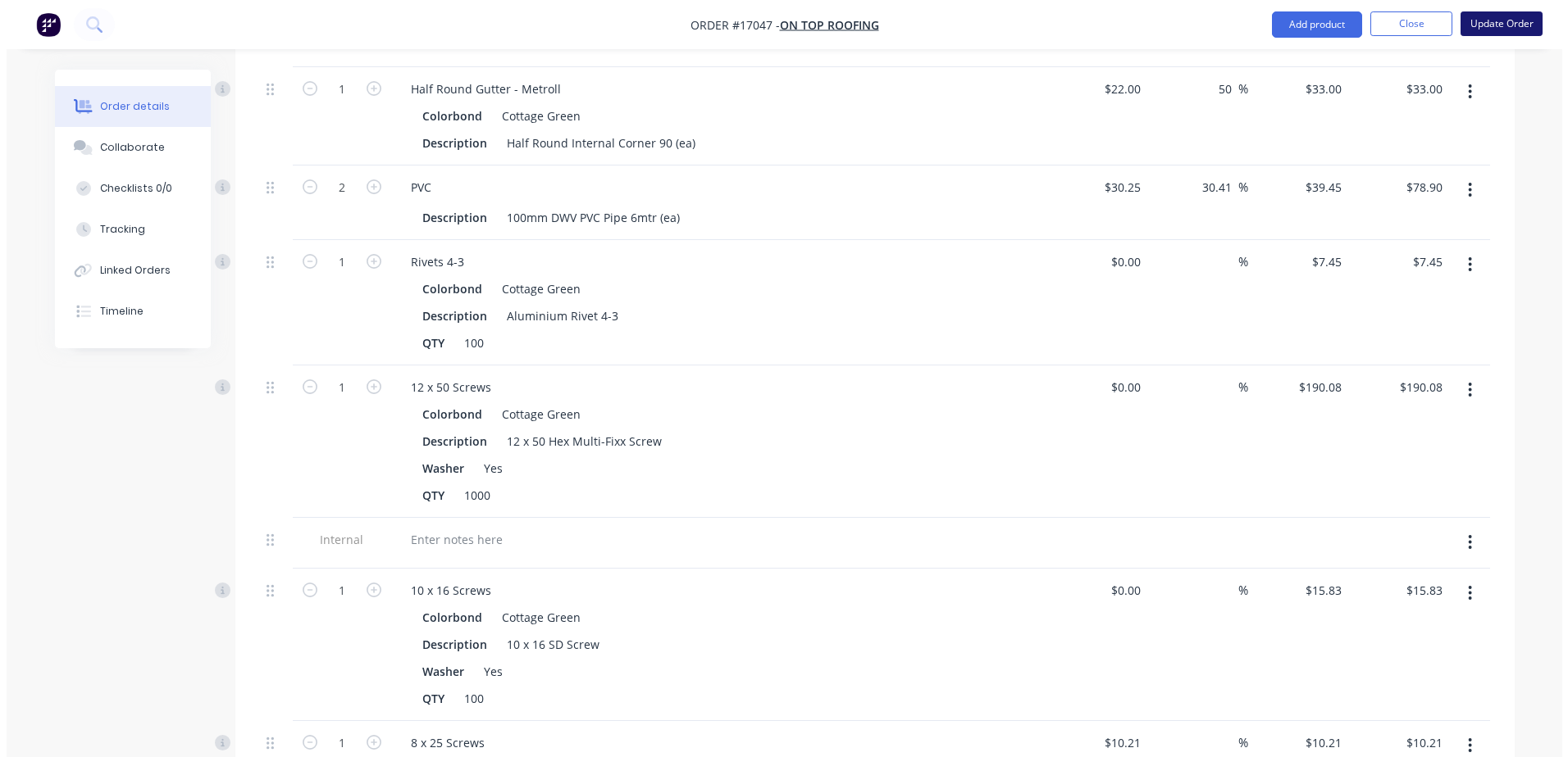
scroll to position [0, 0]
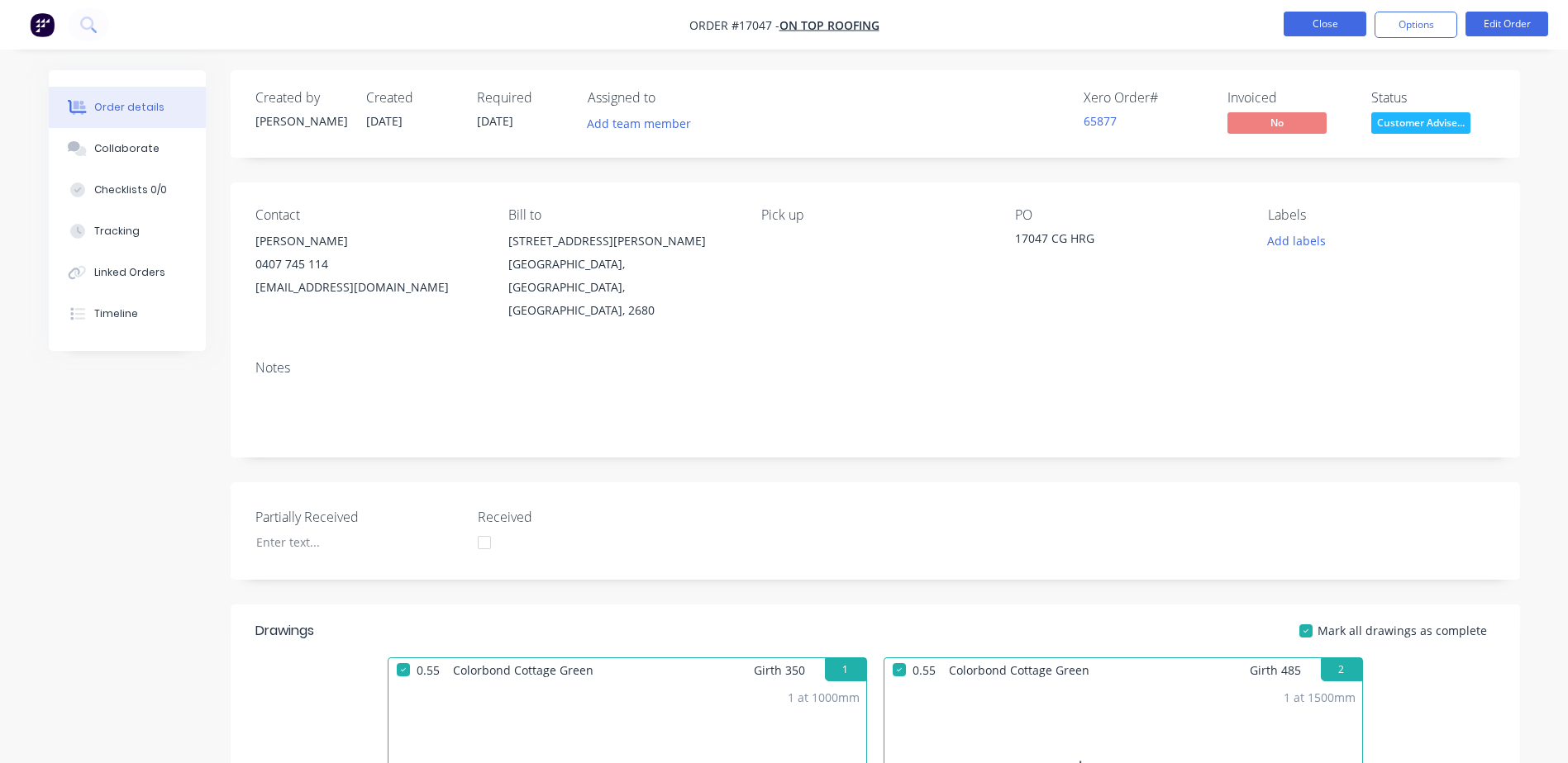
click at [1333, 19] on button "Close" at bounding box center [1324, 23] width 82 height 25
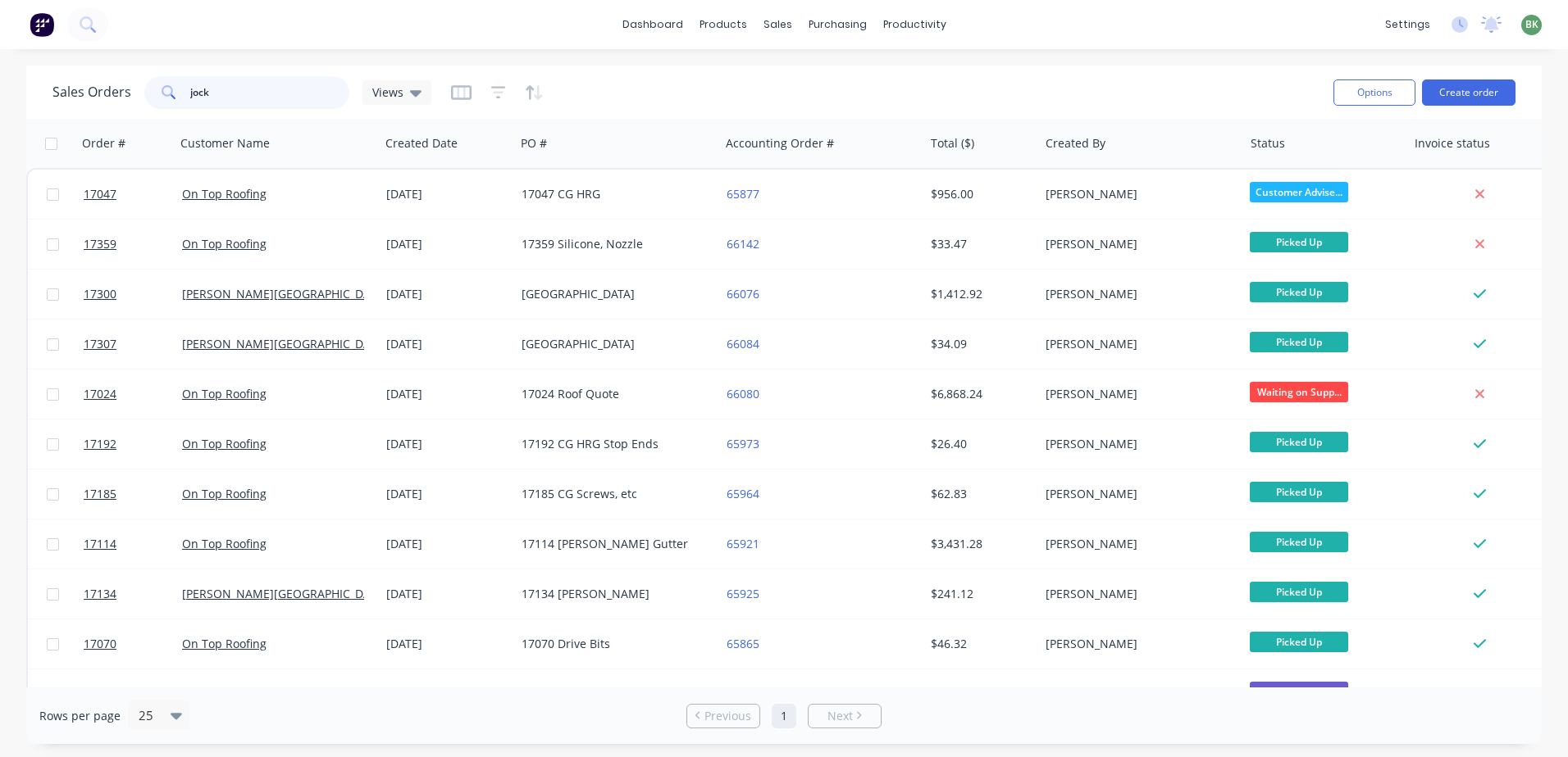
drag, startPoint x: 179, startPoint y: 88, endPoint x: 86, endPoint y: 85, distance: 93.0
click at [78, 86] on div "Sales Orders jock Views" at bounding box center [242, 93] width 379 height 33
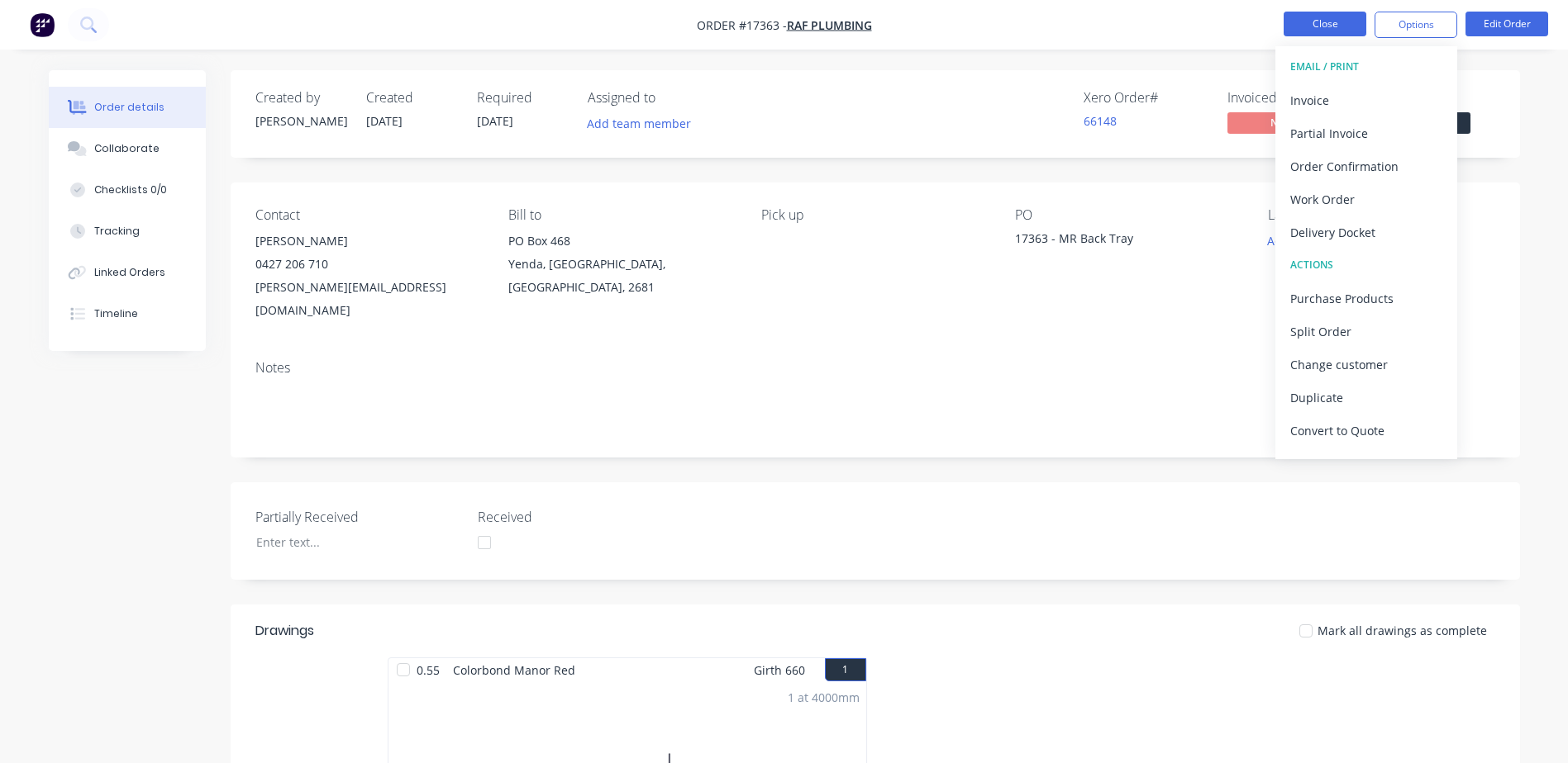
click at [1331, 24] on button "Close" at bounding box center [1324, 23] width 82 height 25
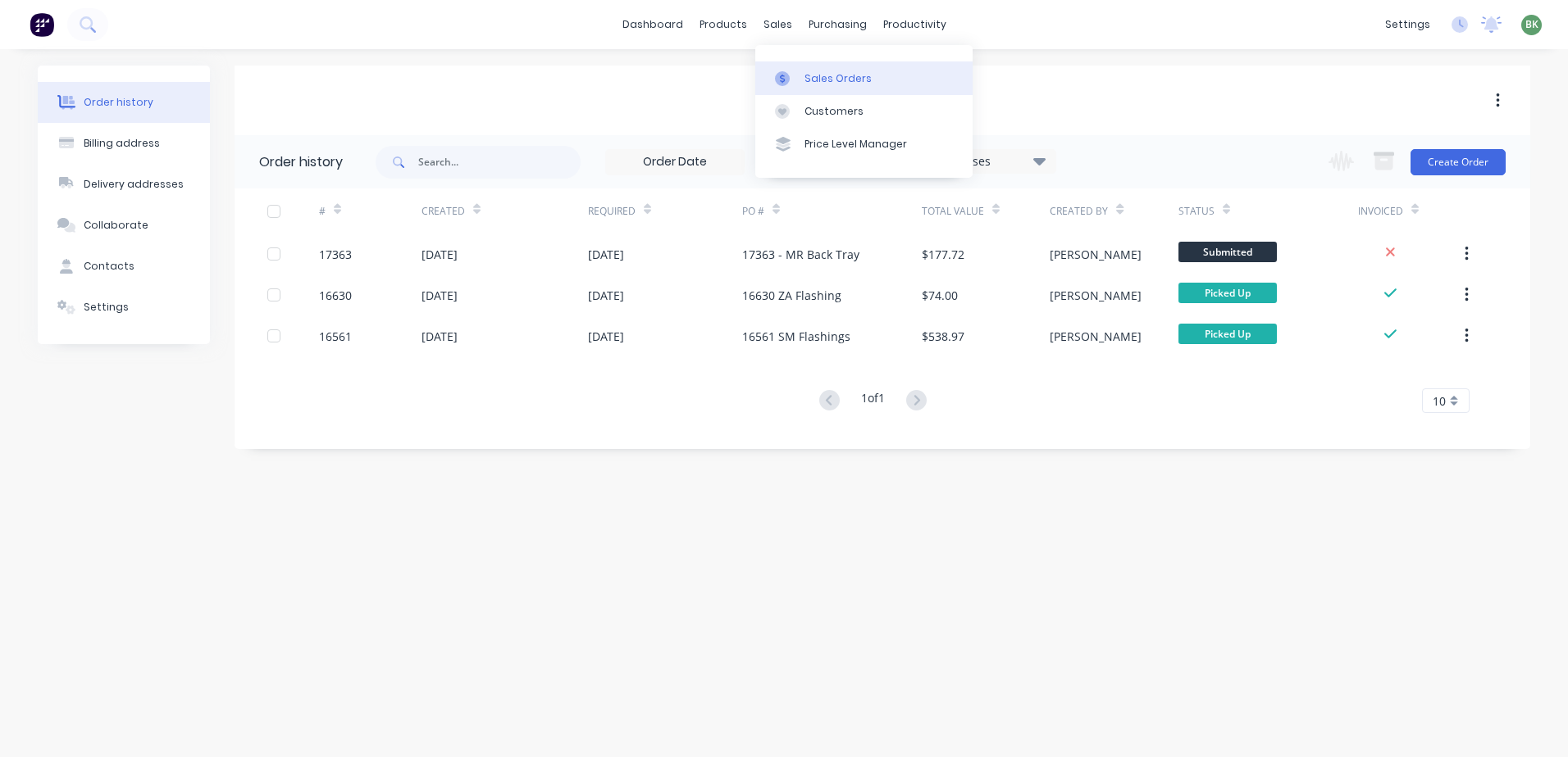
click at [830, 81] on div "Sales Orders" at bounding box center [837, 79] width 67 height 15
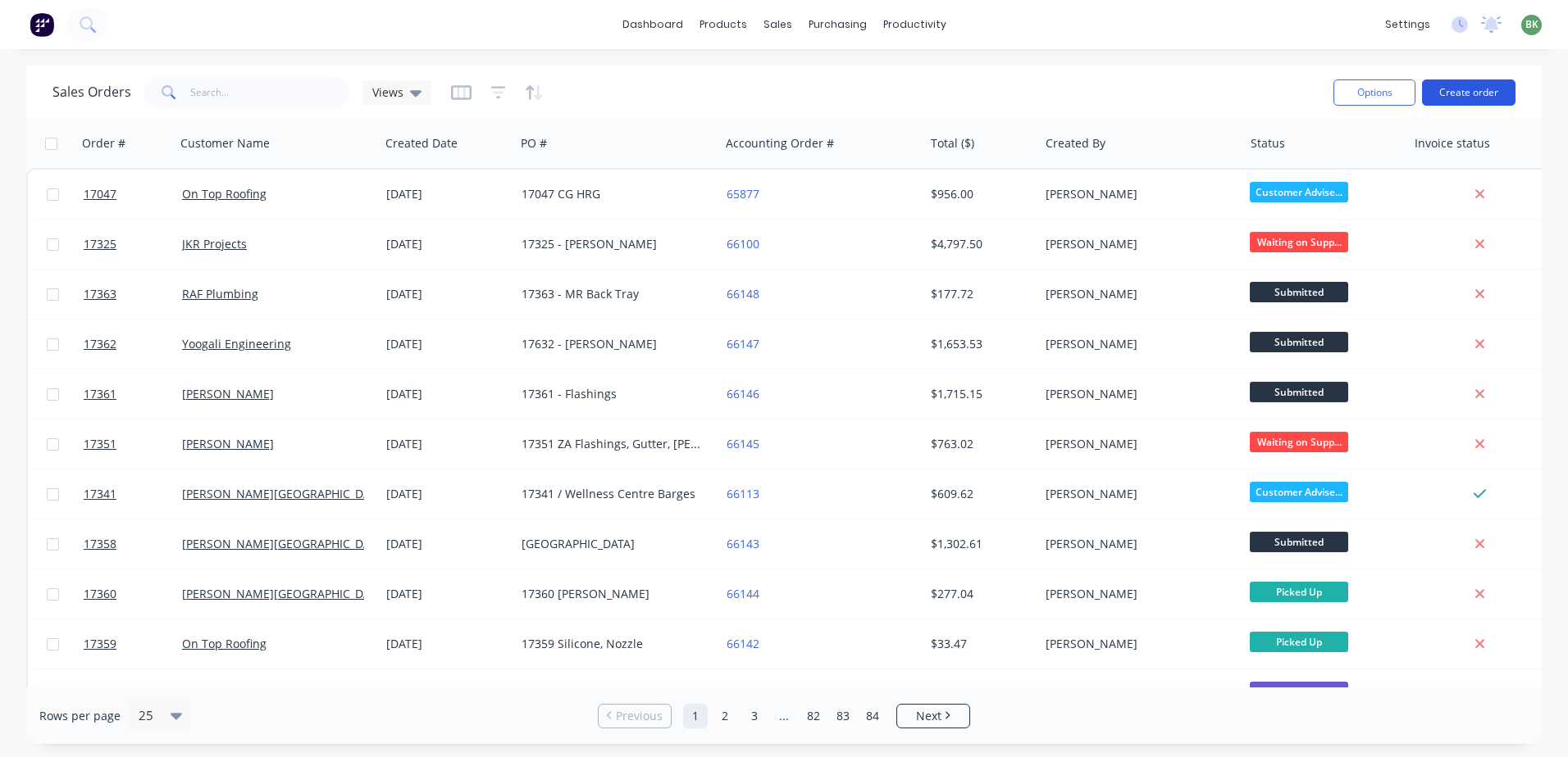
click at [1466, 86] on button "Create order" at bounding box center [1469, 93] width 94 height 27
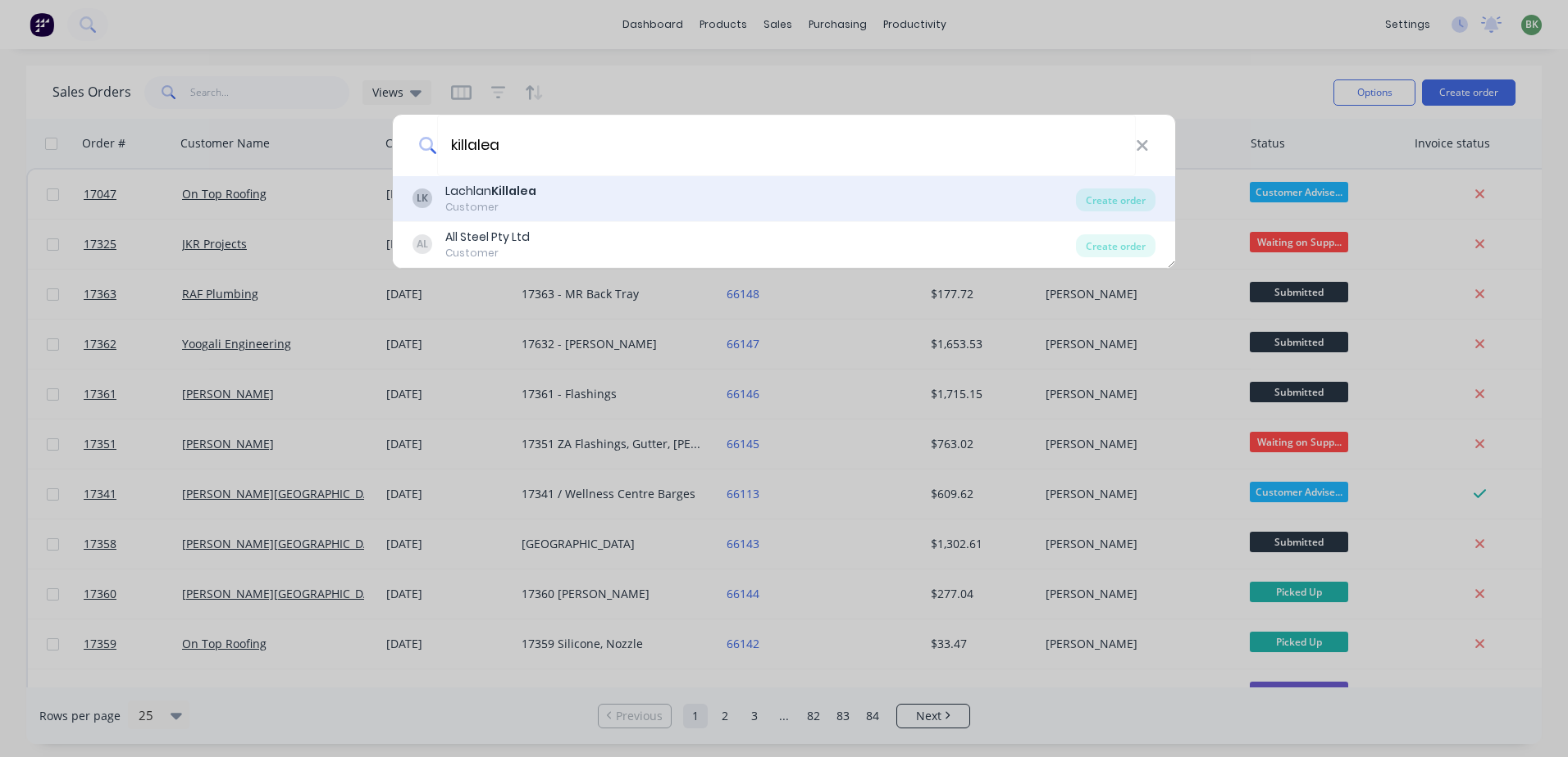
type input "killalea"
click at [473, 205] on div "Customer" at bounding box center [491, 208] width 91 height 15
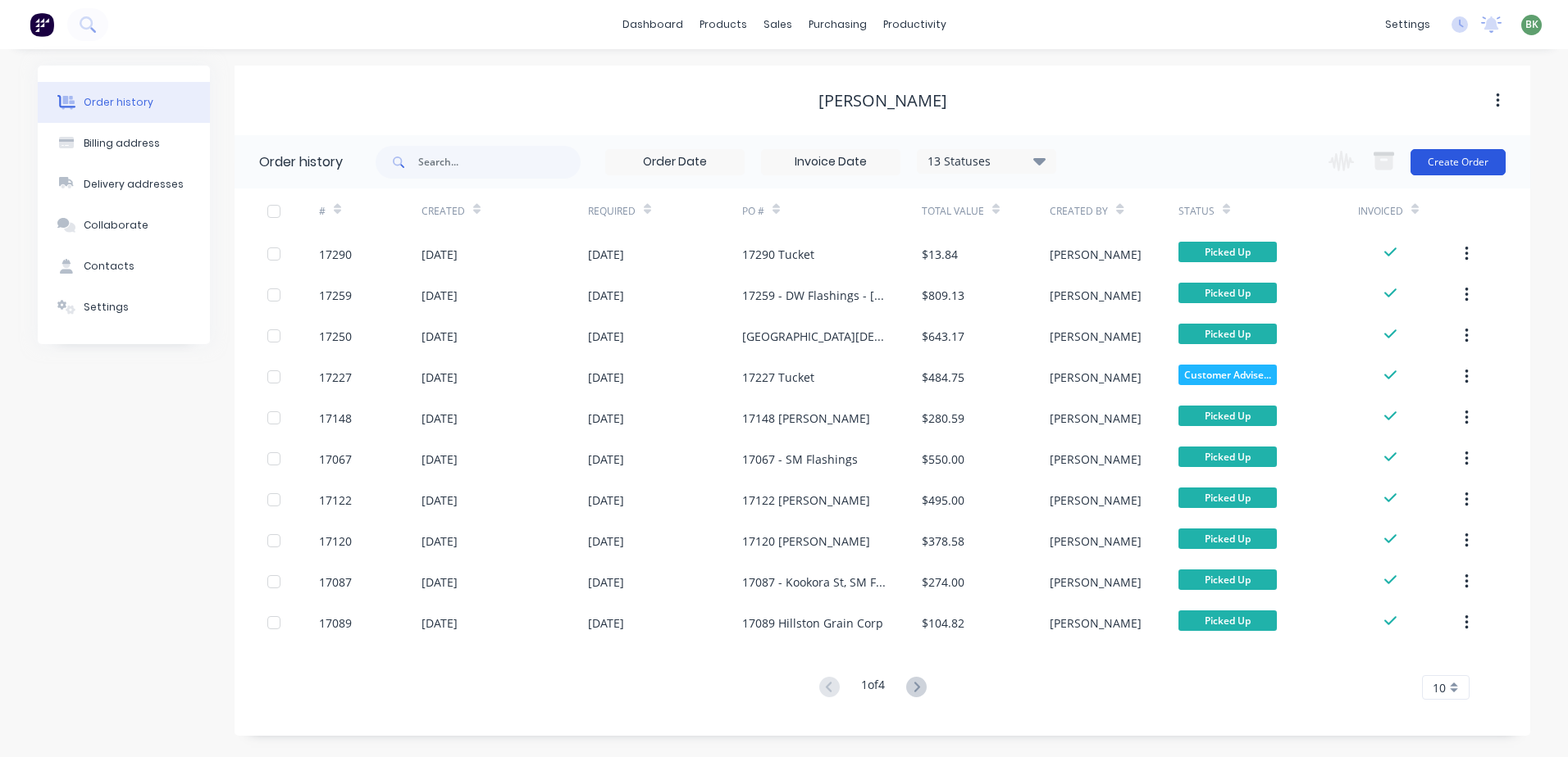
click at [1458, 172] on button "Create Order" at bounding box center [1459, 162] width 96 height 27
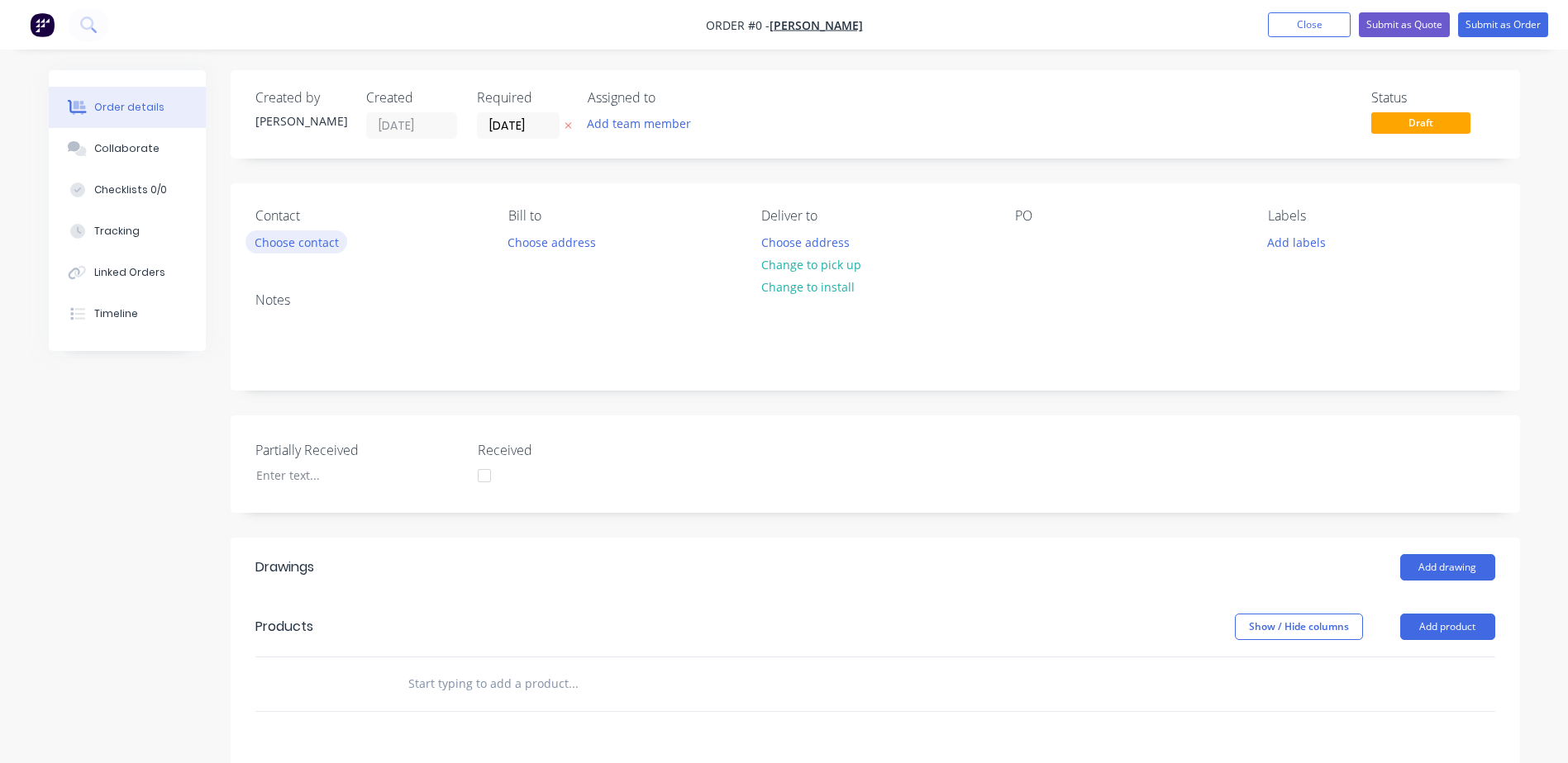
click at [272, 241] on button "Choose contact" at bounding box center [296, 242] width 102 height 22
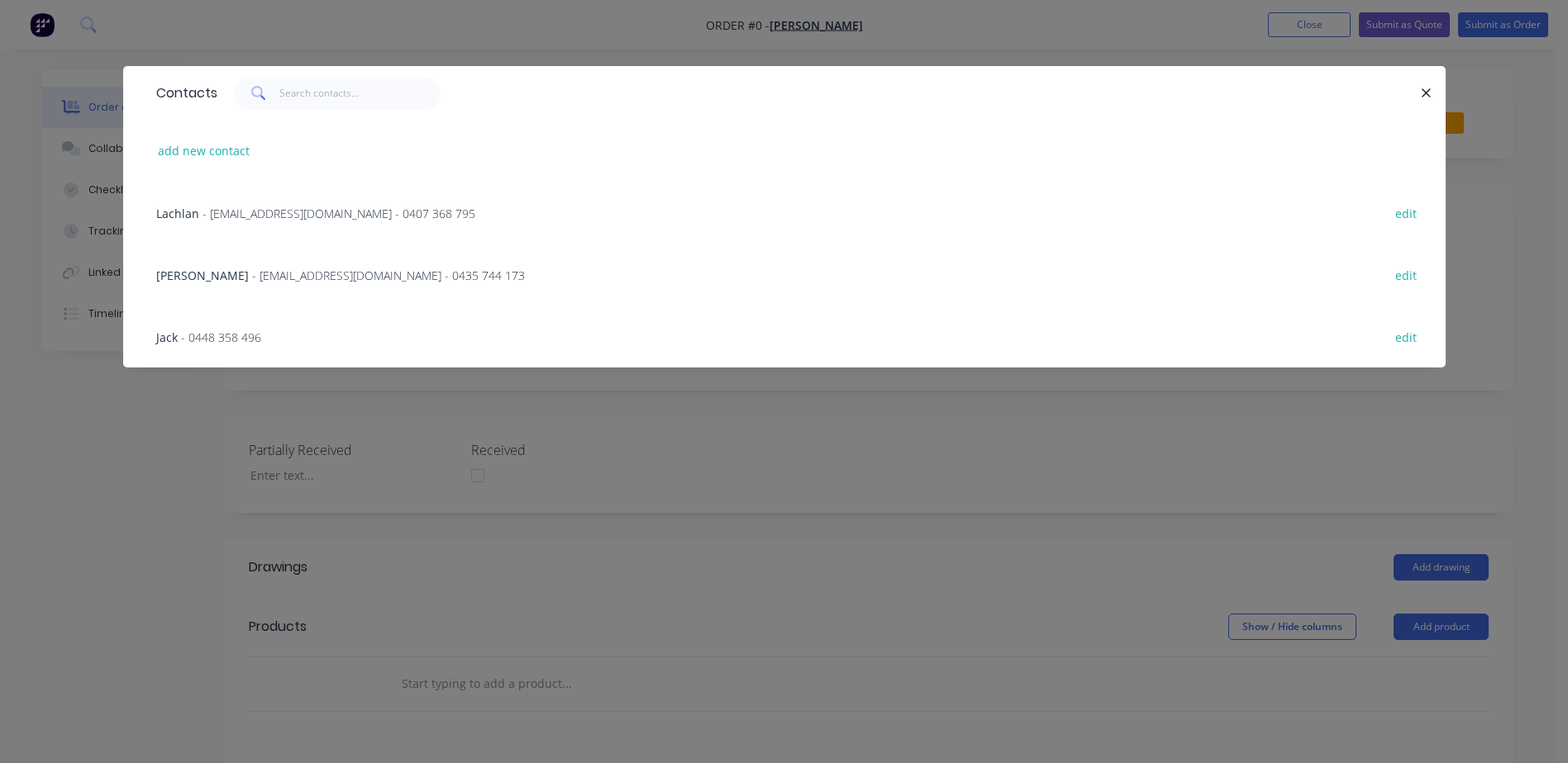
click at [214, 216] on span "- lachlankillalea@gmail.com - 0407 368 795" at bounding box center [339, 213] width 272 height 16
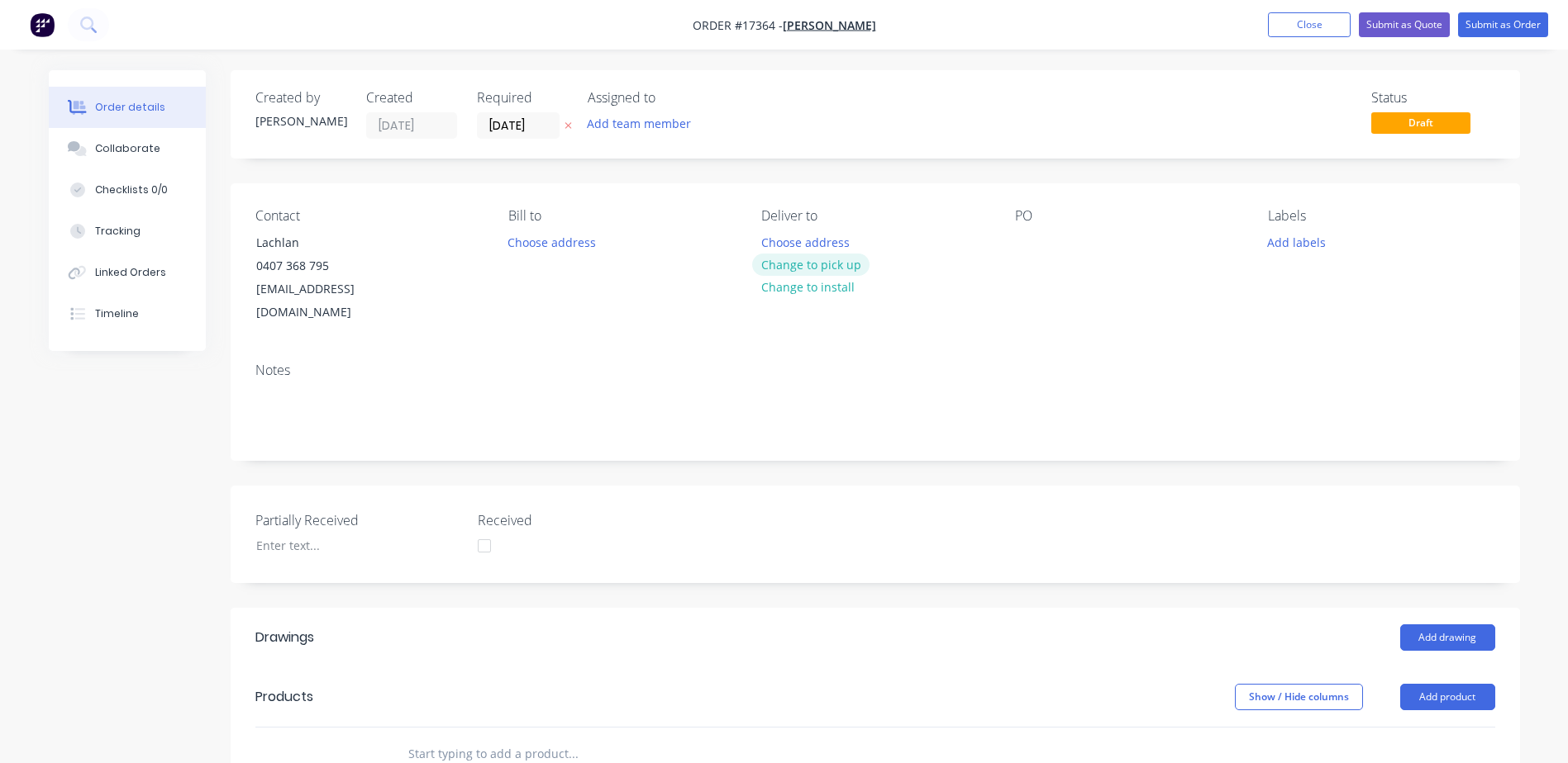
click at [804, 265] on button "Change to pick up" at bounding box center [810, 265] width 118 height 22
click at [1035, 248] on div at bounding box center [1028, 243] width 27 height 24
click at [1460, 625] on button "Add drawing" at bounding box center [1448, 638] width 95 height 27
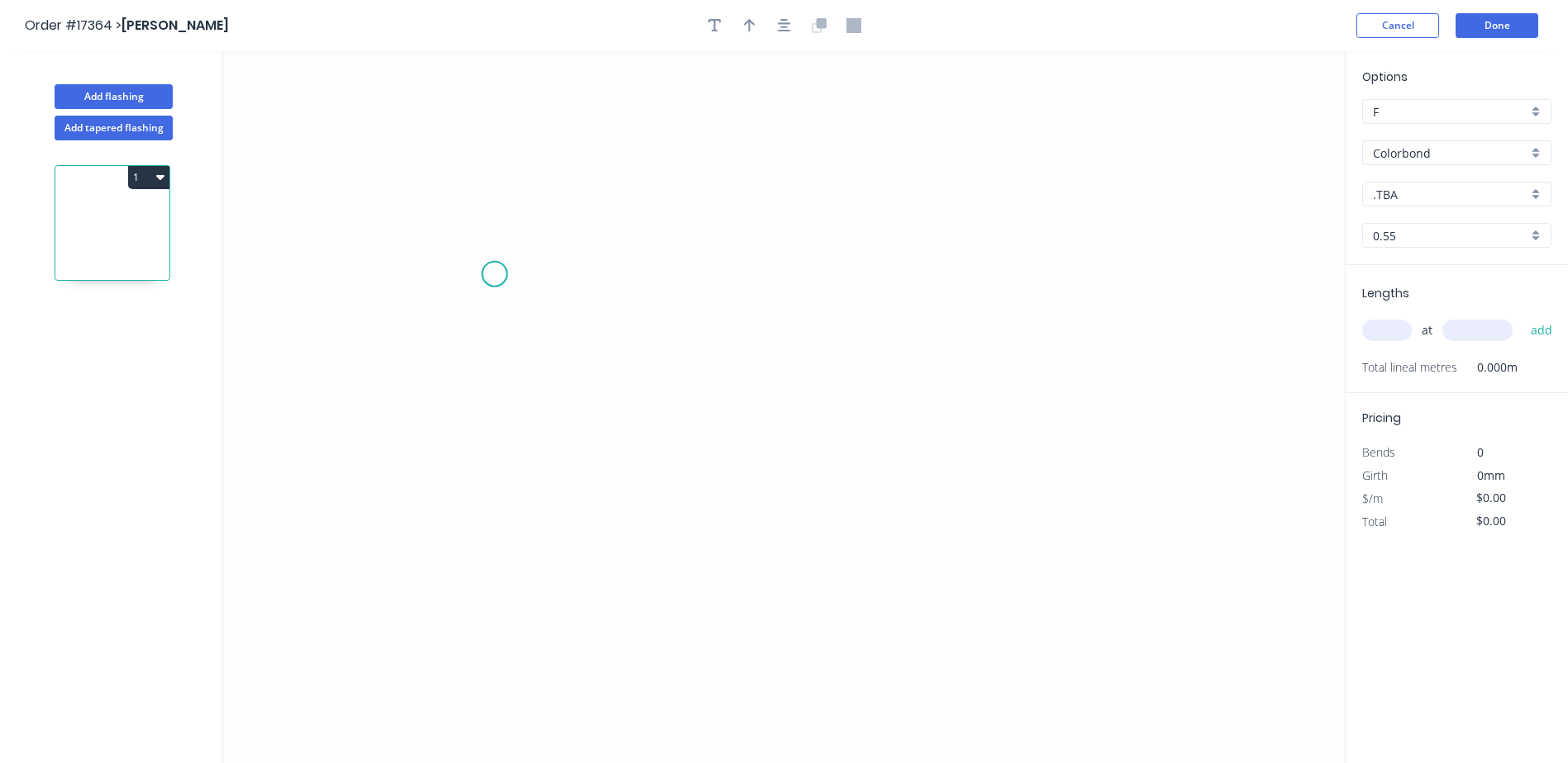
click at [487, 249] on icon "0" at bounding box center [784, 407] width 1122 height 712
click at [495, 595] on icon "0" at bounding box center [784, 407] width 1122 height 712
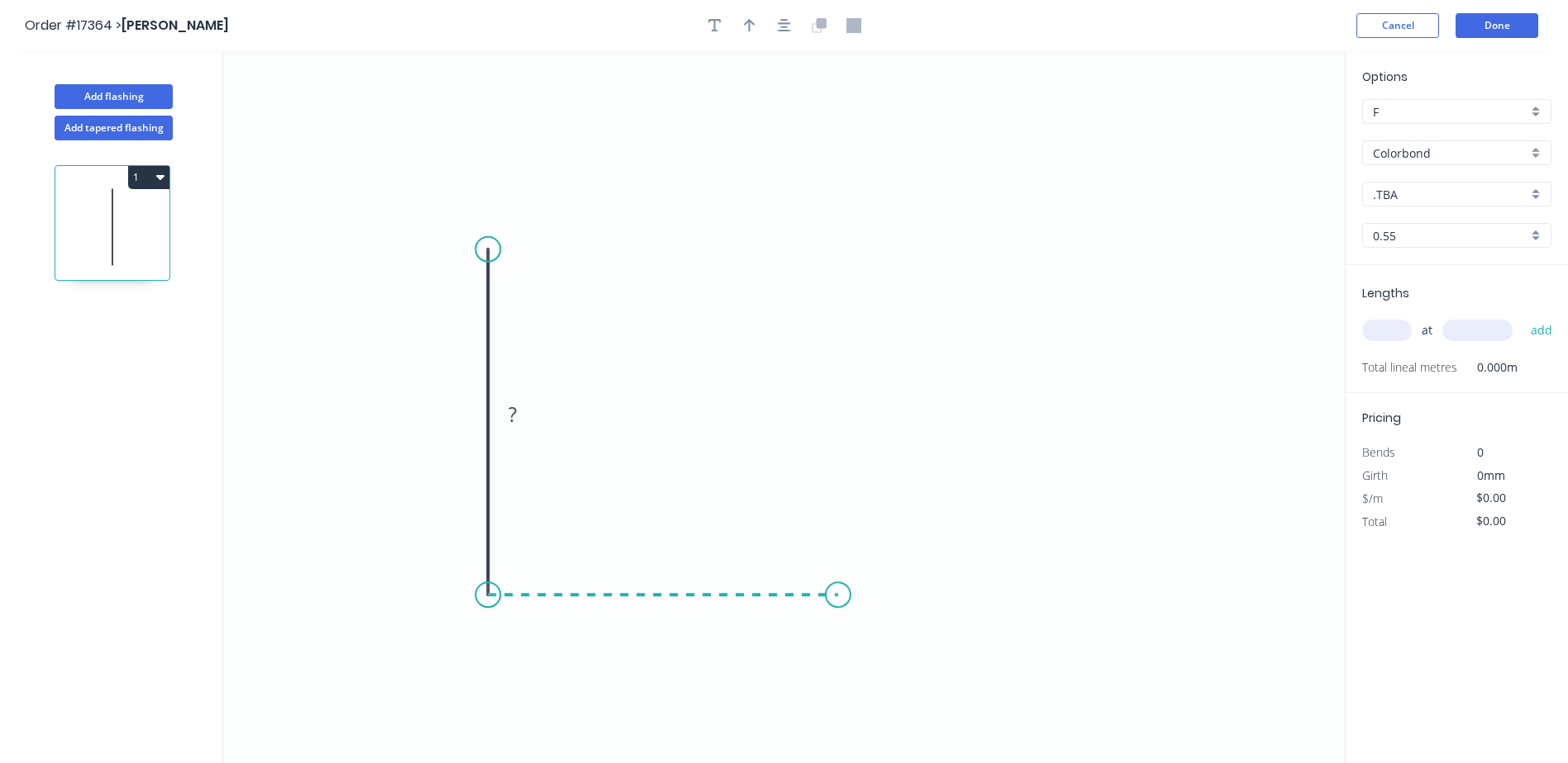
click at [838, 595] on icon "0 ?" at bounding box center [784, 407] width 1122 height 712
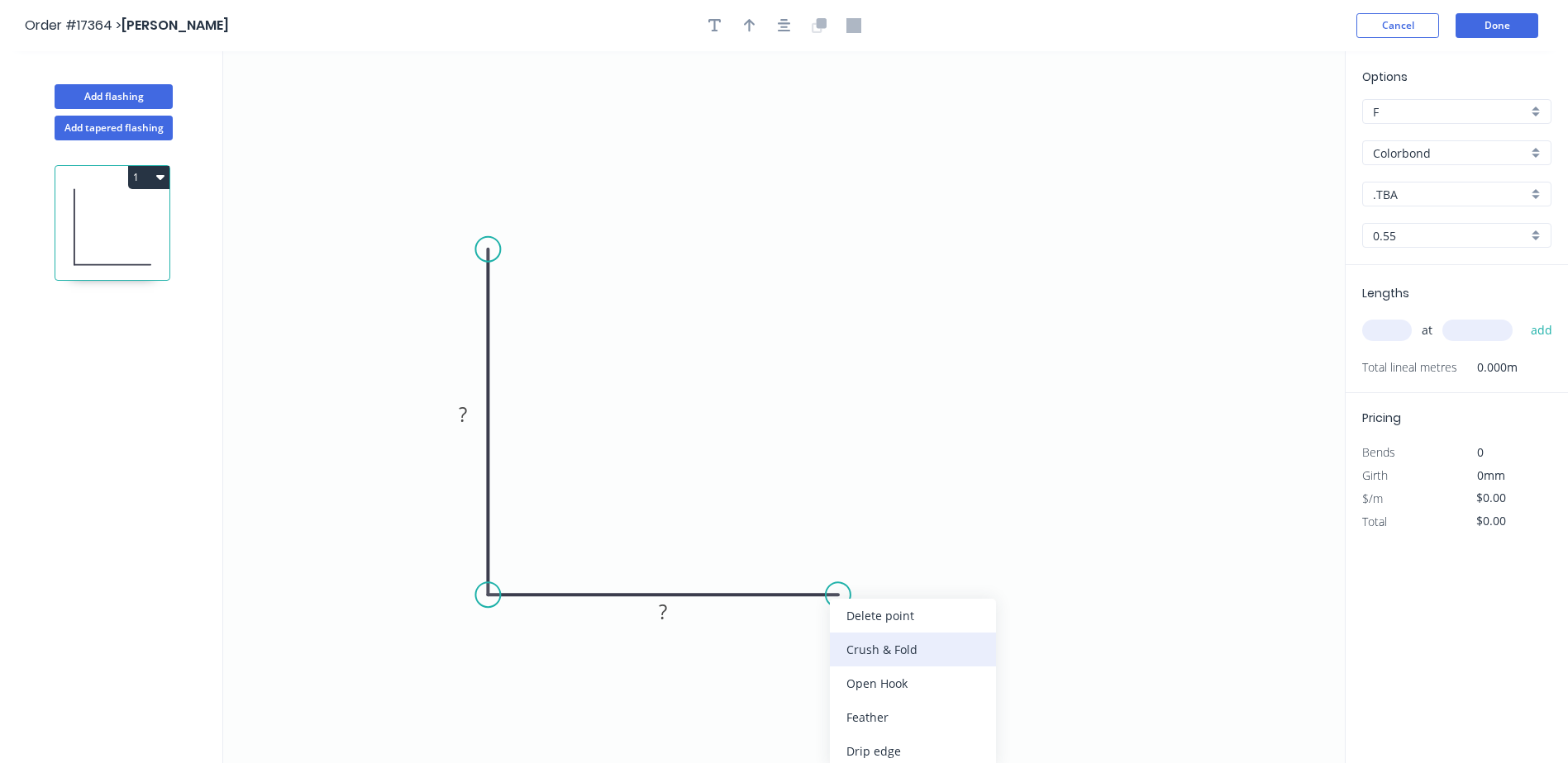
click at [881, 647] on div "Crush & Fold" at bounding box center [912, 649] width 166 height 34
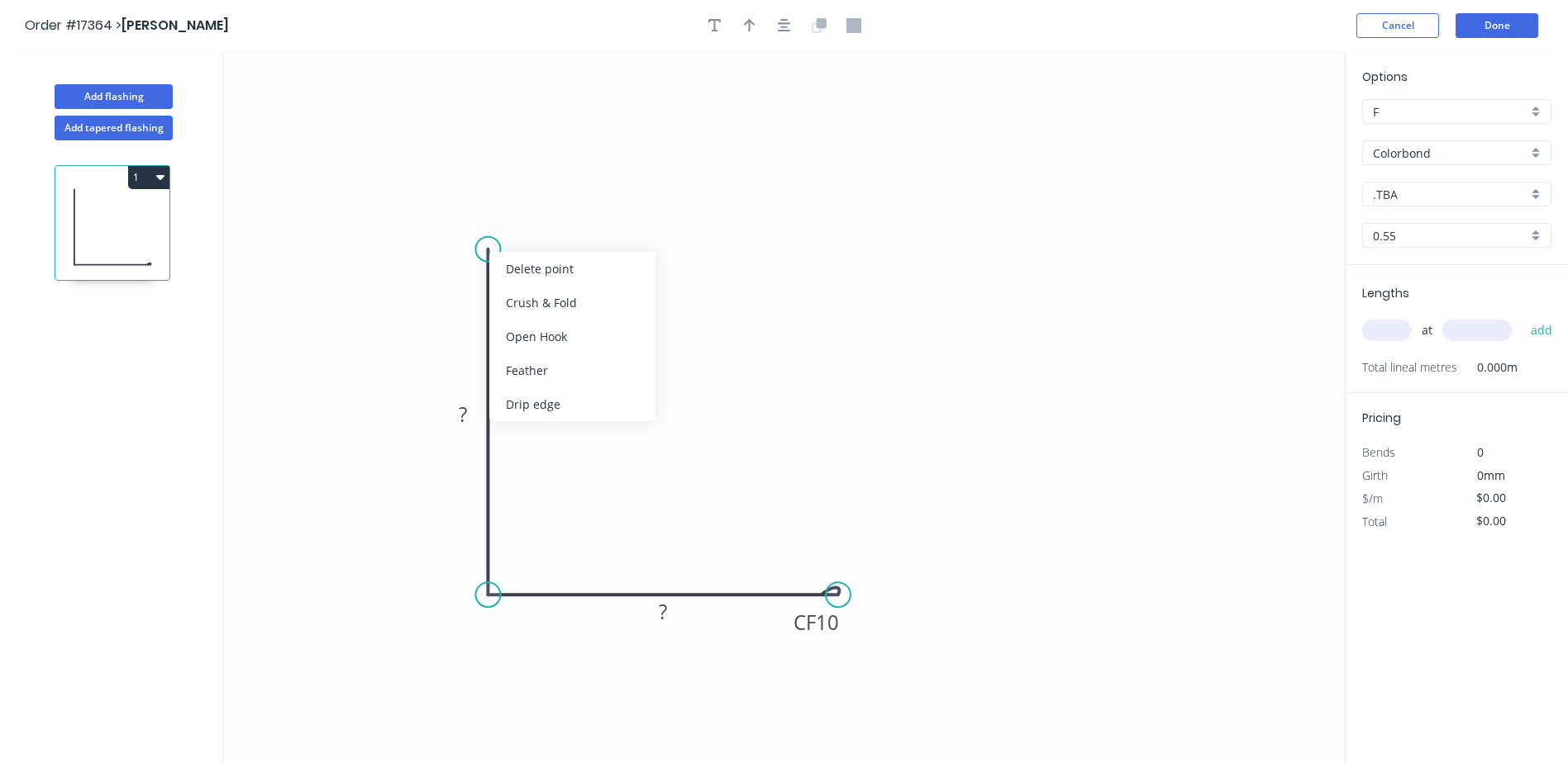
click at [548, 305] on div "Crush & Fold" at bounding box center [571, 303] width 166 height 34
click at [555, 306] on div "Flip bend" at bounding box center [573, 307] width 166 height 34
click at [748, 31] on icon "button" at bounding box center [749, 26] width 11 height 13
click at [786, 33] on button "button" at bounding box center [784, 25] width 25 height 25
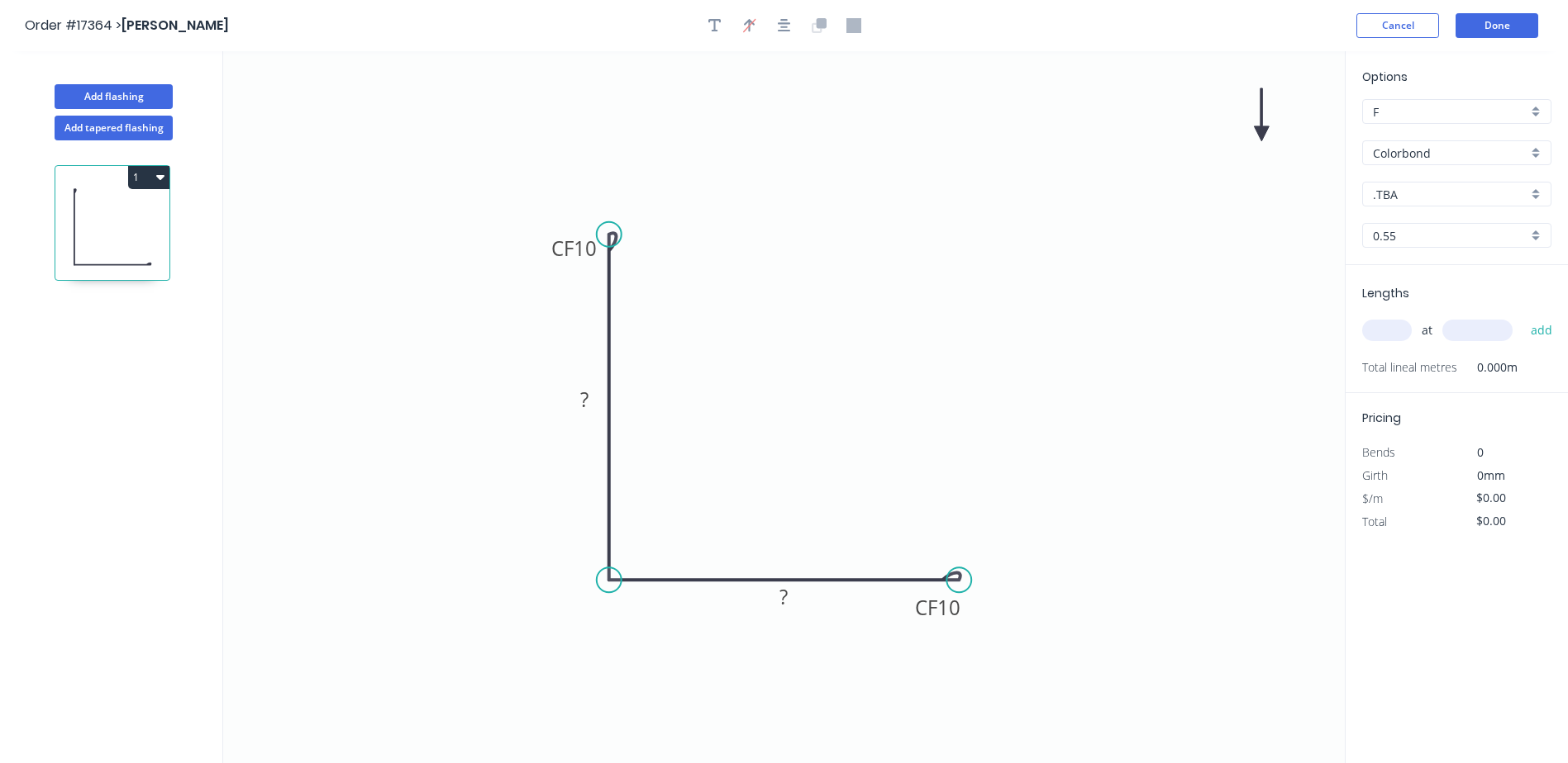
drag, startPoint x: 1254, startPoint y: 128, endPoint x: 744, endPoint y: 220, distance: 518.2
click at [622, 264] on icon "0 CF 10 ? CF 10 ?" at bounding box center [784, 407] width 1122 height 712
drag, startPoint x: 1260, startPoint y: 135, endPoint x: 322, endPoint y: 311, distance: 954.4
click at [322, 311] on icon at bounding box center [323, 292] width 15 height 53
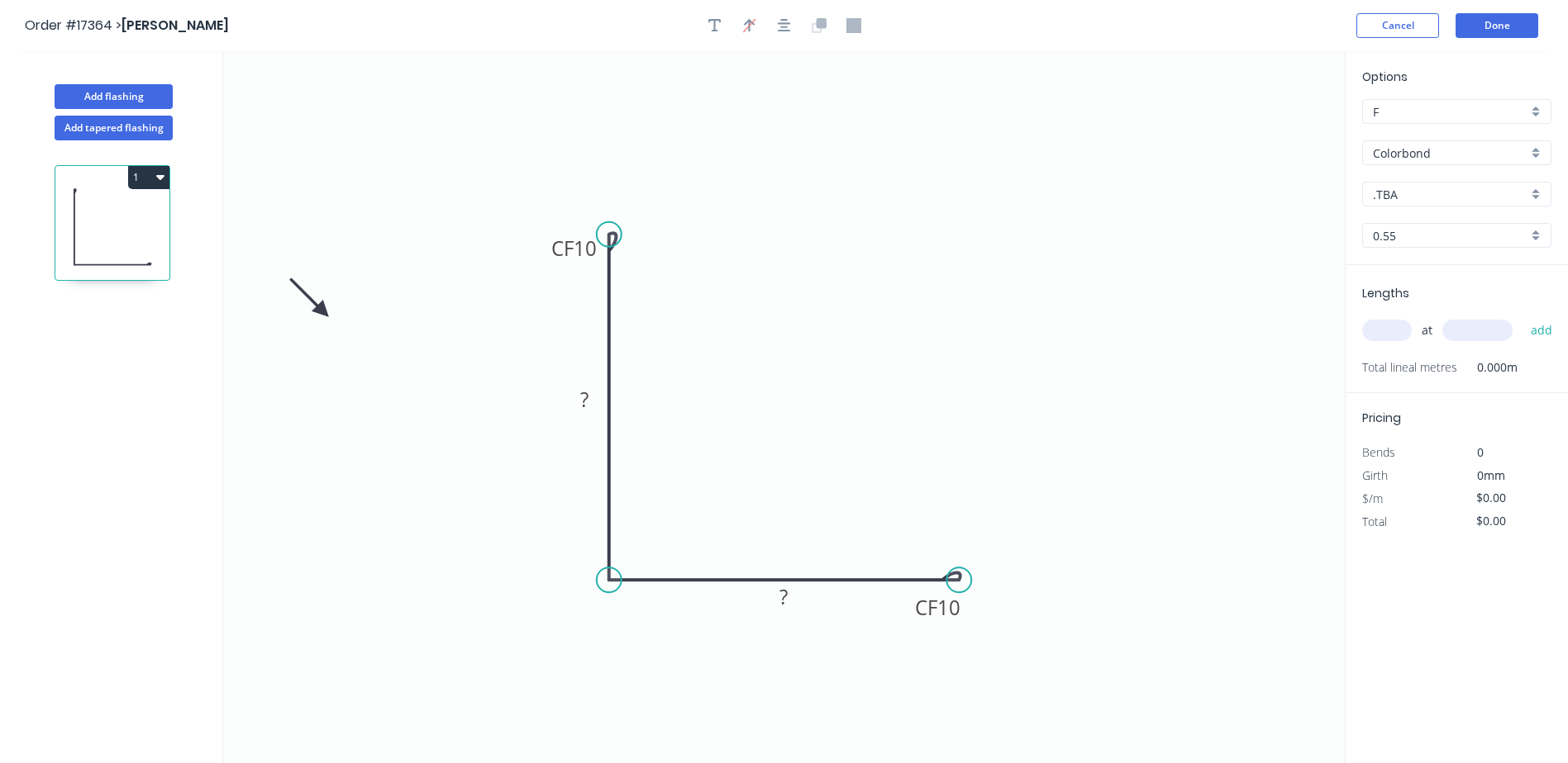
click at [322, 311] on icon at bounding box center [309, 297] width 48 height 48
drag, startPoint x: 322, startPoint y: 311, endPoint x: 523, endPoint y: 345, distance: 203.9
click at [523, 345] on icon at bounding box center [504, 345] width 53 height 15
click at [602, 406] on rect at bounding box center [583, 399] width 54 height 34
click at [589, 403] on rect at bounding box center [584, 400] width 33 height 23
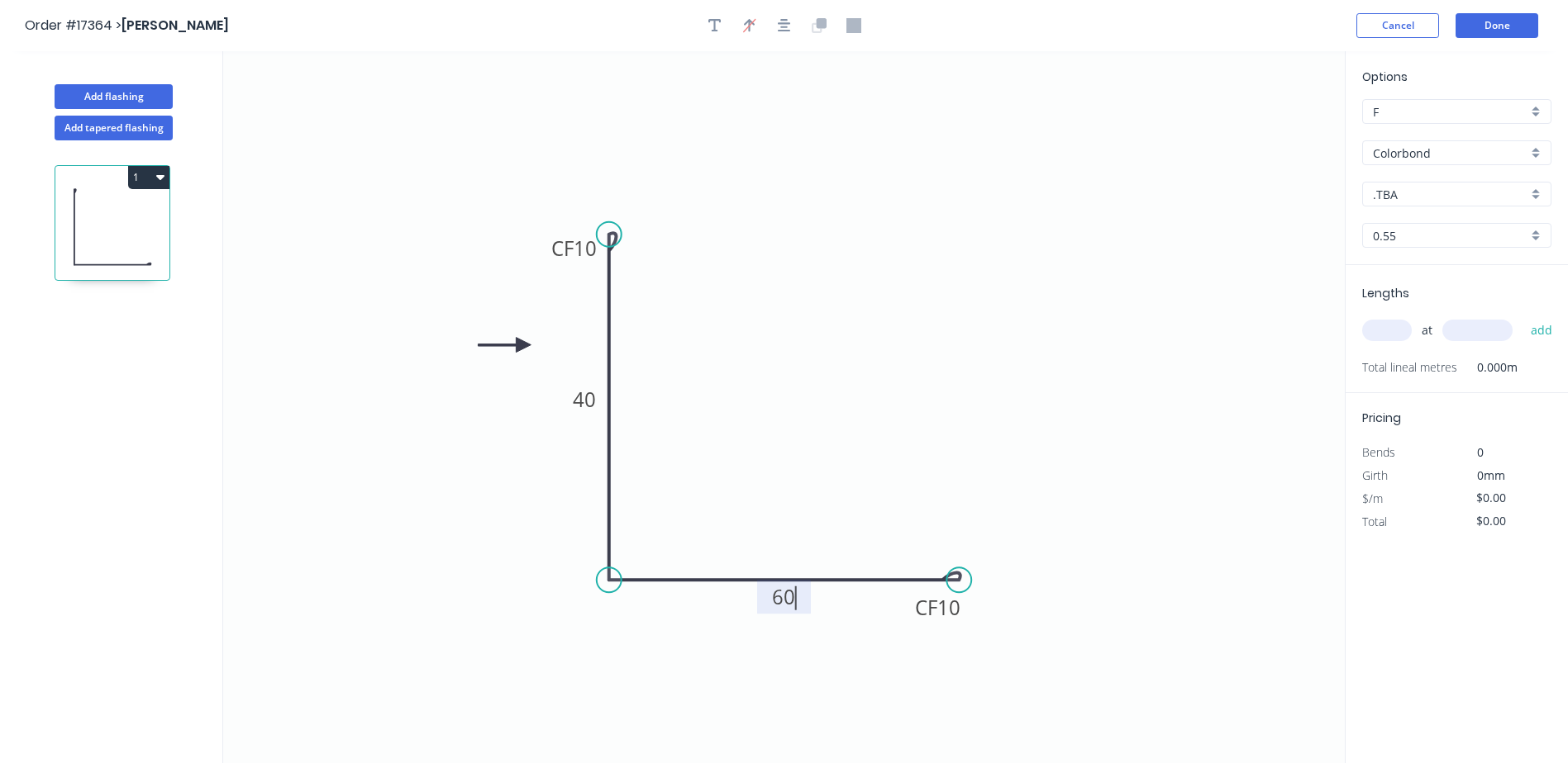
click at [1539, 194] on div ".TBA" at bounding box center [1456, 194] width 189 height 25
type input "$16.62"
click at [1412, 242] on div "Manor Red" at bounding box center [1456, 242] width 188 height 29
type input "Manor Red"
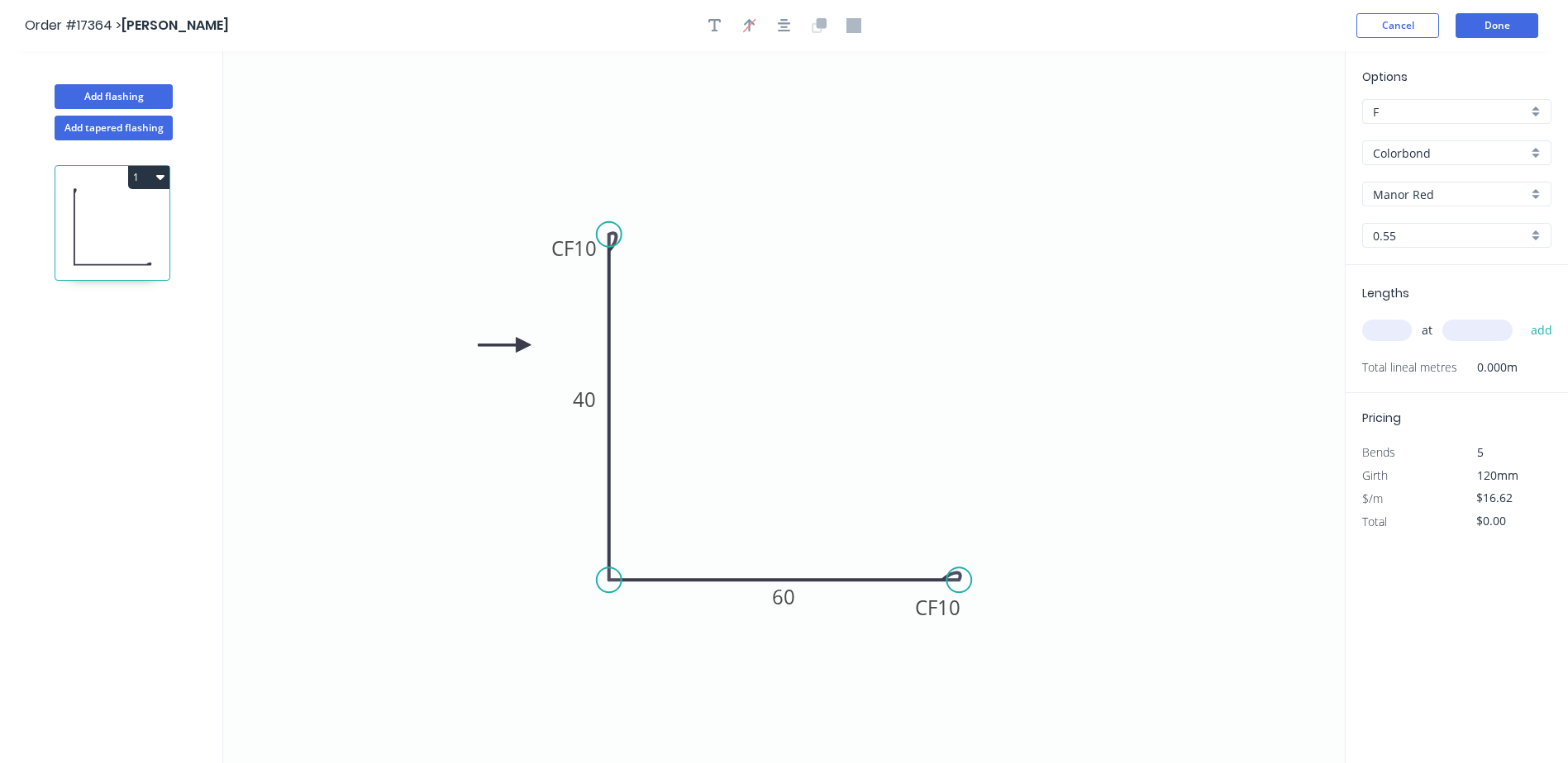
click at [1399, 326] on input "text" at bounding box center [1386, 330] width 50 height 21
type input "4"
type input "300"
click at [1523, 317] on button "add" at bounding box center [1542, 331] width 39 height 28
type input "$66.48"
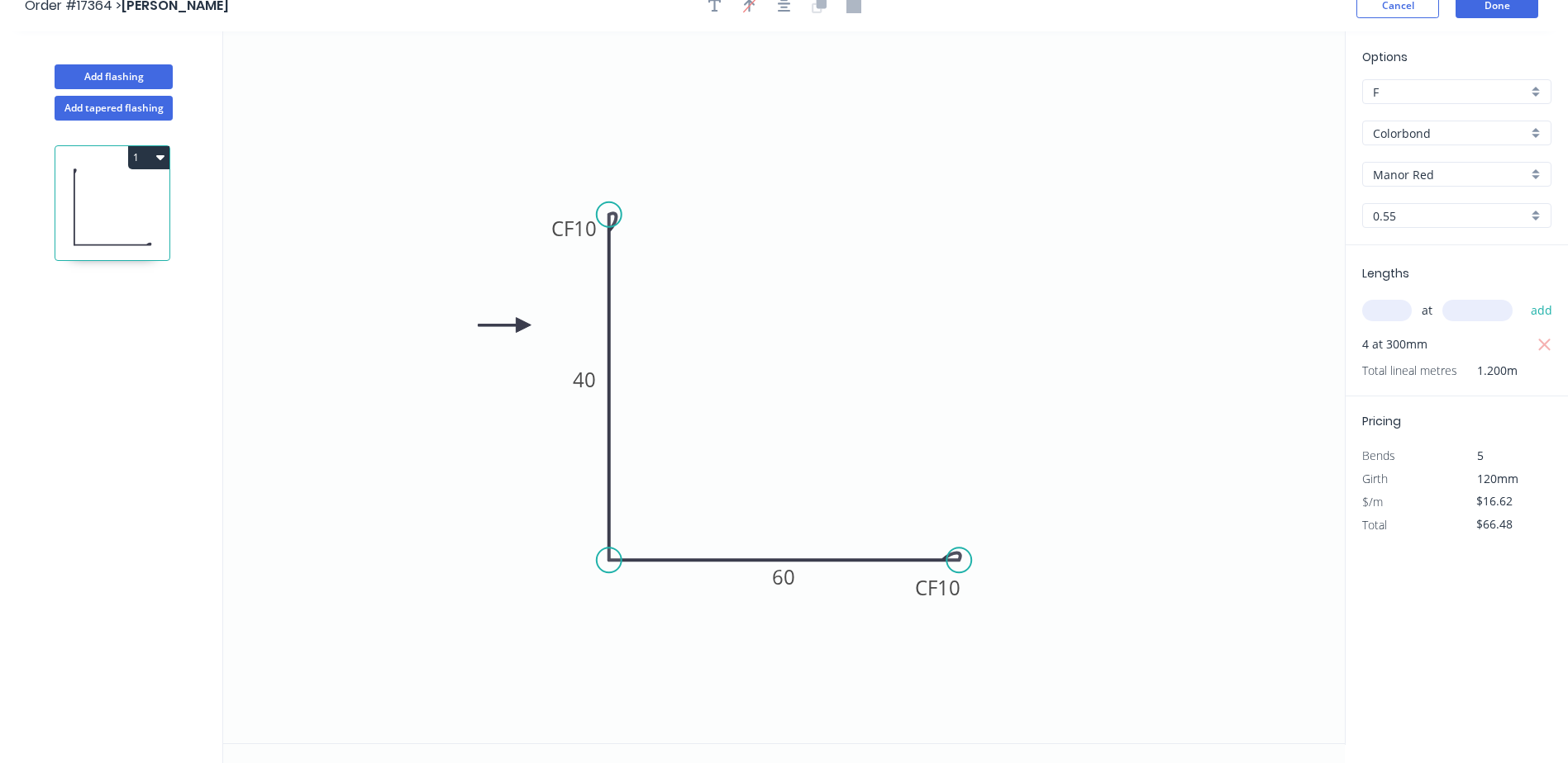
scroll to position [31, 0]
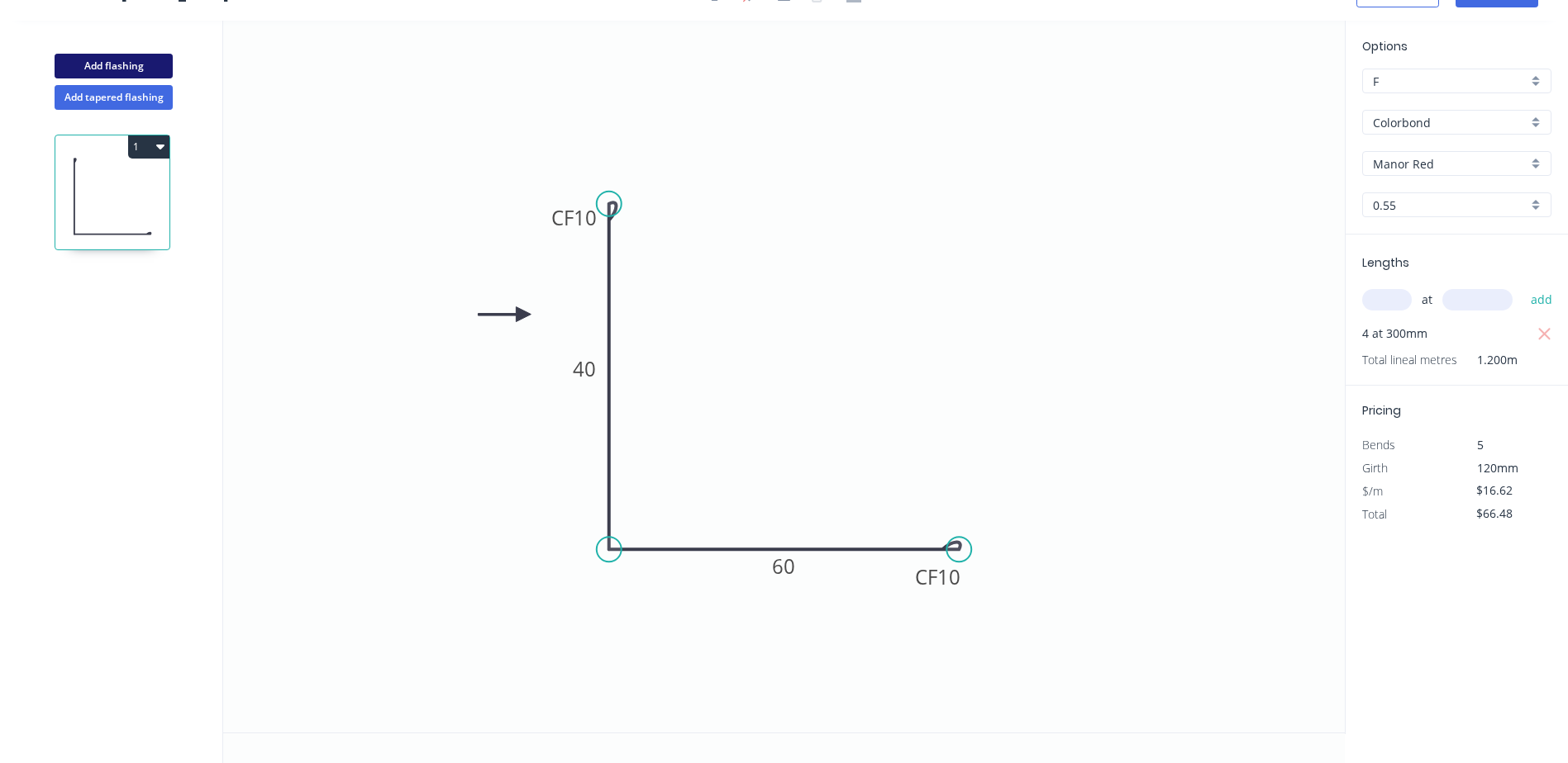
click at [107, 62] on button "Add flashing" at bounding box center [114, 66] width 119 height 25
type input "$0.00"
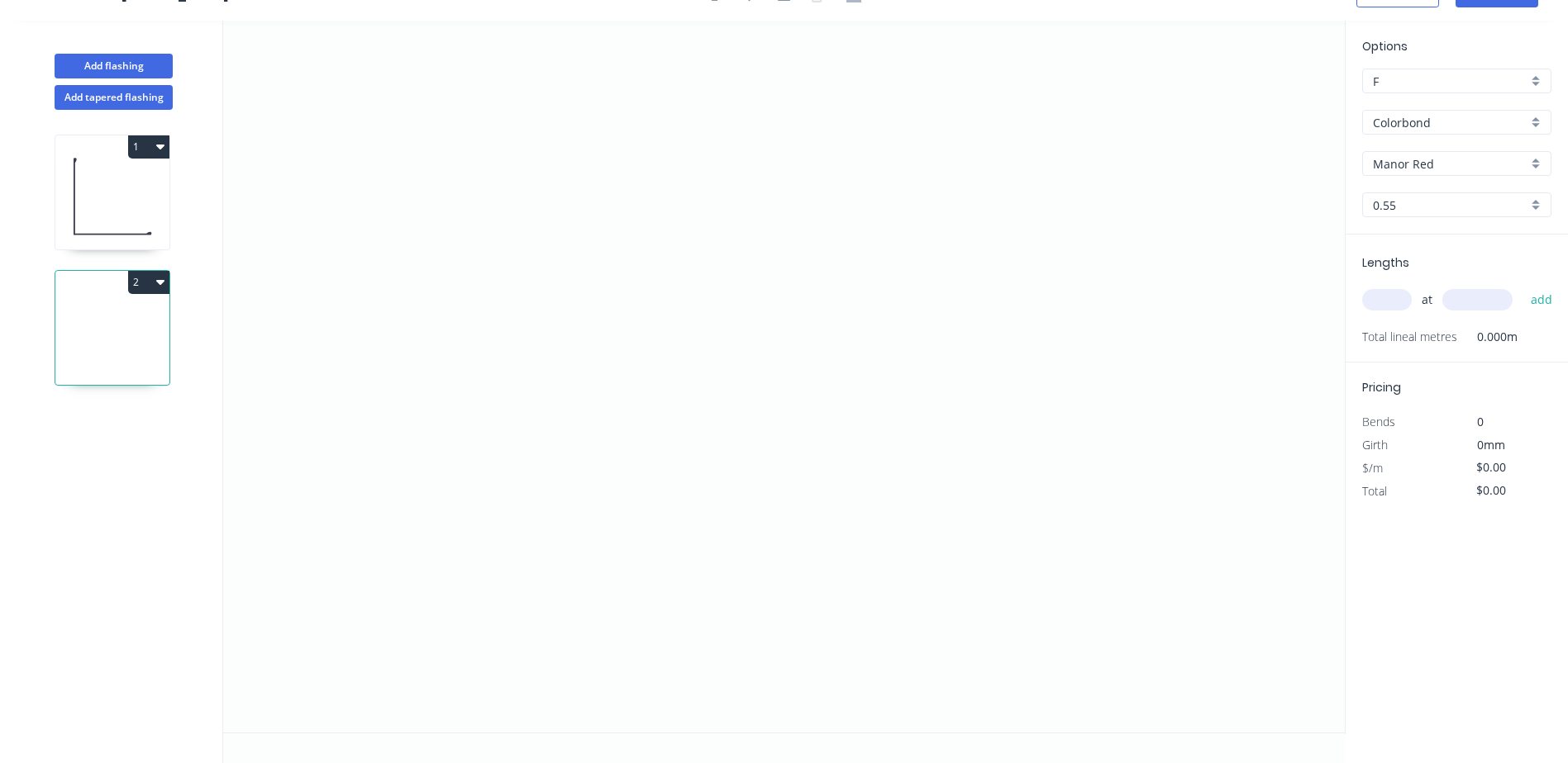
click at [161, 144] on icon "button" at bounding box center [160, 146] width 8 height 13
click at [65, 195] on div "Duplicate" at bounding box center [90, 188] width 127 height 24
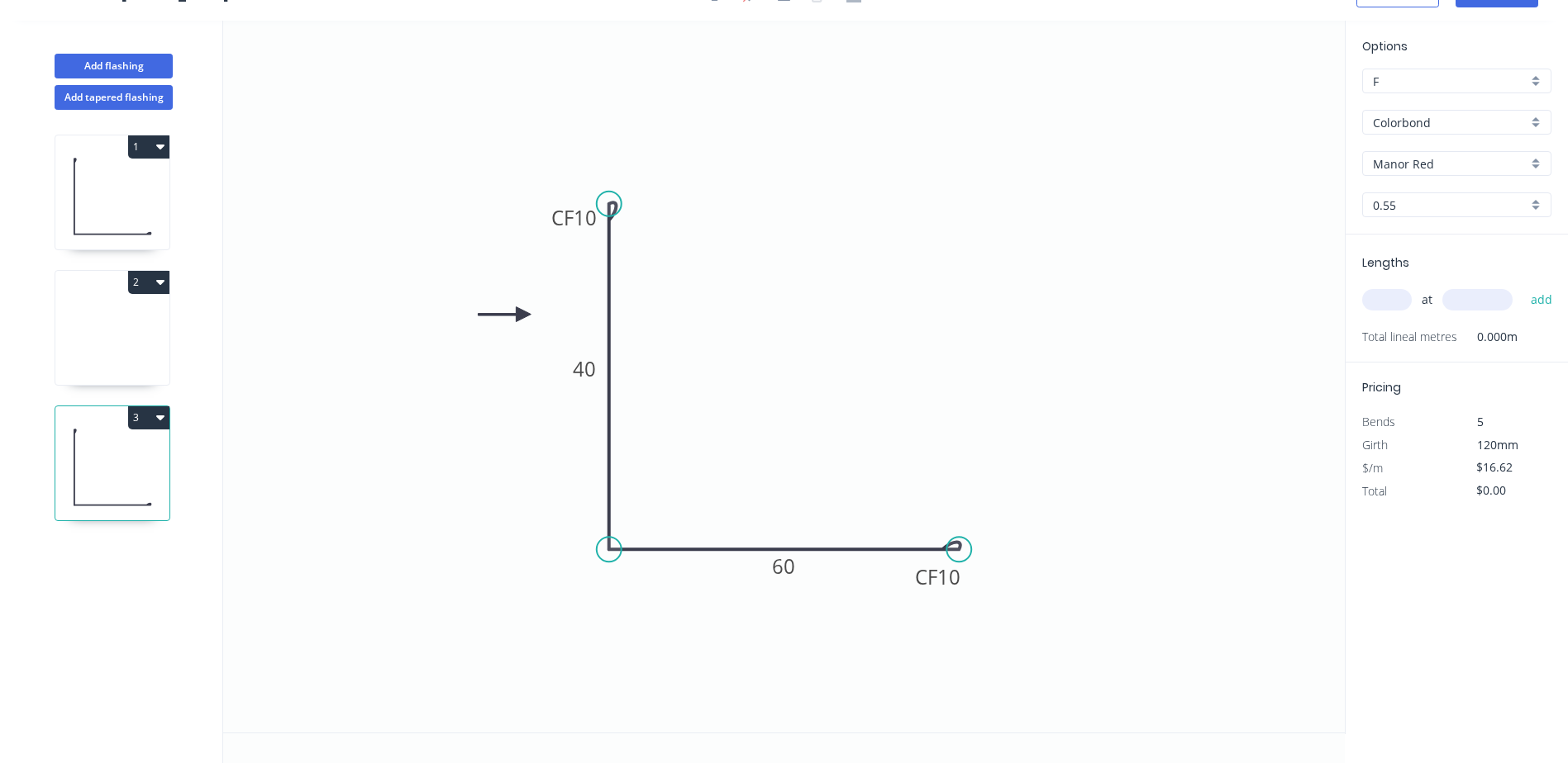
click at [153, 281] on button "2" at bounding box center [148, 282] width 42 height 23
click at [73, 356] on div "Delete" at bounding box center [90, 356] width 127 height 24
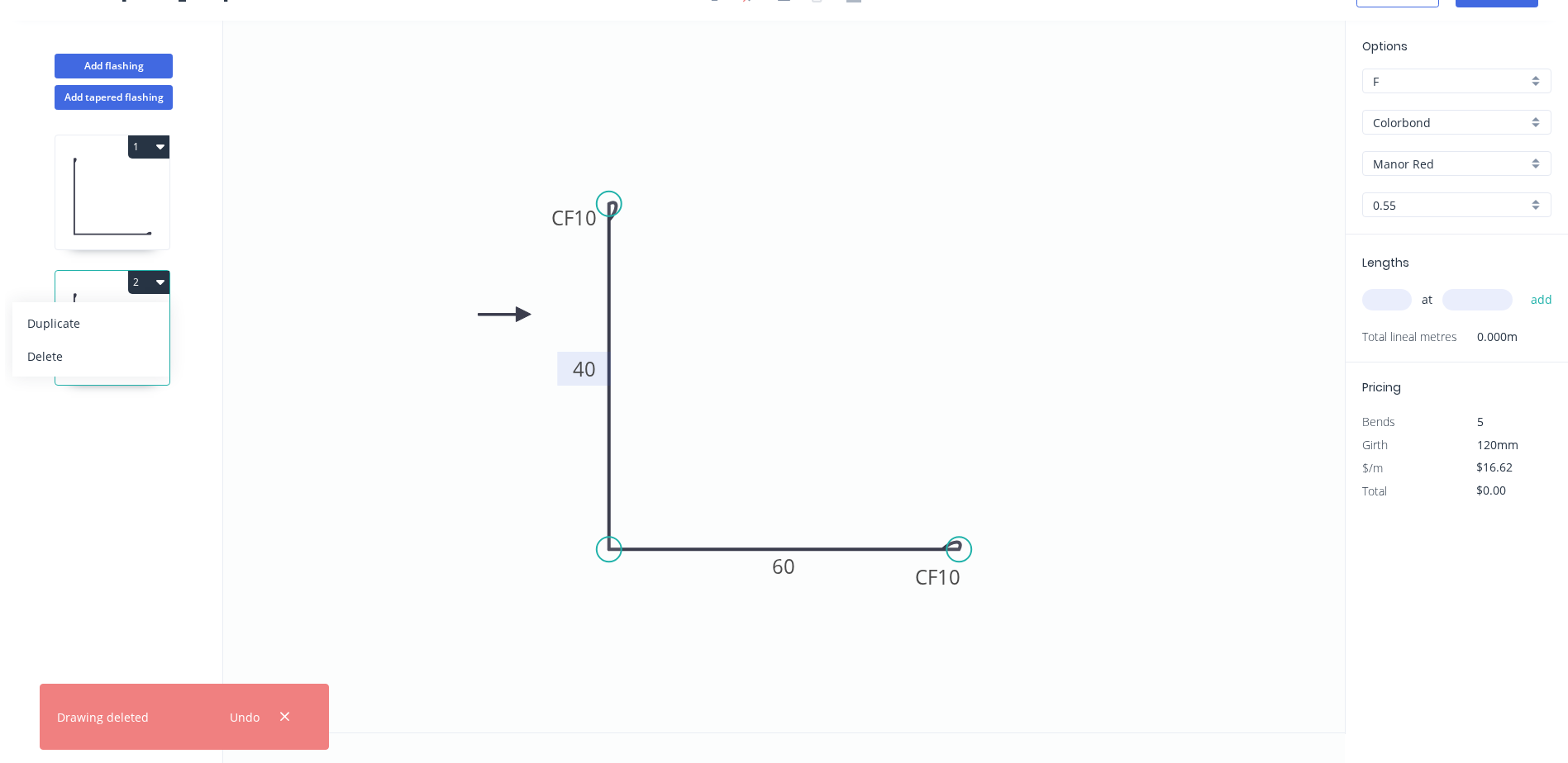
click at [590, 372] on tspan "40" at bounding box center [583, 369] width 23 height 27
type input "$14.86"
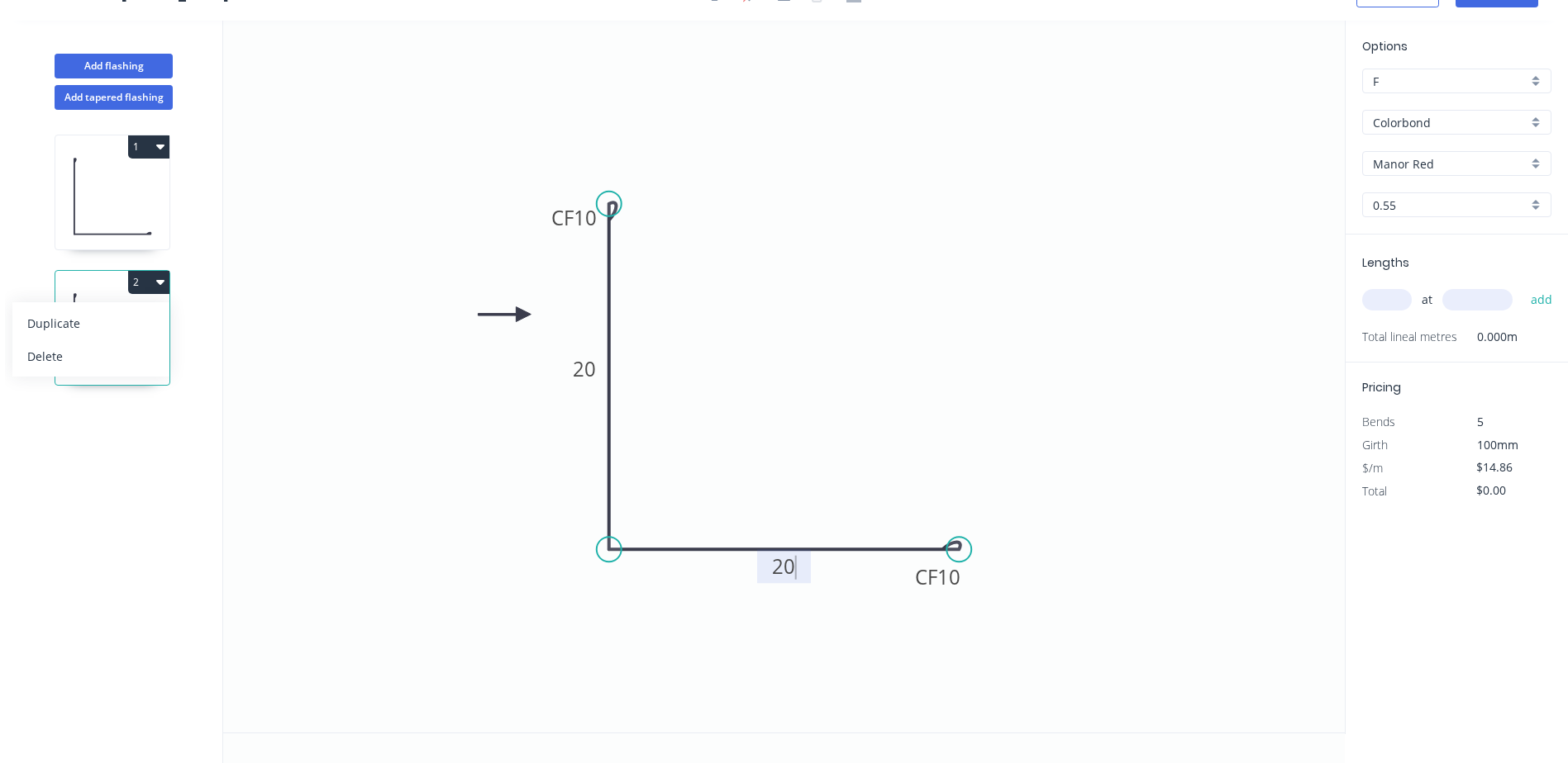
click at [1386, 300] on input "text" at bounding box center [1386, 299] width 50 height 21
type input "1"
type input "500"
click at [1523, 286] on button "add" at bounding box center [1542, 300] width 39 height 28
type input "$14.86"
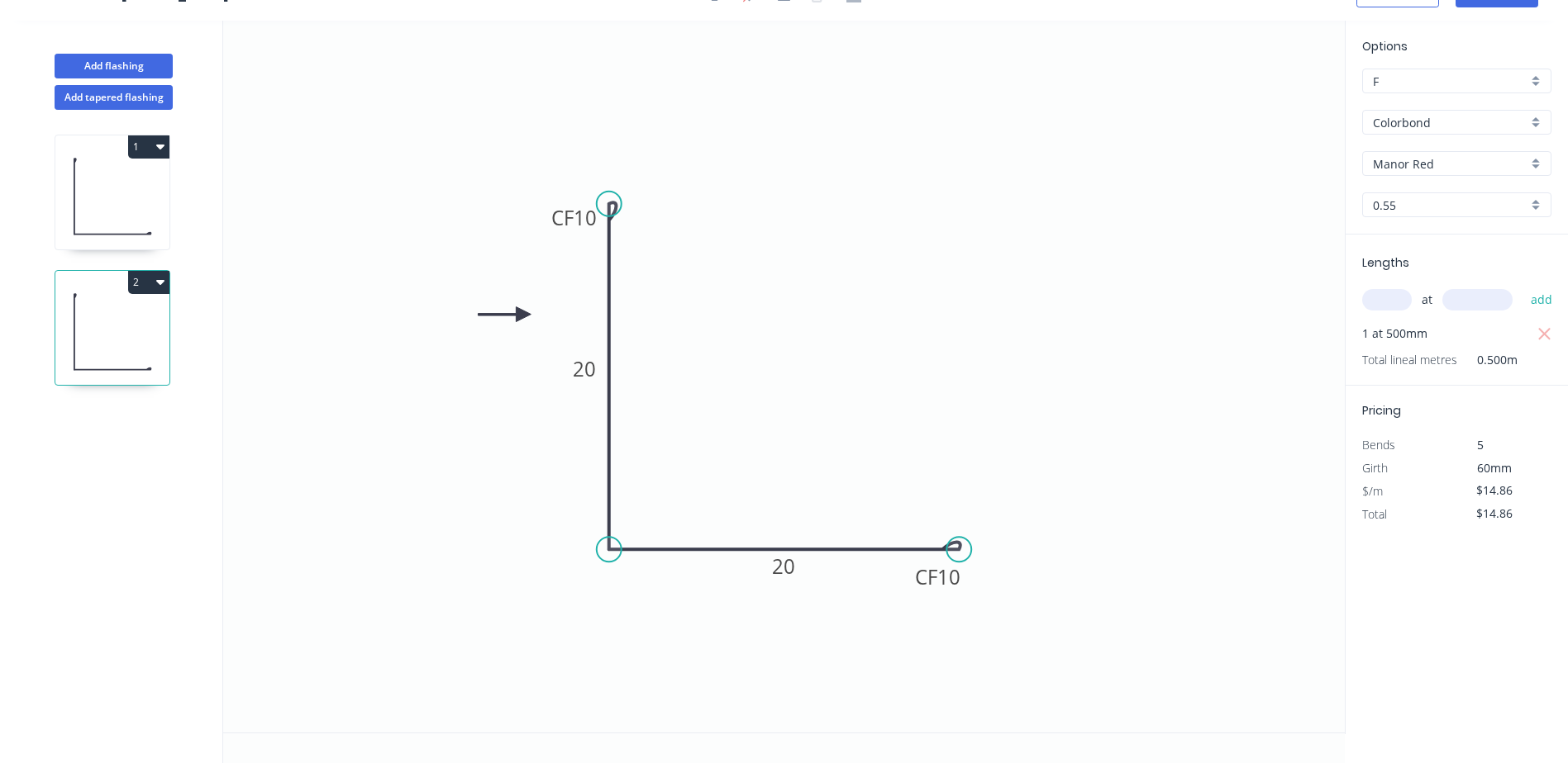
click at [1538, 167] on div "Manor Red" at bounding box center [1456, 163] width 189 height 25
click at [1421, 292] on div "Dover White" at bounding box center [1456, 286] width 188 height 29
click at [1025, 349] on icon "0 CF 10 20 CF 10 20" at bounding box center [784, 376] width 1122 height 712
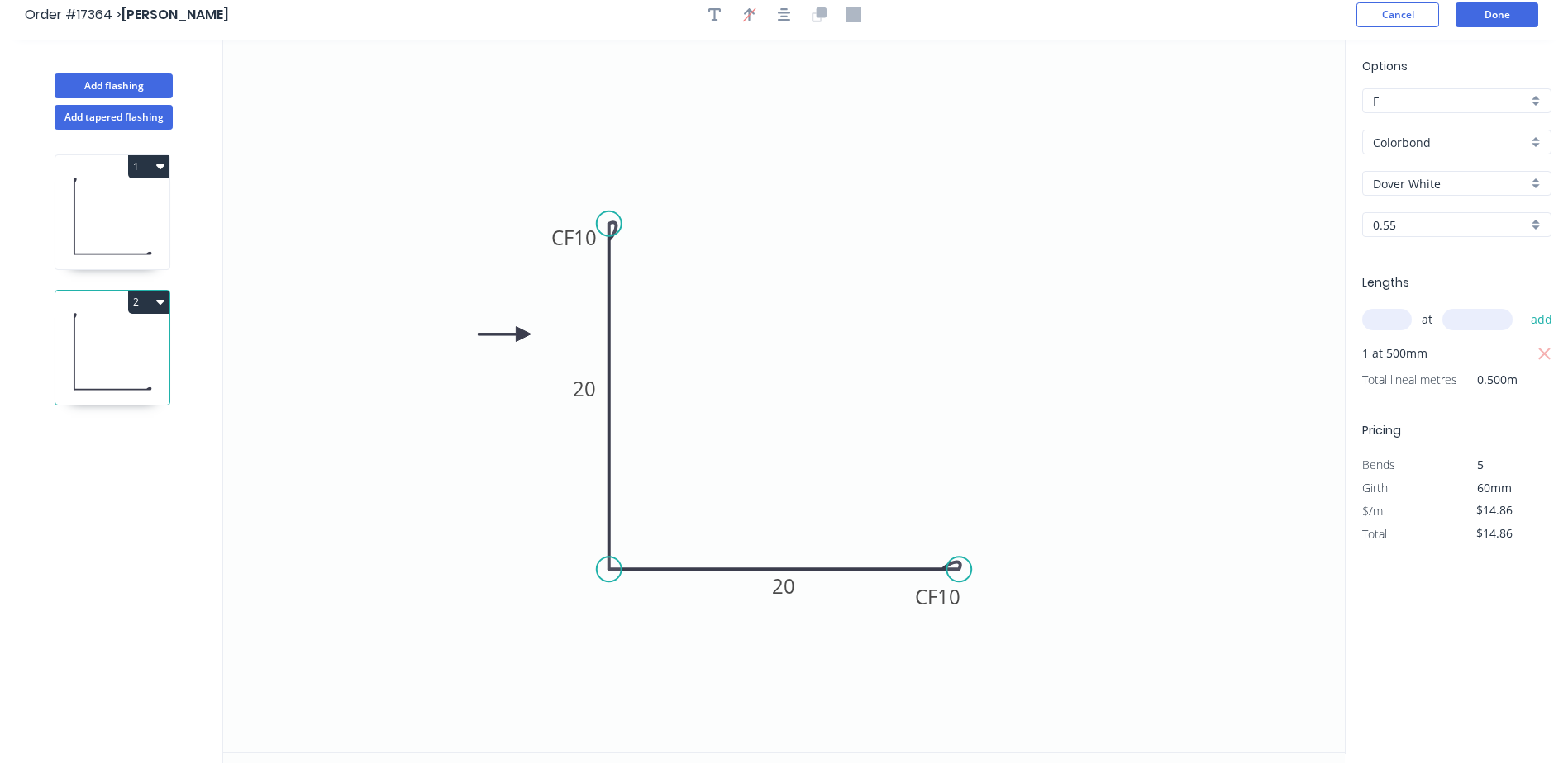
scroll to position [0, 0]
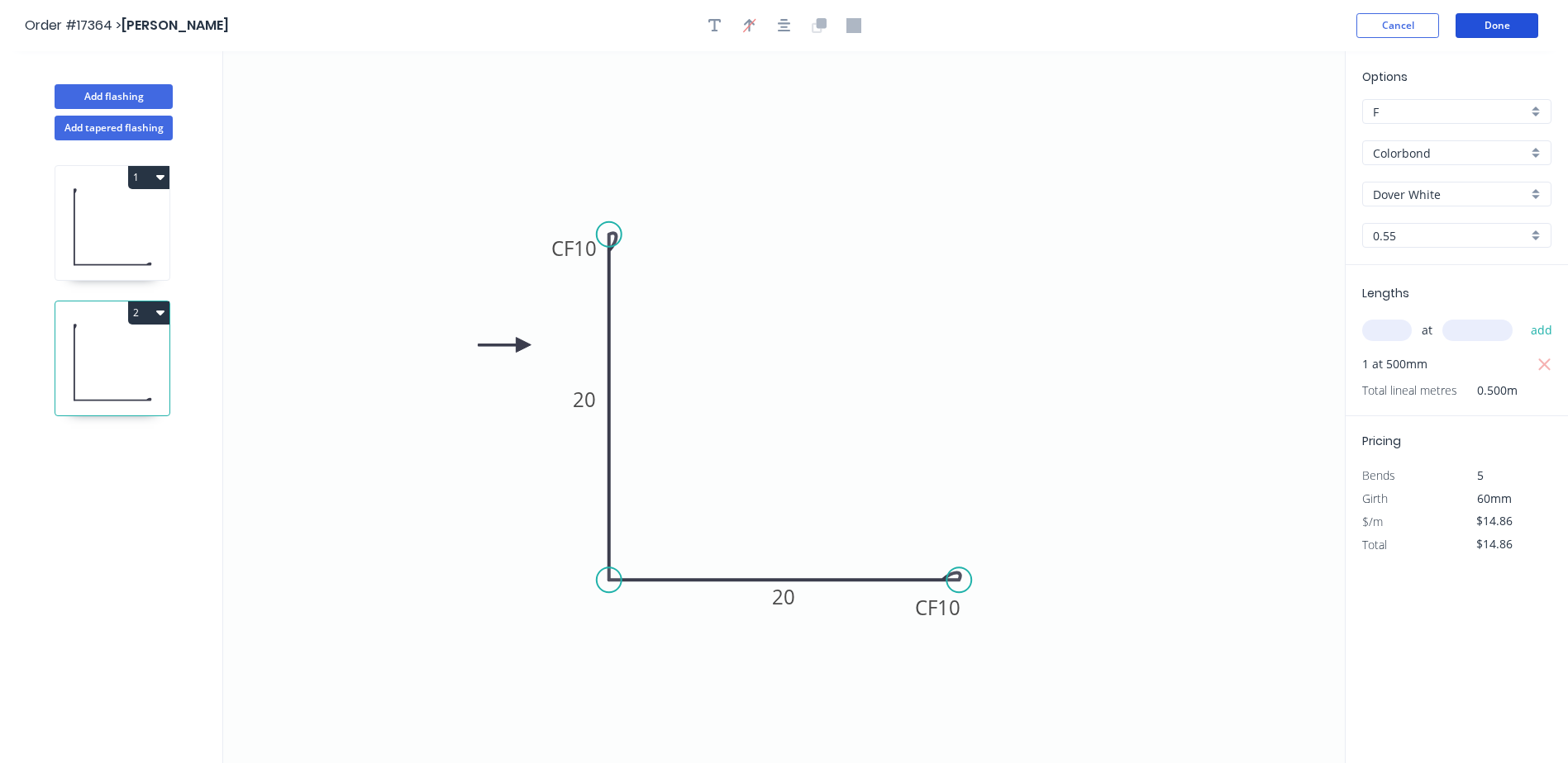
drag, startPoint x: 1503, startPoint y: 27, endPoint x: 687, endPoint y: 353, distance: 878.7
click at [983, 197] on div "Order #17364 > Lachlan Killalea Cancel Done Add flashing Add tapered flashing 1…" at bounding box center [784, 396] width 1568 height 794
click at [89, 223] on icon at bounding box center [112, 227] width 114 height 106
type input "Manor Red"
type input "$16.62"
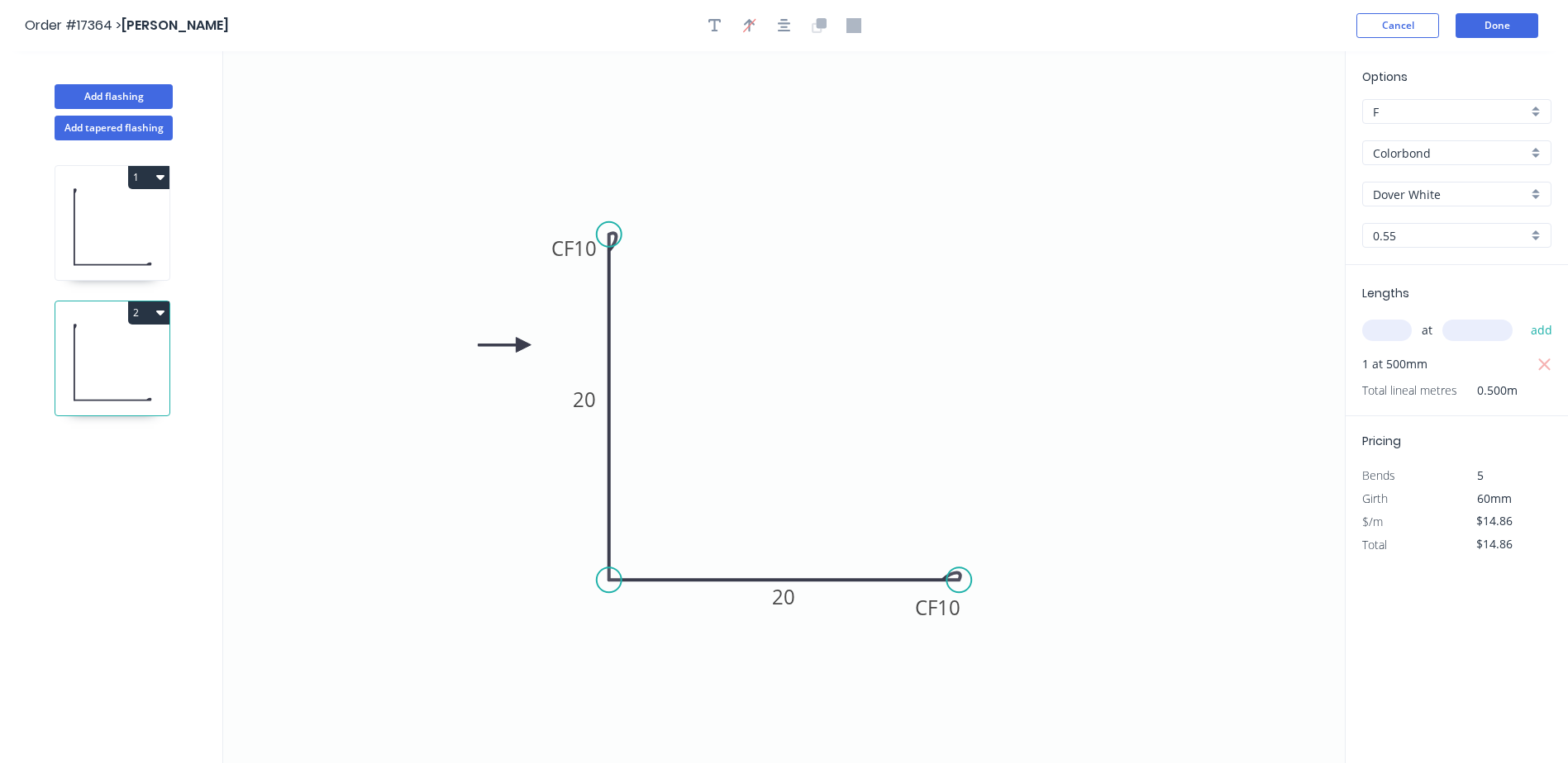
type input "$66.48"
click at [1410, 329] on input "text" at bounding box center [1386, 330] width 50 height 21
type input "1"
type input "1200"
click at [1540, 330] on button "add" at bounding box center [1542, 331] width 39 height 28
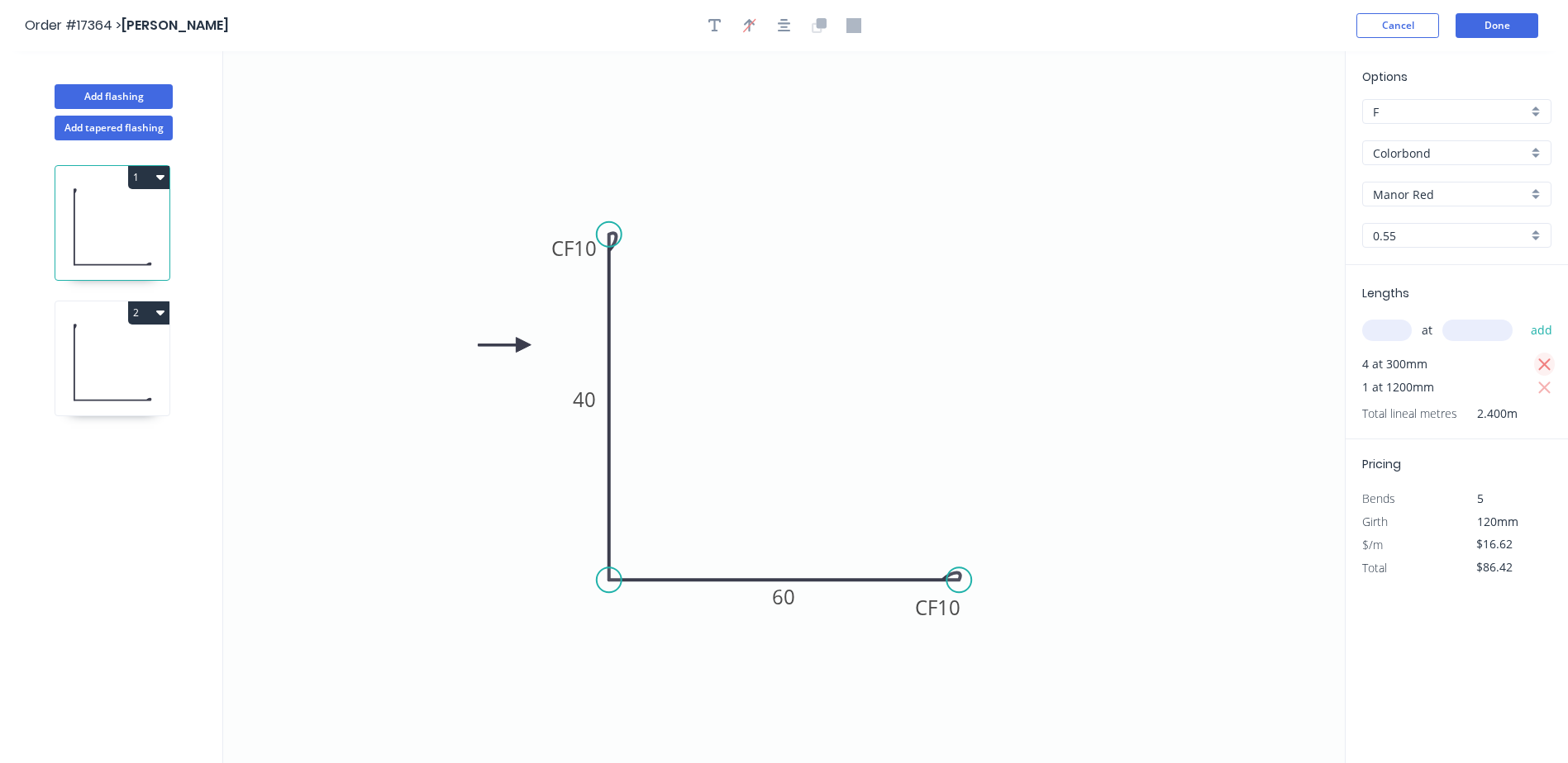
click at [1546, 363] on icon "button" at bounding box center [1544, 364] width 12 height 12
type input "$19.94"
click at [1498, 20] on button "Done" at bounding box center [1496, 25] width 82 height 25
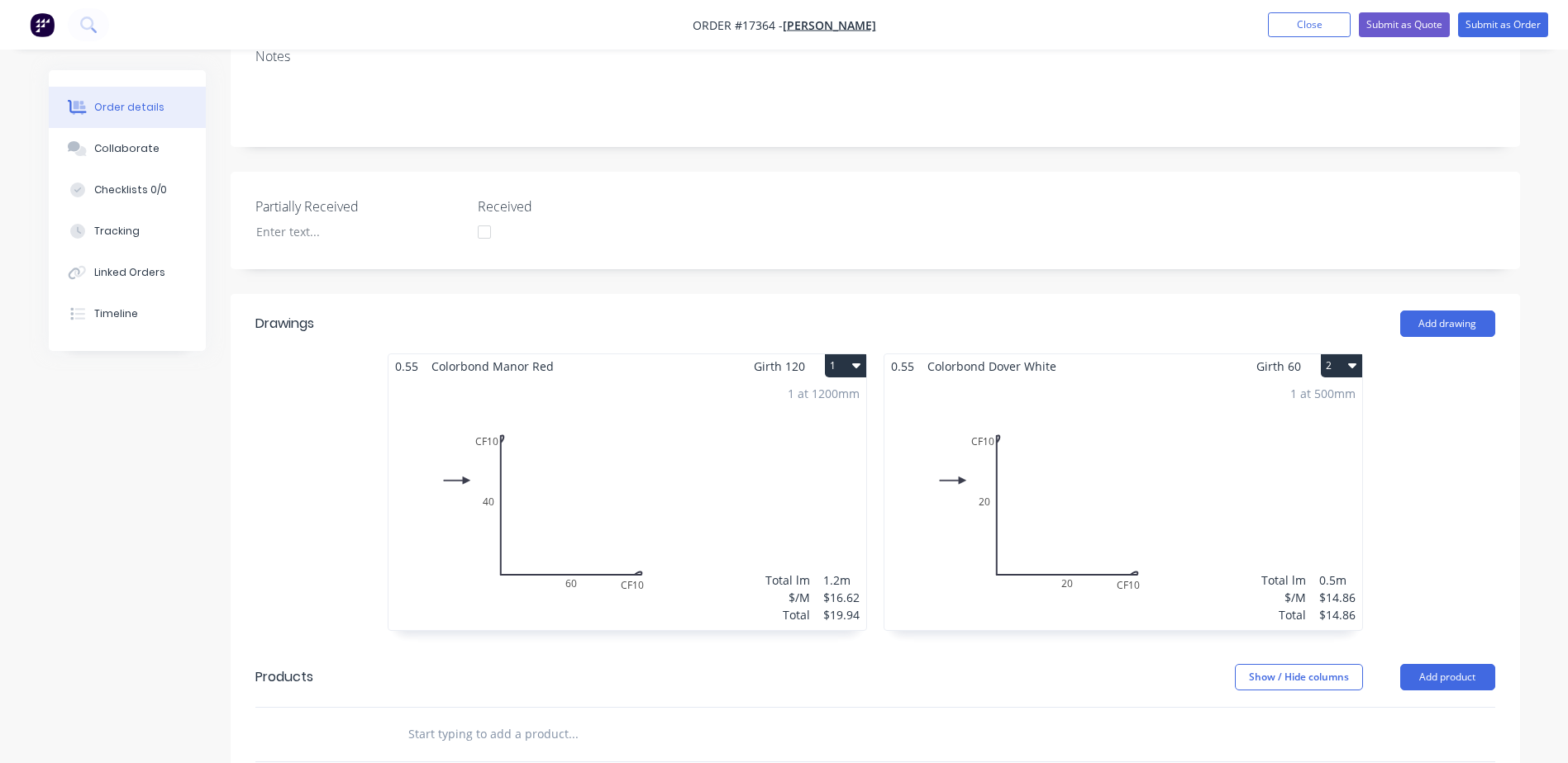
scroll to position [495, 0]
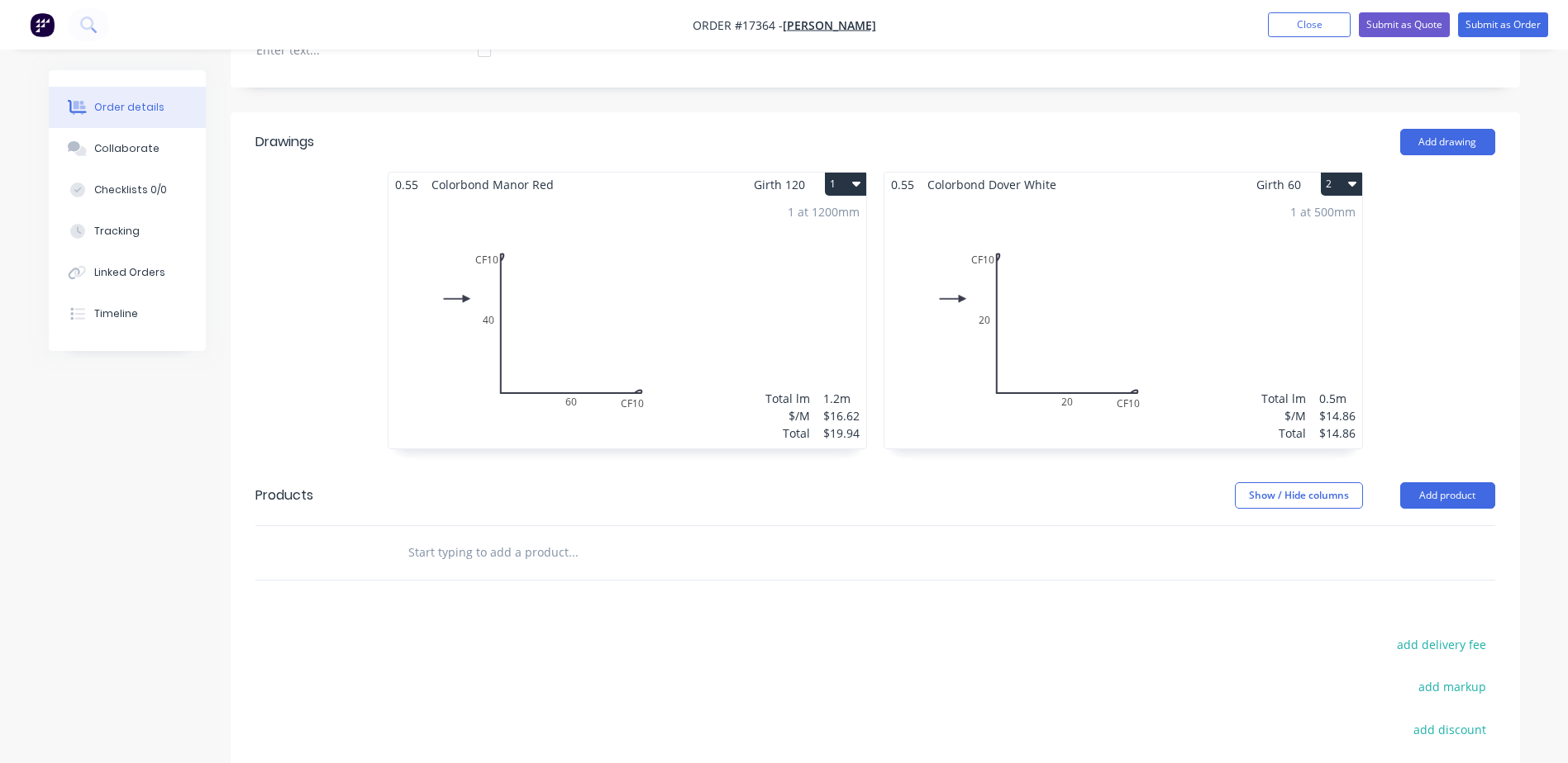
click at [456, 536] on input "text" at bounding box center [572, 553] width 331 height 33
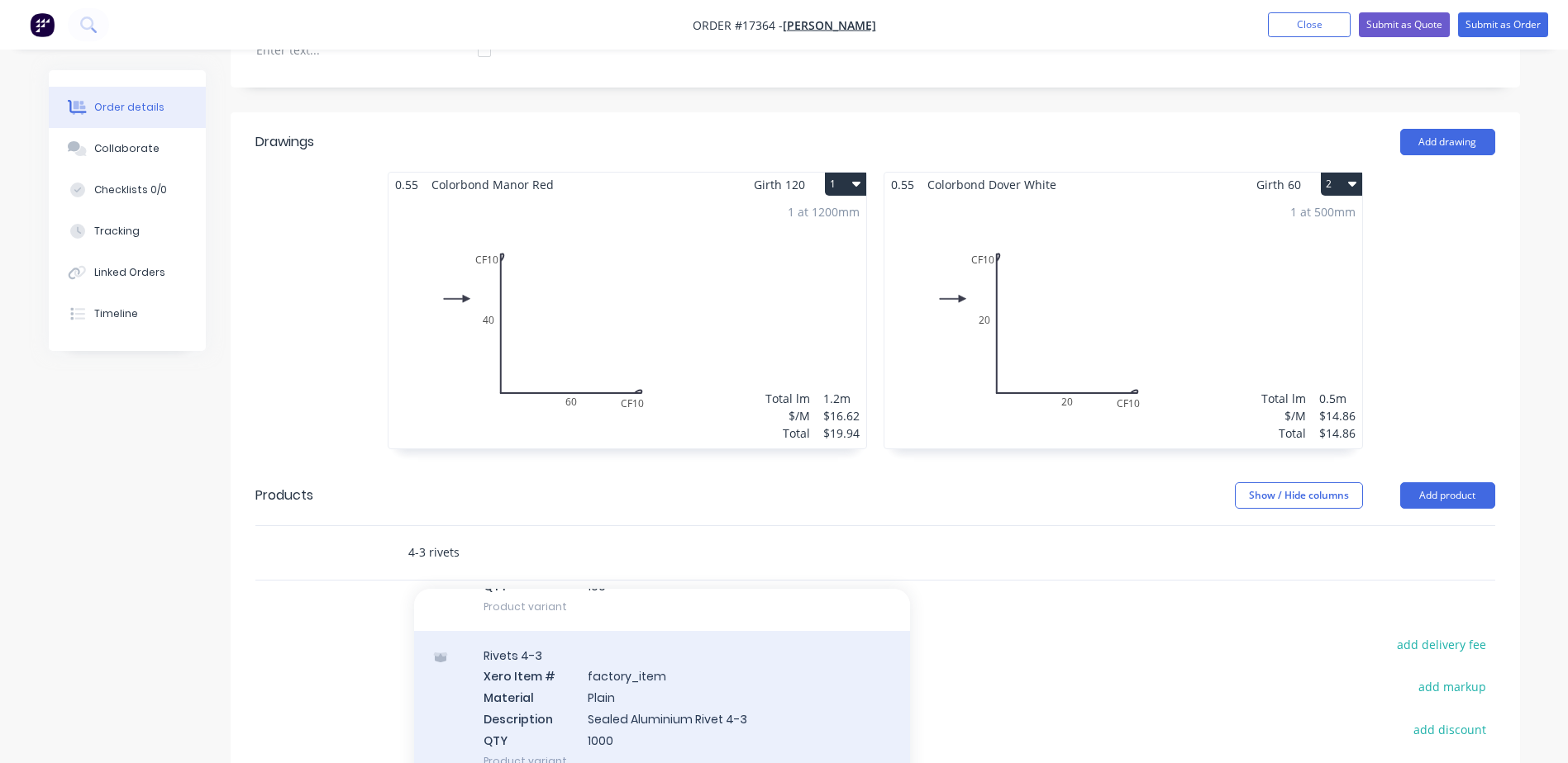
scroll to position [82, 0]
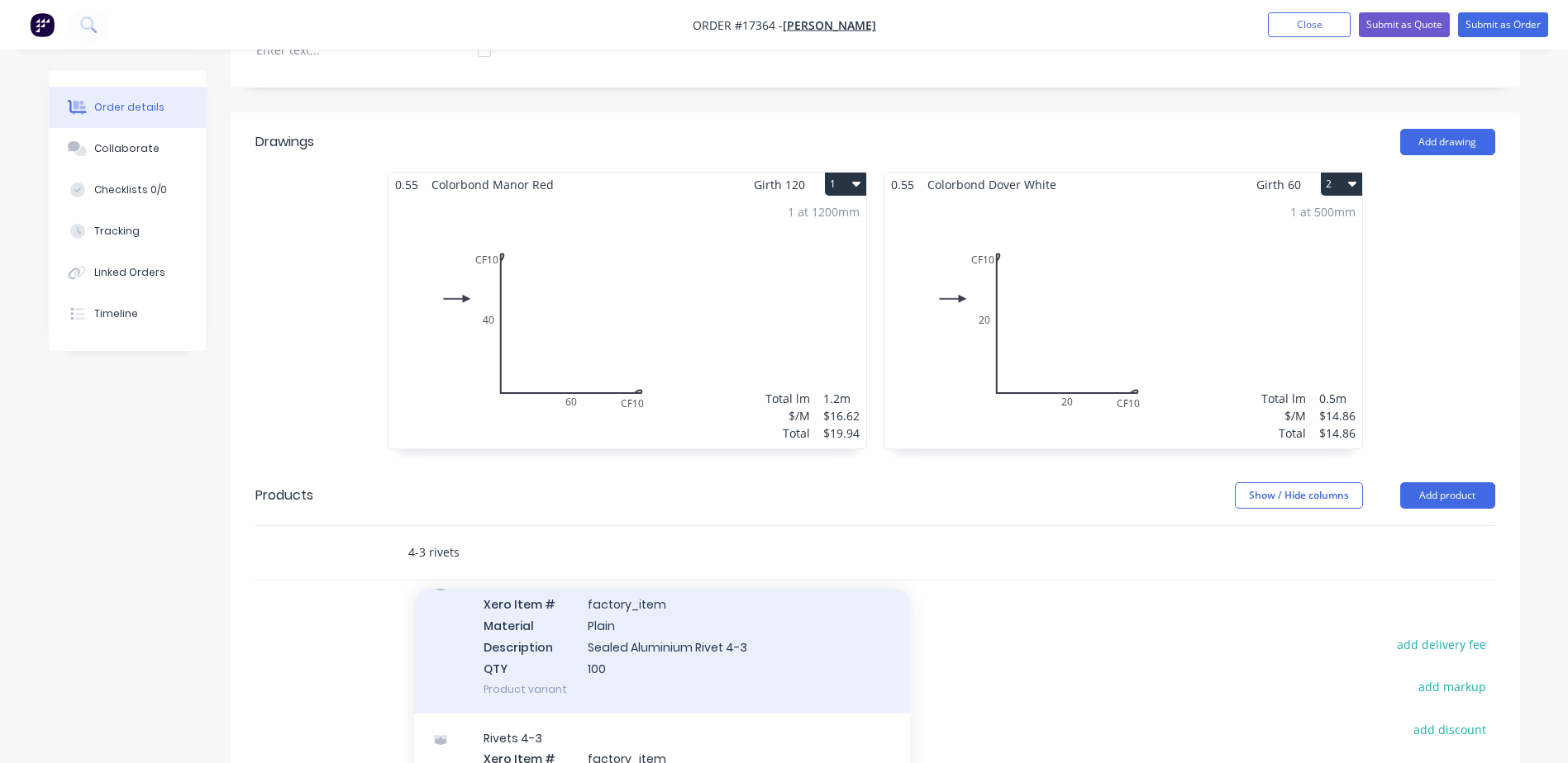
type input "4-3 rivets"
click at [641, 623] on div "Rivets 4-3 Xero Item # factory_item Material Plain Description Sealed Aluminium…" at bounding box center [661, 636] width 495 height 155
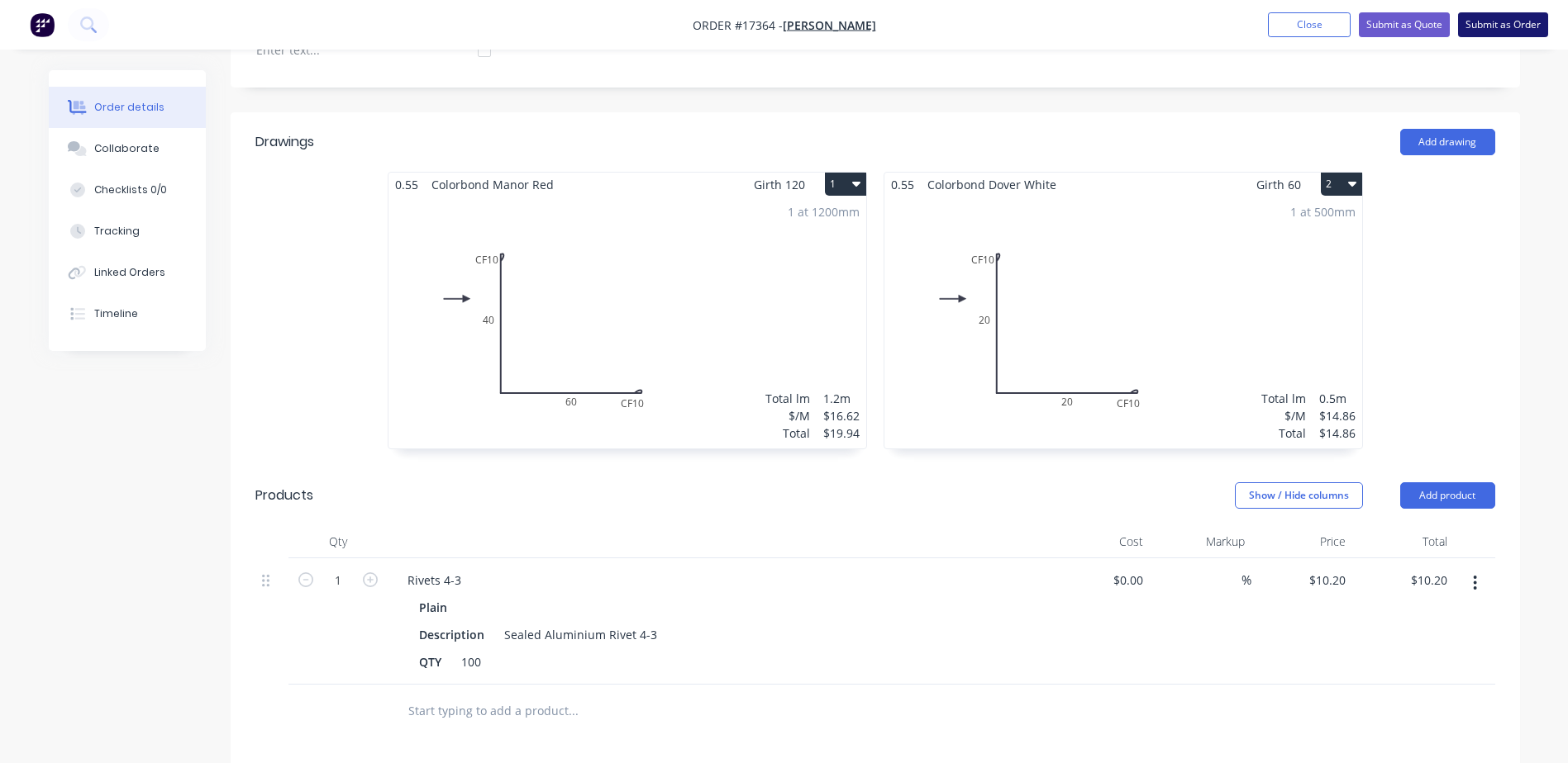
click at [1498, 20] on button "Submit as Order" at bounding box center [1502, 24] width 90 height 25
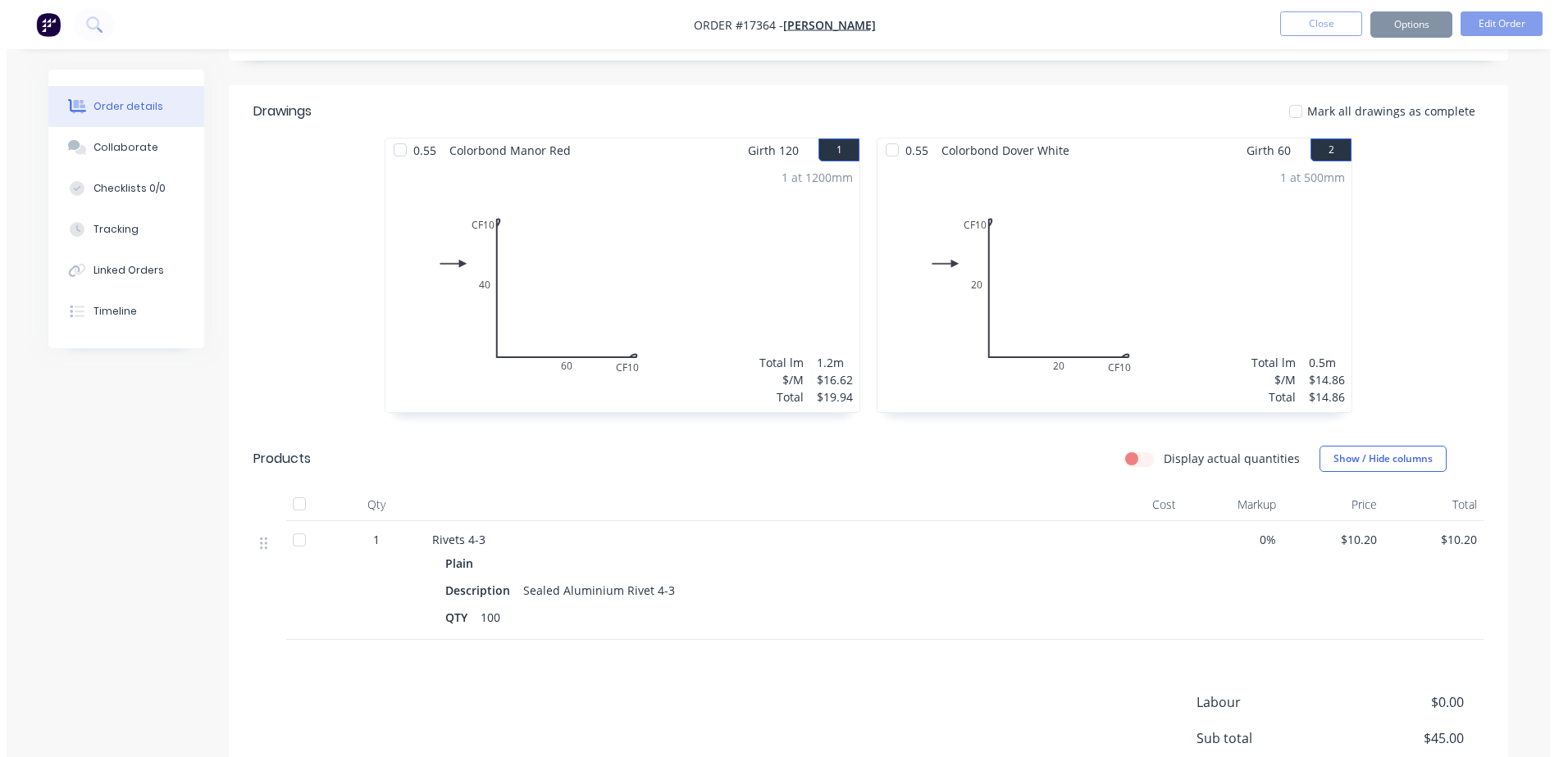
scroll to position [0, 0]
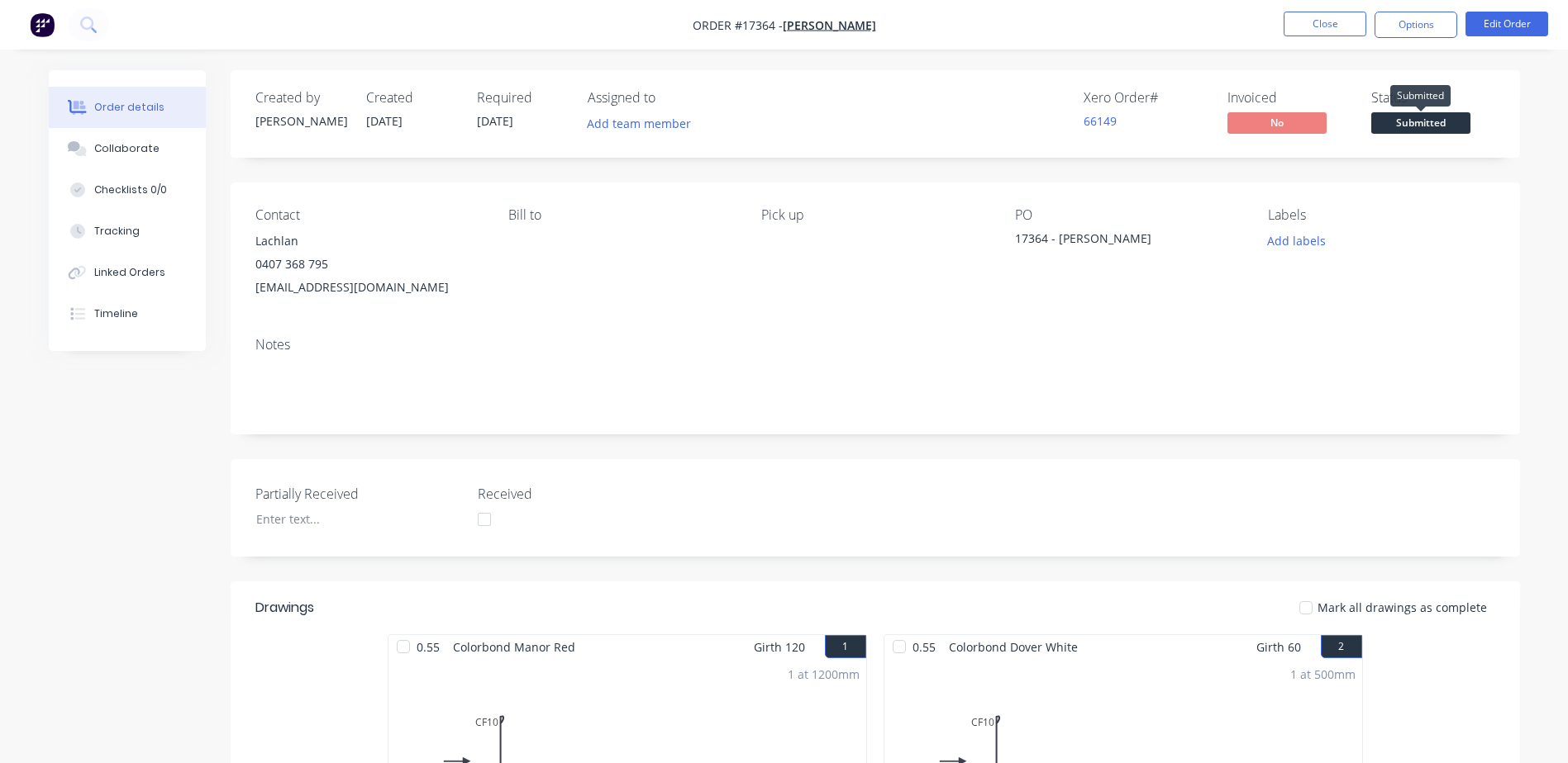
click at [1425, 125] on span "Submitted" at bounding box center [1420, 122] width 99 height 20
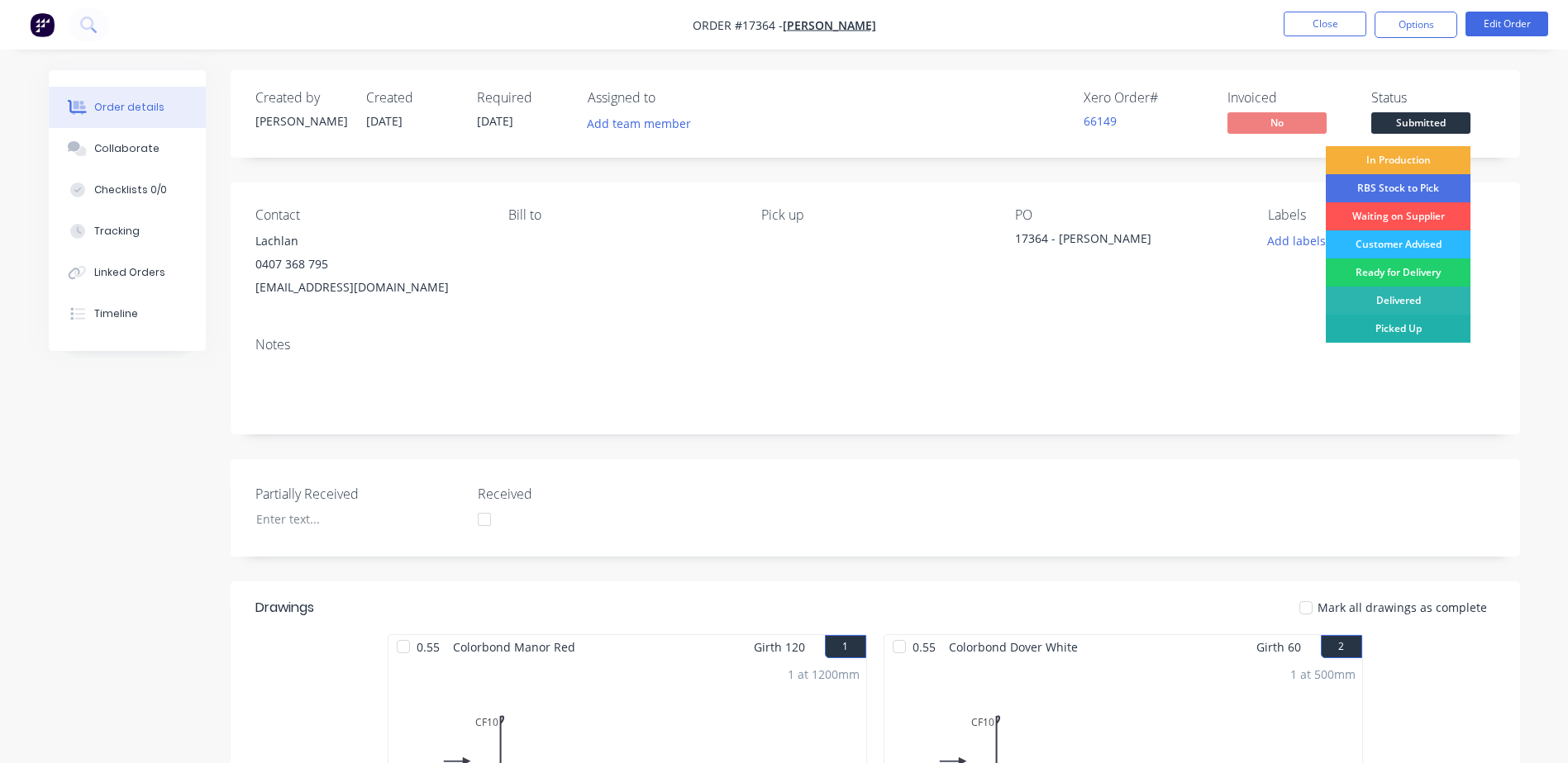
click at [1401, 318] on div "Picked Up" at bounding box center [1398, 329] width 144 height 28
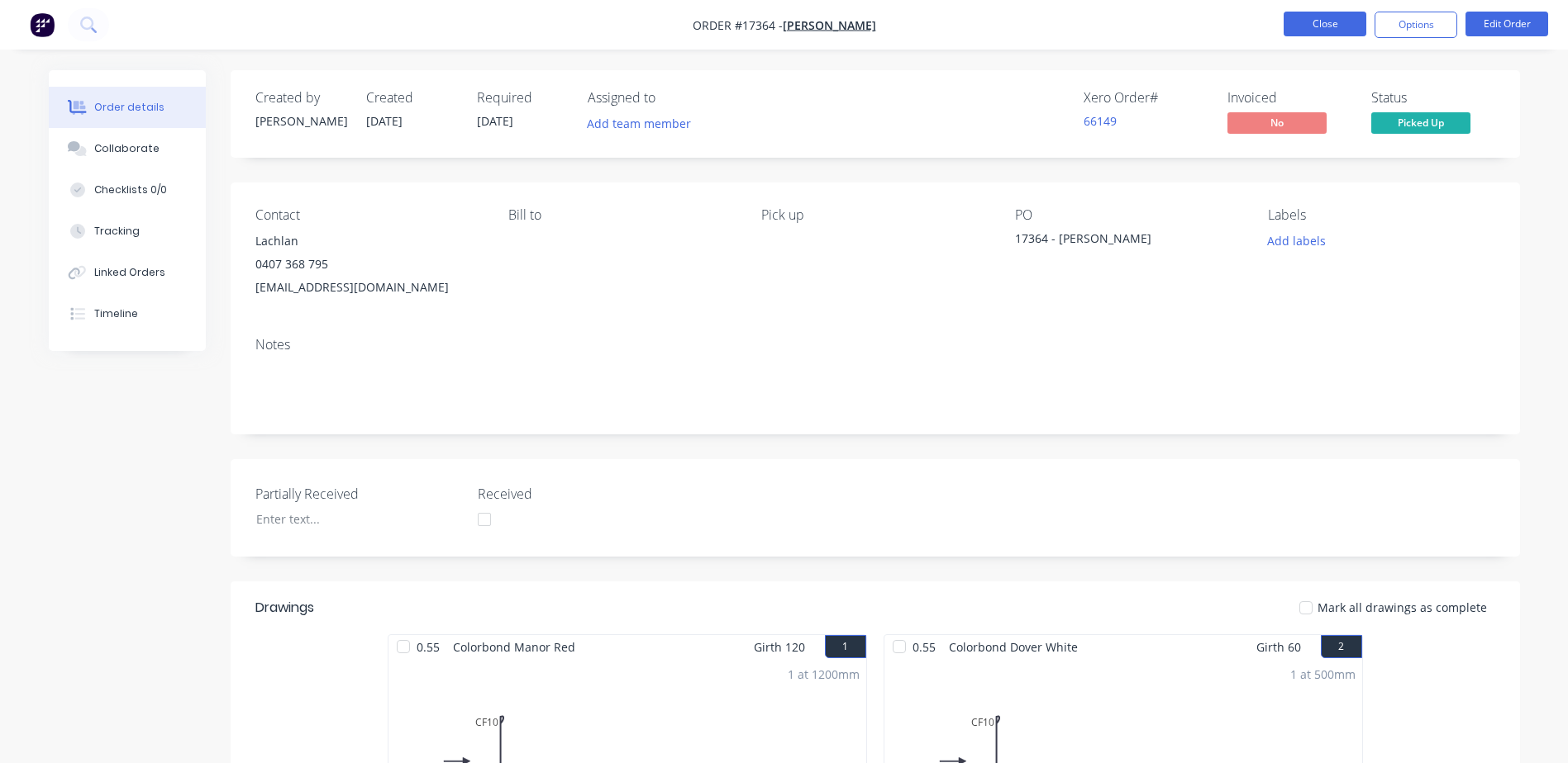
click at [1333, 26] on button "Close" at bounding box center [1324, 23] width 82 height 25
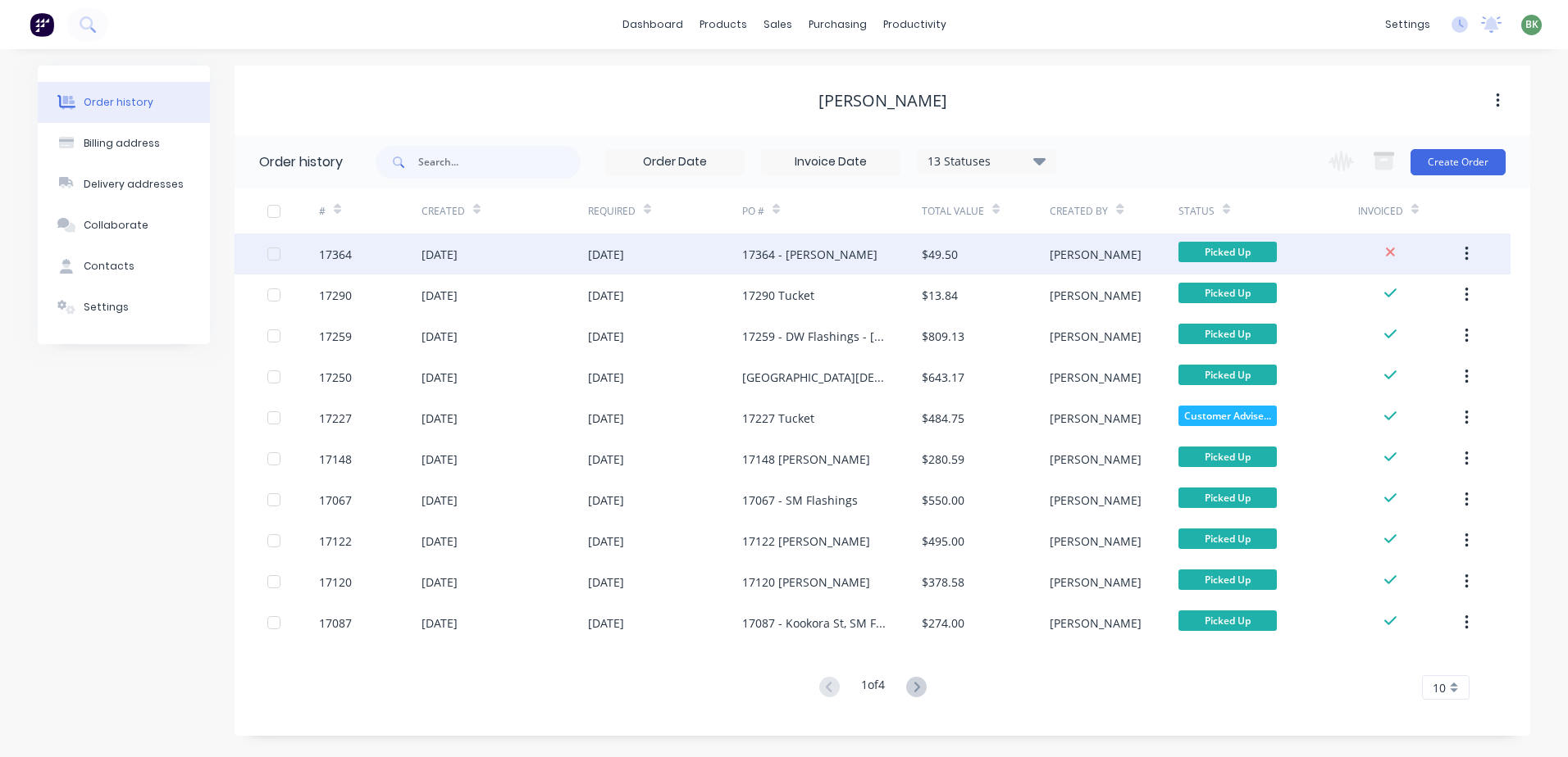
click at [710, 261] on div "[DATE]" at bounding box center [665, 254] width 154 height 41
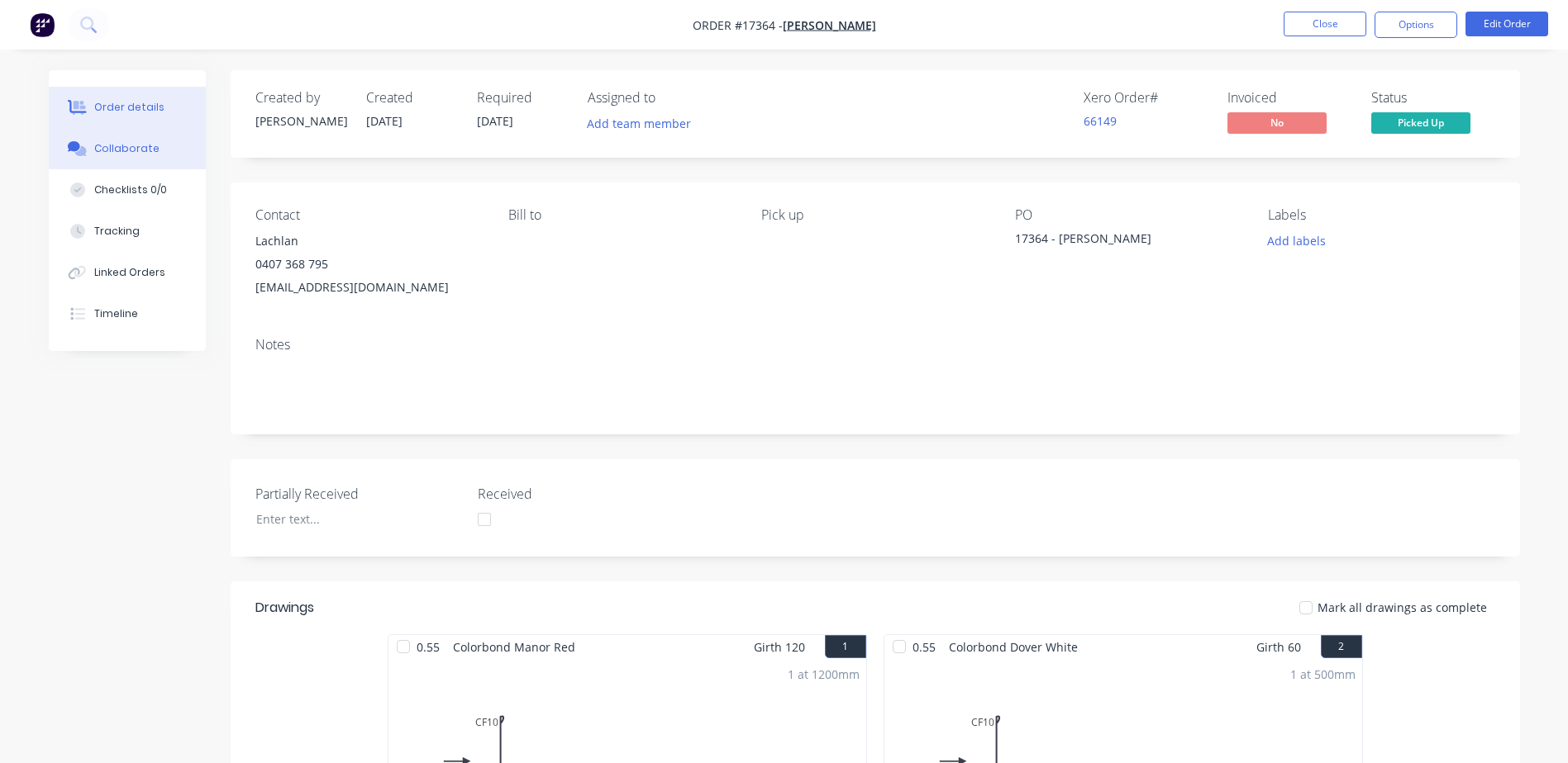
drag, startPoint x: 142, startPoint y: 164, endPoint x: 109, endPoint y: 153, distance: 34.8
click at [137, 164] on button "Collaborate" at bounding box center [128, 148] width 157 height 42
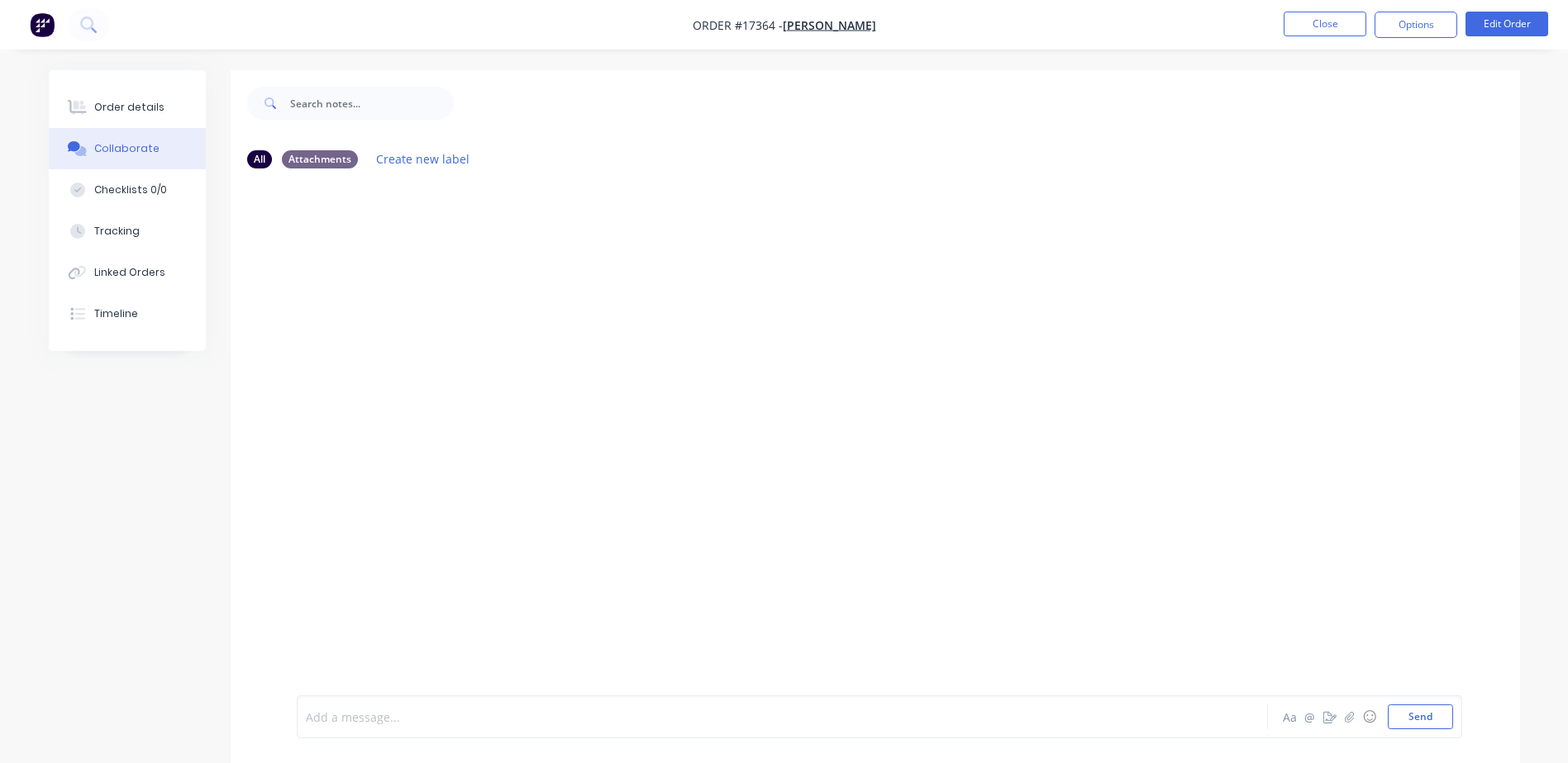
click at [348, 718] on div at bounding box center [736, 718] width 859 height 18
click at [1426, 712] on button "Send" at bounding box center [1420, 717] width 65 height 25
click at [128, 111] on div "Order details" at bounding box center [130, 107] width 70 height 15
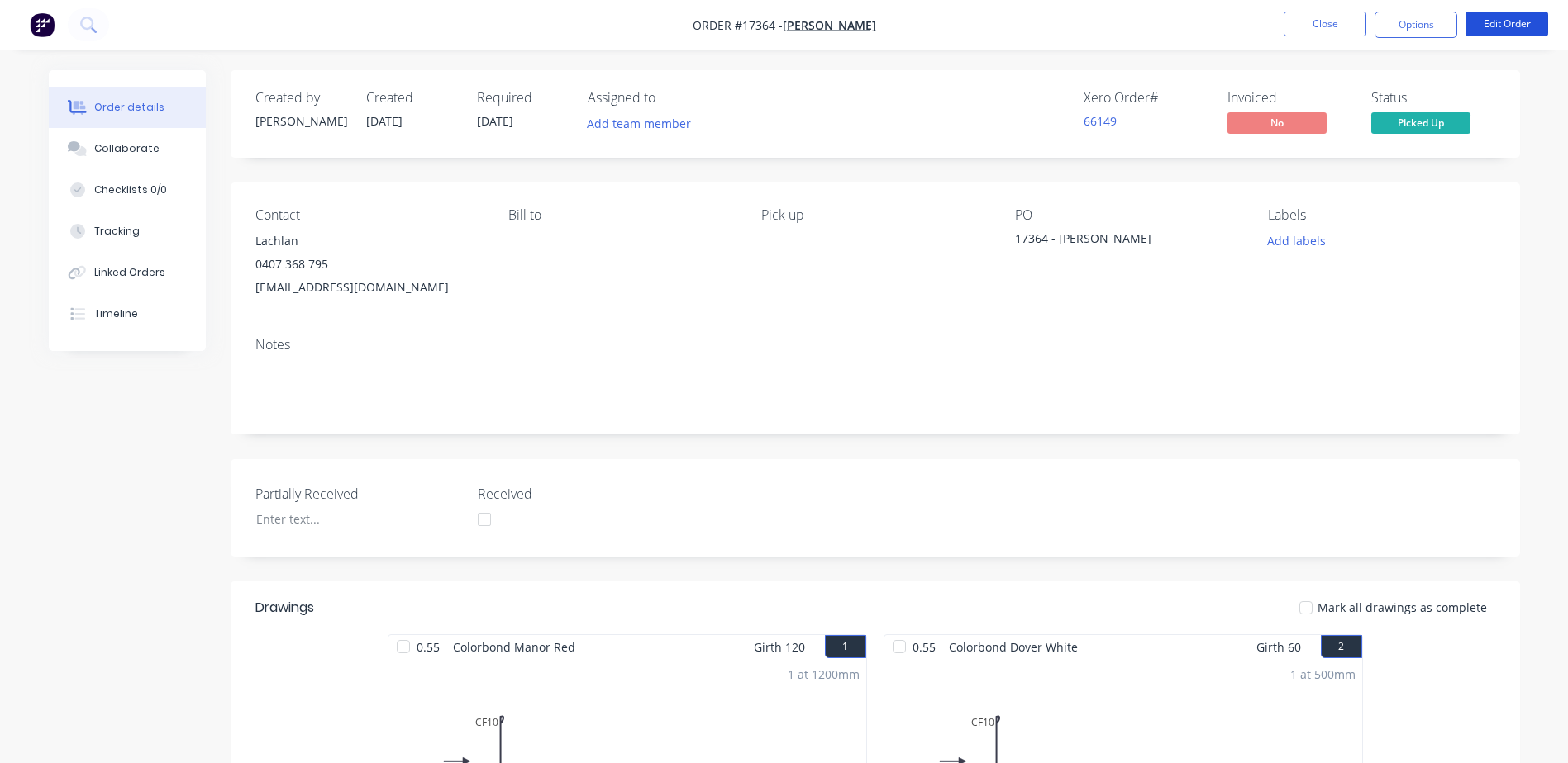
drag, startPoint x: 1515, startPoint y: 22, endPoint x: 1385, endPoint y: 43, distance: 131.7
click at [1330, 73] on div "Order #17364 - Lachlan Killalea Close Options Edit Order Order details Collabor…" at bounding box center [784, 718] width 1568 height 1435
click at [1429, 27] on button "Options" at bounding box center [1415, 24] width 82 height 27
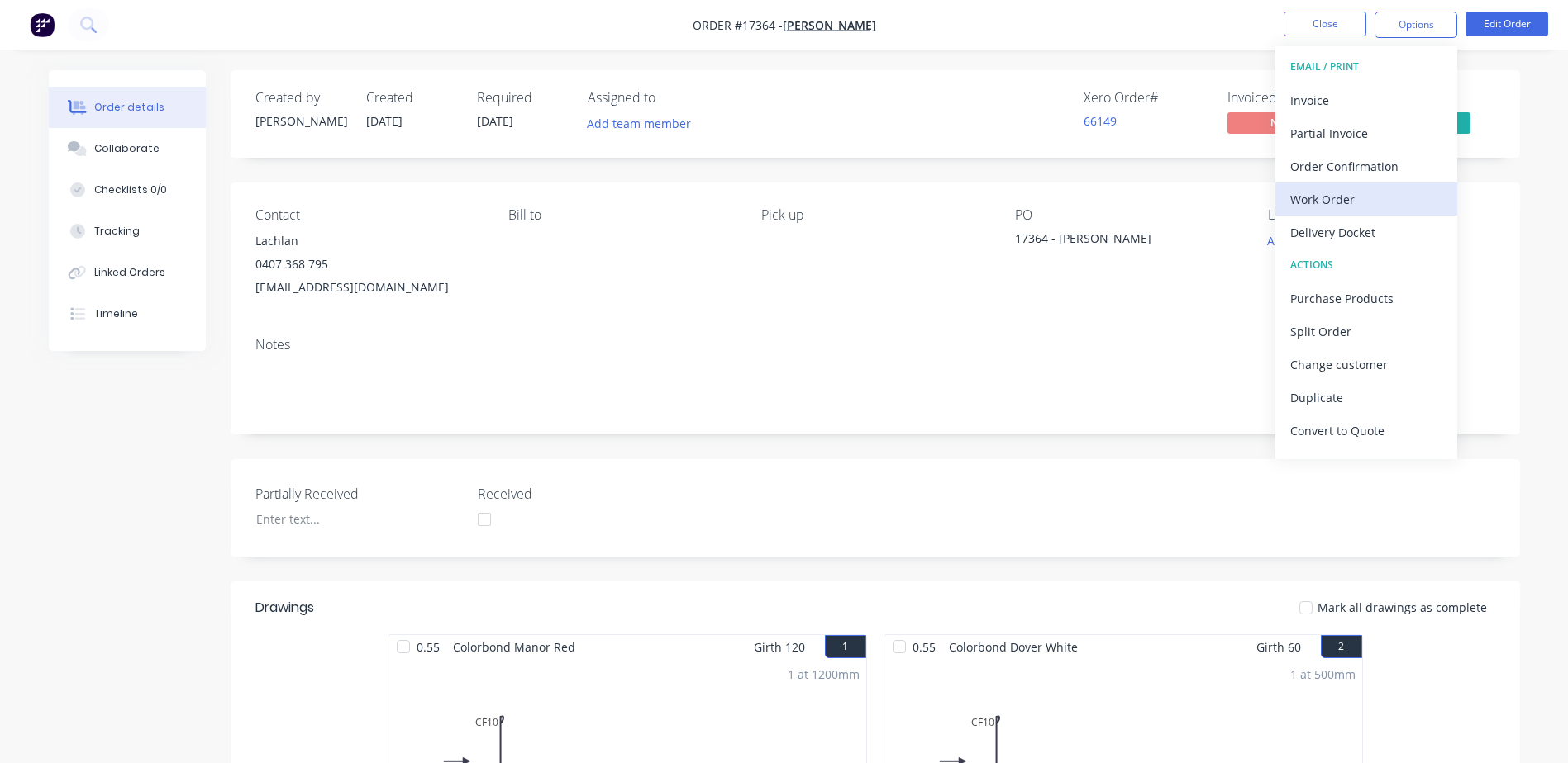
click at [1329, 211] on button "Work Order" at bounding box center [1366, 199] width 182 height 33
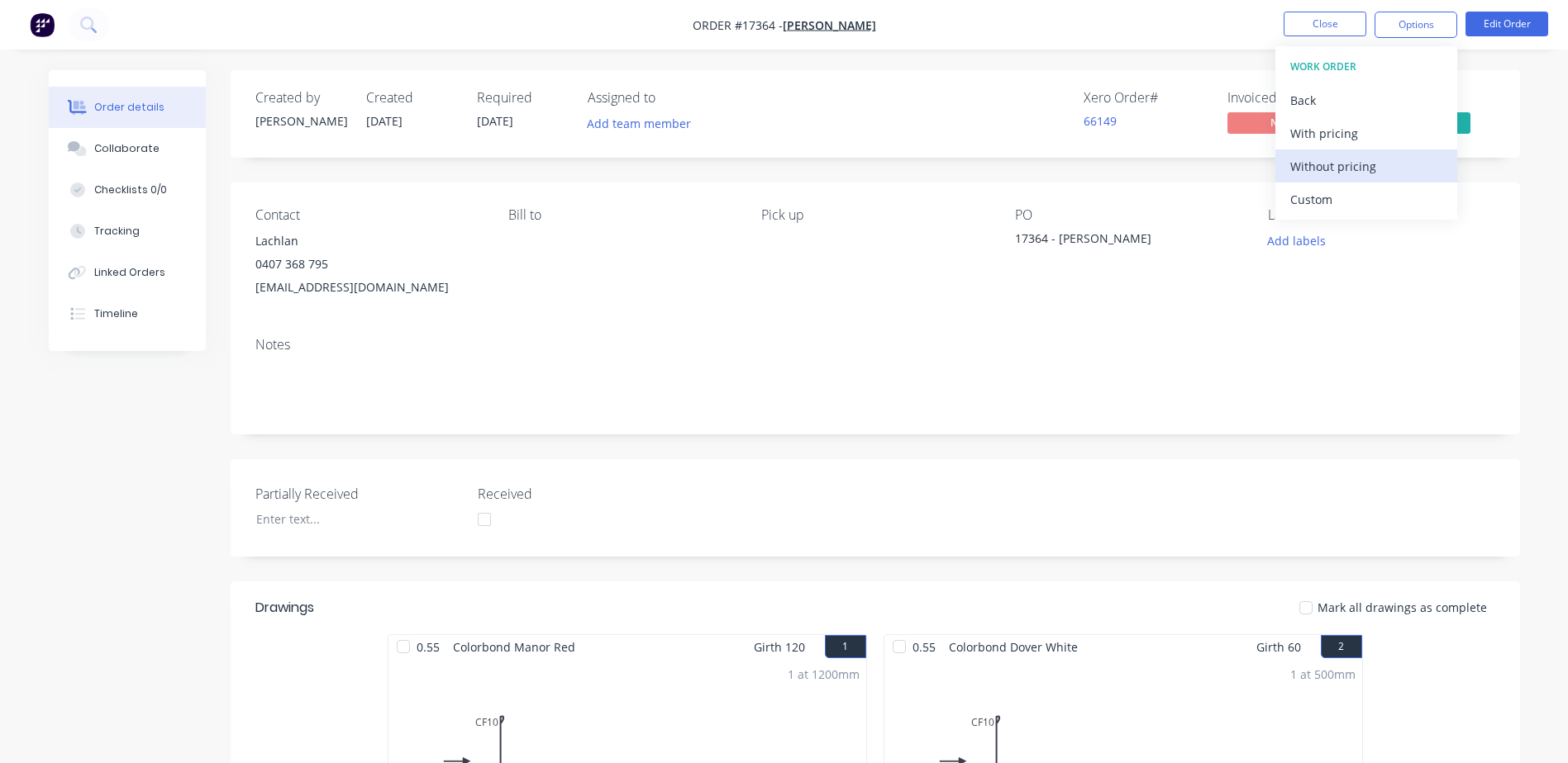
click at [1333, 169] on div "Without pricing" at bounding box center [1366, 167] width 152 height 24
click at [1508, 62] on div "Order details Collaborate Checklists 0/0 Tracking Linked Orders Timeline Order …" at bounding box center [784, 718] width 1568 height 1435
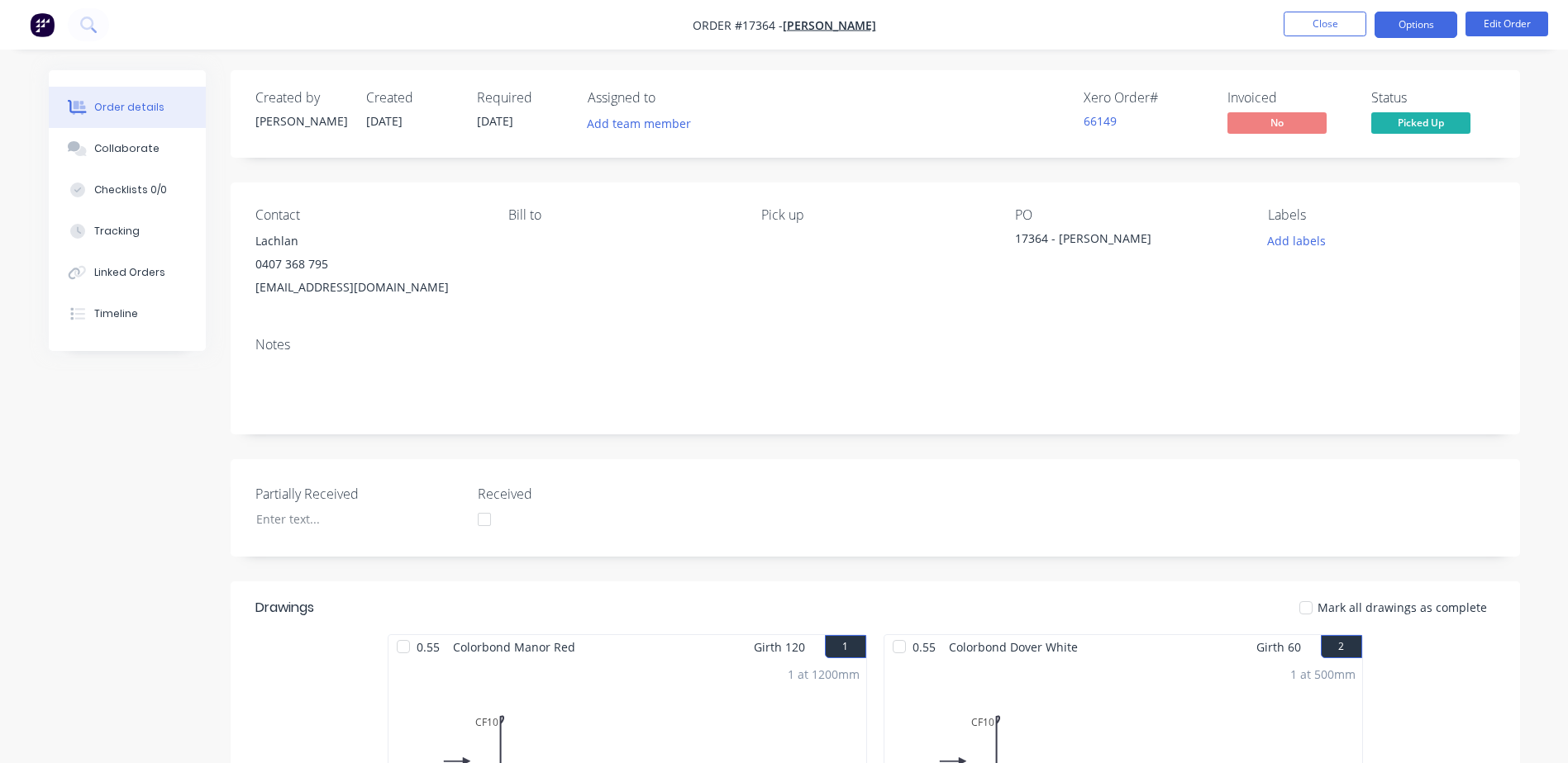
click at [1407, 26] on button "Options" at bounding box center [1415, 24] width 82 height 27
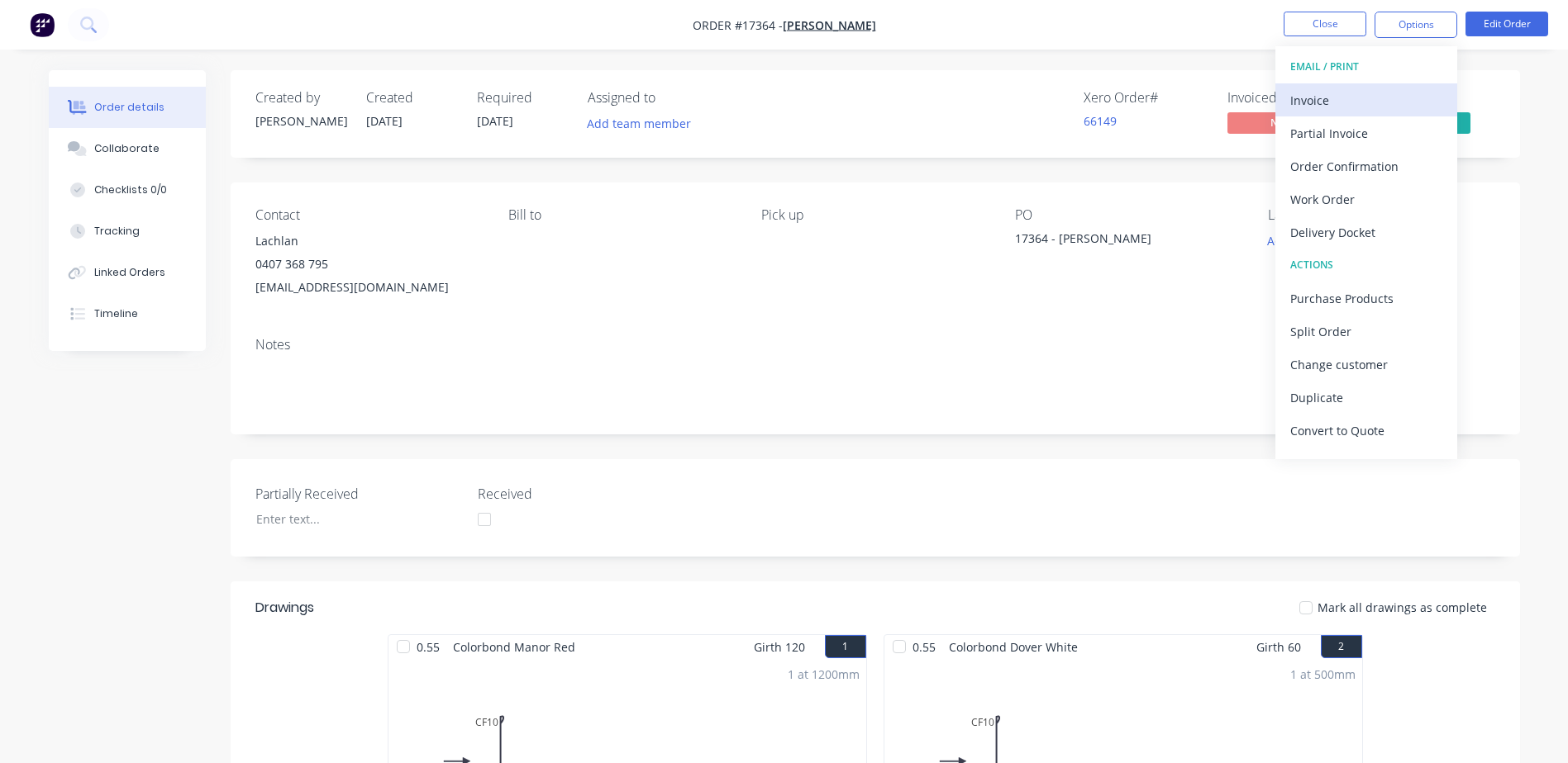
click at [1323, 104] on div "Invoice" at bounding box center [1366, 100] width 152 height 24
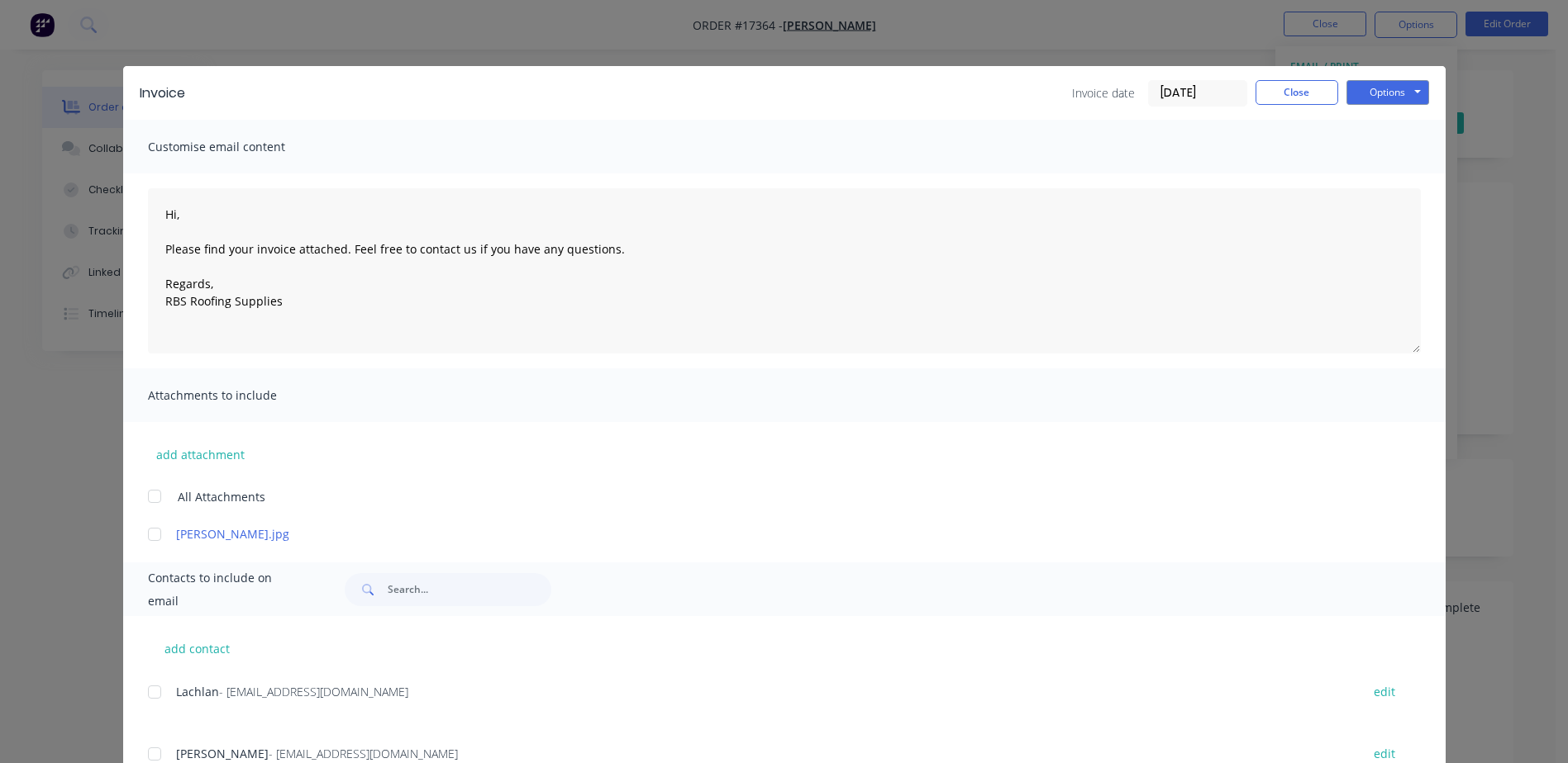
click at [149, 695] on div at bounding box center [155, 693] width 33 height 33
click at [1399, 85] on button "Options" at bounding box center [1387, 93] width 82 height 25
click at [1399, 178] on button "Email" at bounding box center [1399, 176] width 106 height 27
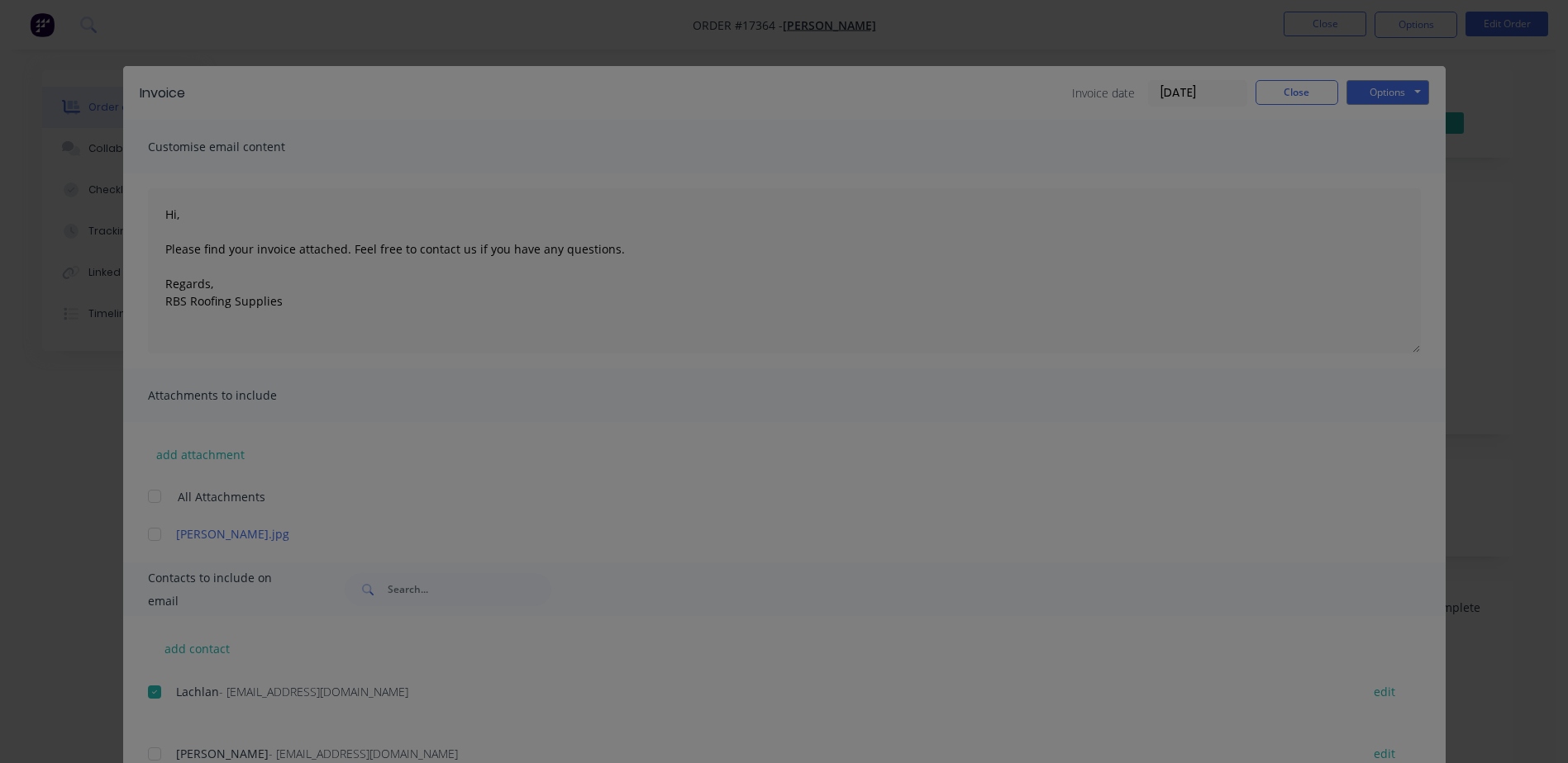
click at [1399, 178] on div "Sending to your accounting package... Loading... This may take a few moments. P…" at bounding box center [784, 382] width 1568 height 763
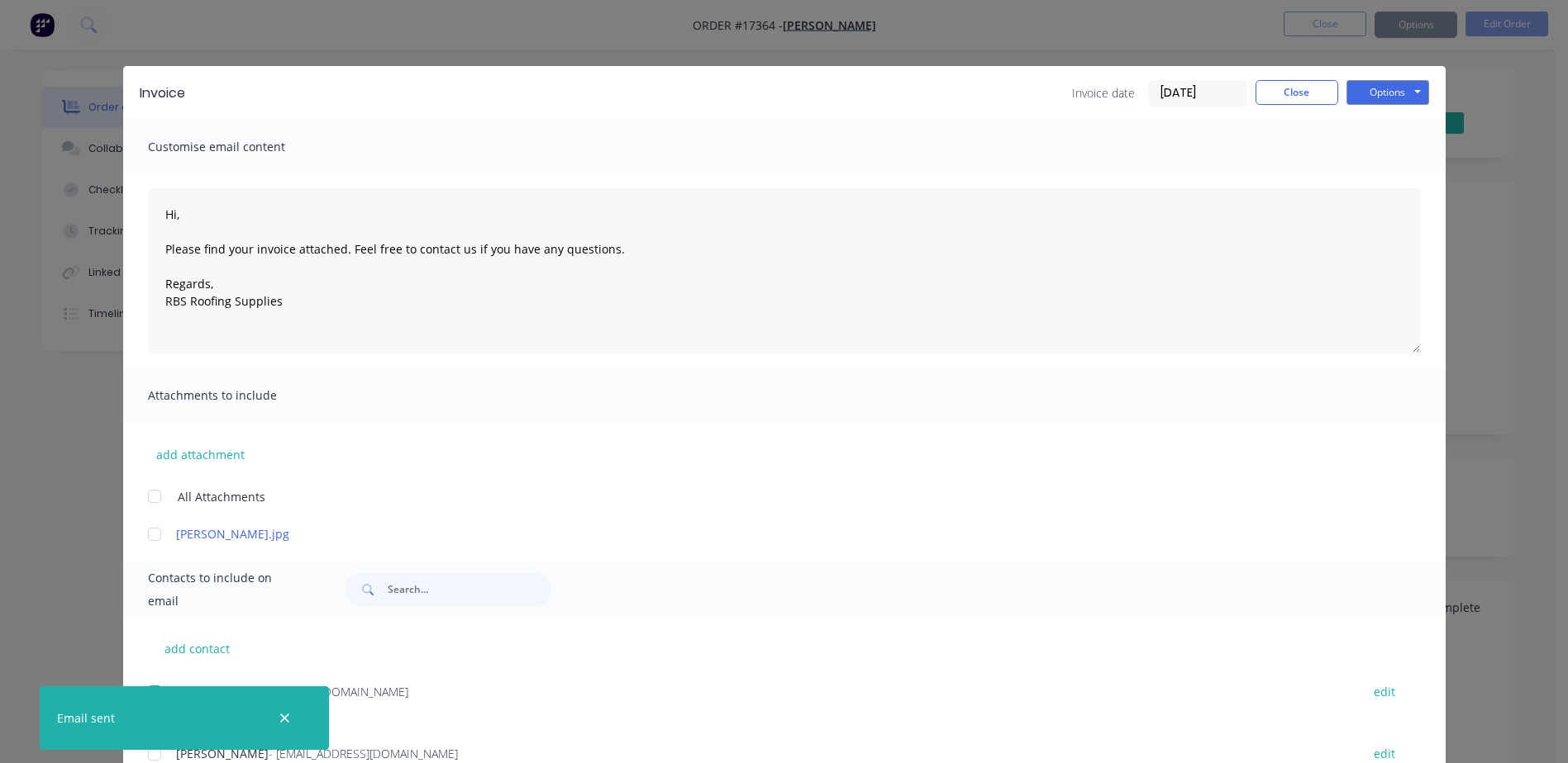
type textarea "Hi, Please find your invoice attached. Feel free to contact us if you have any …"
click at [1294, 93] on button "Close" at bounding box center [1296, 93] width 82 height 25
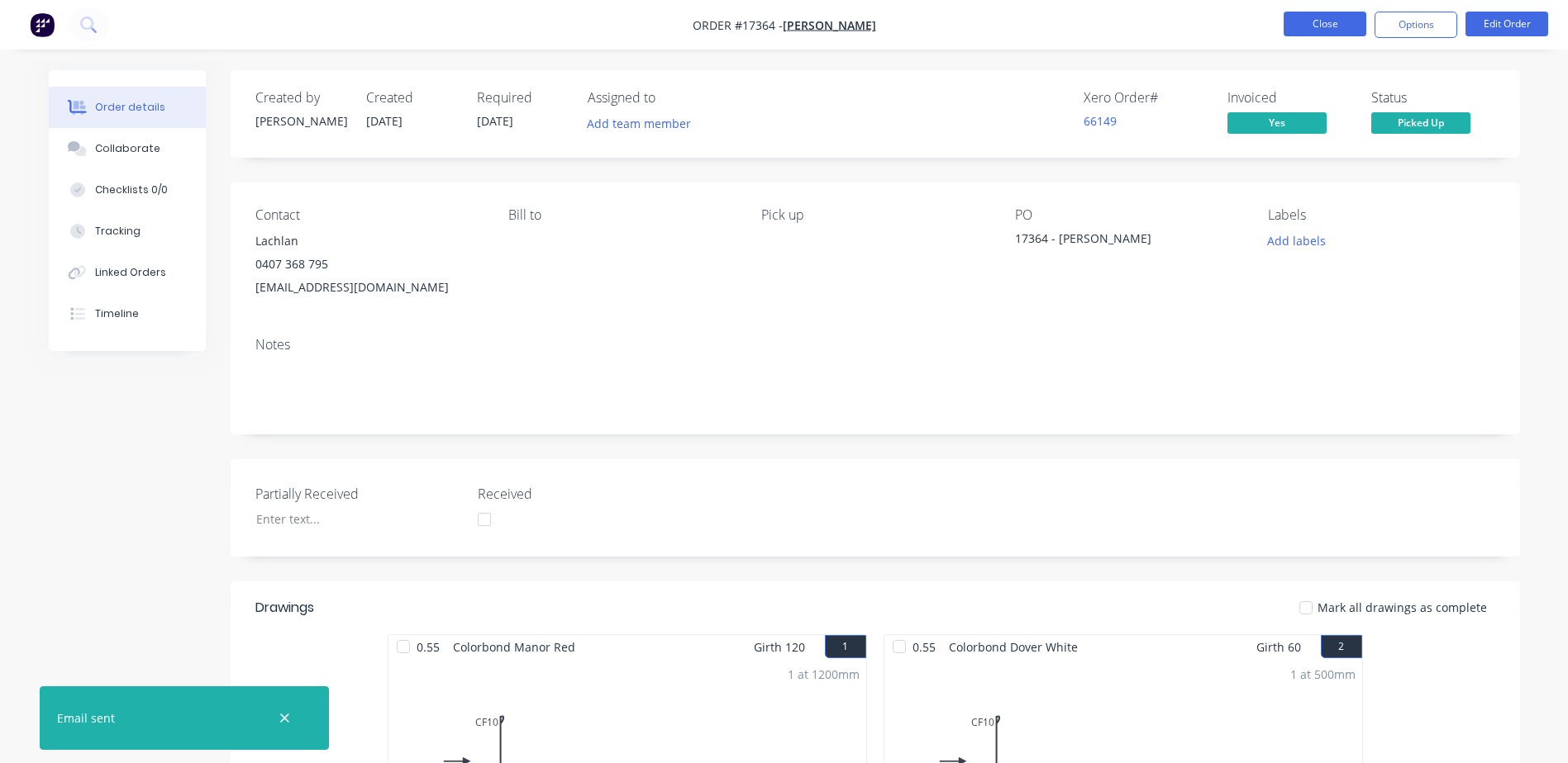
click at [1324, 32] on button "Close" at bounding box center [1324, 23] width 82 height 25
